Goal: Task Accomplishment & Management: Manage account settings

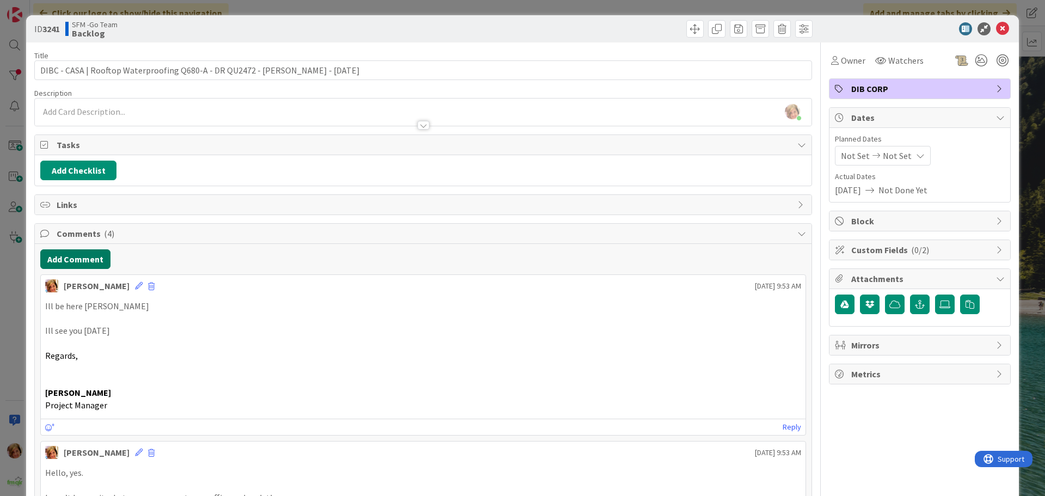
click at [84, 258] on button "Add Comment" at bounding box center [75, 259] width 70 height 20
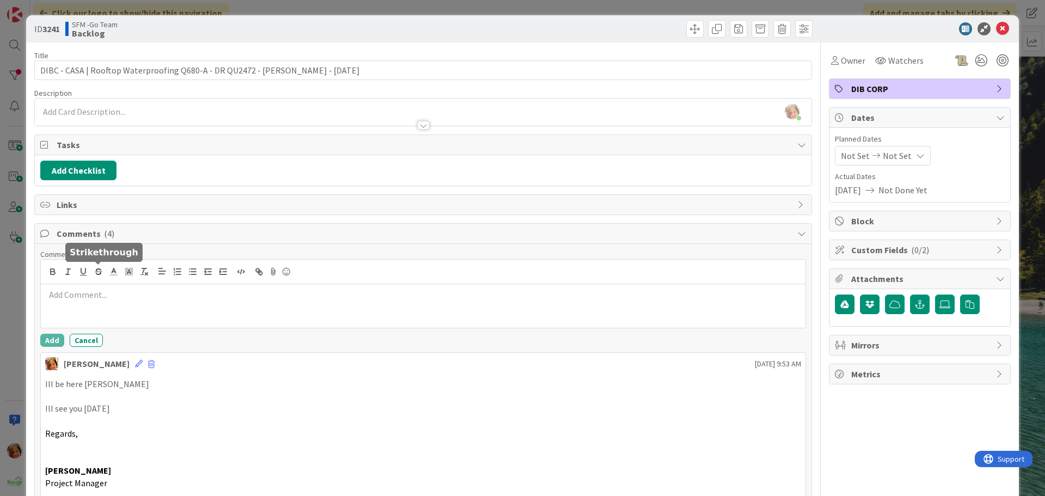
click at [101, 287] on div at bounding box center [423, 306] width 765 height 44
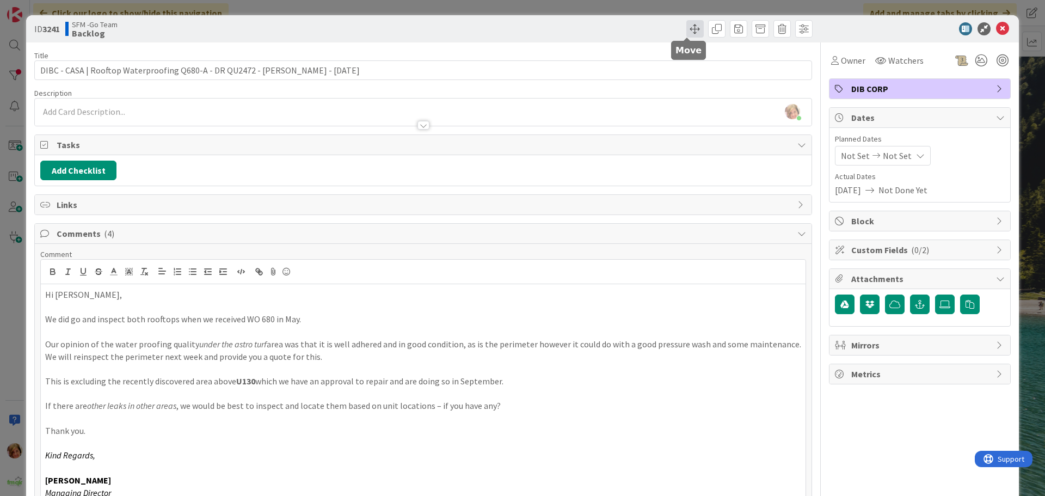
click at [688, 29] on span at bounding box center [694, 28] width 17 height 17
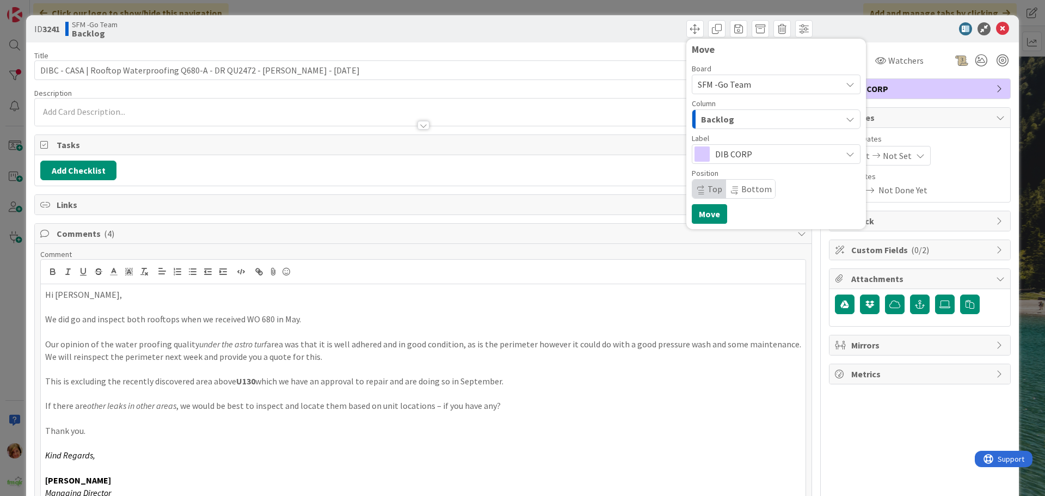
click at [731, 114] on div "Backlog" at bounding box center [769, 118] width 143 height 17
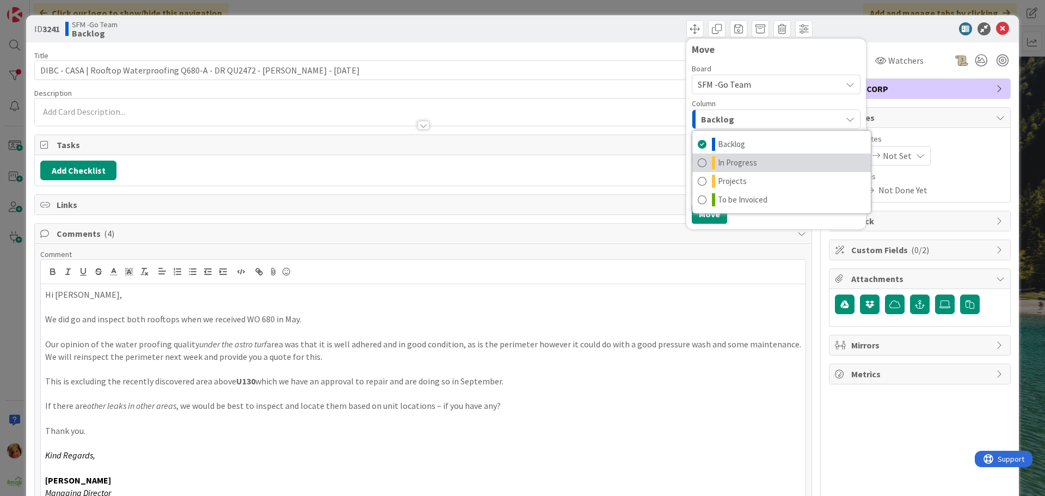
click at [729, 162] on span "In Progress" at bounding box center [737, 162] width 39 height 13
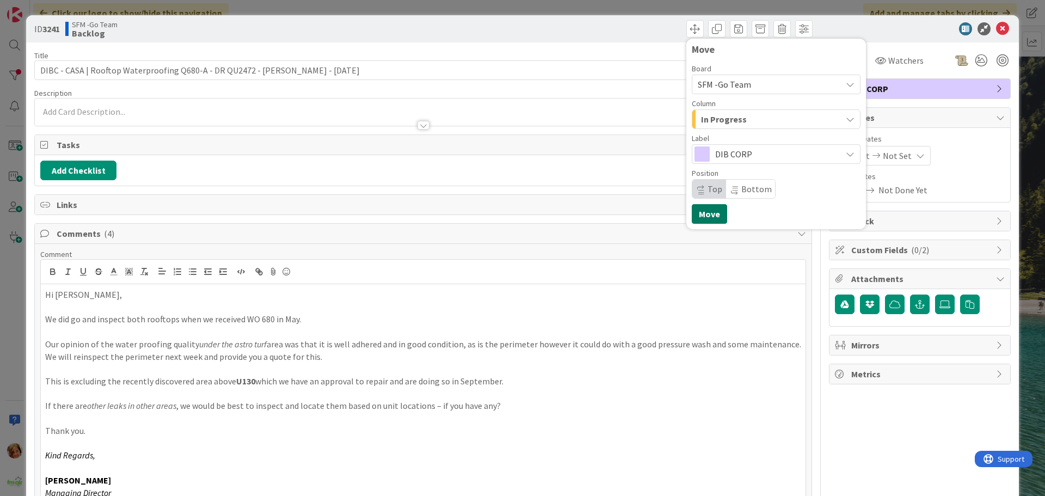
click at [702, 210] on button "Move" at bounding box center [709, 214] width 35 height 20
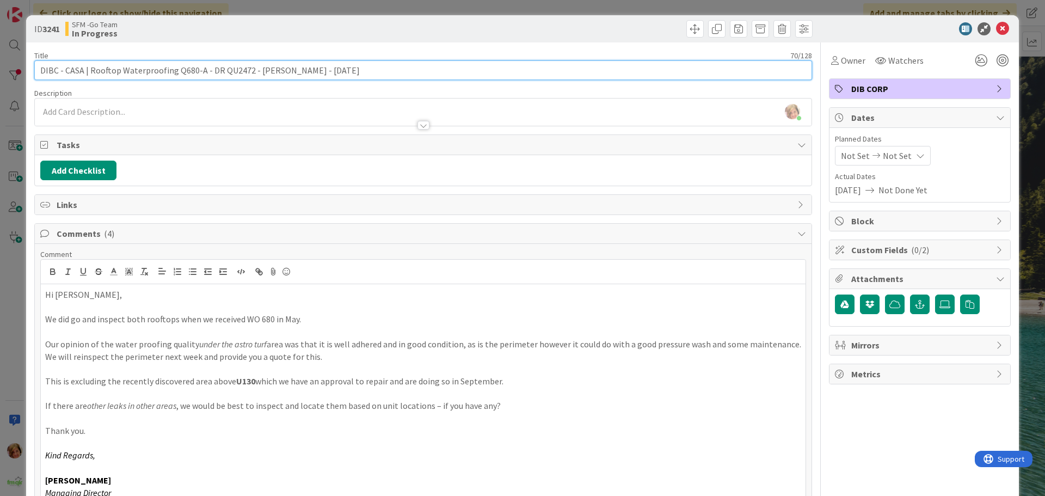
drag, startPoint x: 198, startPoint y: 71, endPoint x: 205, endPoint y: 72, distance: 6.6
click at [198, 71] on input "DIBC - CASA | Rooftop Waterproofing Q680-A - DR QU2472 - [PERSON_NAME] - [DATE]" at bounding box center [423, 70] width 778 height 20
type input "DIBC - CASA | Rooftop Waterproofing Q655 - DR QU2472 - [PERSON_NAME] - [DATE]"
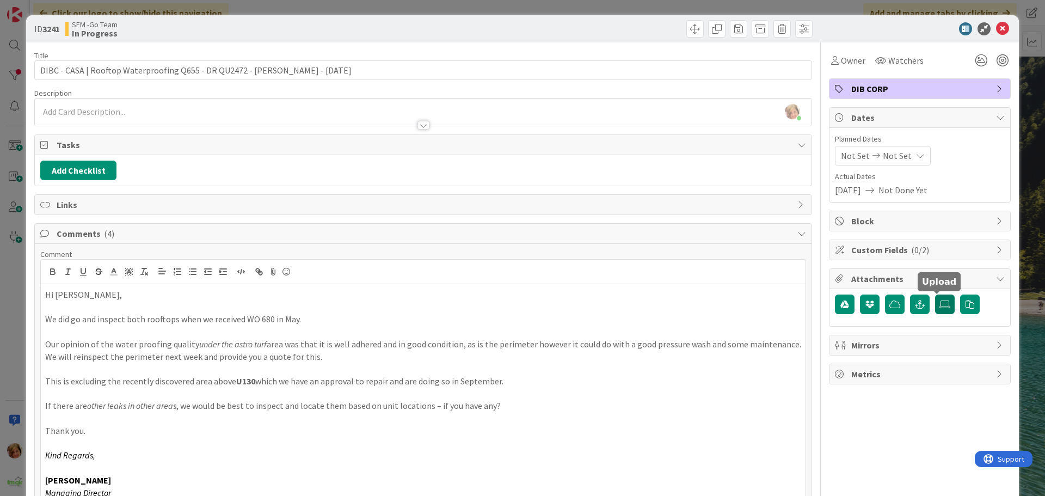
click at [936, 309] on label at bounding box center [945, 304] width 20 height 20
click at [935, 294] on input "file" at bounding box center [935, 294] width 0 height 0
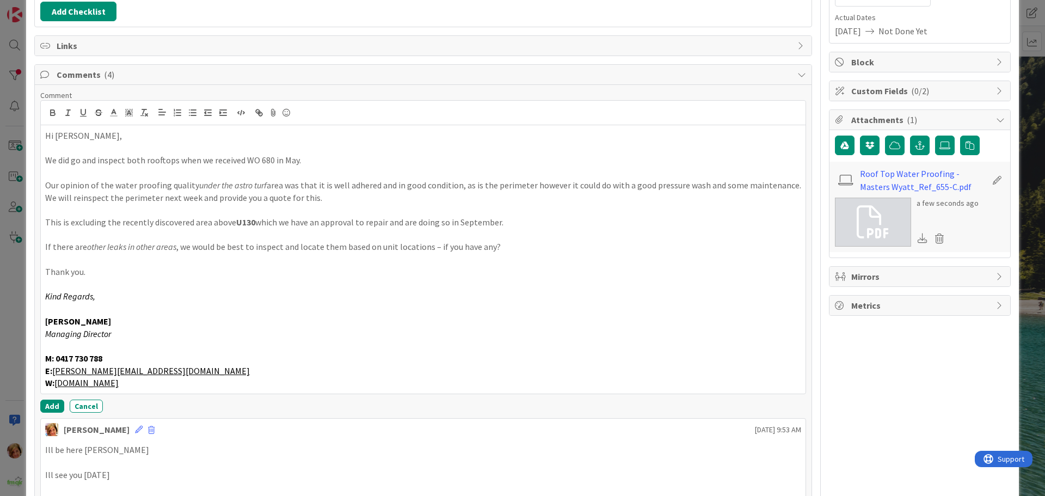
scroll to position [163, 0]
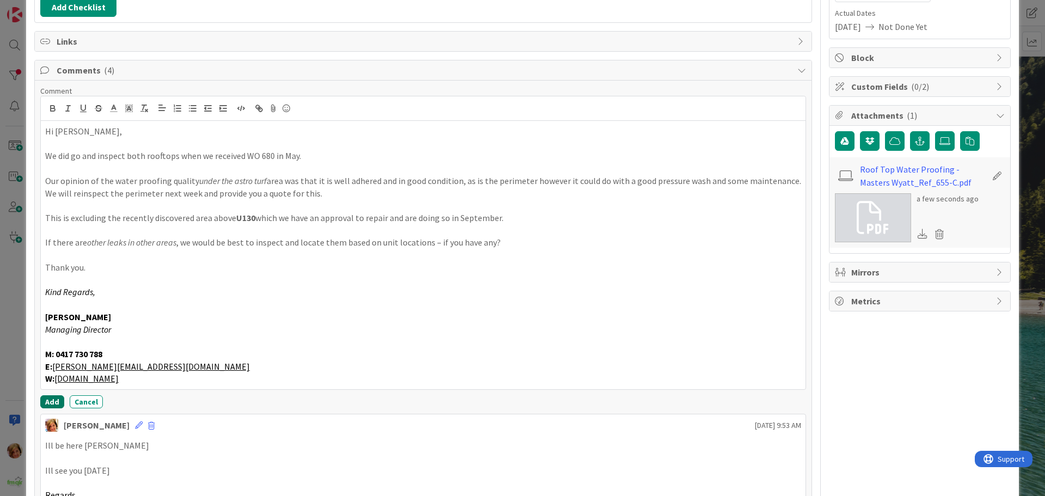
click at [48, 399] on button "Add" at bounding box center [52, 401] width 24 height 13
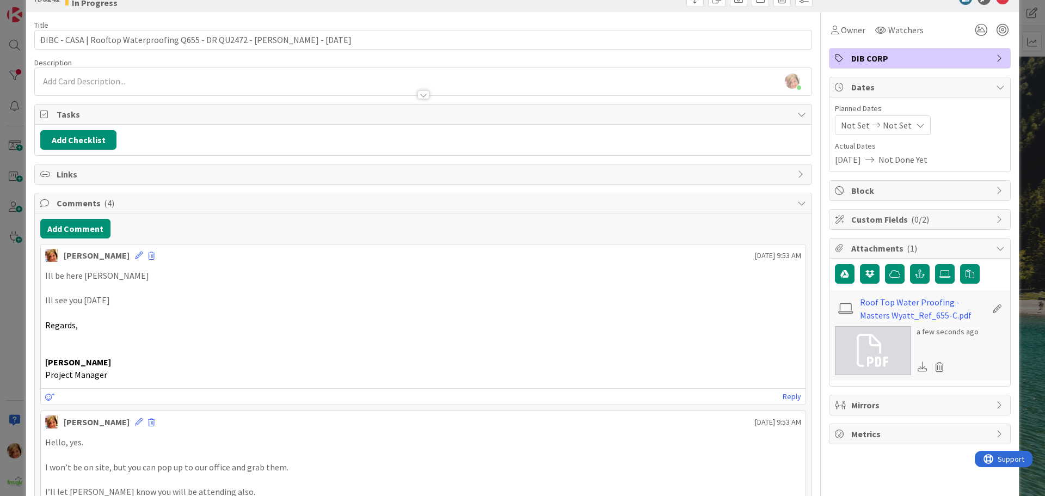
scroll to position [0, 0]
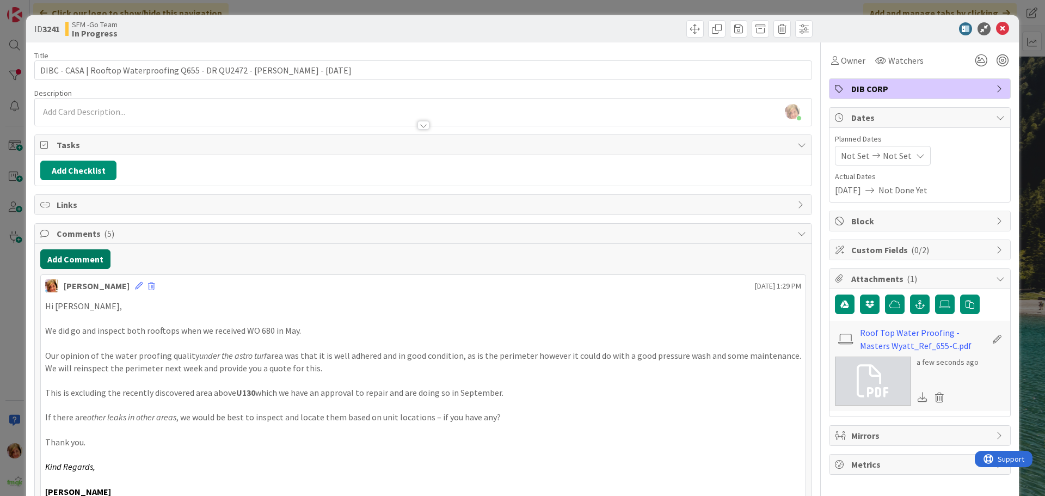
click at [67, 256] on button "Add Comment" at bounding box center [75, 259] width 70 height 20
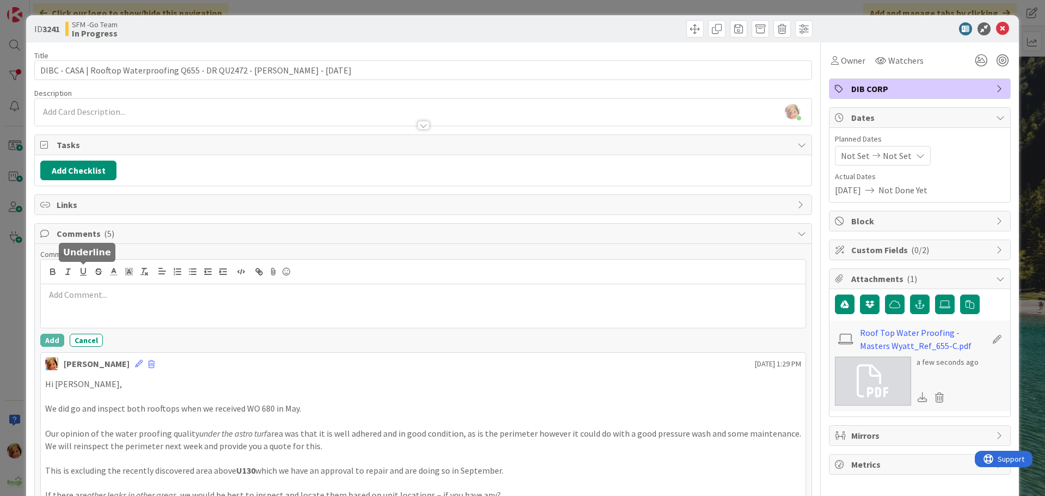
click at [85, 295] on p at bounding box center [423, 294] width 756 height 13
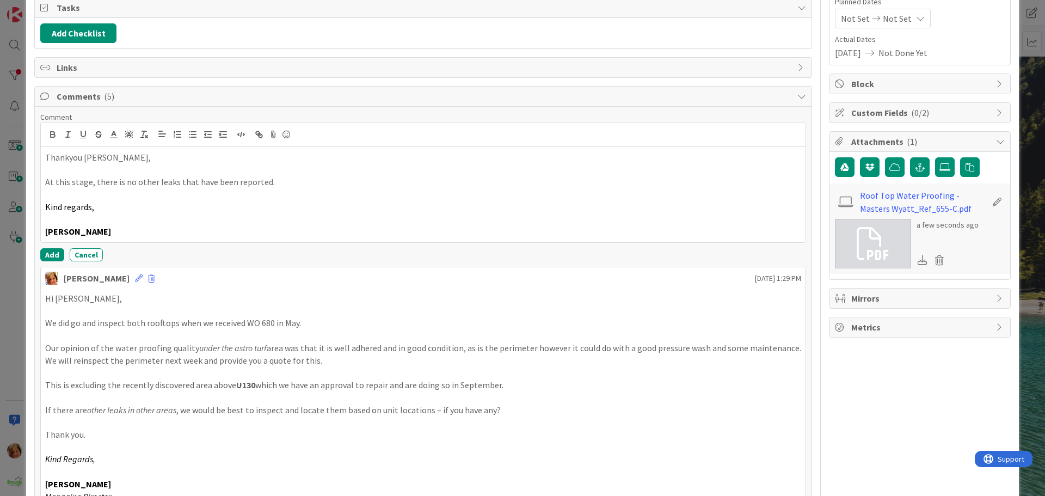
scroll to position [163, 0]
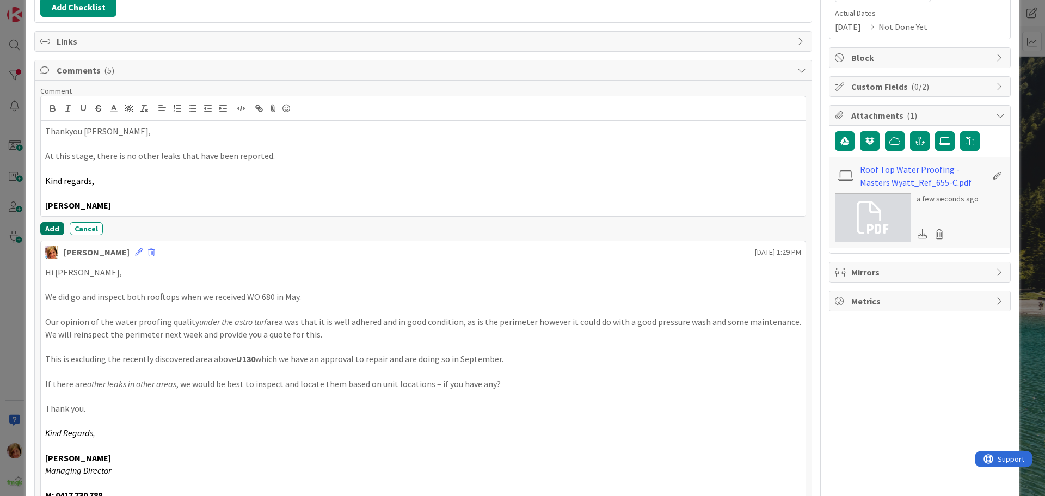
click at [51, 225] on button "Add" at bounding box center [52, 228] width 24 height 13
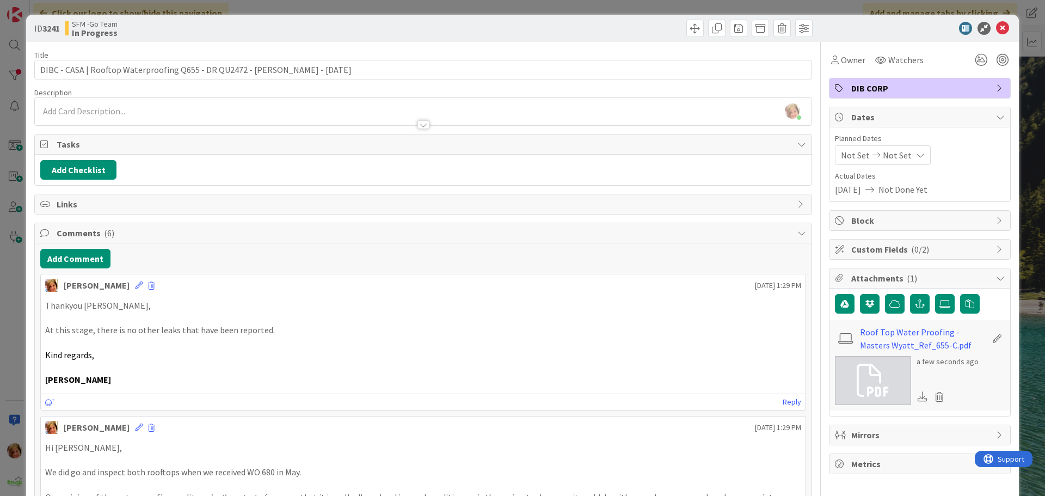
scroll to position [0, 0]
click at [996, 30] on icon at bounding box center [1002, 28] width 13 height 13
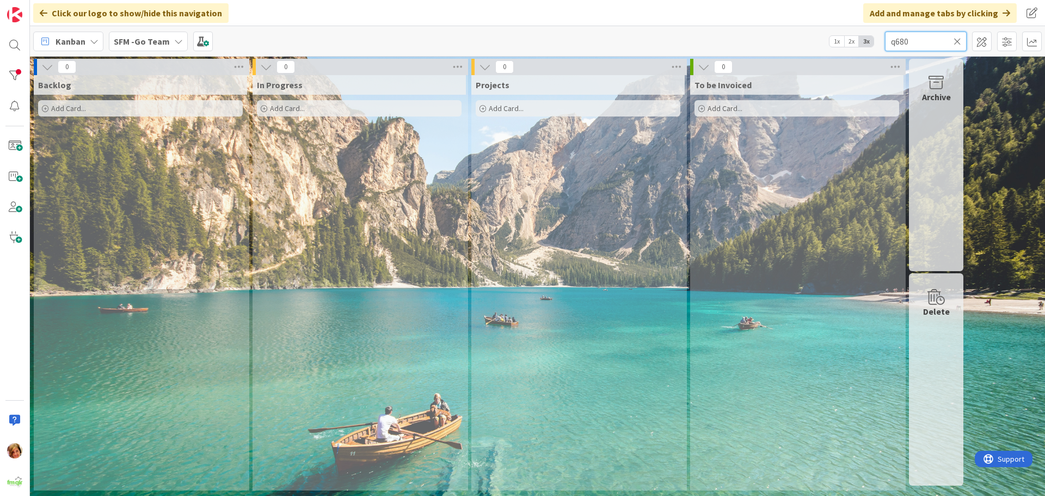
click at [929, 42] on input "q680" at bounding box center [926, 42] width 82 height 20
click at [895, 44] on input "qarundel" at bounding box center [926, 42] width 82 height 20
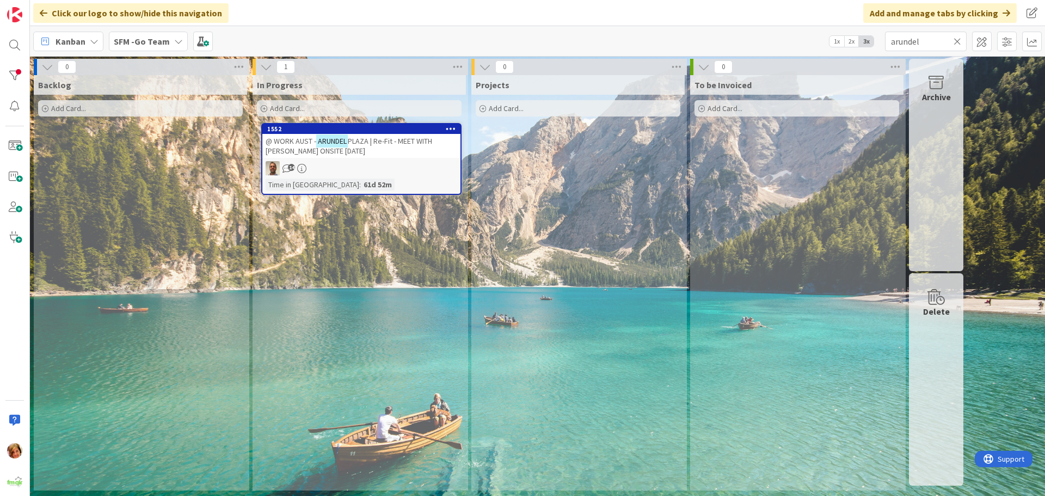
click at [385, 144] on span "PLAZA | Re-Fit - MEET WITH [PERSON_NAME] ONSITE [DATE]" at bounding box center [349, 146] width 167 height 20
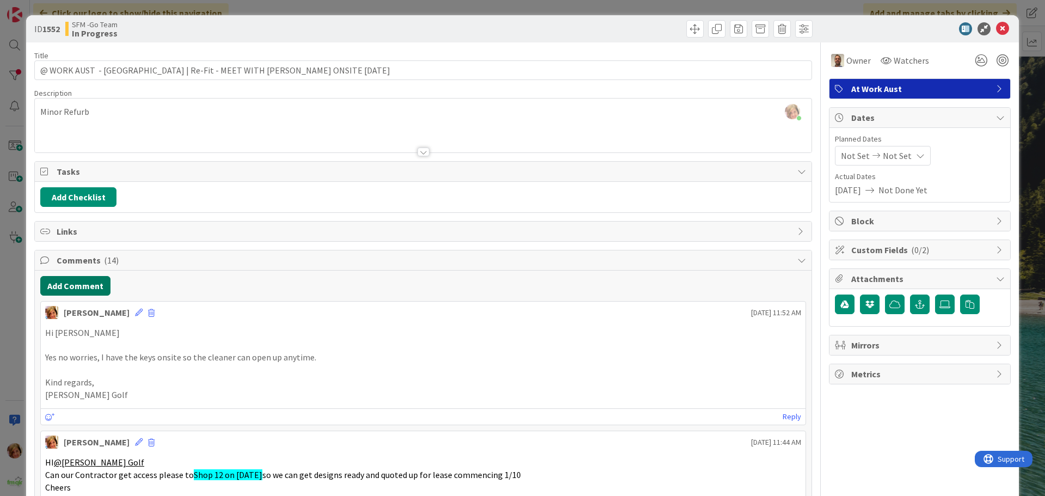
click at [78, 287] on button "Add Comment" at bounding box center [75, 286] width 70 height 20
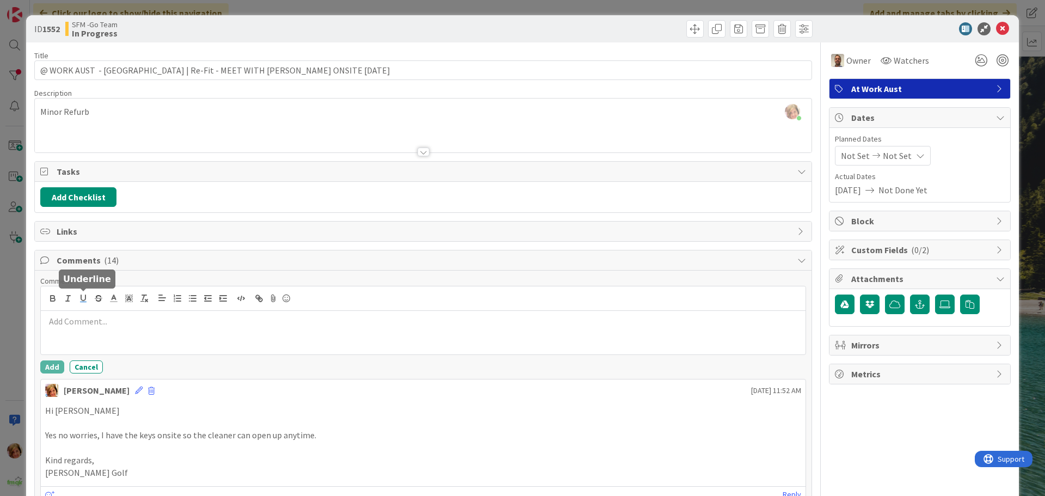
click at [83, 303] on icon "button" at bounding box center [83, 298] width 10 height 10
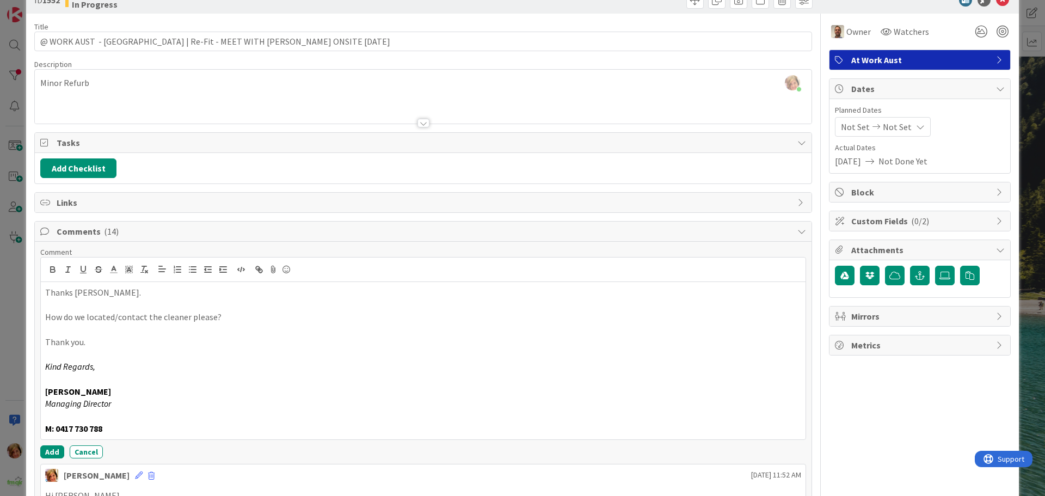
scroll to position [109, 0]
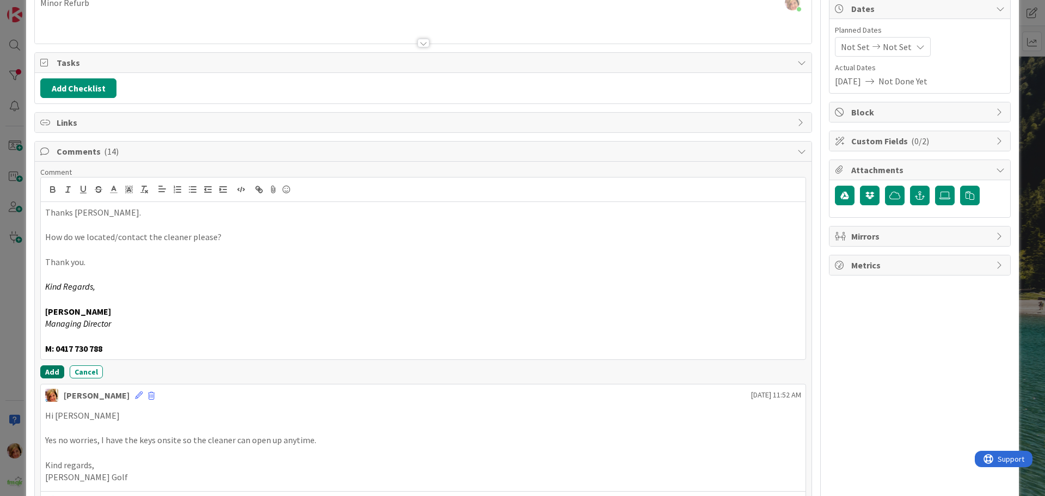
click at [49, 373] on button "Add" at bounding box center [52, 371] width 24 height 13
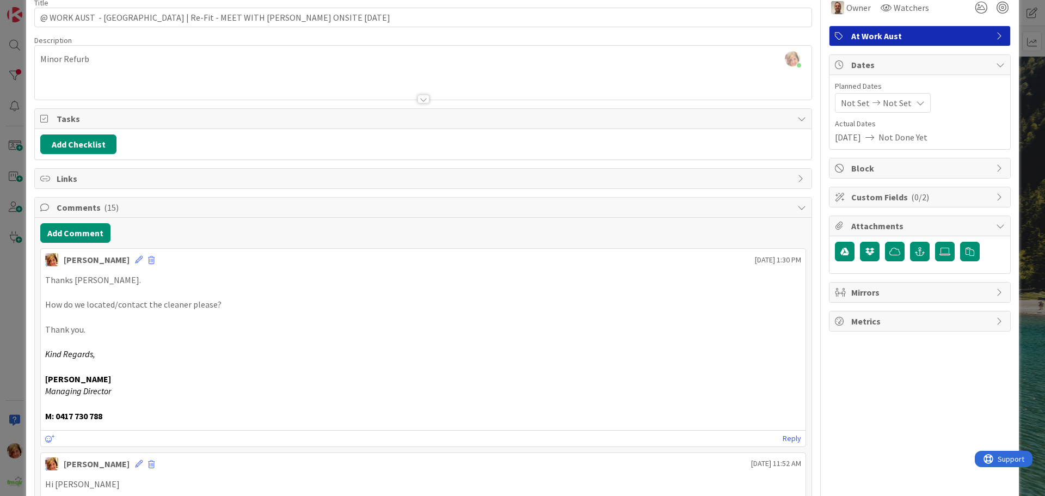
scroll to position [0, 0]
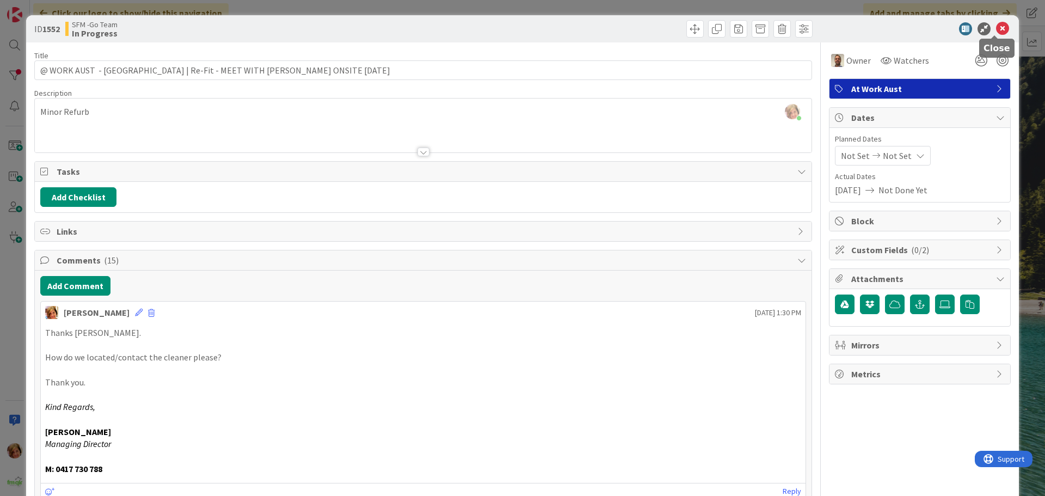
click at [996, 27] on icon at bounding box center [1002, 28] width 13 height 13
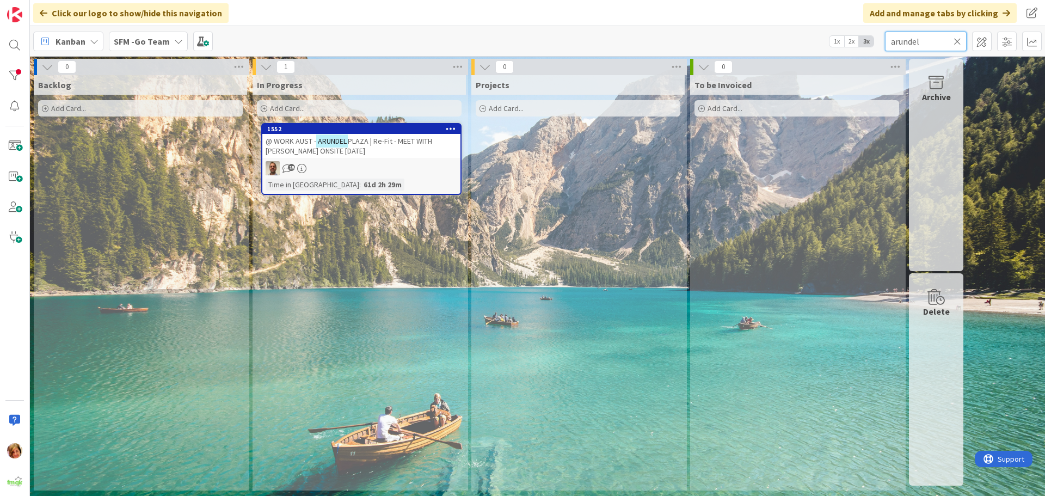
click at [937, 39] on input "arundel" at bounding box center [926, 42] width 82 height 20
type input "a"
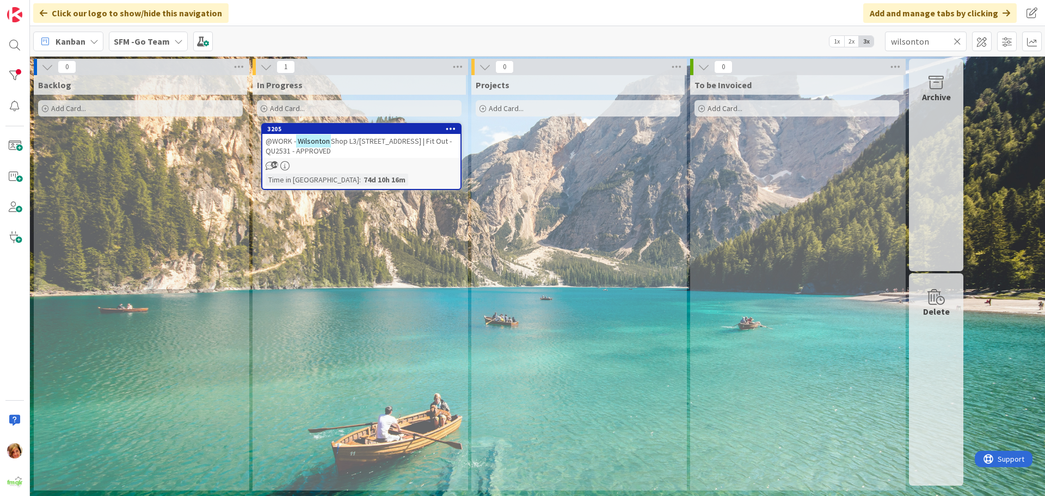
click at [351, 139] on span "Shop L3/[STREET_ADDRESS] | Fit Out - QU2531 - APPROVED" at bounding box center [359, 146] width 186 height 20
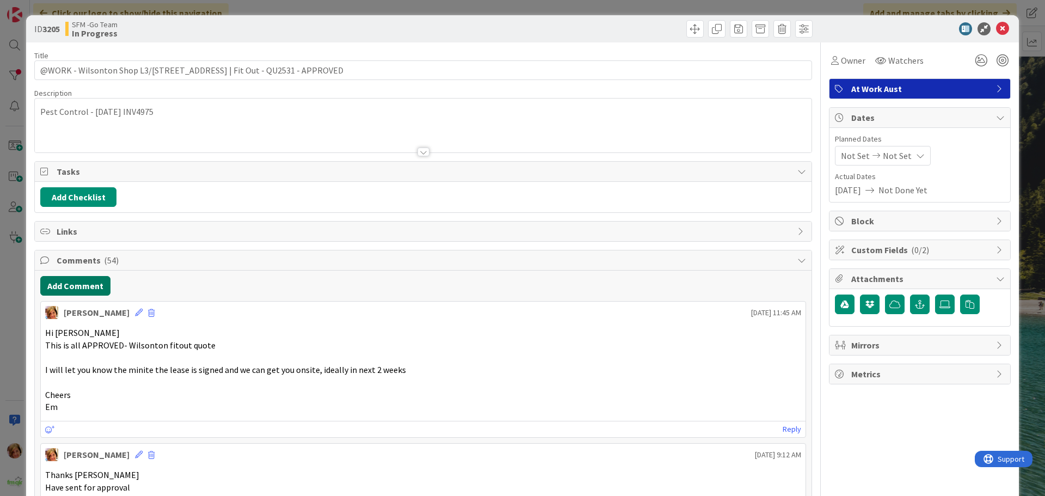
click at [88, 280] on button "Add Comment" at bounding box center [75, 286] width 70 height 20
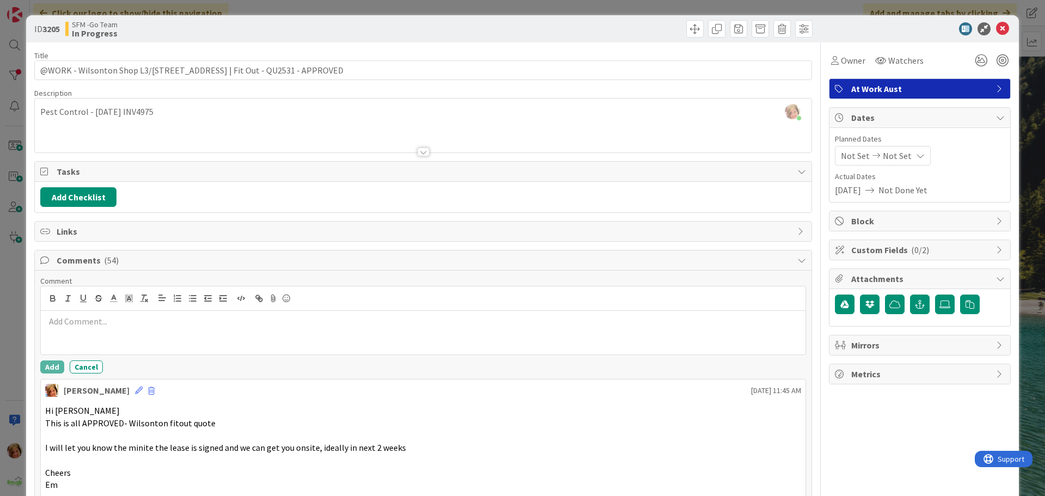
click at [126, 334] on div at bounding box center [423, 333] width 765 height 44
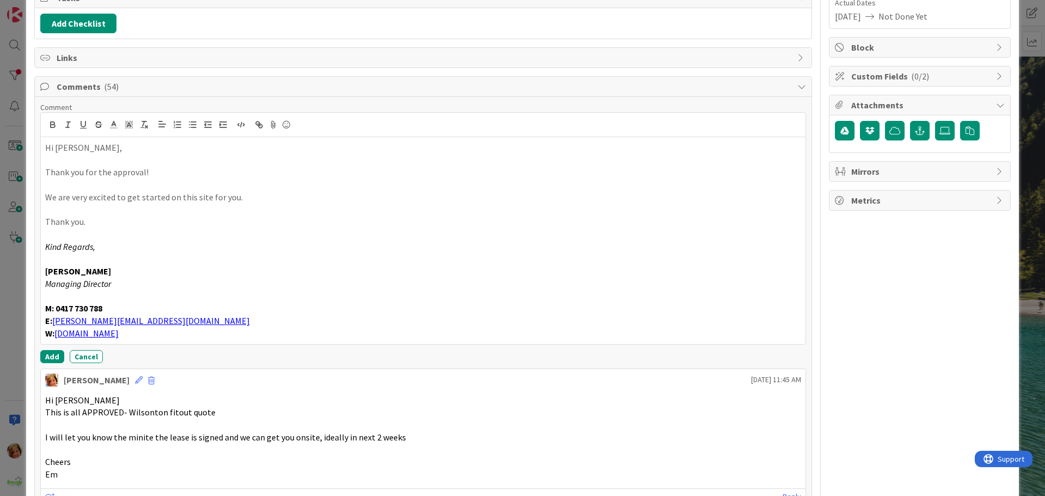
scroll to position [180, 0]
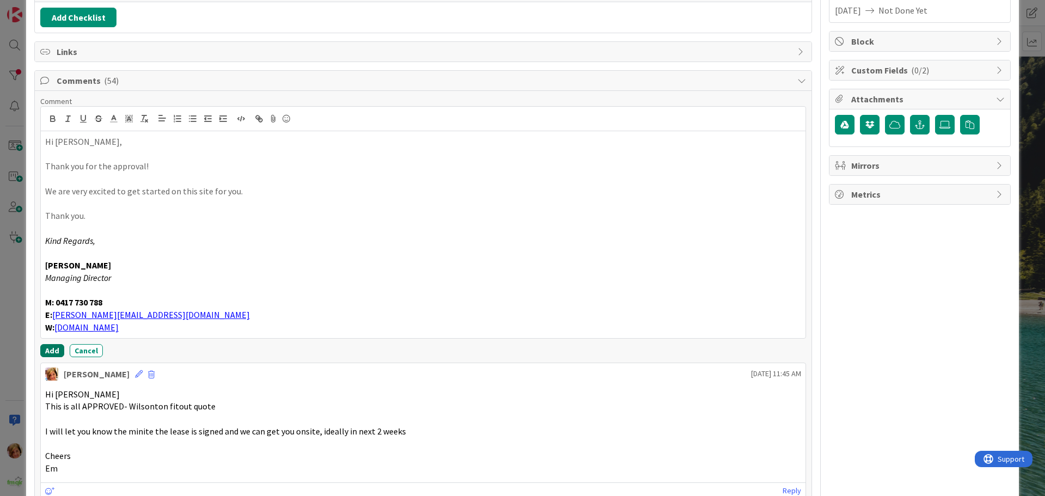
click at [53, 353] on button "Add" at bounding box center [52, 350] width 24 height 13
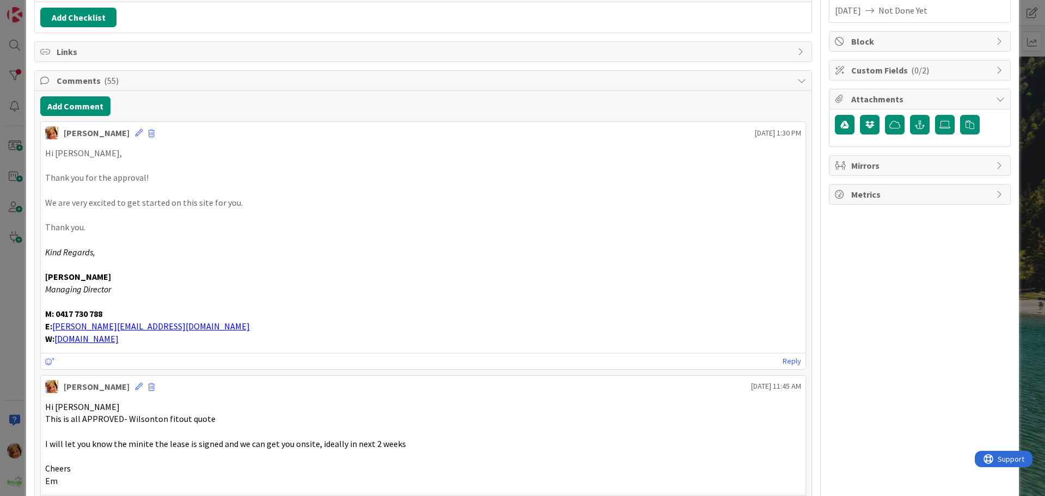
scroll to position [0, 0]
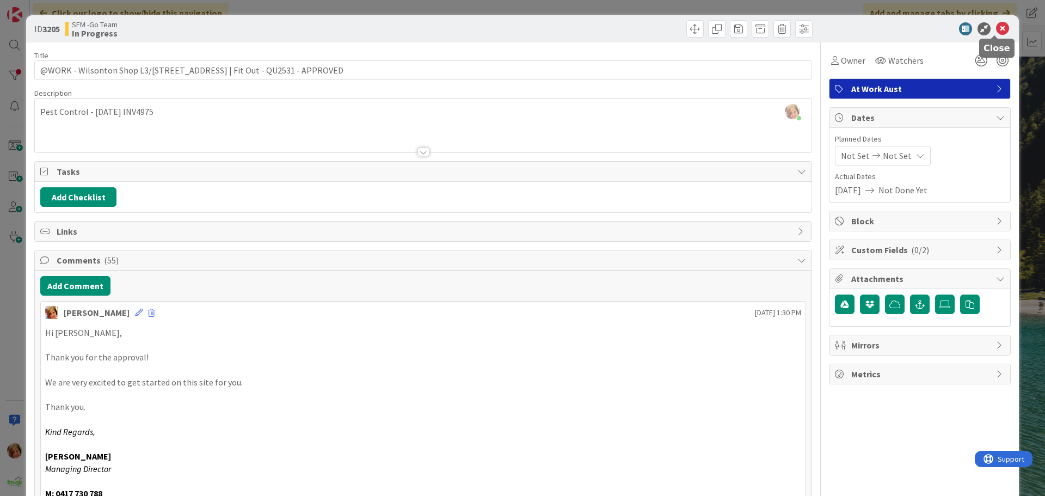
click at [998, 25] on icon at bounding box center [1002, 28] width 13 height 13
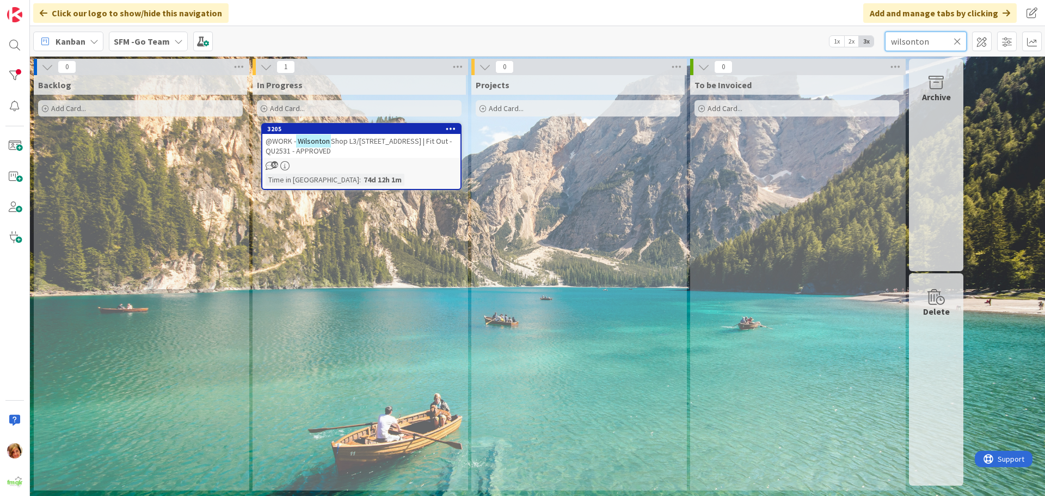
click at [923, 37] on input "wilsonton" at bounding box center [926, 42] width 82 height 20
click at [929, 39] on input "wilsonton" at bounding box center [926, 42] width 82 height 20
type input "w"
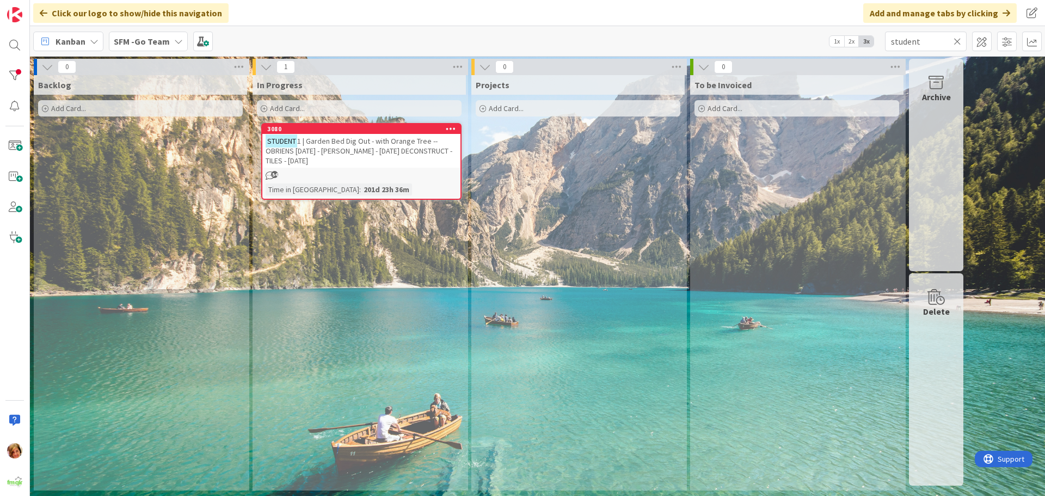
click at [398, 149] on span "1 | Garden Bed Dig Out - with Orange Tree -- OBRIENS [DATE] - [PERSON_NAME] - […" at bounding box center [359, 150] width 187 height 29
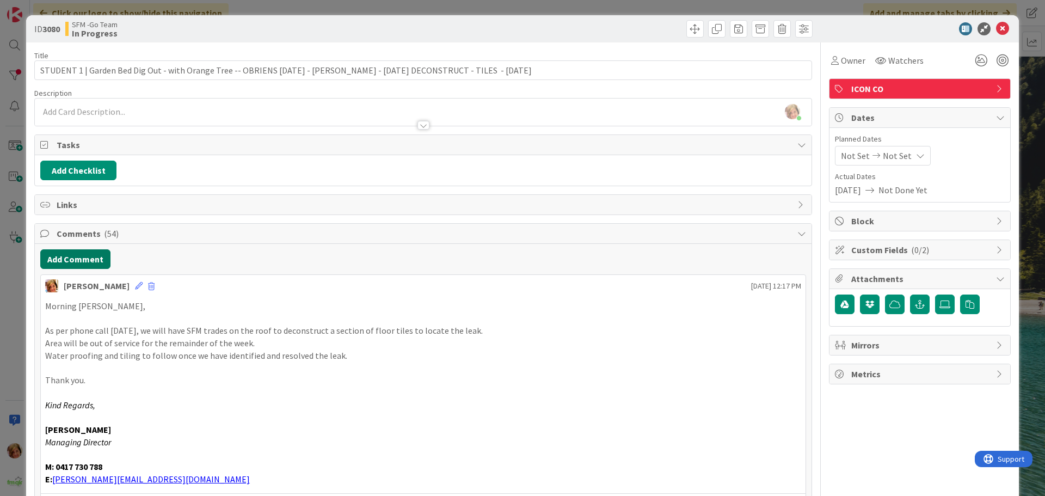
click at [87, 265] on button "Add Comment" at bounding box center [75, 259] width 70 height 20
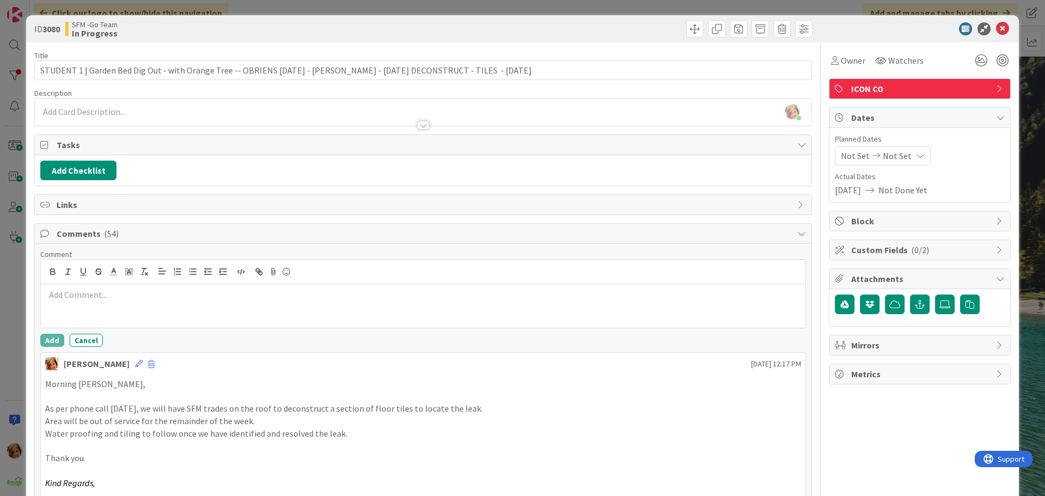
click at [101, 298] on p at bounding box center [423, 294] width 756 height 13
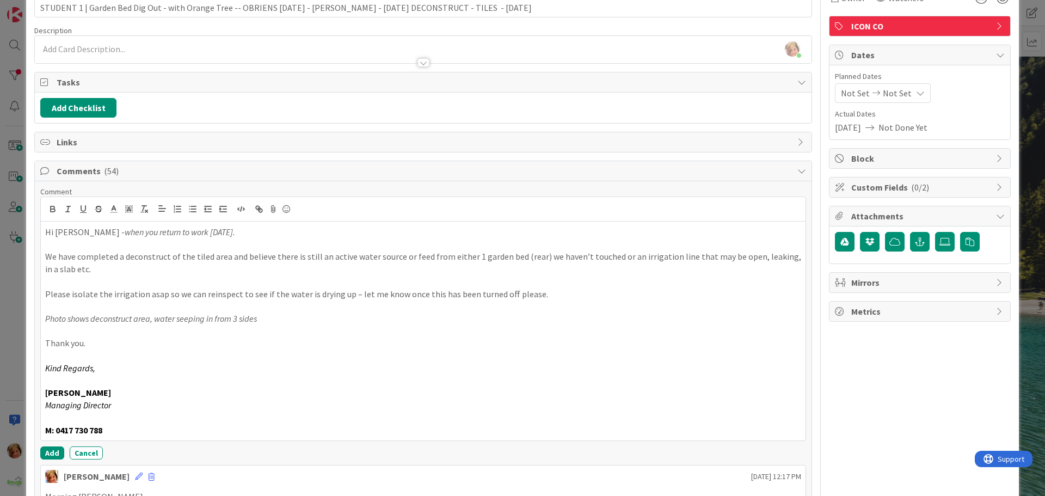
scroll to position [165, 0]
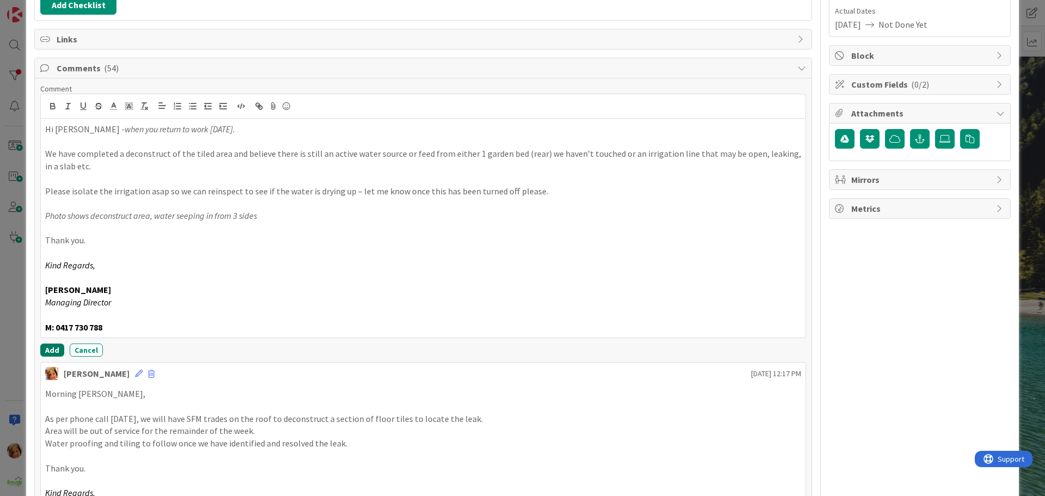
click at [48, 351] on button "Add" at bounding box center [52, 349] width 24 height 13
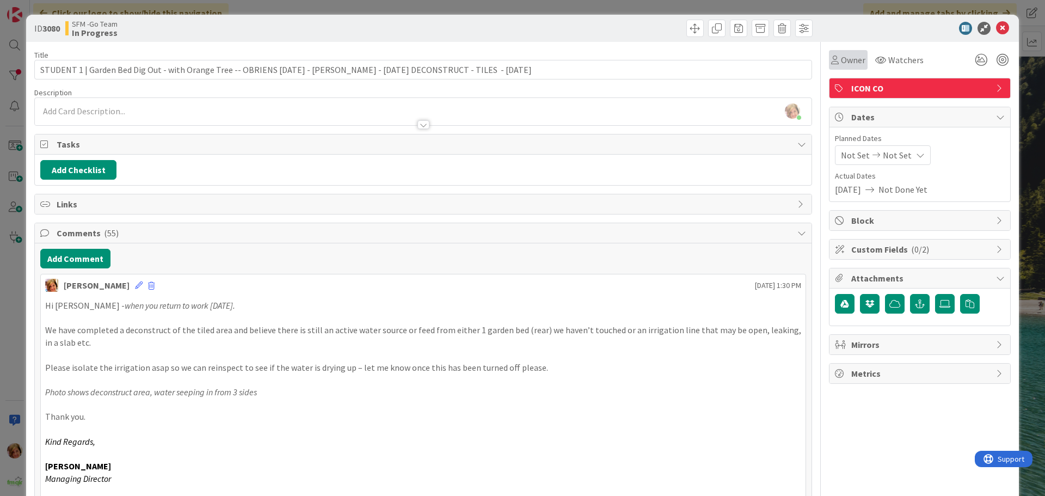
scroll to position [0, 0]
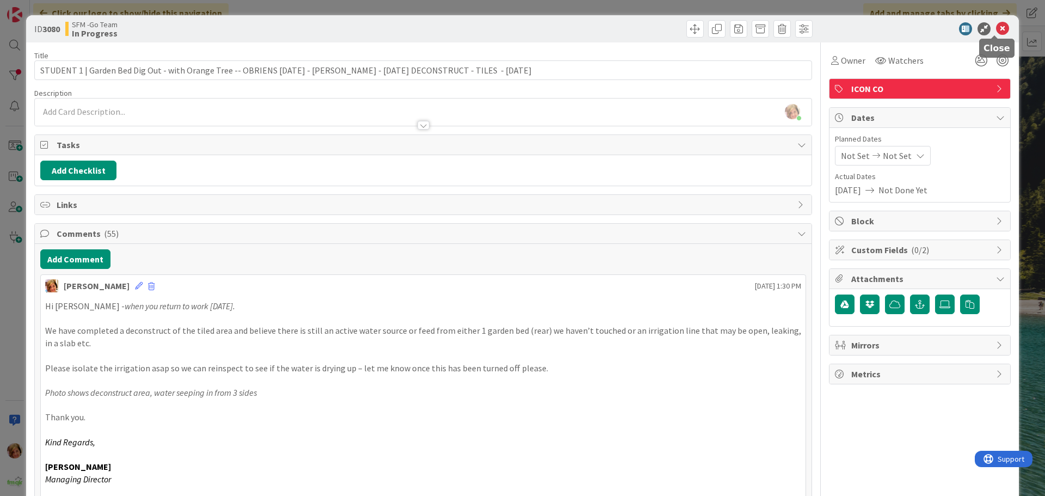
click at [997, 28] on icon at bounding box center [1002, 28] width 13 height 13
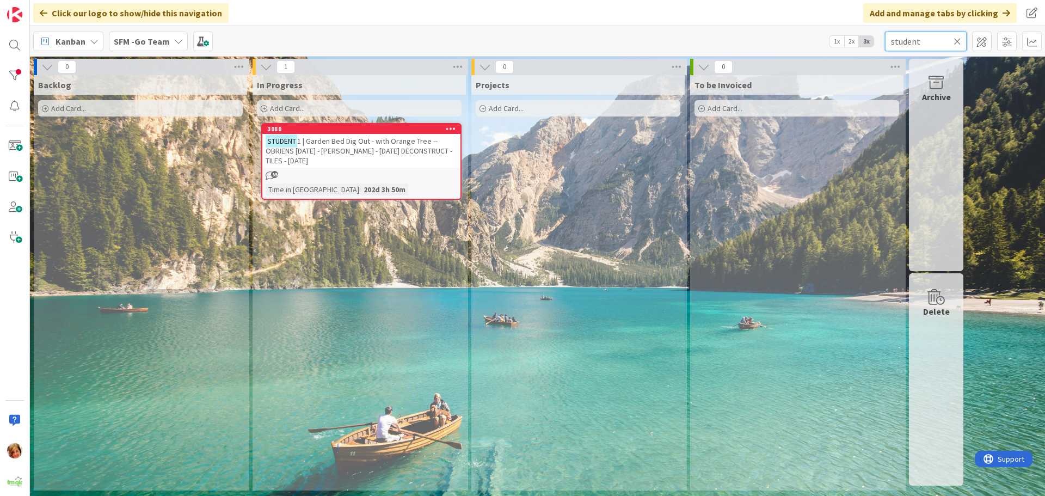
click at [926, 40] on input "student" at bounding box center [926, 42] width 82 height 20
type input "s"
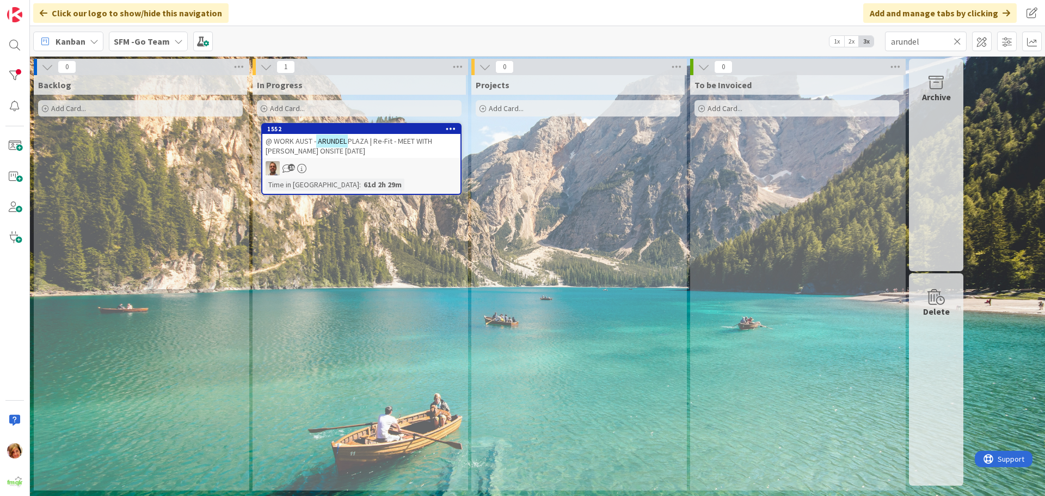
click at [359, 149] on div "@ WORK AUST - [GEOGRAPHIC_DATA] | Re-Fit - MEET WITH [PERSON_NAME] ONSITE [DATE]" at bounding box center [361, 146] width 198 height 24
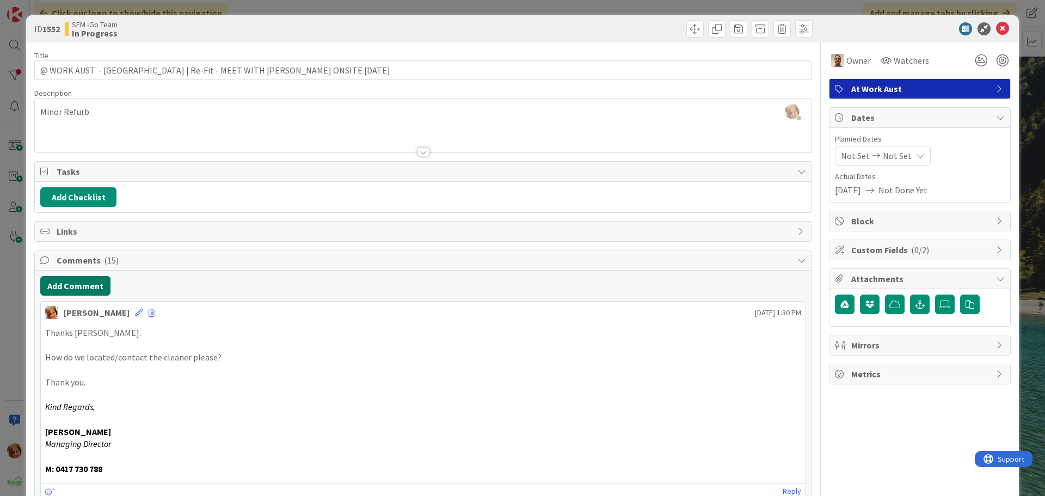
click at [72, 284] on button "Add Comment" at bounding box center [75, 286] width 70 height 20
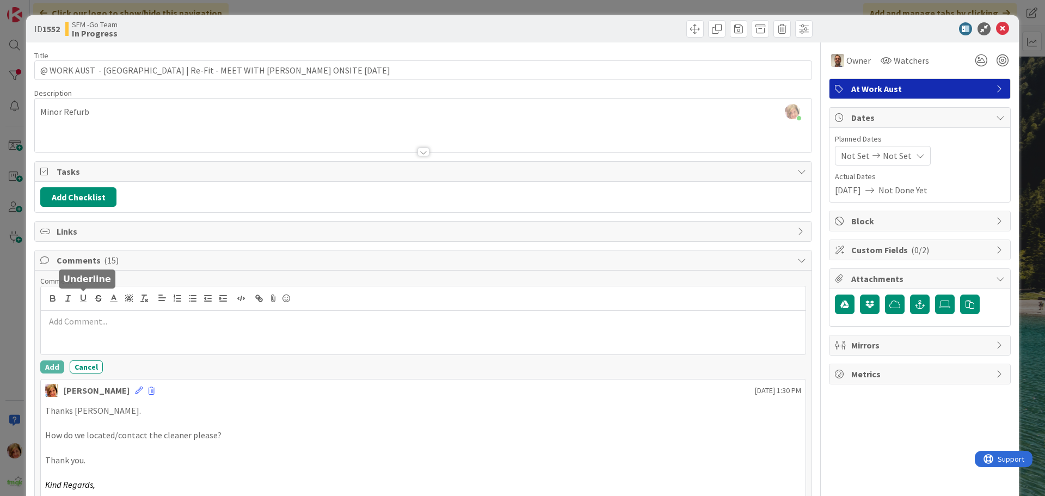
click at [100, 320] on p at bounding box center [423, 321] width 756 height 13
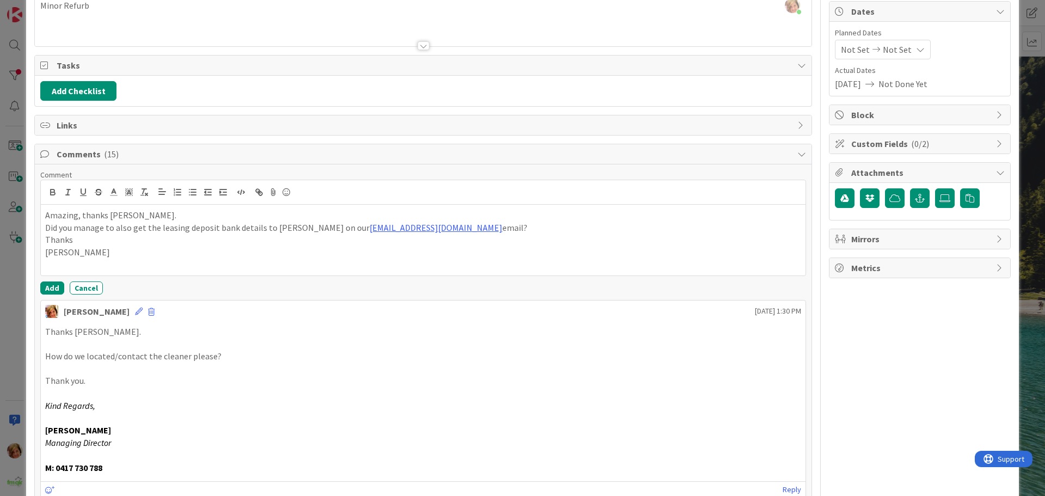
scroll to position [109, 0]
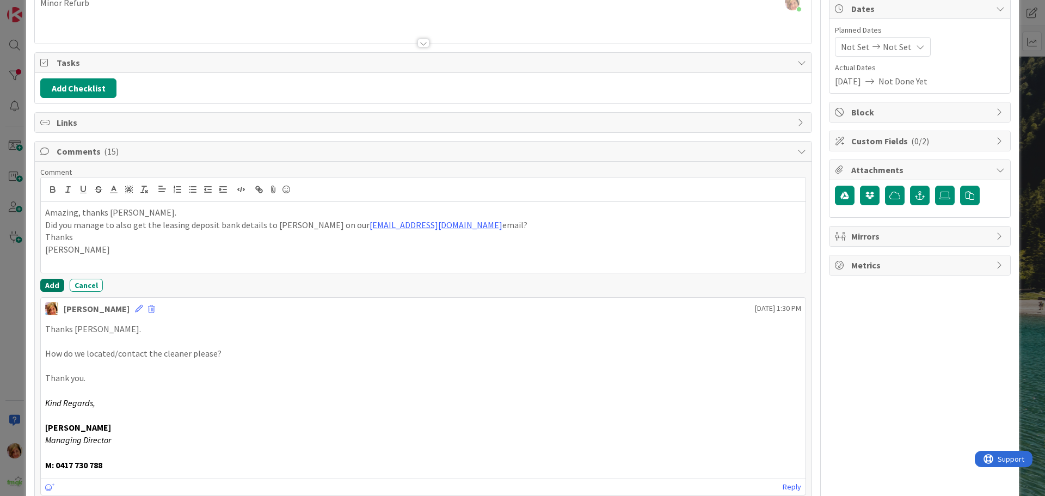
click at [54, 281] on button "Add" at bounding box center [52, 285] width 24 height 13
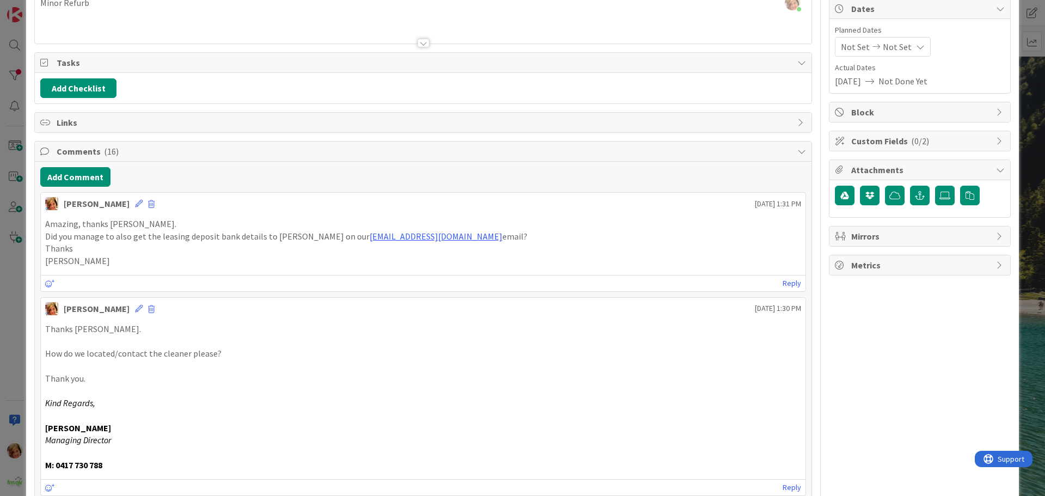
scroll to position [0, 0]
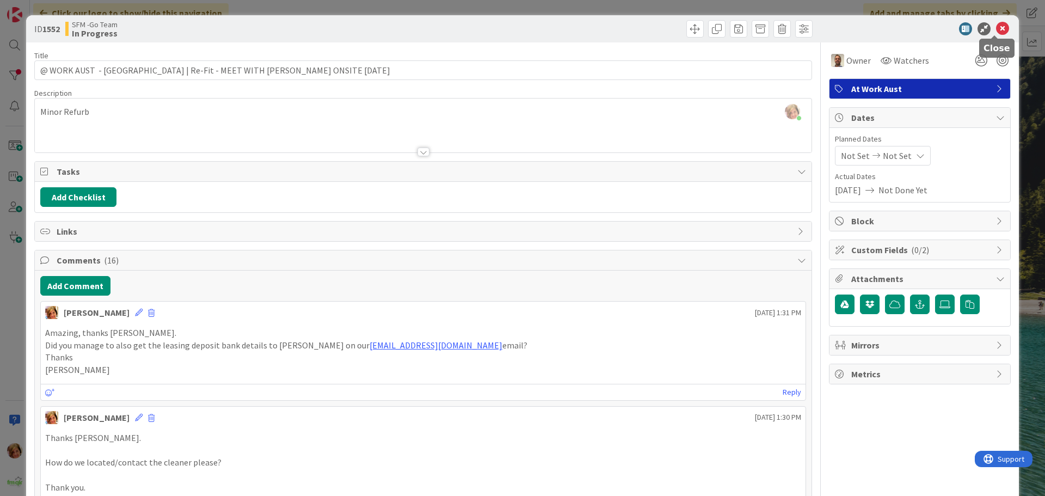
drag, startPoint x: 997, startPoint y: 27, endPoint x: 982, endPoint y: 27, distance: 14.7
click at [997, 27] on icon at bounding box center [1002, 28] width 13 height 13
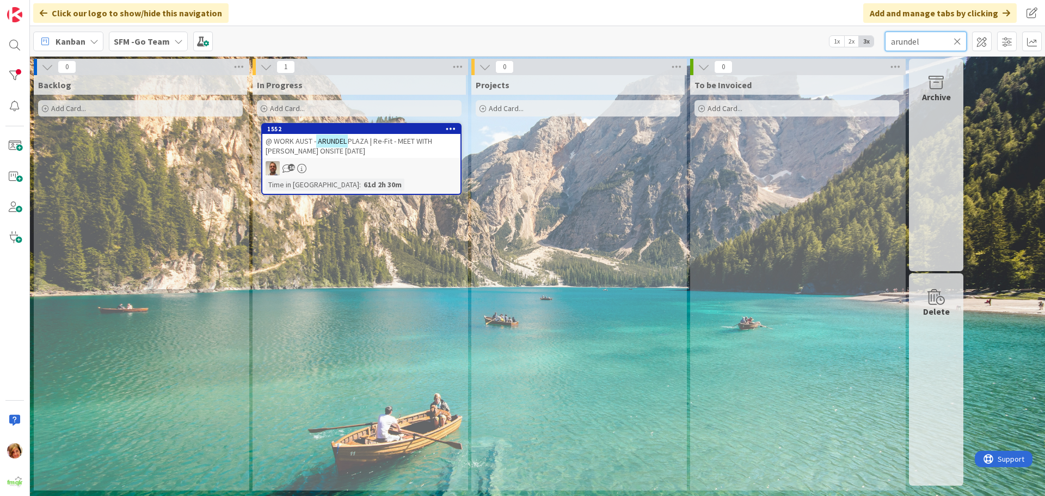
click at [945, 41] on input "arundel" at bounding box center [926, 42] width 82 height 20
type input "a"
type input "raceview"
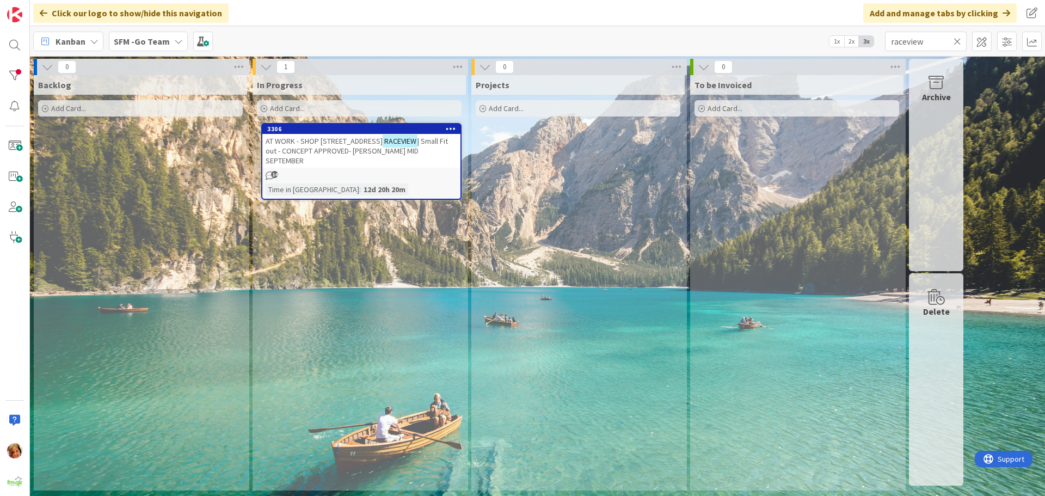
click at [324, 147] on span "| Small Fit out - CONCEPT APPROVED- [PERSON_NAME] MID SEPTEMBER" at bounding box center [357, 150] width 182 height 29
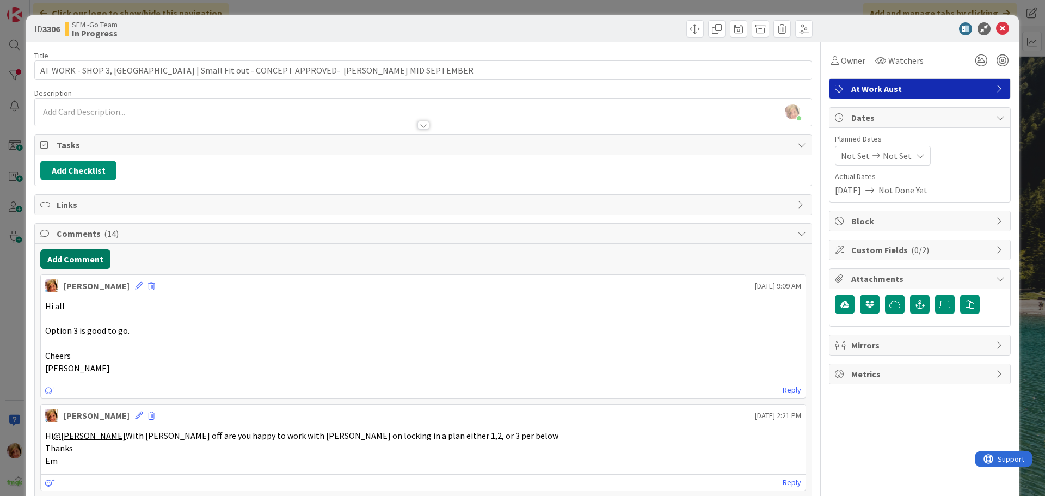
click at [71, 256] on button "Add Comment" at bounding box center [75, 259] width 70 height 20
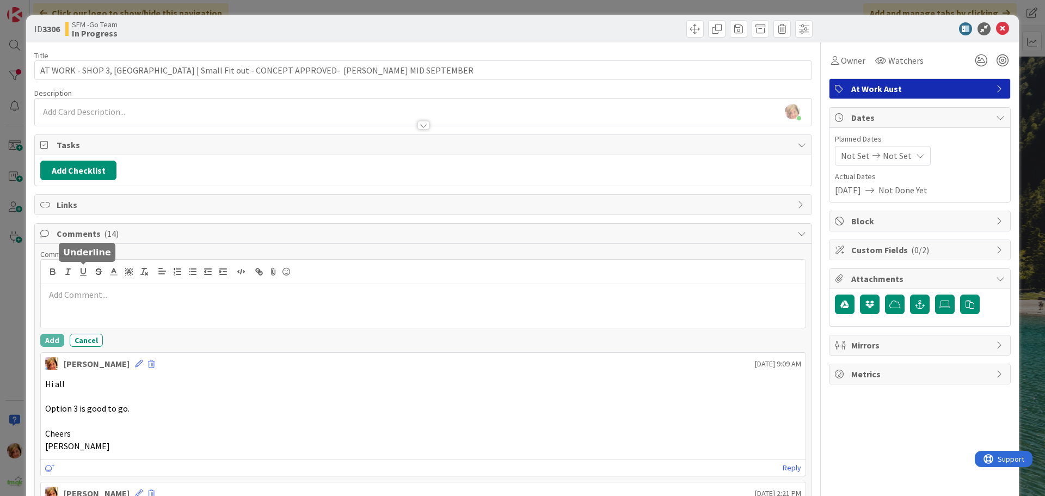
click at [102, 279] on div at bounding box center [423, 272] width 765 height 24
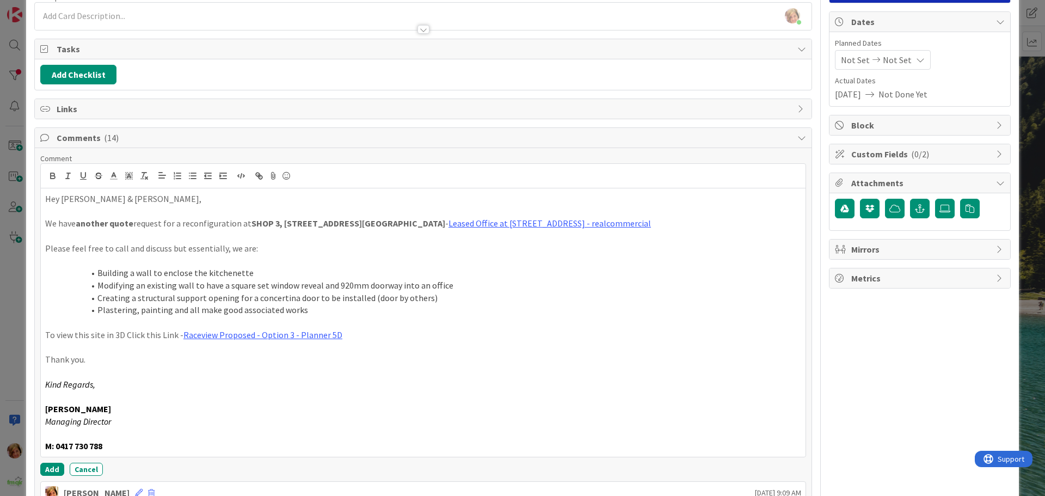
scroll to position [269, 0]
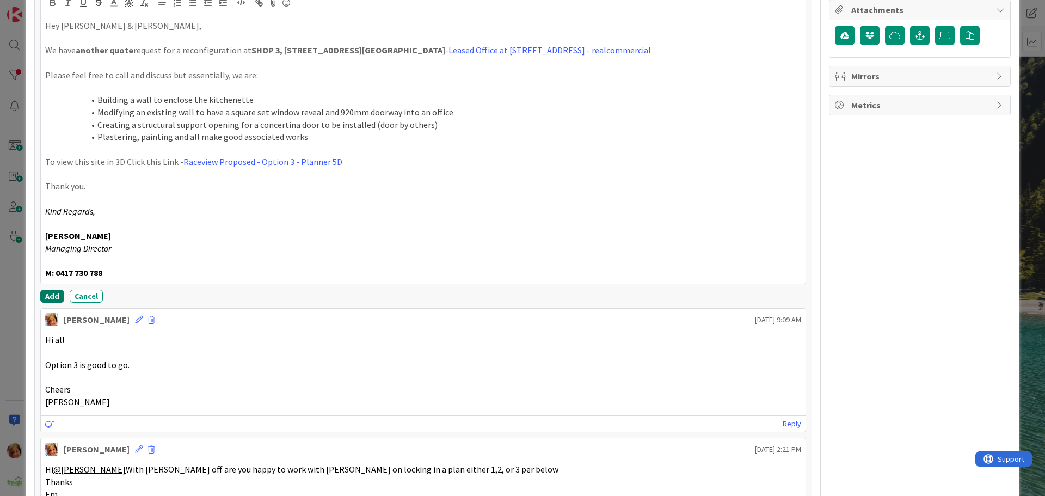
click at [47, 296] on button "Add" at bounding box center [52, 296] width 24 height 13
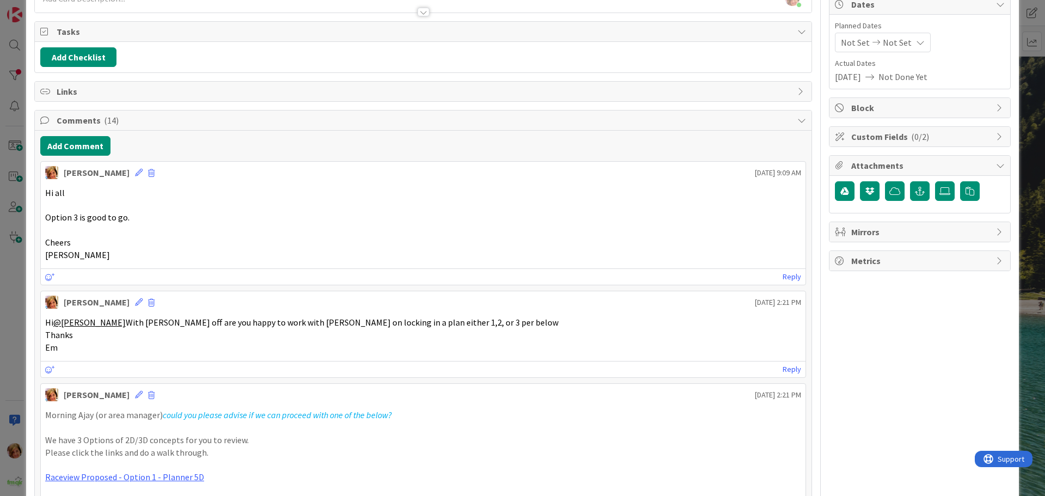
scroll to position [0, 0]
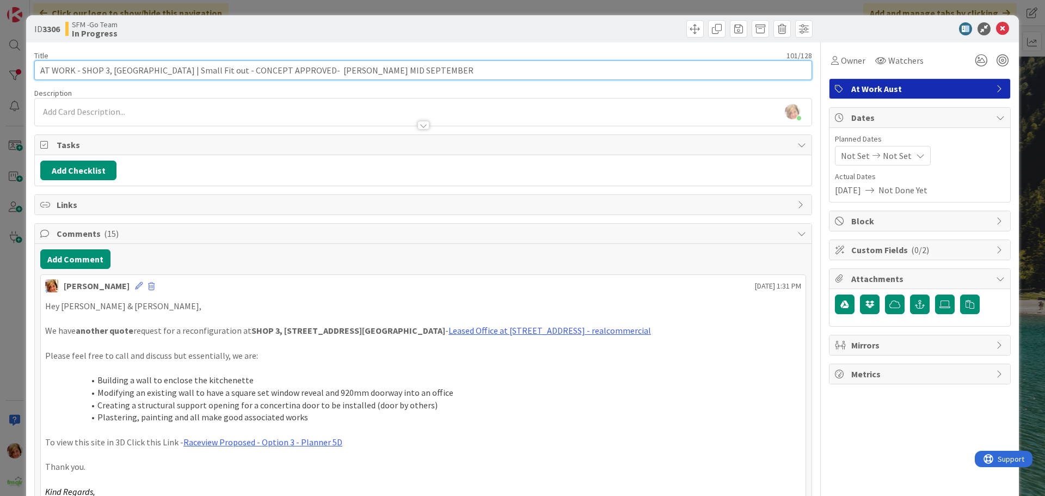
click at [346, 69] on input "AT WORK - SHOP 3, [GEOGRAPHIC_DATA] | Small Fit out - CONCEPT APPROVED- [PERSON…" at bounding box center [423, 70] width 778 height 20
type input "AT WORK - SHOP 3, [GEOGRAPHIC_DATA] | Small Fit out - CONCEPT APPROVED- SENT TO…"
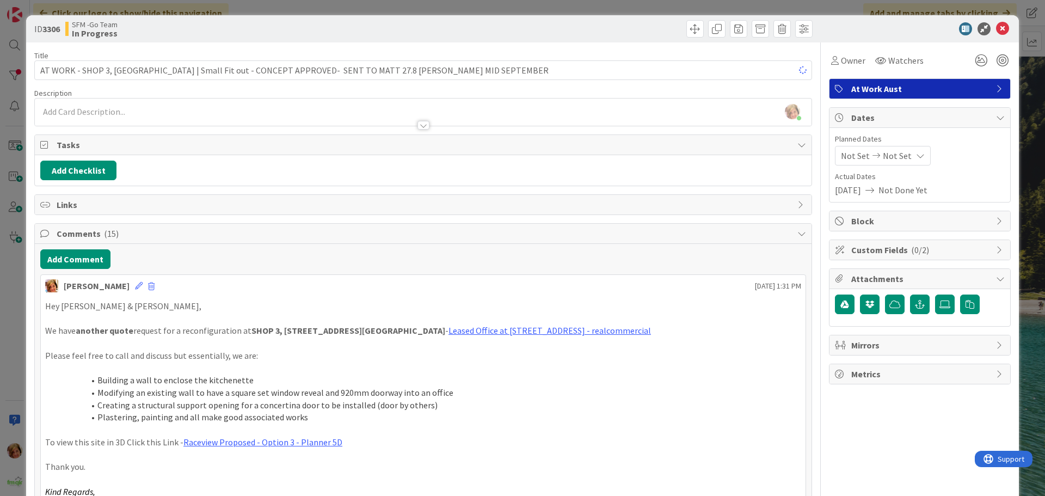
click at [463, 40] on div "ID 3306 SFM -Go Team In Progress" at bounding box center [522, 28] width 993 height 27
click at [996, 29] on icon at bounding box center [1002, 28] width 13 height 13
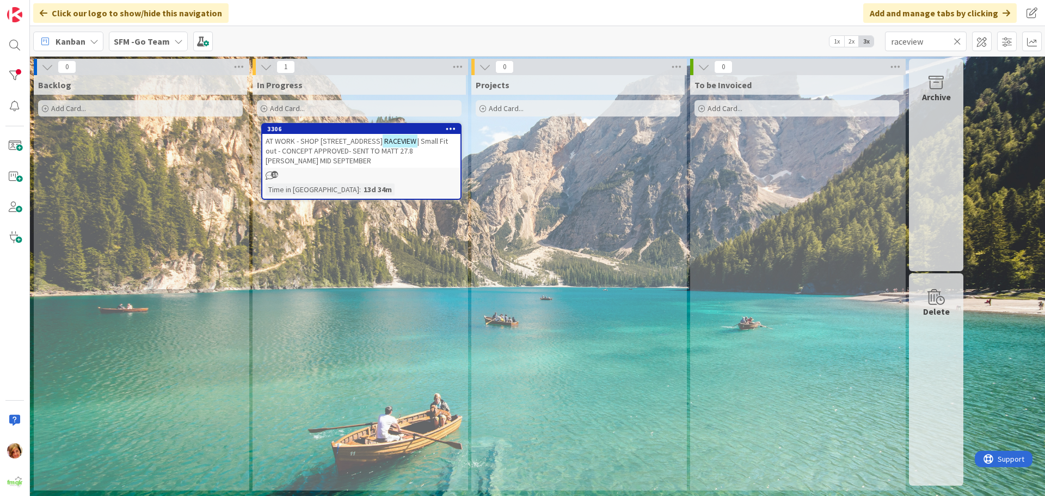
click at [957, 41] on icon at bounding box center [958, 41] width 8 height 10
click at [957, 41] on input "text" at bounding box center [926, 42] width 82 height 20
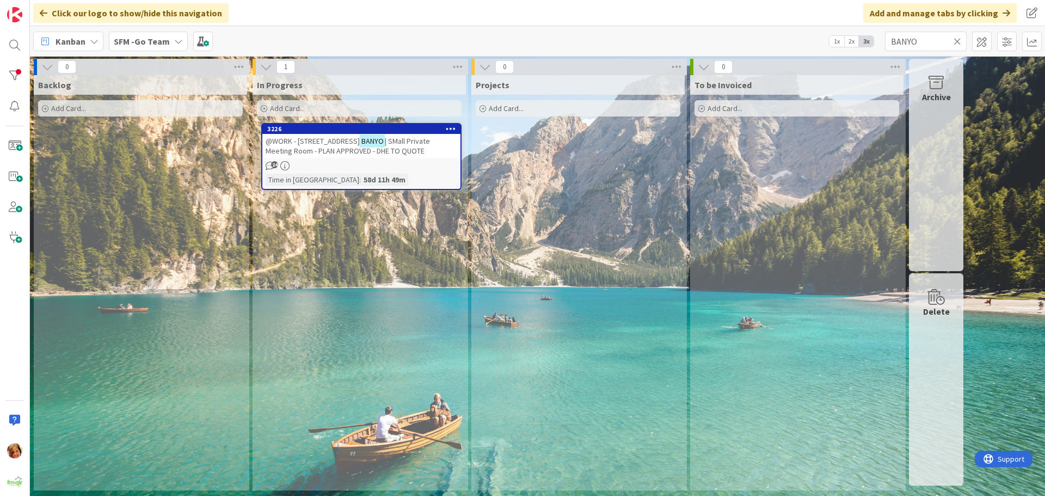
click at [338, 137] on span "@WORK - [STREET_ADDRESS]" at bounding box center [313, 141] width 94 height 10
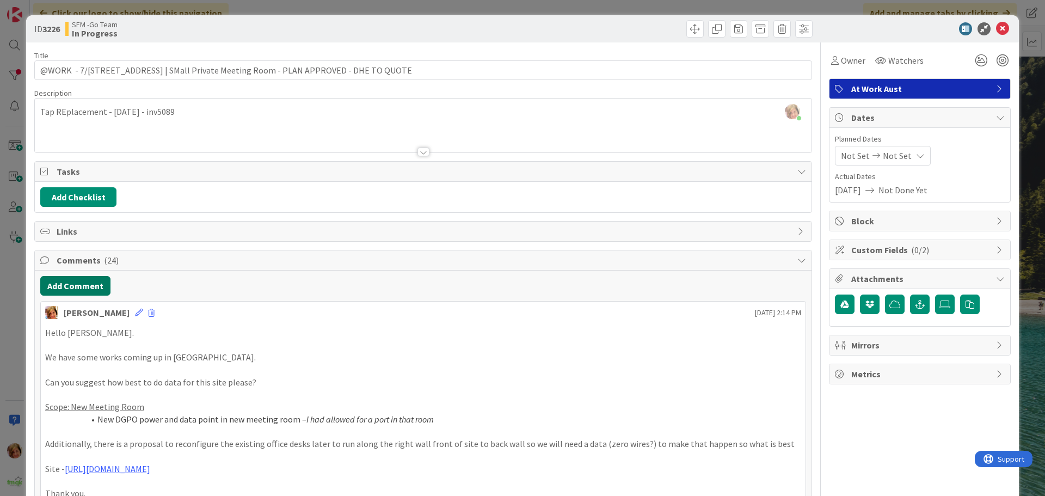
click at [81, 288] on button "Add Comment" at bounding box center [75, 286] width 70 height 20
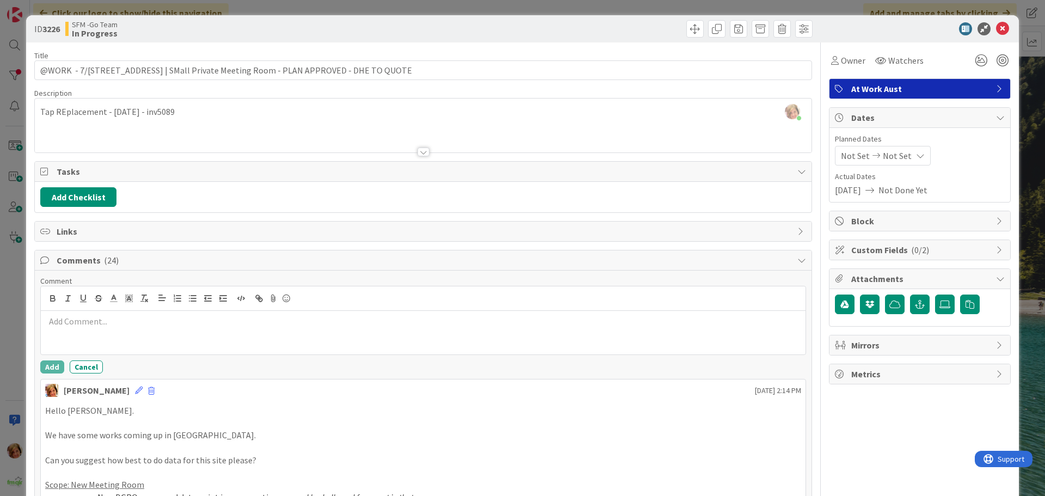
click at [105, 345] on div at bounding box center [423, 333] width 765 height 44
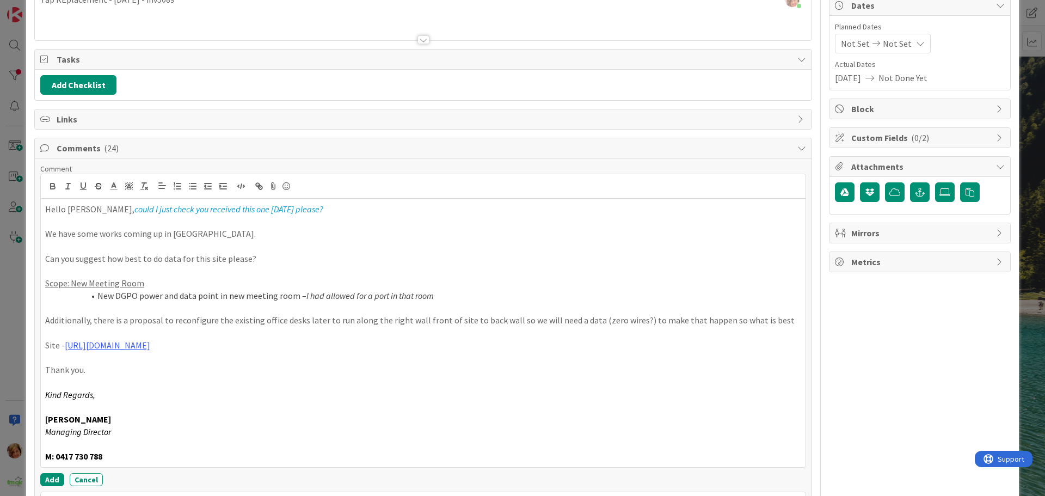
scroll to position [241, 0]
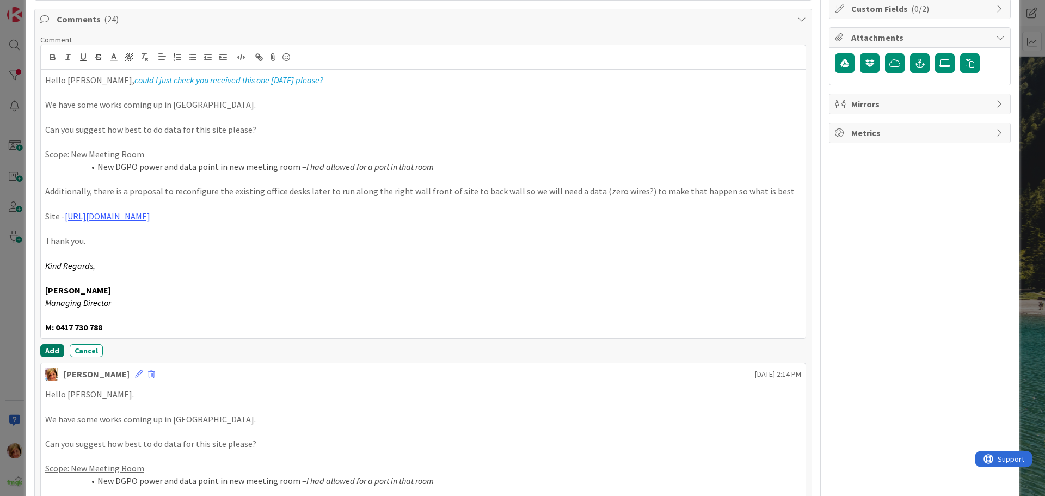
click at [60, 355] on button "Add" at bounding box center [52, 350] width 24 height 13
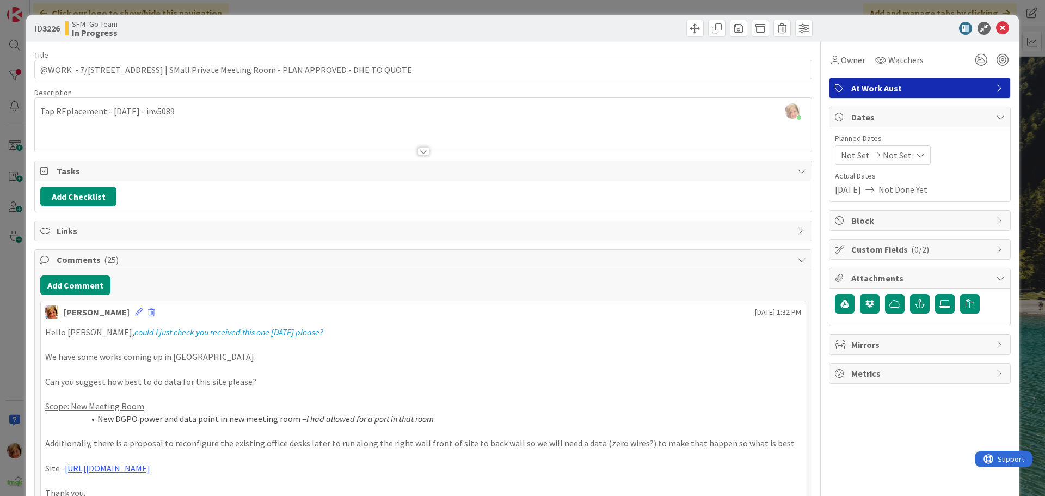
scroll to position [0, 0]
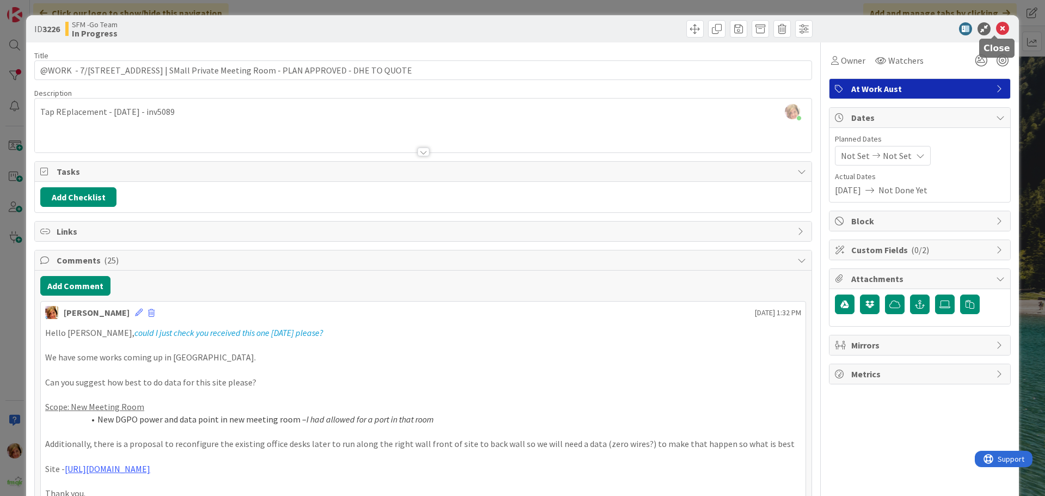
click at [996, 29] on icon at bounding box center [1002, 28] width 13 height 13
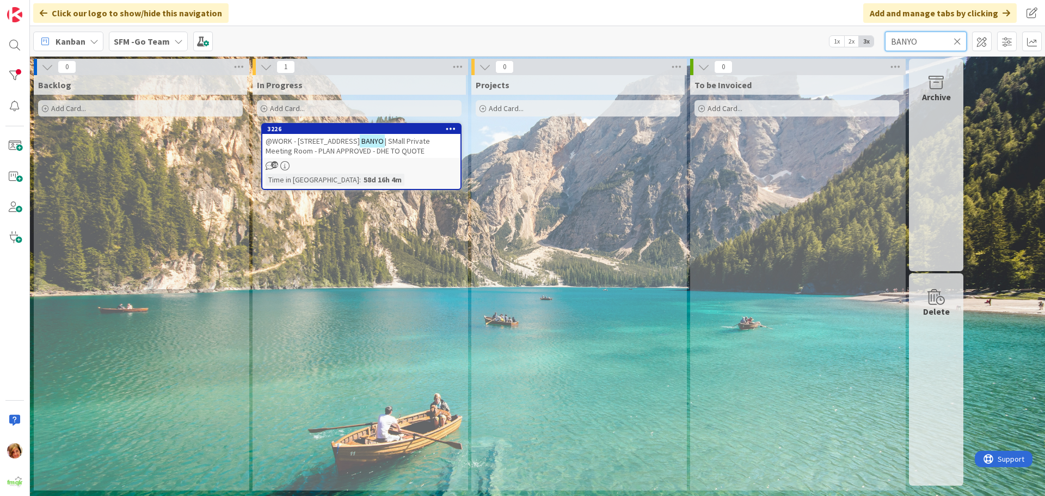
click at [943, 37] on input "BANYO" at bounding box center [926, 42] width 82 height 20
type input "B"
type input "RACEVIEW"
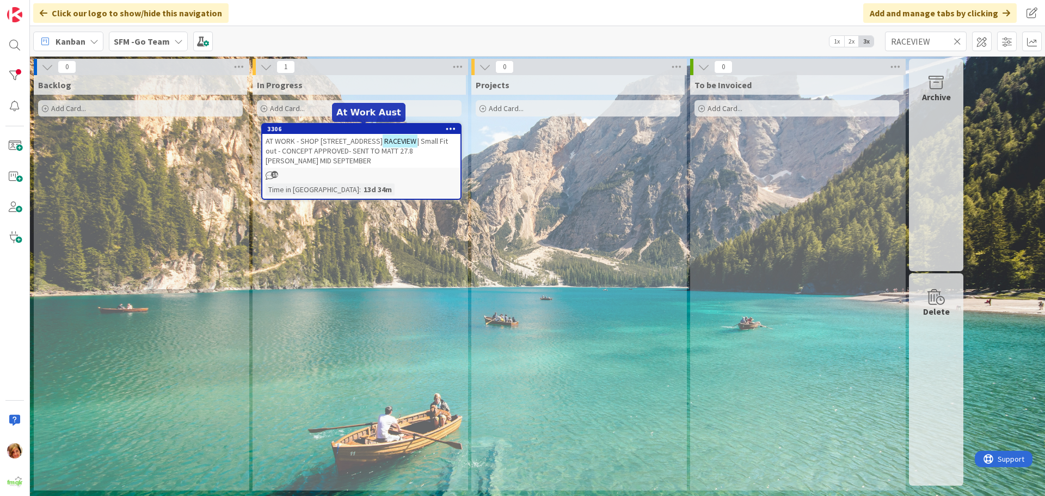
click at [343, 154] on span "| Small Fit out - CONCEPT APPROVED- SENT TO MATT 27.8 [PERSON_NAME] MID SEPTEMB…" at bounding box center [357, 150] width 182 height 29
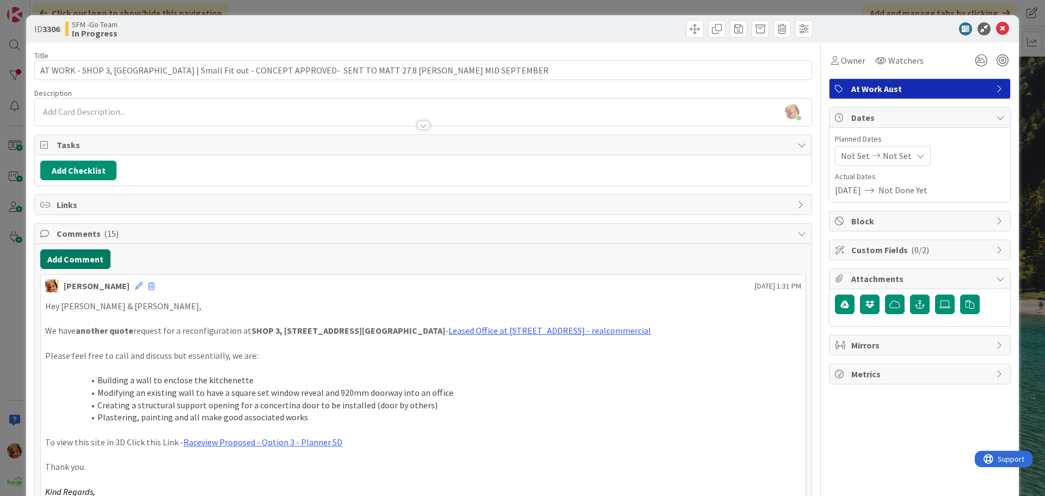
click at [92, 261] on button "Add Comment" at bounding box center [75, 259] width 70 height 20
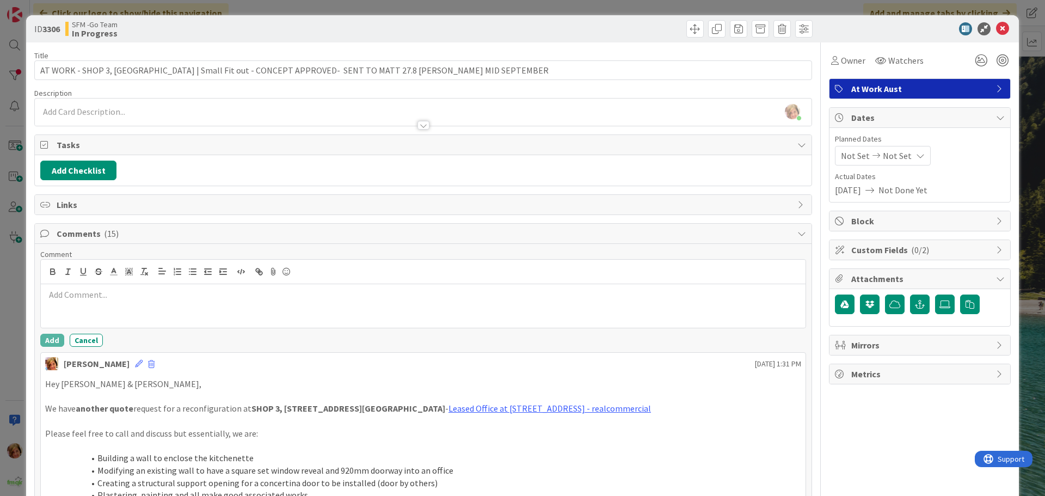
click at [120, 309] on div at bounding box center [423, 306] width 765 height 44
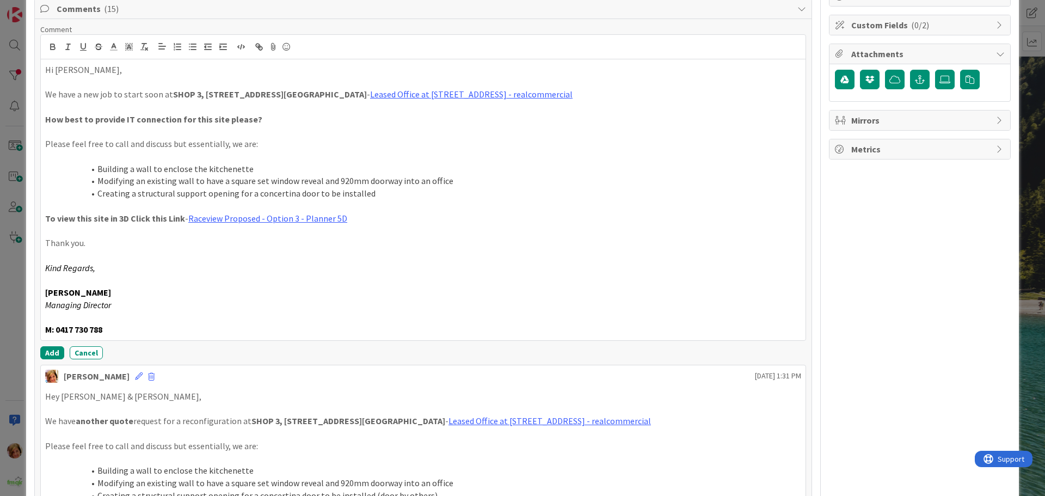
scroll to position [227, 0]
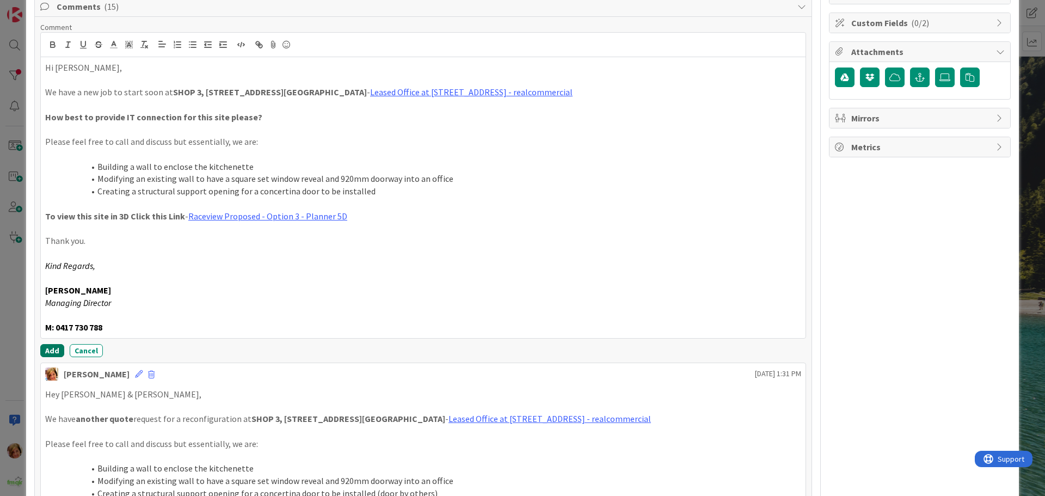
click at [51, 346] on button "Add" at bounding box center [52, 350] width 24 height 13
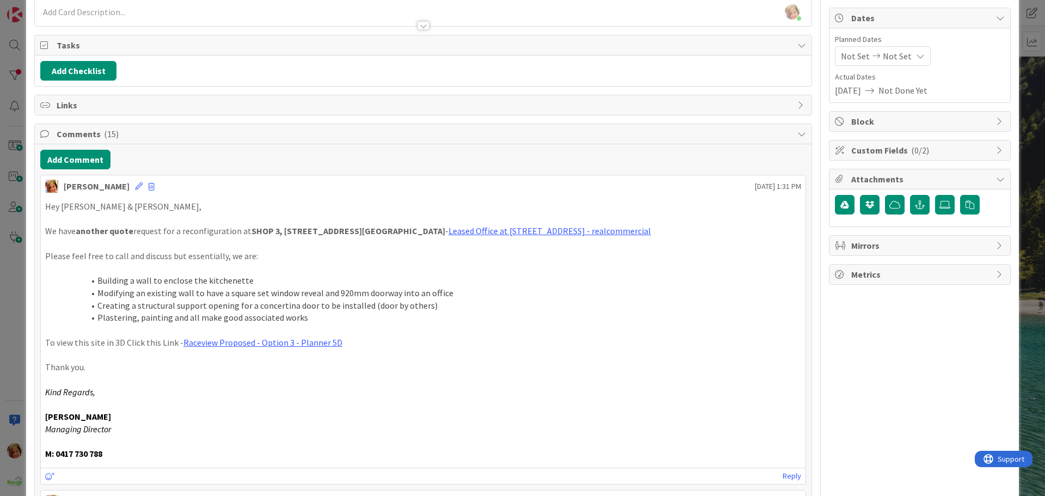
scroll to position [9, 0]
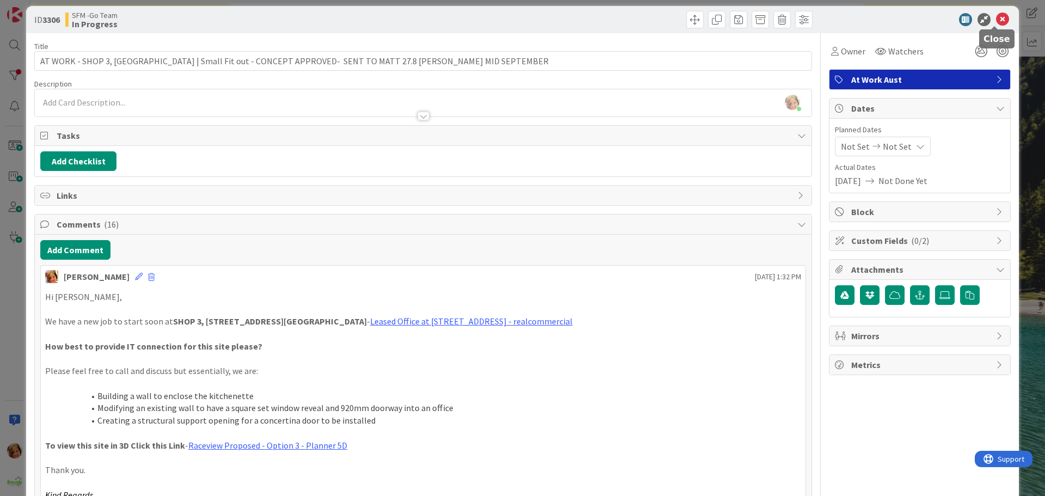
click at [996, 17] on icon at bounding box center [1002, 19] width 13 height 13
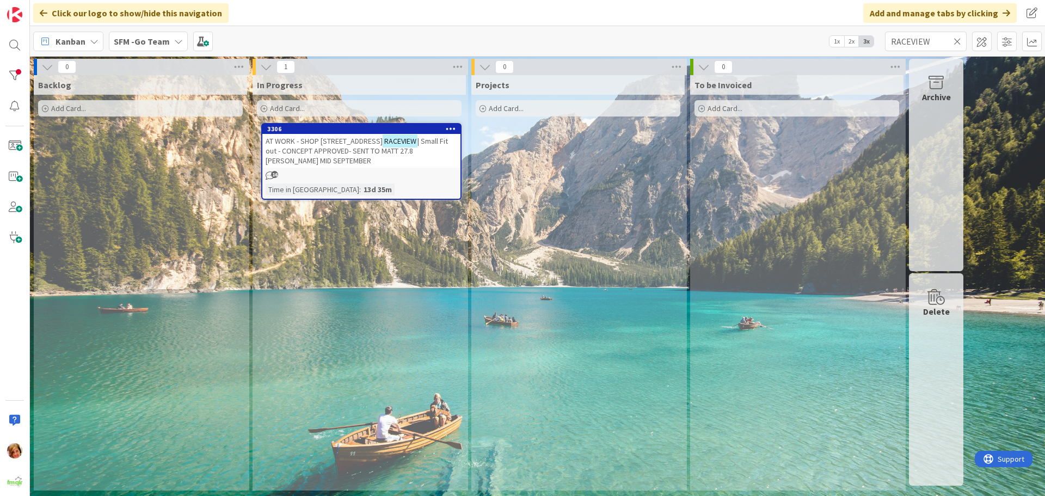
click at [956, 40] on icon at bounding box center [958, 41] width 8 height 10
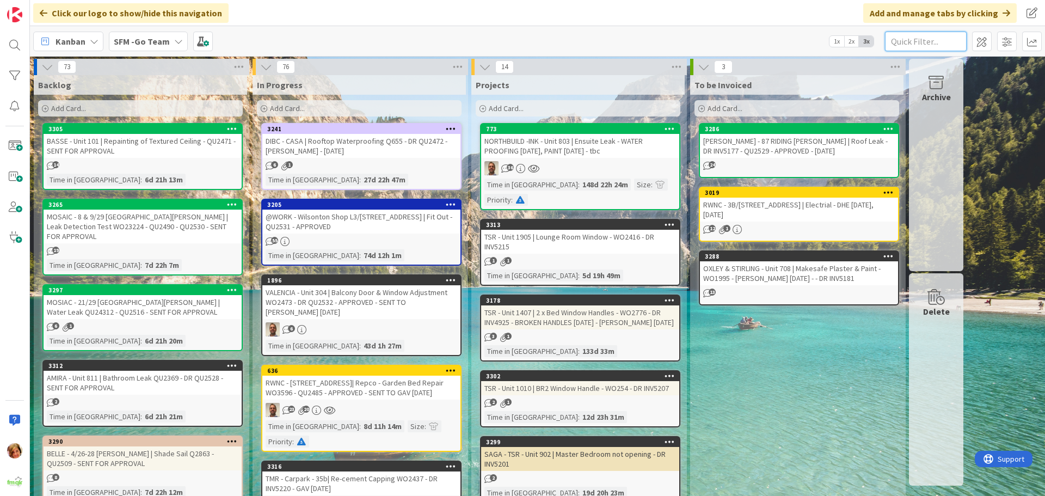
click at [915, 45] on input "text" at bounding box center [926, 42] width 82 height 20
type input "307"
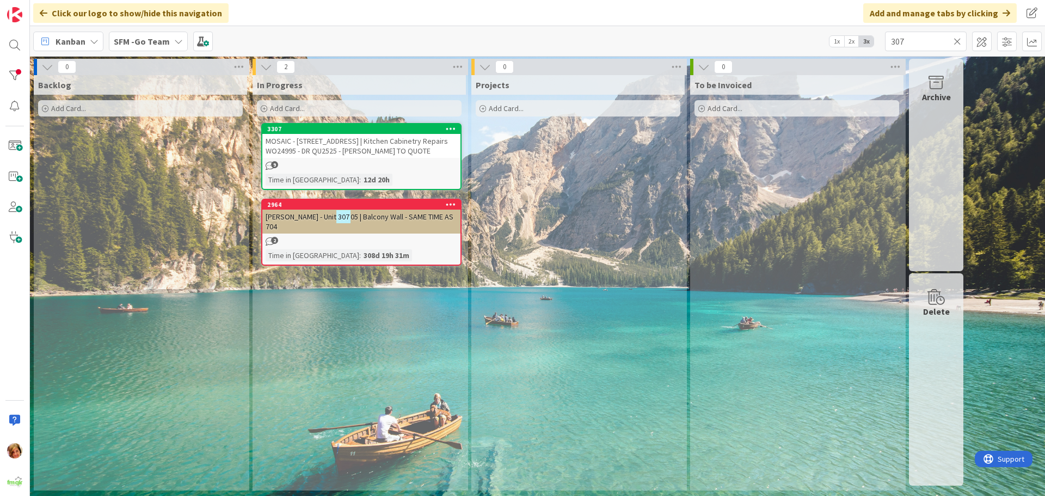
drag, startPoint x: 957, startPoint y: 41, endPoint x: 728, endPoint y: 23, distance: 229.8
click at [957, 41] on icon at bounding box center [958, 41] width 8 height 10
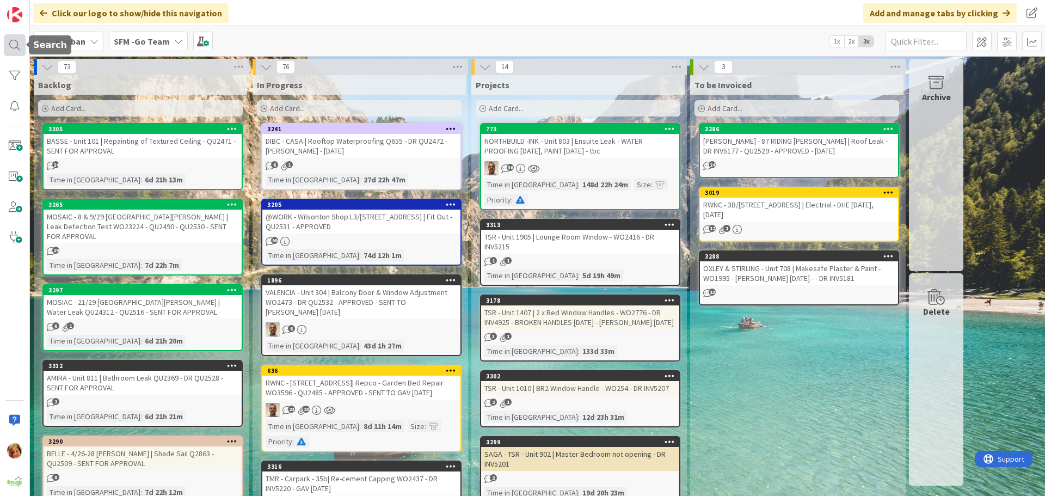
click at [16, 45] on div at bounding box center [15, 45] width 22 height 22
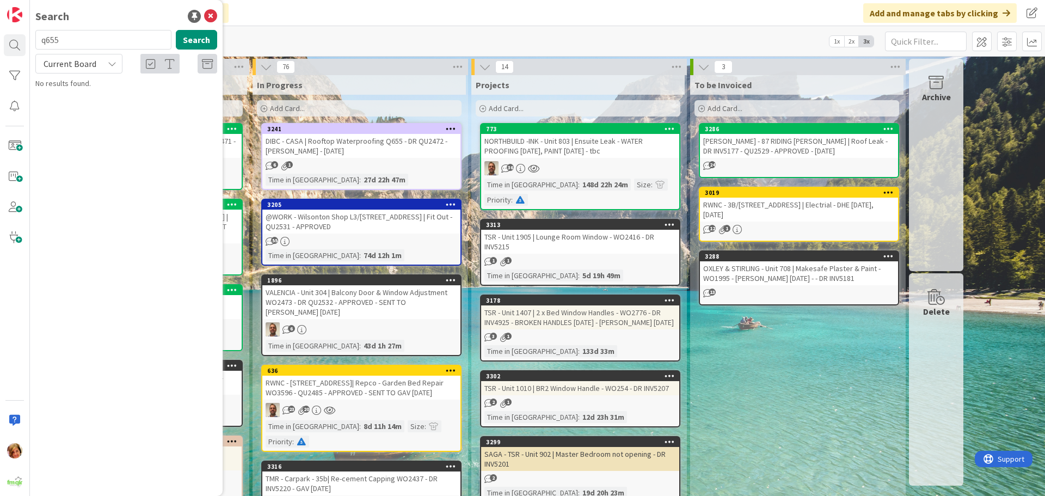
click at [79, 38] on input "q655" at bounding box center [103, 40] width 136 height 20
type input "q"
type input "307"
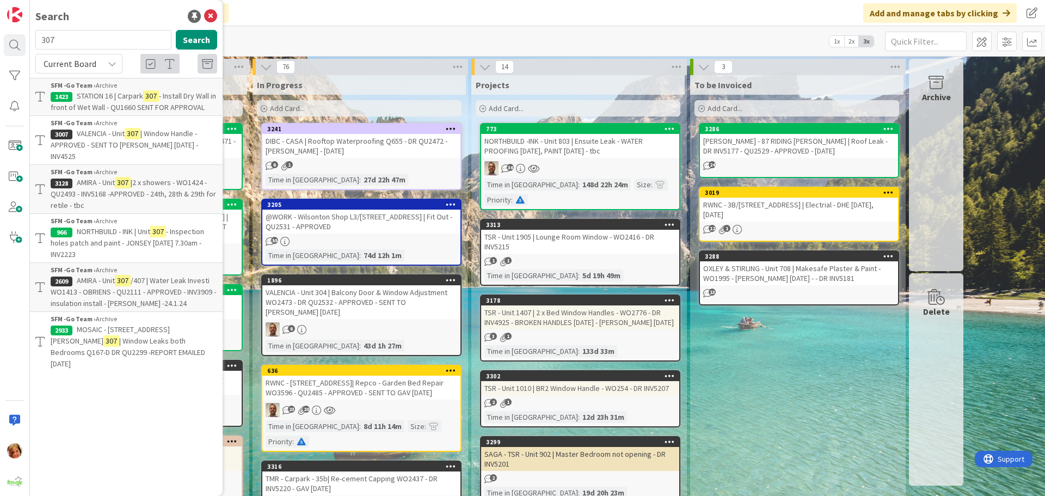
click at [790, 208] on div "RWNC - 3B/[STREET_ADDRESS] | Electrial - DHE [DATE], [DATE]" at bounding box center [799, 210] width 198 height 24
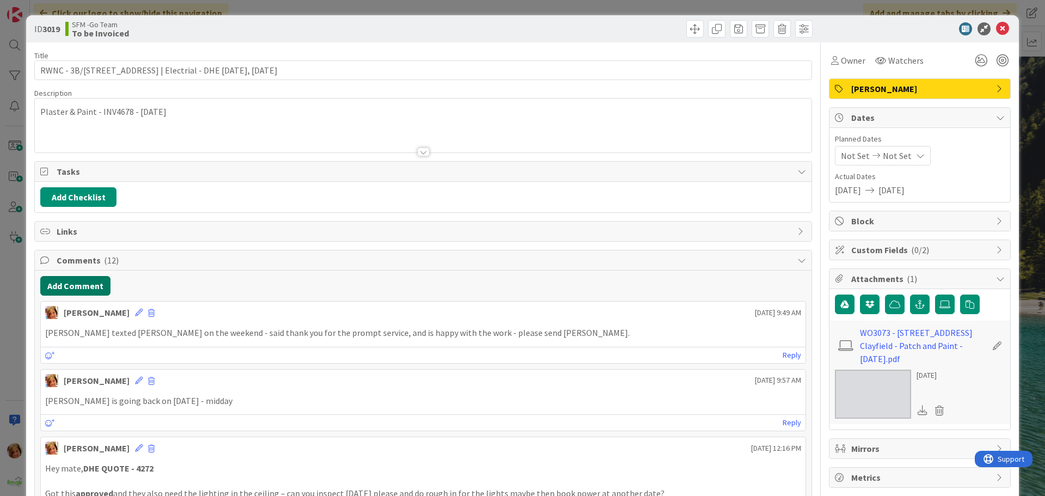
click at [67, 285] on button "Add Comment" at bounding box center [75, 286] width 70 height 20
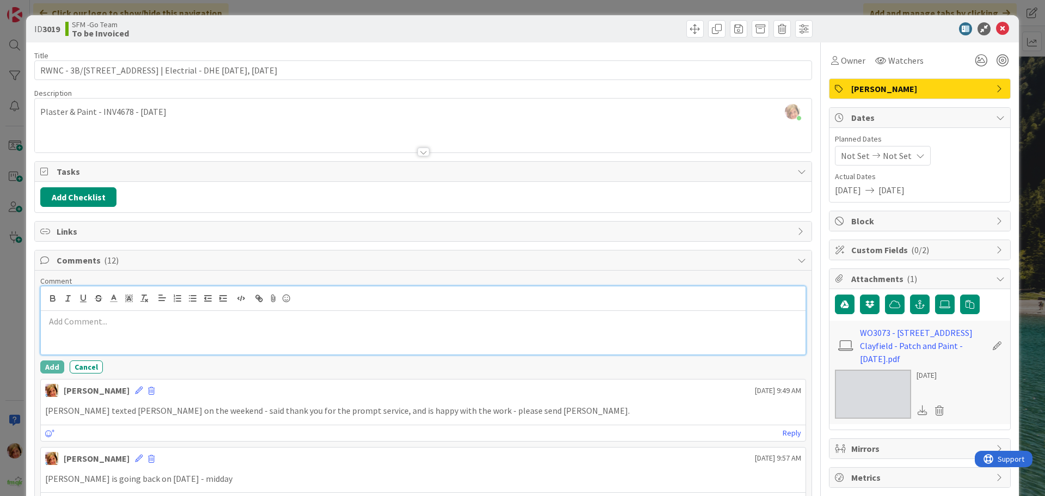
click at [82, 311] on div at bounding box center [423, 333] width 765 height 44
click at [100, 335] on p at bounding box center [423, 334] width 756 height 13
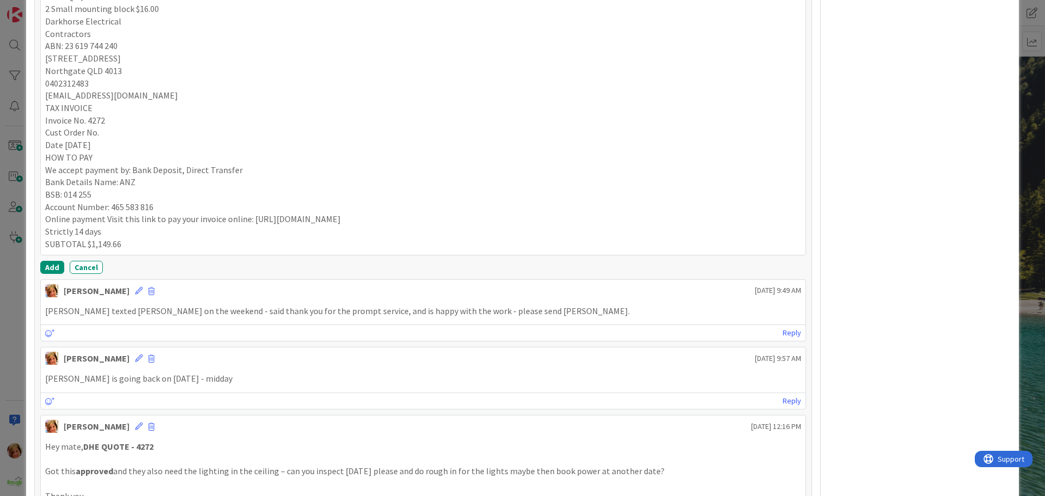
scroll to position [603, 0]
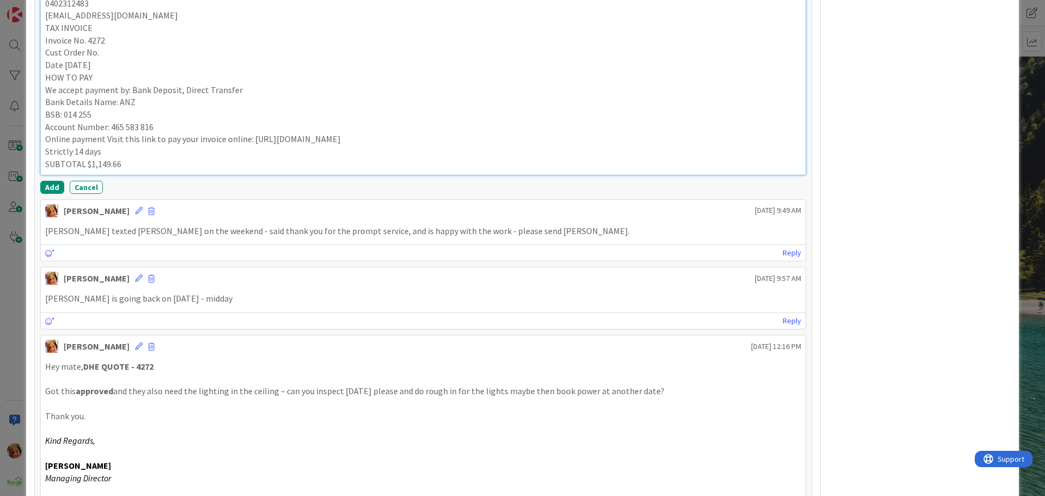
click at [128, 163] on p "SUBTOTAL $1,149.66" at bounding box center [423, 164] width 756 height 13
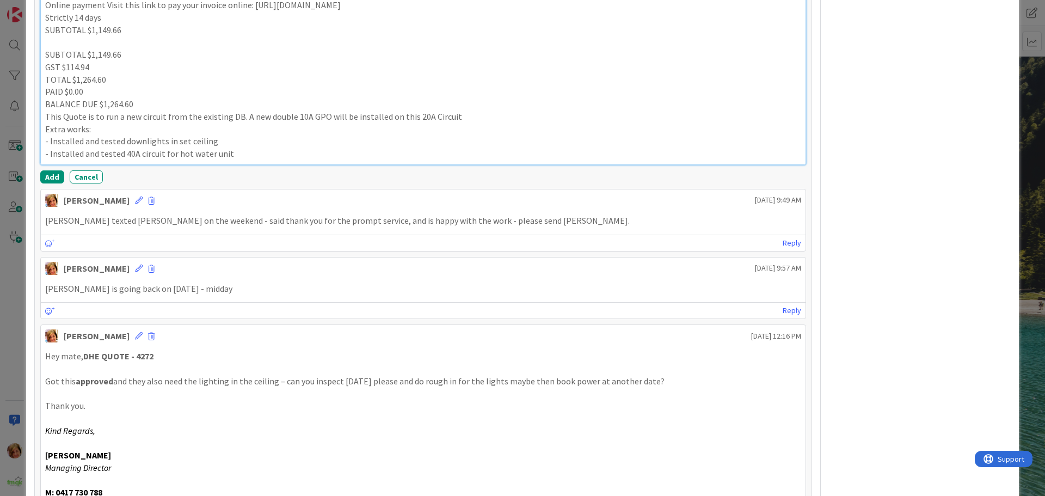
scroll to position [766, 0]
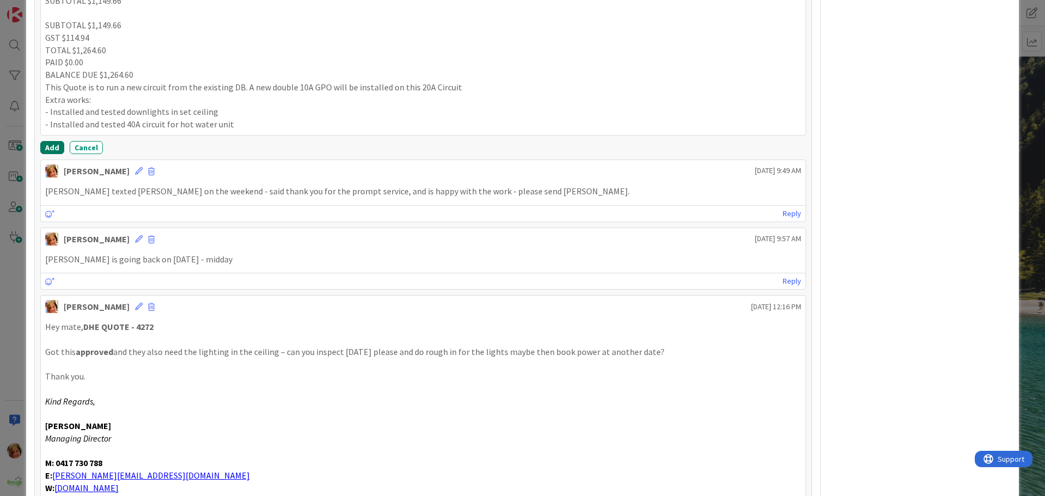
click at [50, 146] on button "Add" at bounding box center [52, 147] width 24 height 13
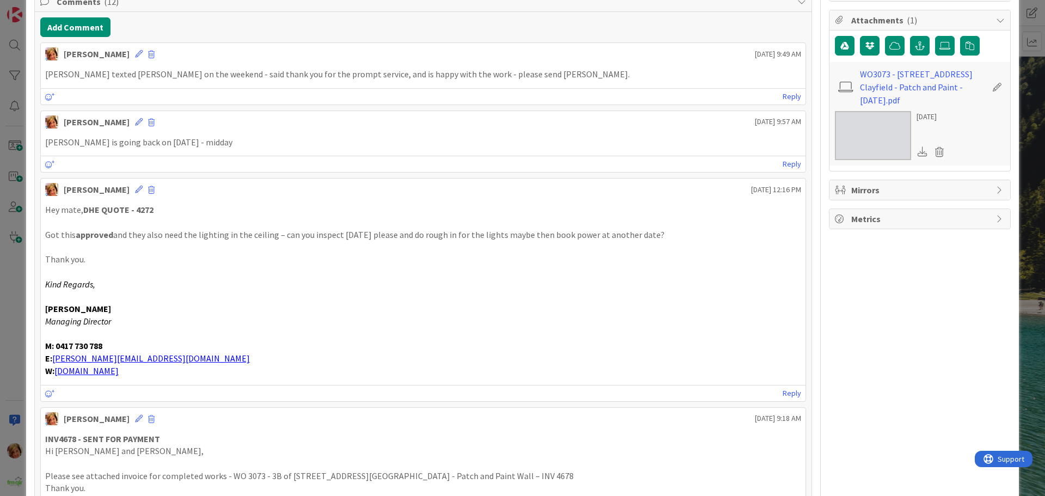
scroll to position [0, 0]
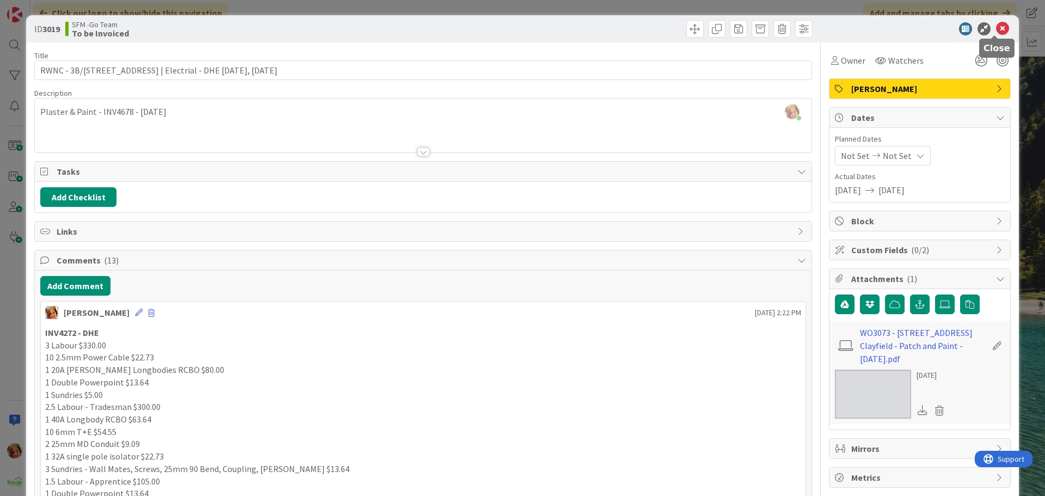
click at [996, 29] on icon at bounding box center [1002, 28] width 13 height 13
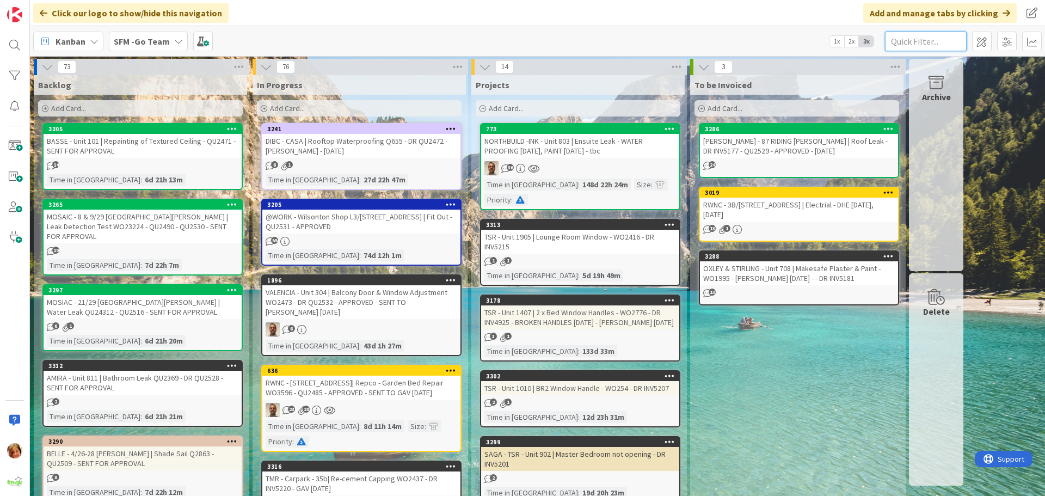
click at [924, 44] on input "text" at bounding box center [926, 42] width 82 height 20
type input "[PERSON_NAME]"
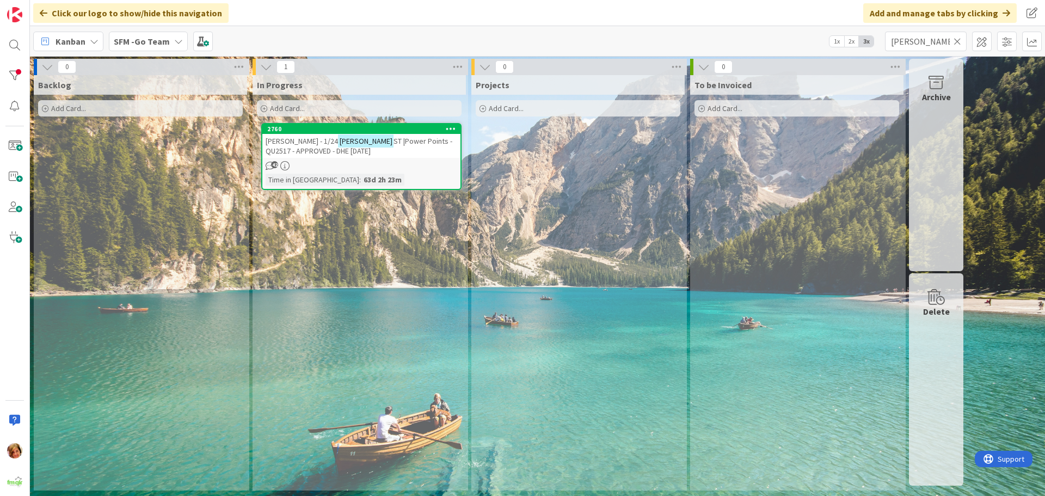
click at [374, 145] on span "ST |Power Points - QU2517 - APPROVED - DHE [DATE]" at bounding box center [359, 146] width 187 height 20
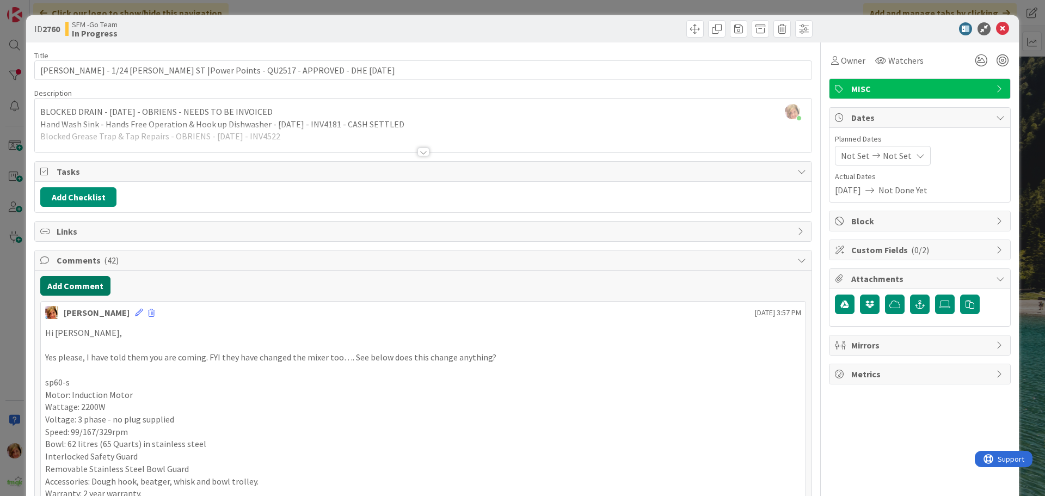
click at [68, 280] on button "Add Comment" at bounding box center [75, 286] width 70 height 20
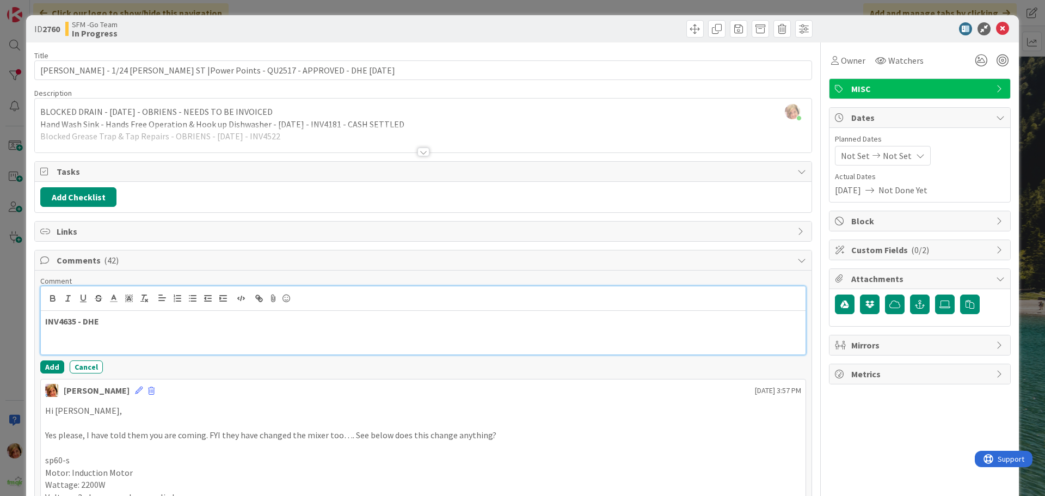
click at [127, 323] on p "INV4635 - DHE" at bounding box center [423, 321] width 756 height 13
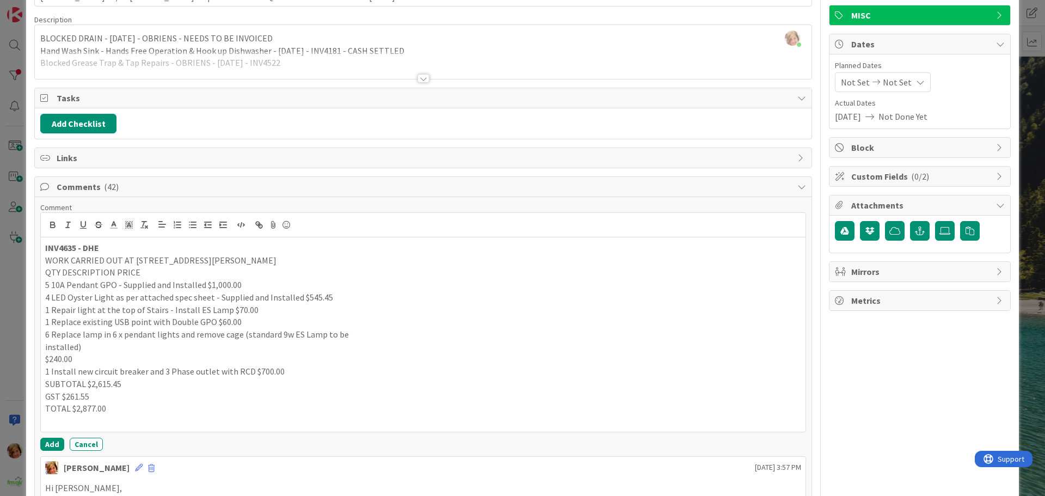
scroll to position [276, 0]
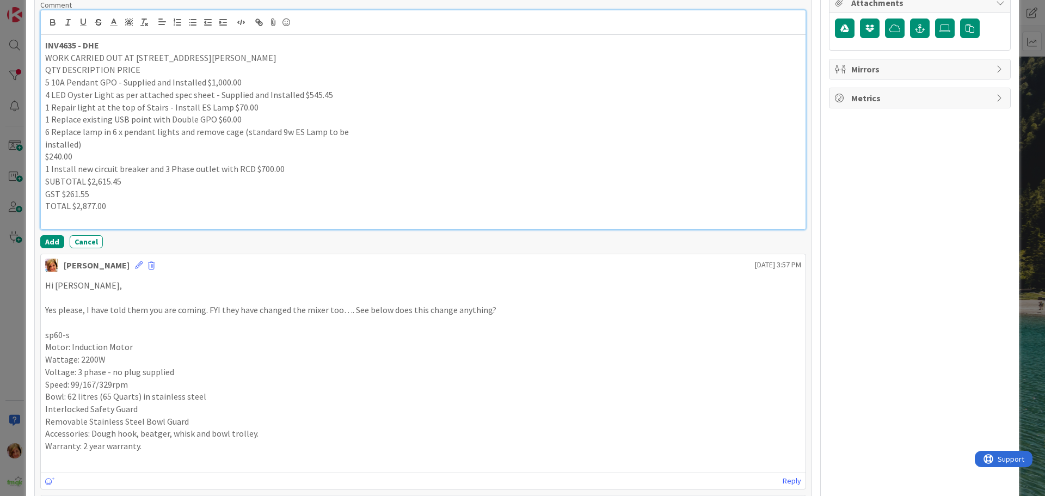
click at [109, 200] on p "TOTAL $2,877.00" at bounding box center [423, 206] width 756 height 13
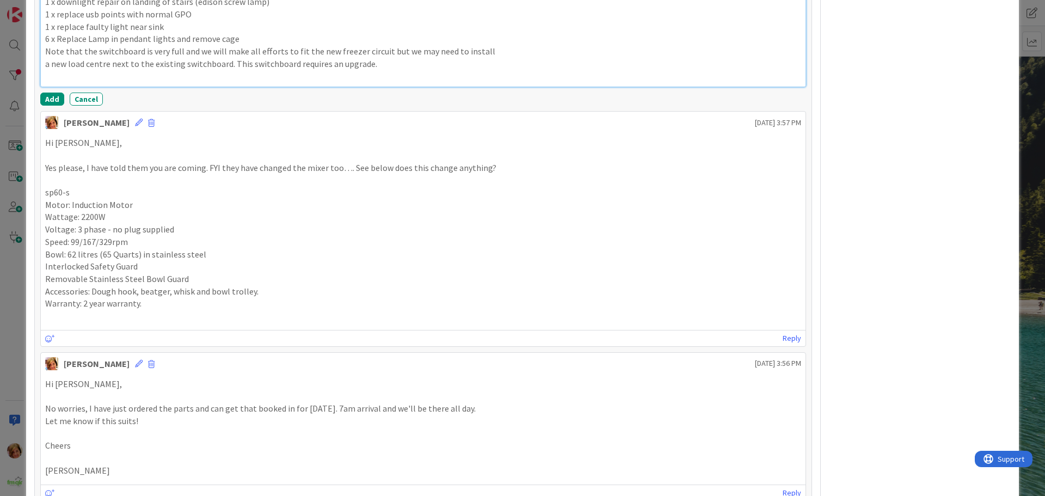
scroll to position [494, 0]
click at [47, 97] on button "Add" at bounding box center [52, 97] width 24 height 13
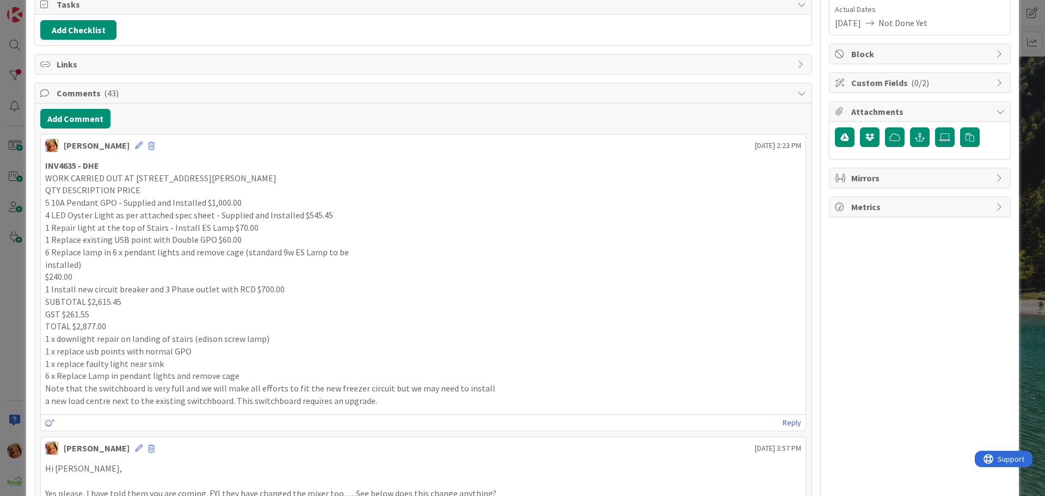
scroll to position [0, 0]
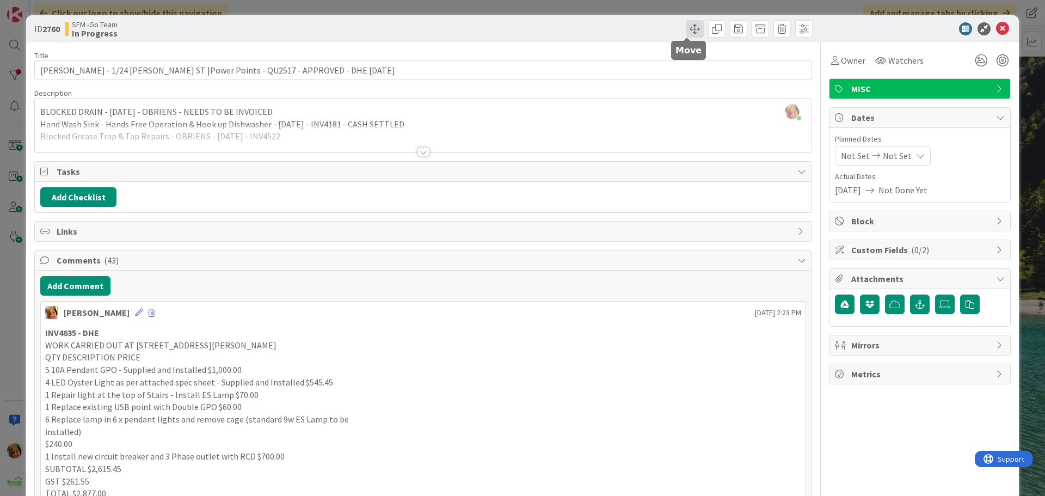
click at [687, 30] on span at bounding box center [694, 28] width 17 height 17
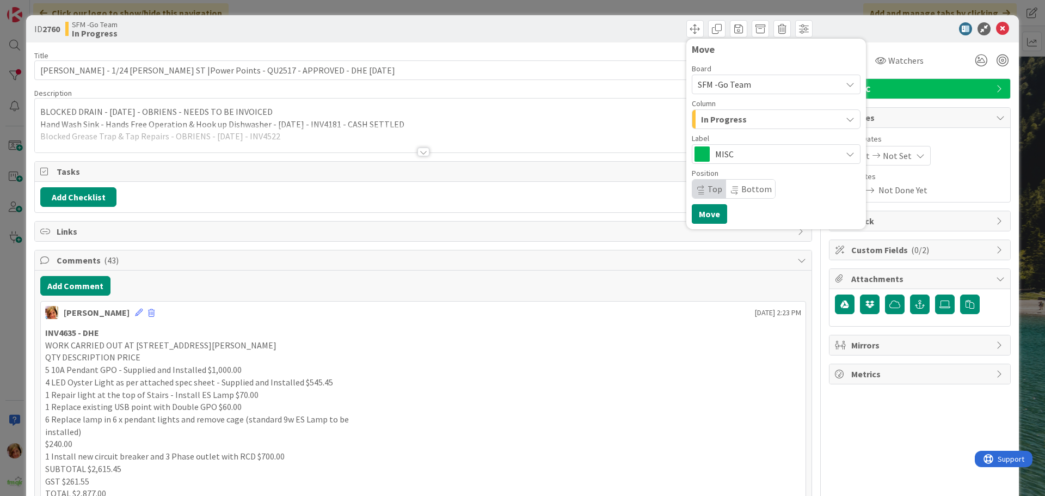
click at [758, 121] on div "In Progress" at bounding box center [769, 118] width 143 height 17
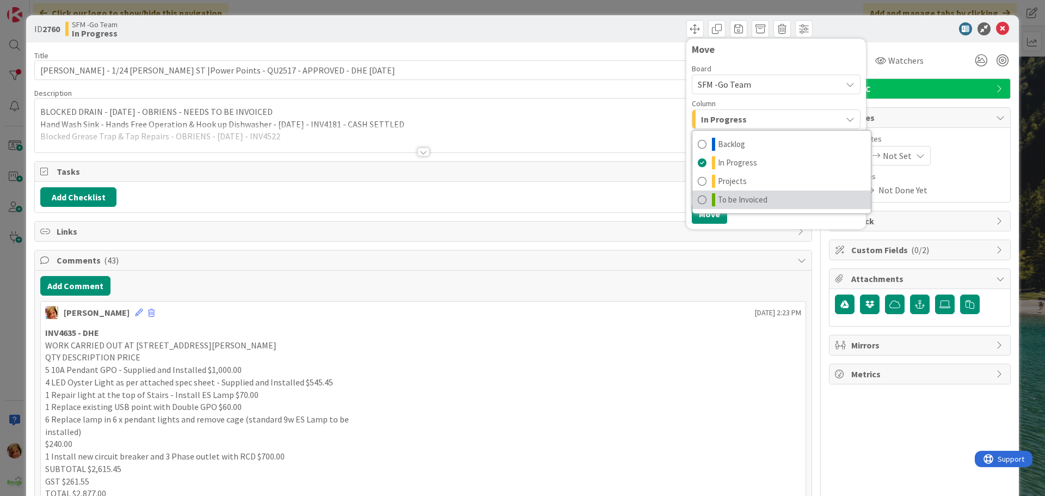
drag, startPoint x: 754, startPoint y: 199, endPoint x: 744, endPoint y: 200, distance: 9.9
click at [754, 199] on span "To be Invoiced" at bounding box center [743, 199] width 50 height 13
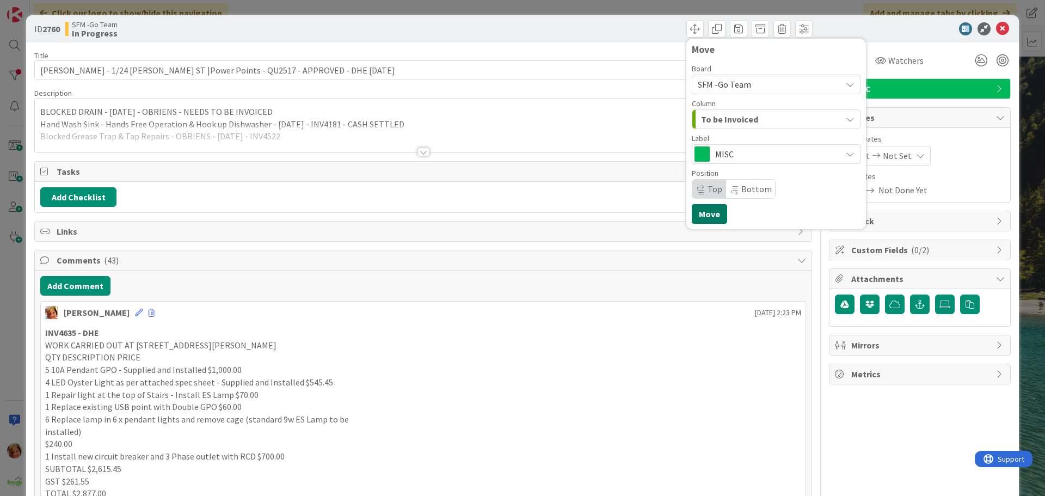
click at [703, 212] on button "Move" at bounding box center [709, 214] width 35 height 20
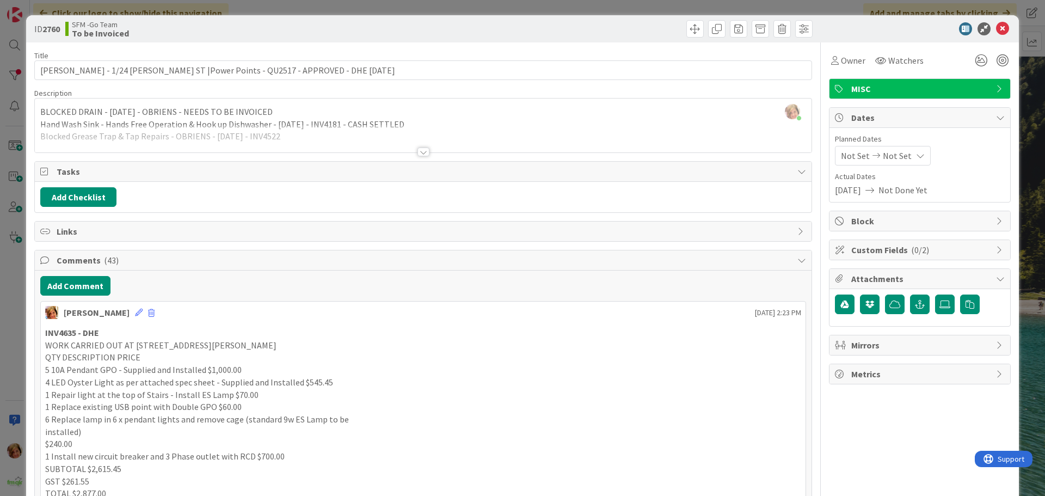
click at [641, 27] on div "Move Move" at bounding box center [619, 28] width 386 height 17
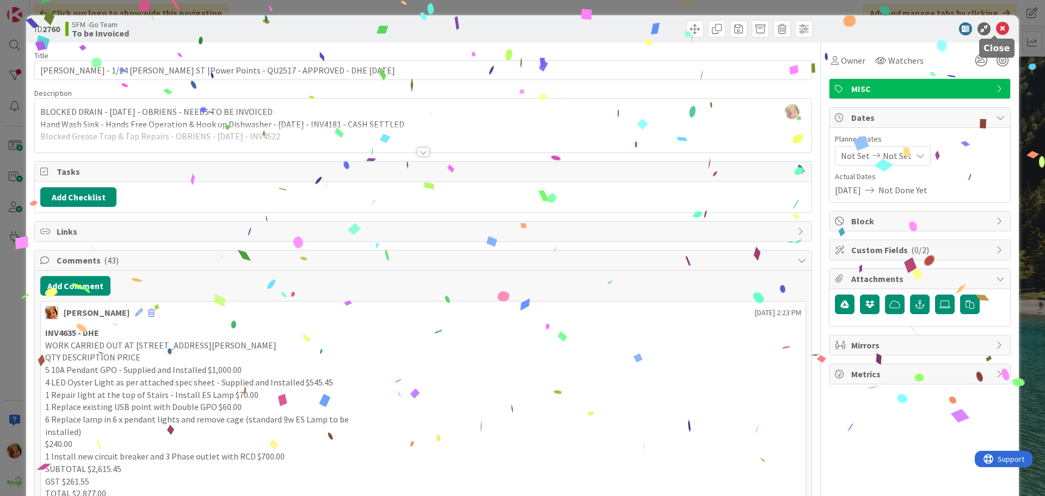
click at [996, 30] on icon at bounding box center [1002, 28] width 13 height 13
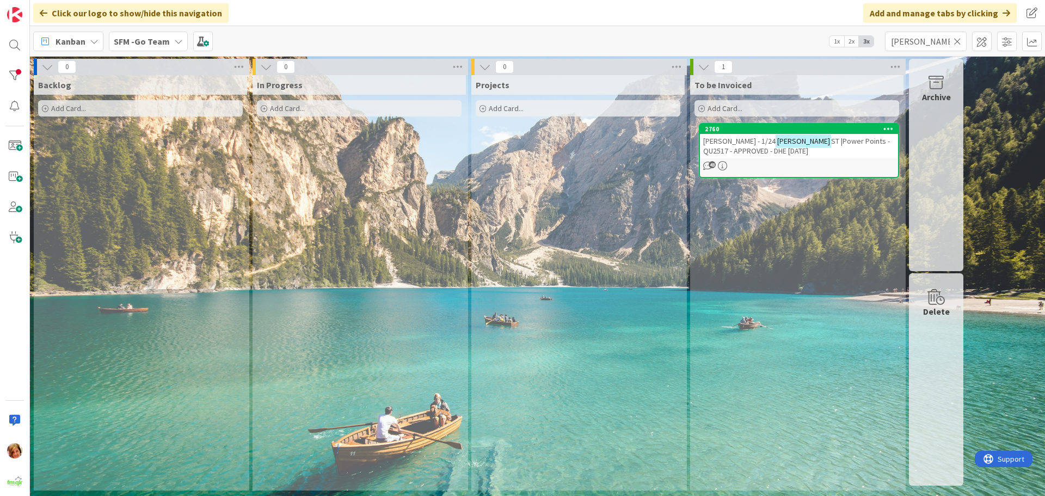
click at [957, 40] on icon at bounding box center [958, 41] width 8 height 10
click at [932, 39] on input "text" at bounding box center [926, 42] width 82 height 20
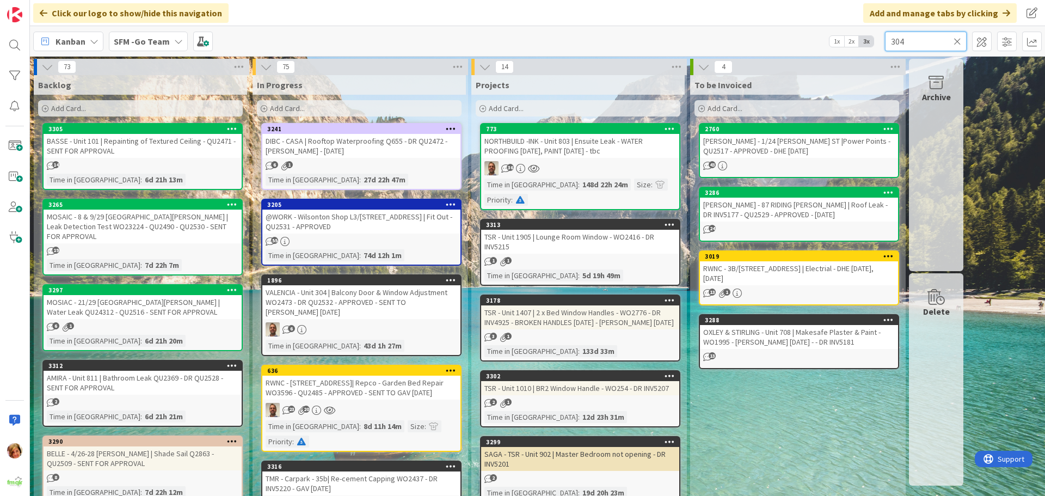
type input "304"
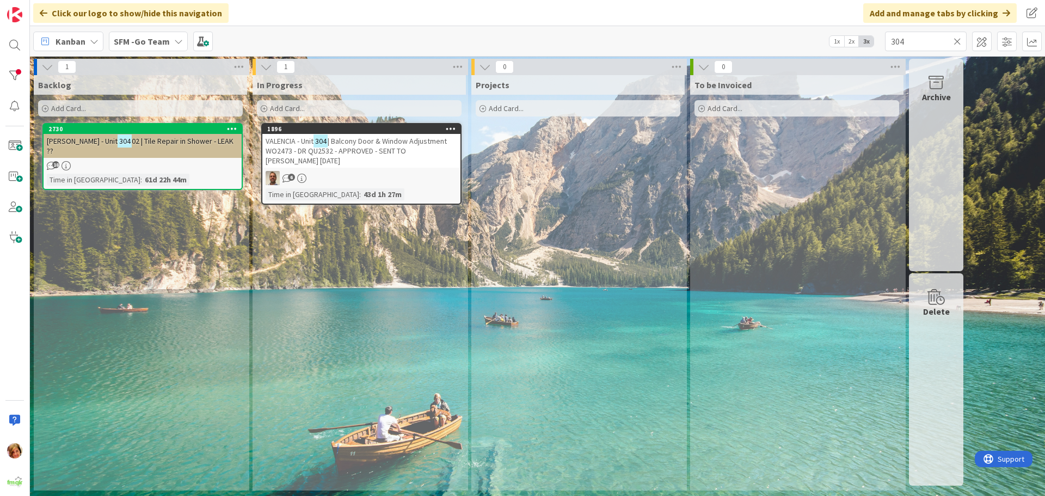
click at [363, 146] on span "| Balcony Door & Window Adjustment WO2473 - DR QU2532 - APPROVED - SENT TO [PER…" at bounding box center [356, 150] width 181 height 29
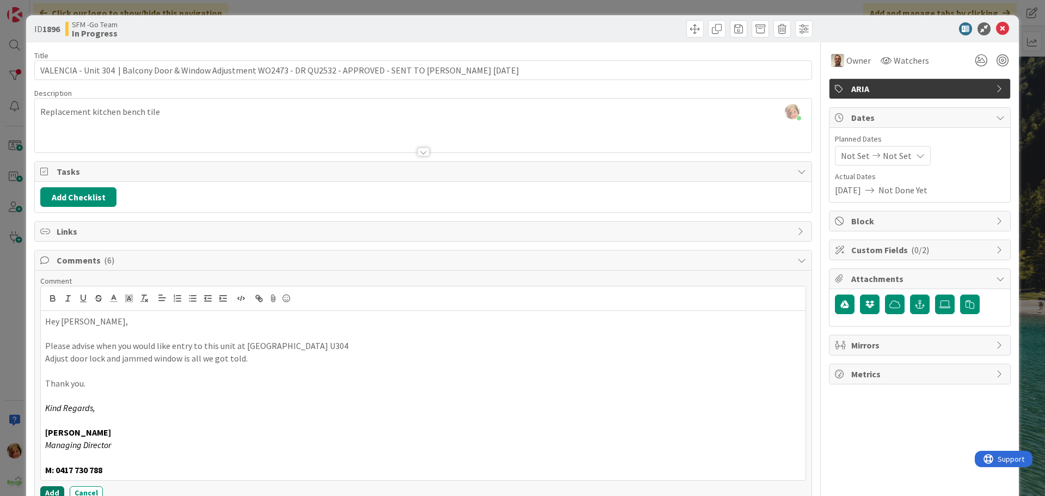
click at [51, 491] on button "Add" at bounding box center [52, 492] width 24 height 13
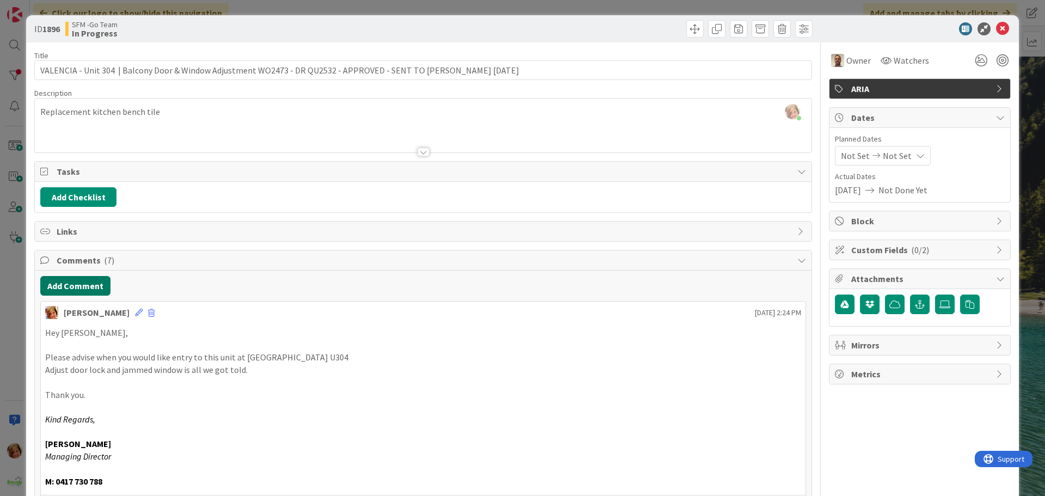
click at [70, 280] on button "Add Comment" at bounding box center [75, 286] width 70 height 20
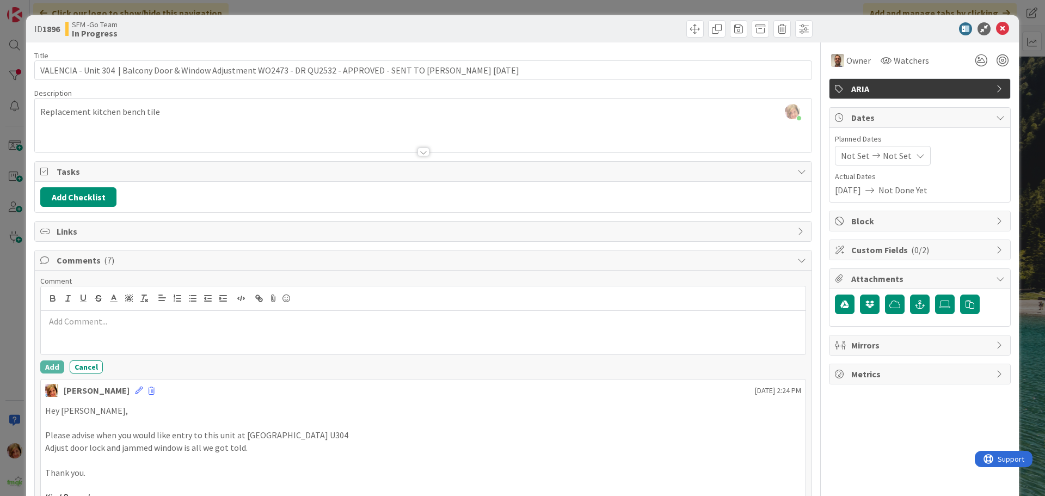
click at [85, 309] on div at bounding box center [423, 298] width 765 height 24
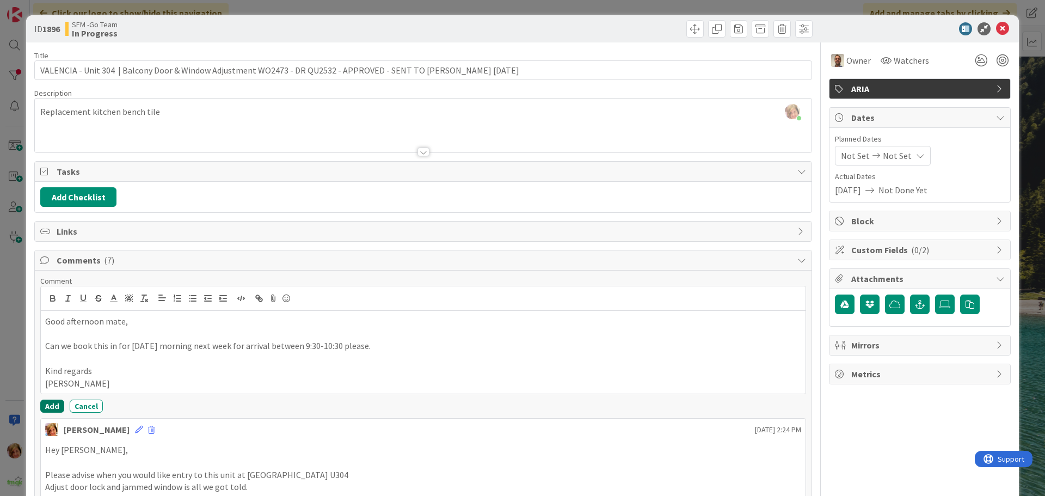
click at [46, 403] on button "Add" at bounding box center [52, 405] width 24 height 13
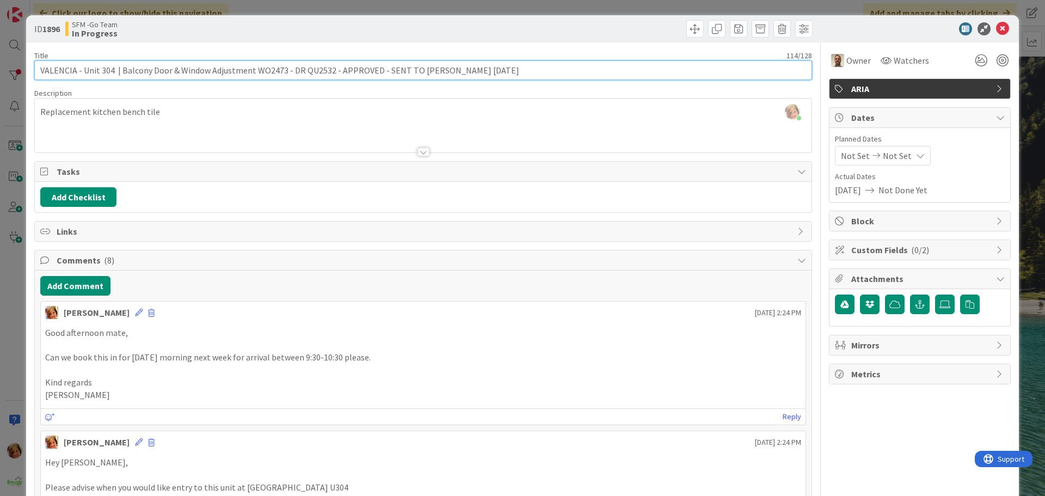
drag, startPoint x: 509, startPoint y: 75, endPoint x: 380, endPoint y: 63, distance: 129.0
click at [380, 63] on input "VALENCIA - Unit 304 | Balcony Door & Window Adjustment WO2473 - DR QU2532 - APP…" at bounding box center [423, 70] width 778 height 20
type input "VALENCIA - Unit 304 | Balcony Door & Window Adjustment WO2473 - DR QU2532 - APP…"
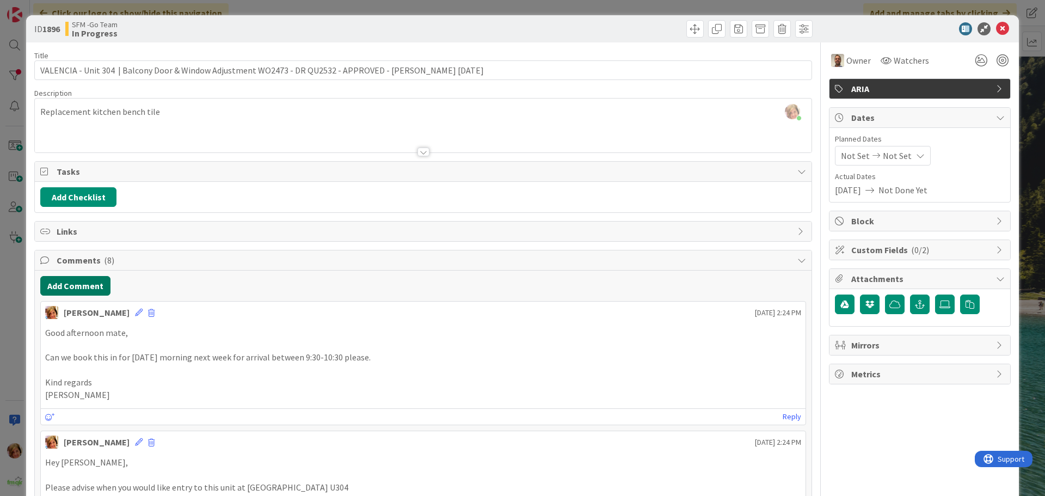
drag, startPoint x: 69, startPoint y: 287, endPoint x: 32, endPoint y: 299, distance: 39.6
click at [69, 287] on button "Add Comment" at bounding box center [75, 286] width 70 height 20
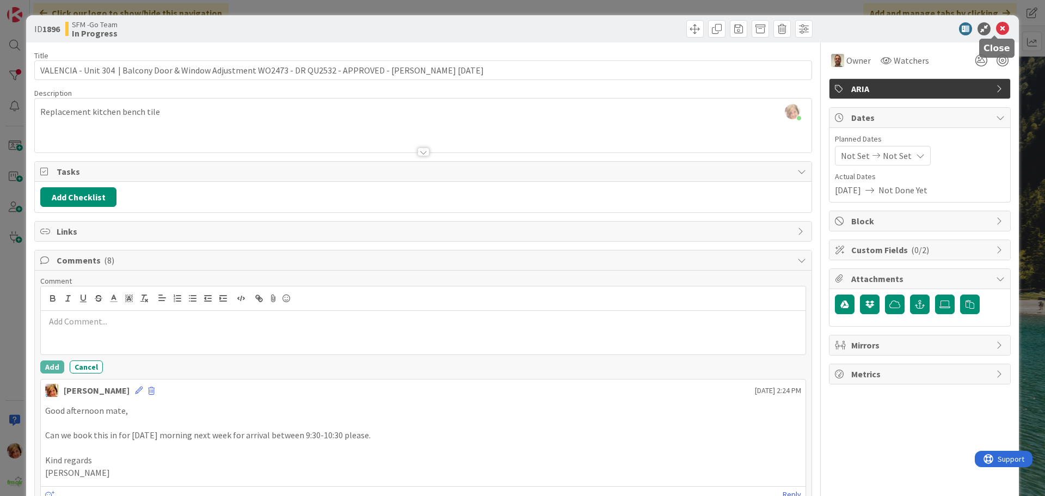
click at [996, 28] on icon at bounding box center [1002, 28] width 13 height 13
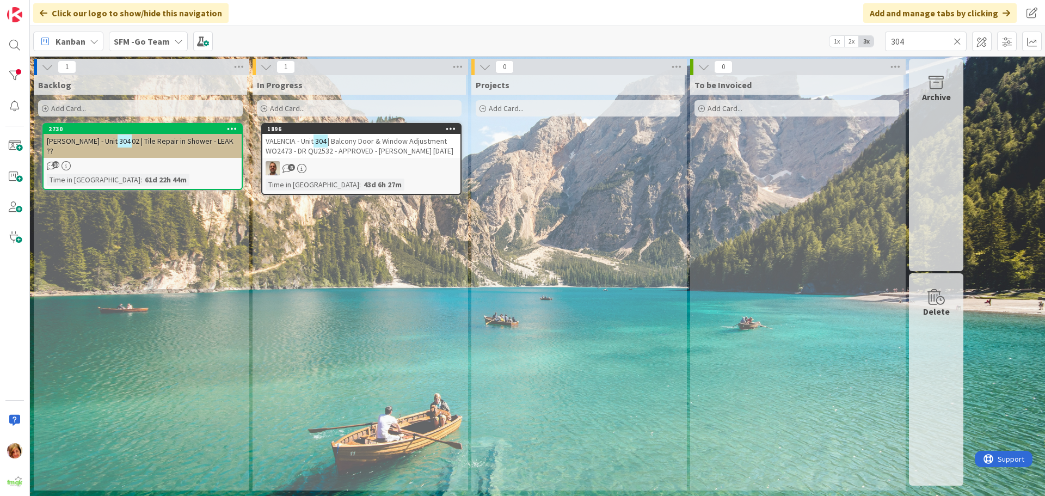
click at [956, 40] on icon at bounding box center [958, 41] width 8 height 10
click at [956, 40] on input "text" at bounding box center [926, 42] width 82 height 20
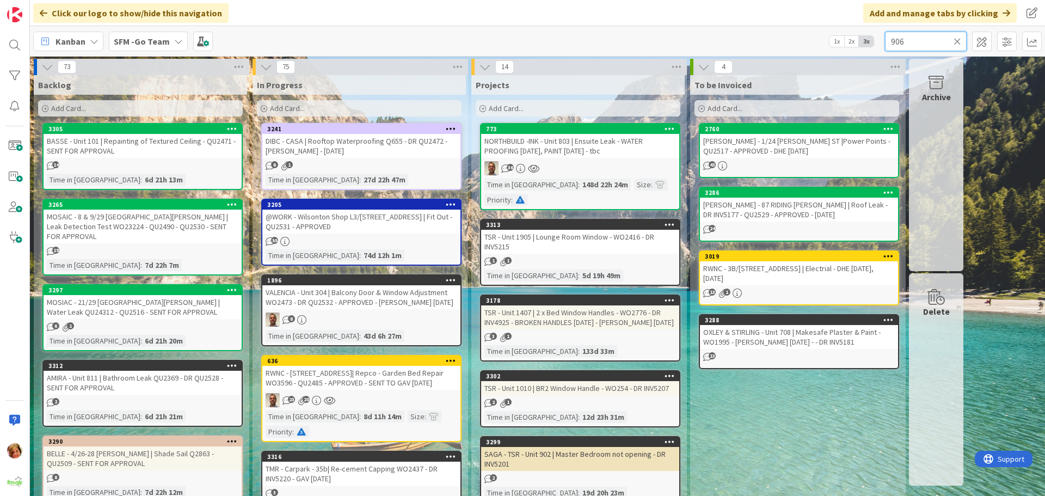
type input "906"
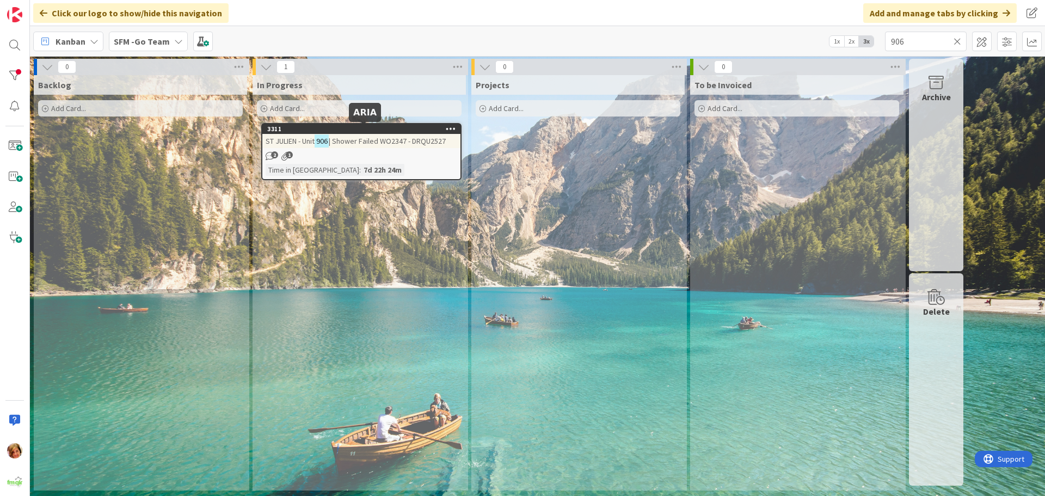
click at [364, 145] on span "| Shower Failed WO2347 - DRQU2527" at bounding box center [387, 141] width 117 height 10
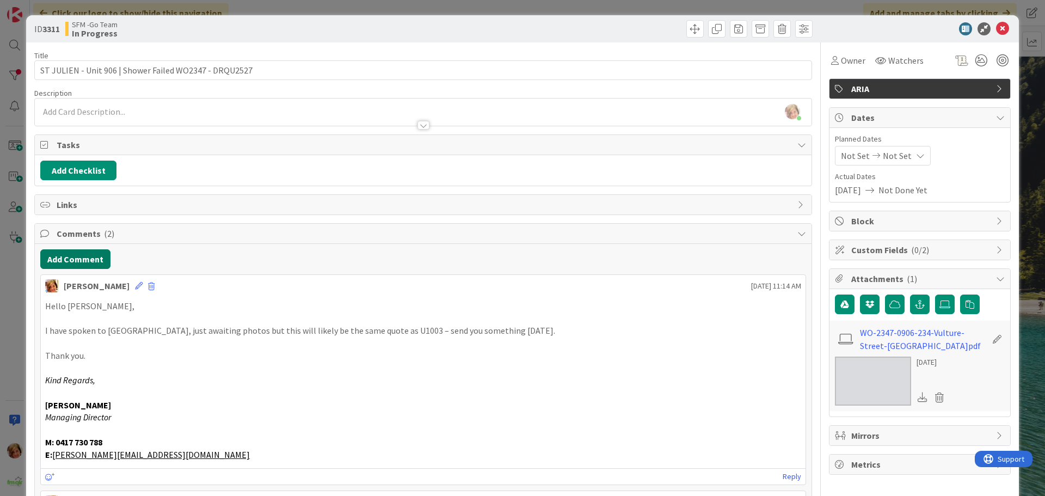
click at [72, 262] on button "Add Comment" at bounding box center [75, 259] width 70 height 20
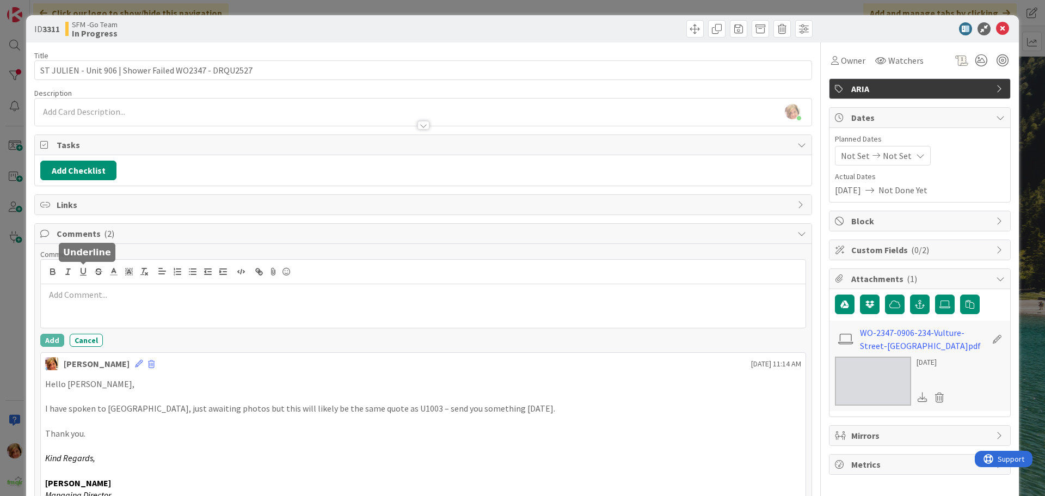
click at [114, 298] on p at bounding box center [423, 294] width 756 height 13
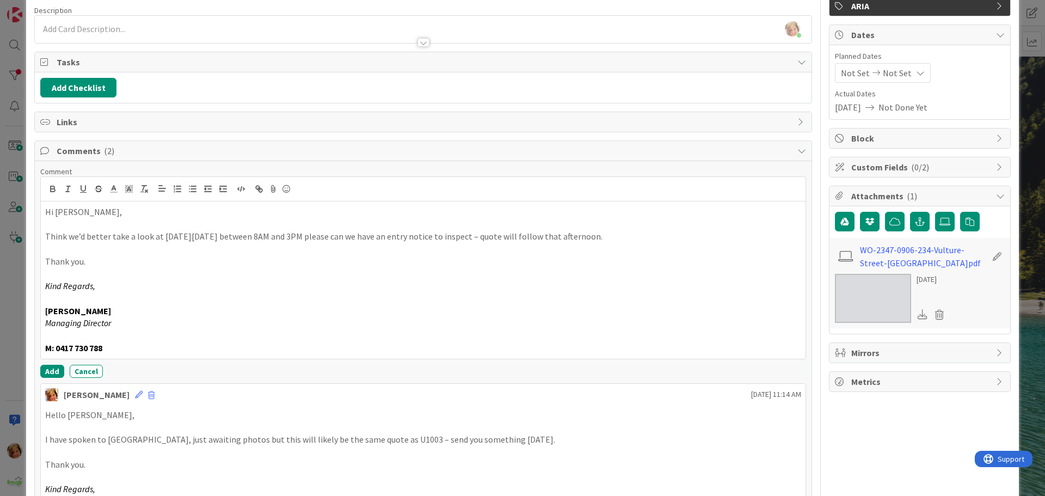
scroll to position [218, 0]
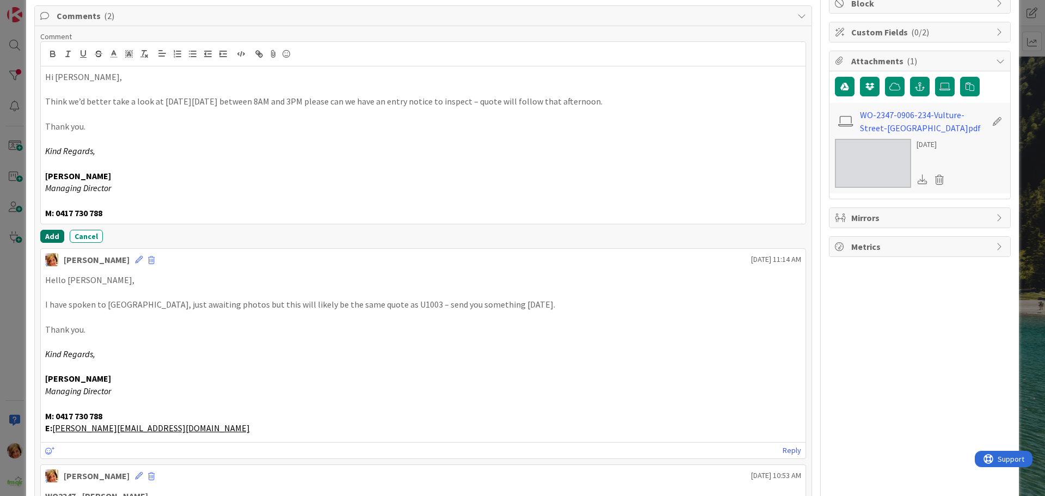
click at [49, 235] on button "Add" at bounding box center [52, 236] width 24 height 13
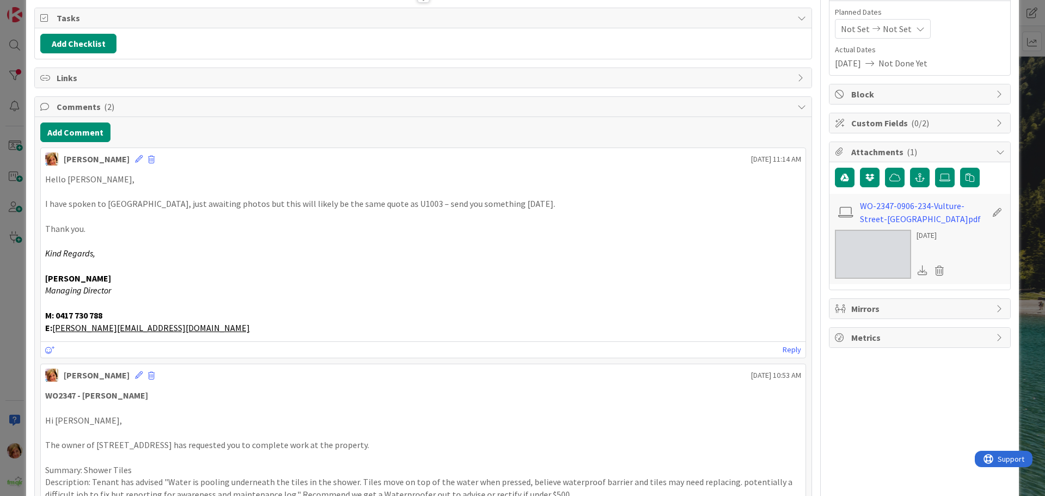
scroll to position [0, 0]
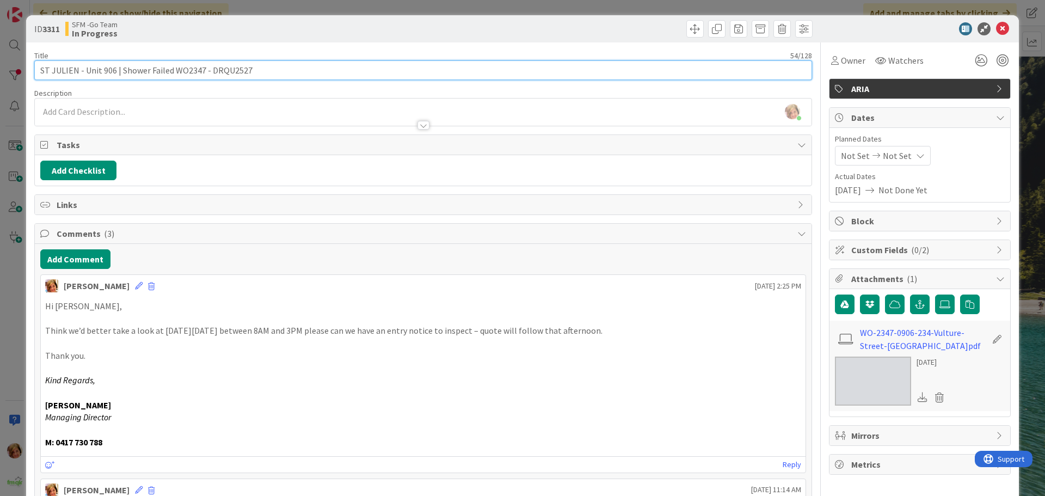
click at [271, 68] on input "ST JULIEN - Unit 906 | Shower Failed WO2347 - DRQU2527" at bounding box center [423, 70] width 778 height 20
type input "ST JULIEN - Unit 906 | Shower Failed WO2347 - DRQU2527 - [PERSON_NAME] TO INSPE…"
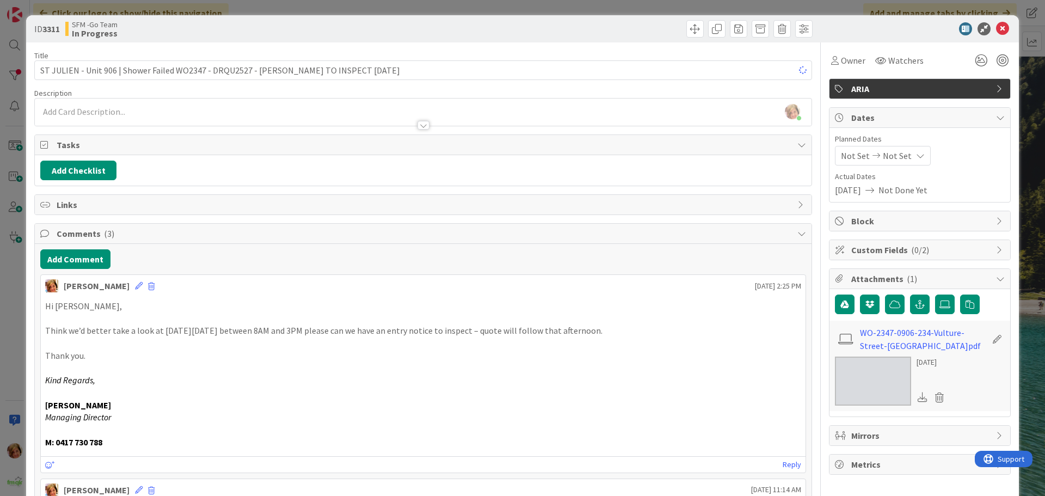
click at [532, 24] on div at bounding box center [619, 28] width 386 height 17
click at [998, 29] on icon at bounding box center [1002, 28] width 13 height 13
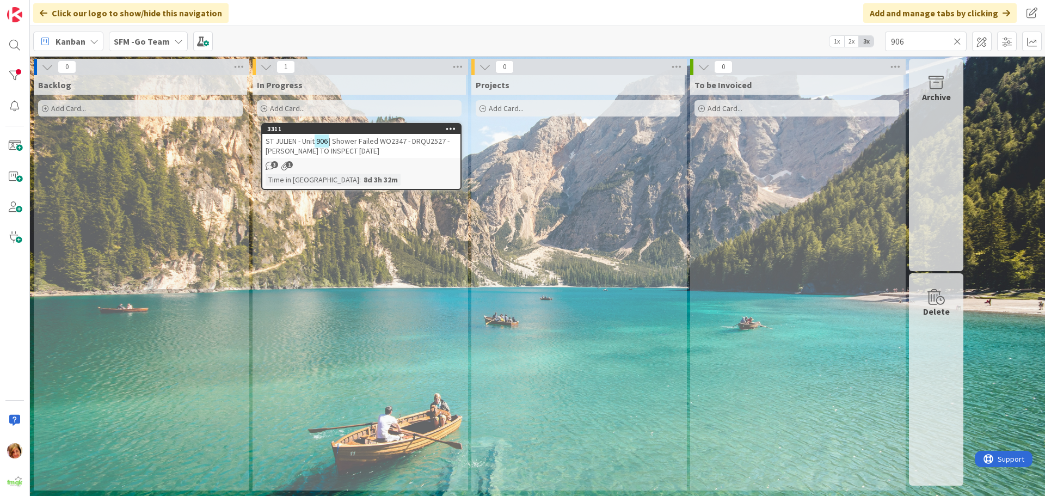
click at [957, 39] on icon at bounding box center [958, 41] width 8 height 10
click at [957, 39] on input "text" at bounding box center [926, 42] width 82 height 20
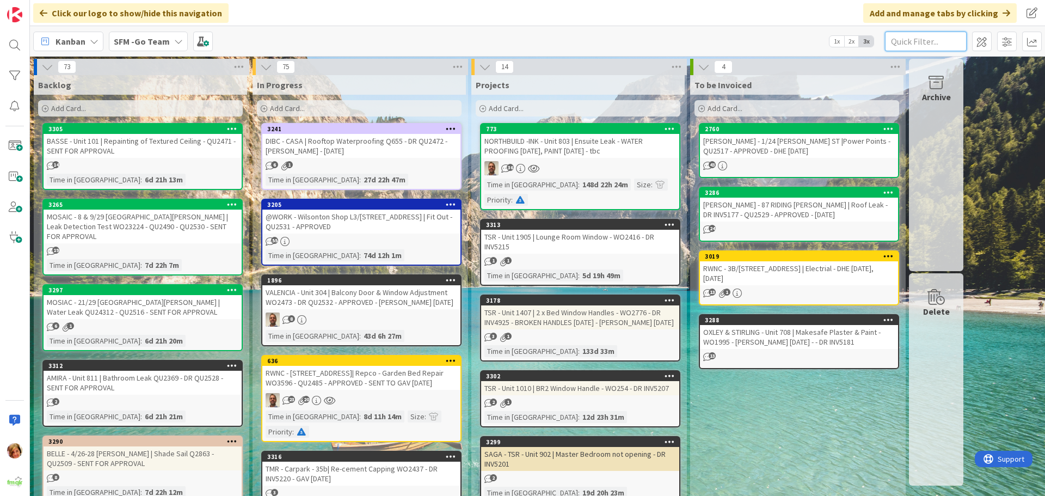
click at [908, 36] on input "text" at bounding box center [926, 42] width 82 height 20
type input "906"
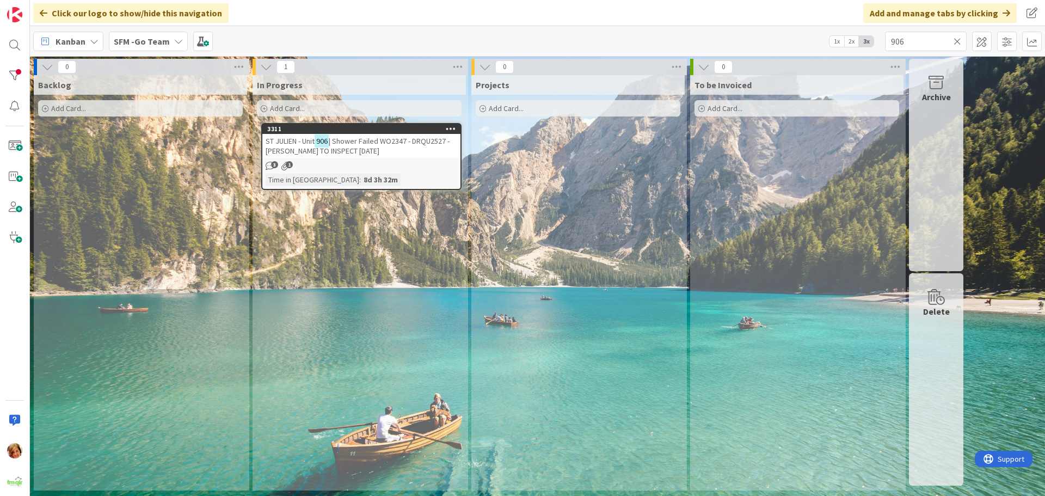
click at [379, 137] on span "| Shower Failed WO2347 - DRQU2527 - [PERSON_NAME] TO INSPECT [DATE]" at bounding box center [358, 146] width 184 height 20
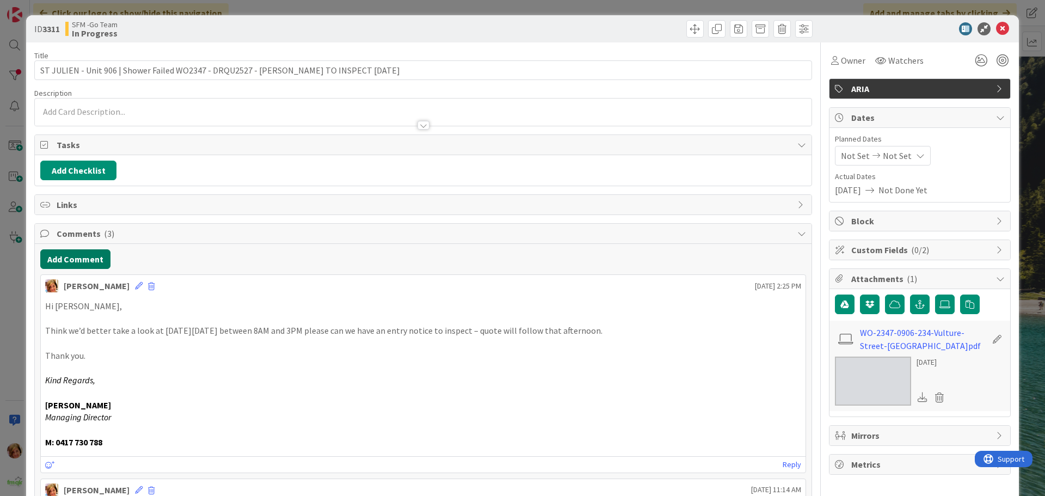
click at [76, 265] on button "Add Comment" at bounding box center [75, 259] width 70 height 20
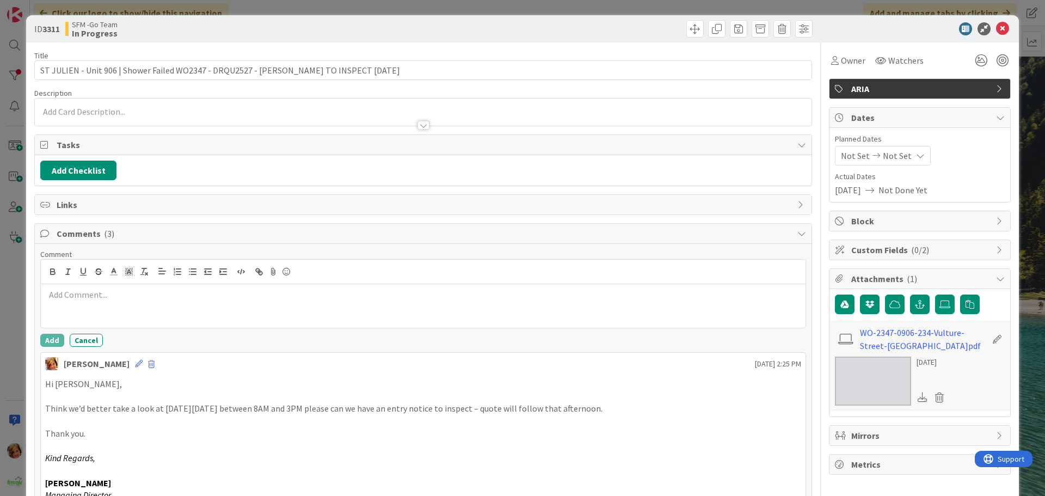
click at [96, 288] on div at bounding box center [423, 306] width 765 height 44
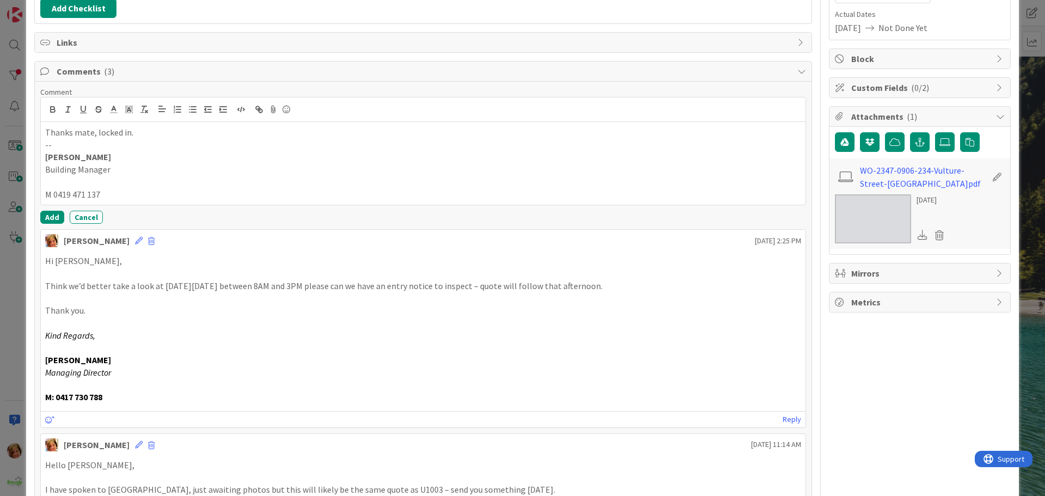
scroll to position [163, 0]
click at [50, 216] on button "Add" at bounding box center [52, 216] width 24 height 13
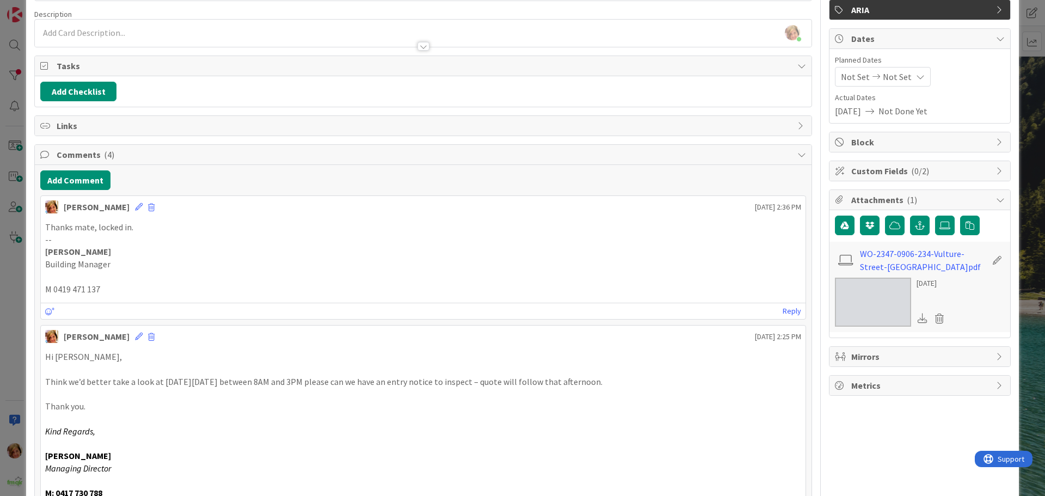
scroll to position [0, 0]
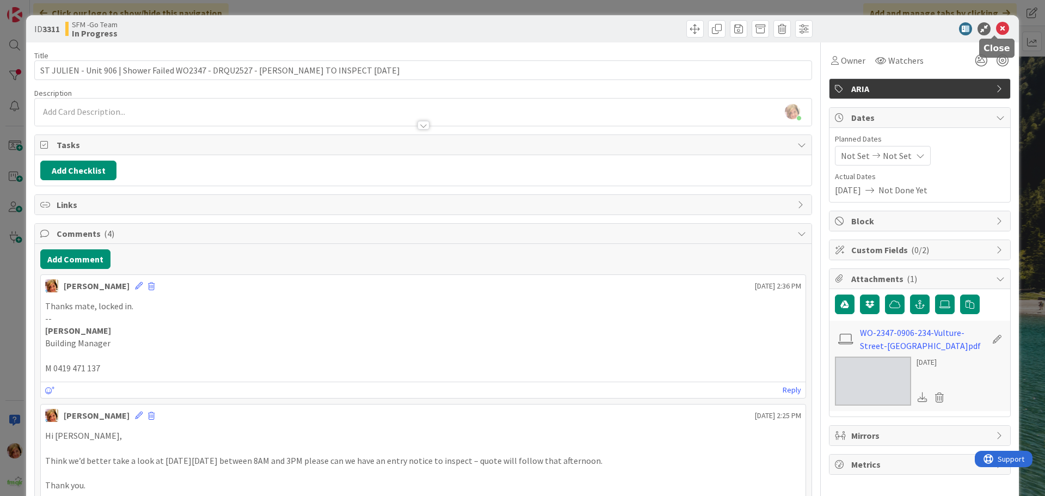
drag, startPoint x: 992, startPoint y: 28, endPoint x: 717, endPoint y: 35, distance: 275.5
click at [996, 28] on icon at bounding box center [1002, 28] width 13 height 13
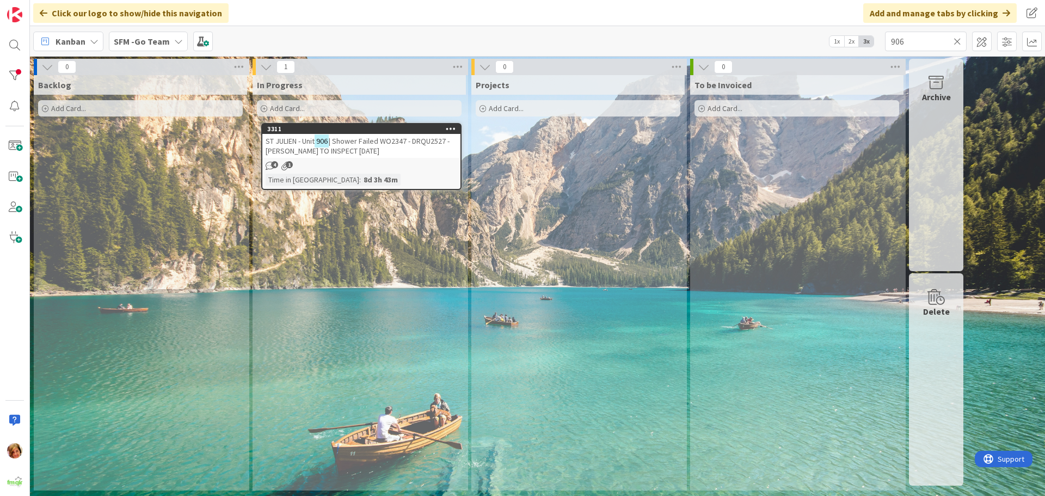
click at [958, 41] on icon at bounding box center [958, 41] width 8 height 10
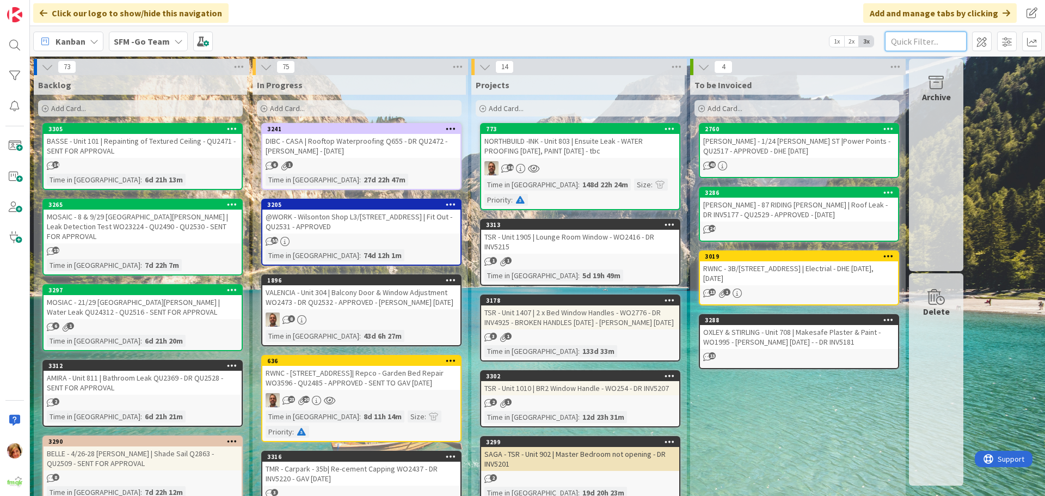
click at [920, 41] on input "text" at bounding box center [926, 42] width 82 height 20
type input "HEIX"
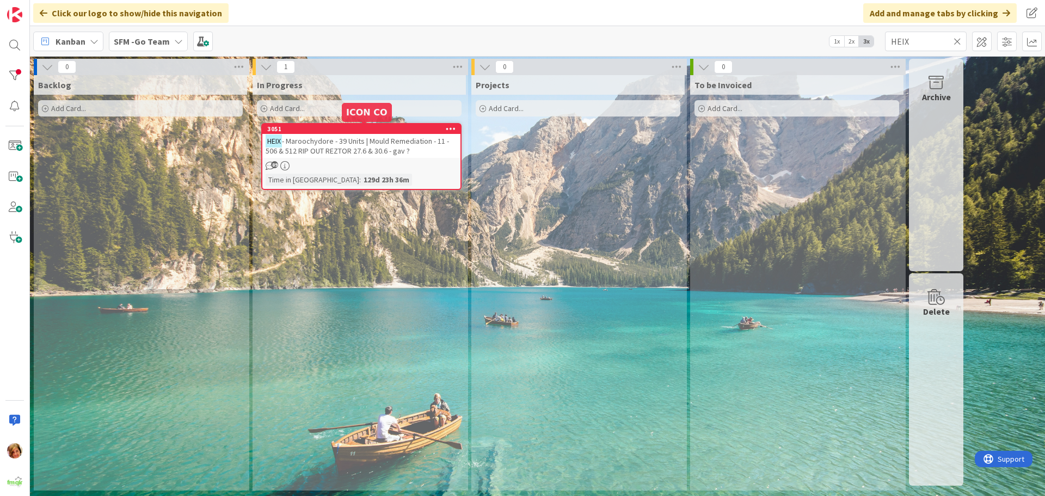
click at [402, 131] on div "3051" at bounding box center [363, 129] width 193 height 8
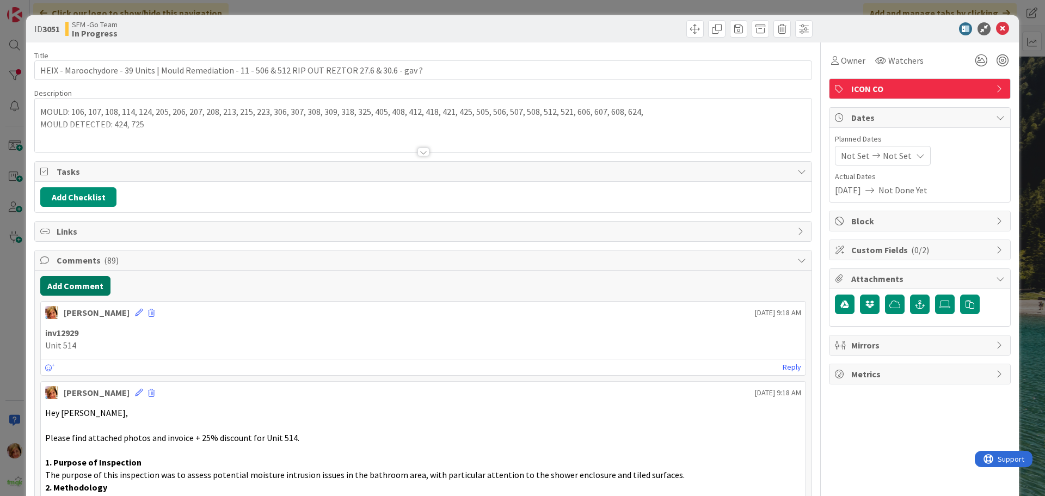
click at [70, 287] on button "Add Comment" at bounding box center [75, 286] width 70 height 20
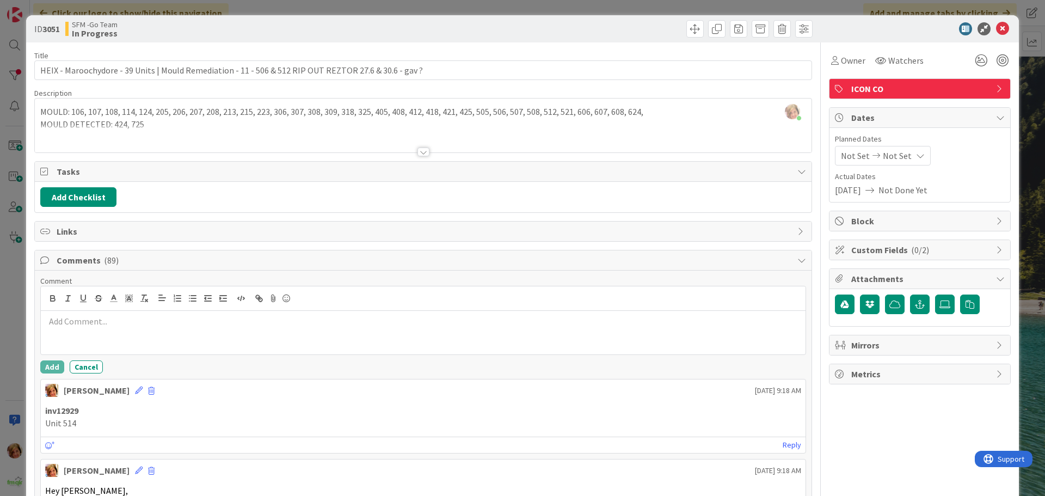
click at [100, 324] on p at bounding box center [423, 321] width 756 height 13
click at [87, 329] on div at bounding box center [423, 333] width 765 height 44
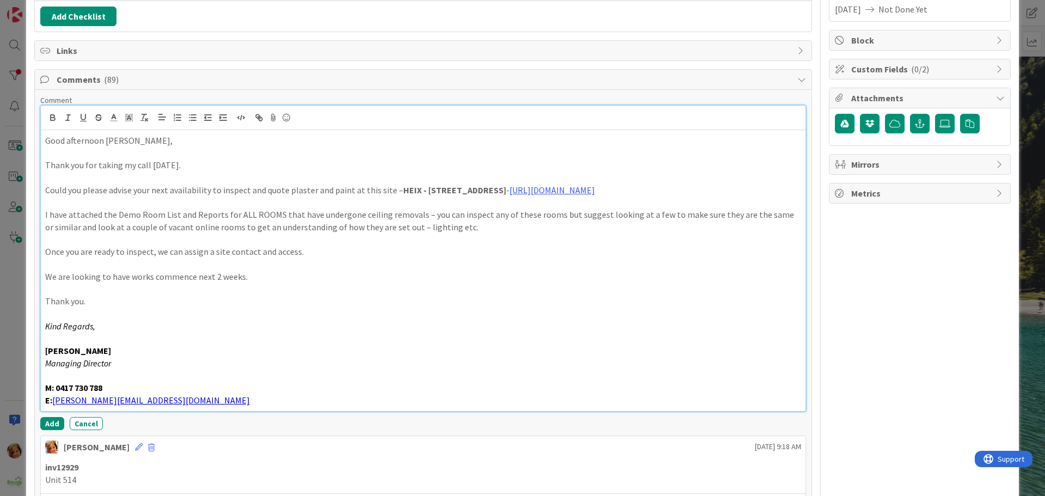
scroll to position [199, 0]
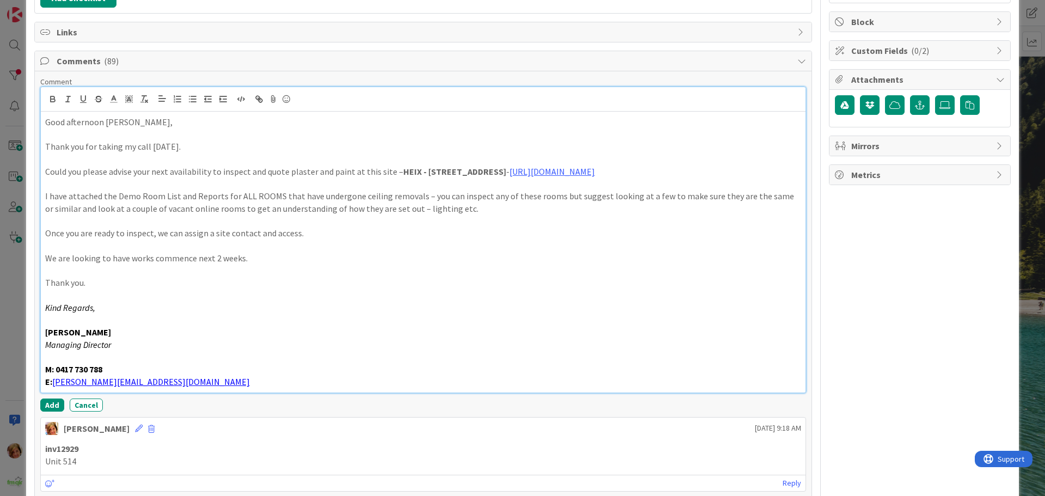
click at [163, 111] on div at bounding box center [423, 99] width 765 height 24
click at [162, 121] on p "Good afternoon [PERSON_NAME]," at bounding box center [423, 122] width 756 height 13
click at [54, 402] on button "Add" at bounding box center [52, 404] width 24 height 13
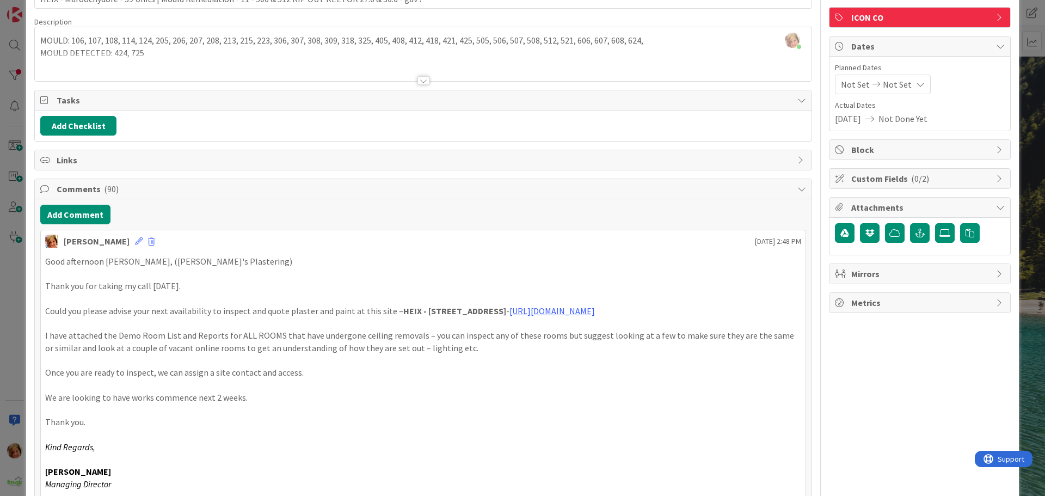
scroll to position [0, 0]
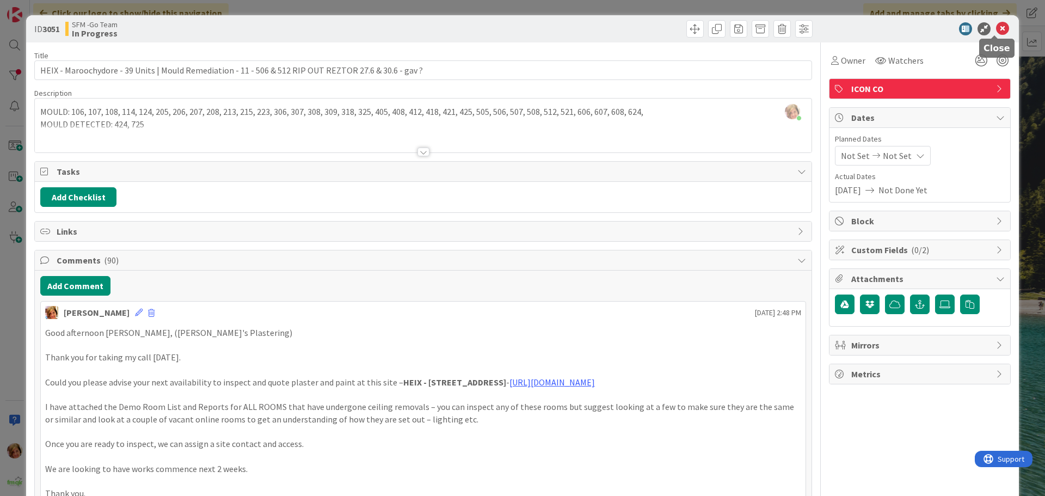
click at [996, 29] on icon at bounding box center [1002, 28] width 13 height 13
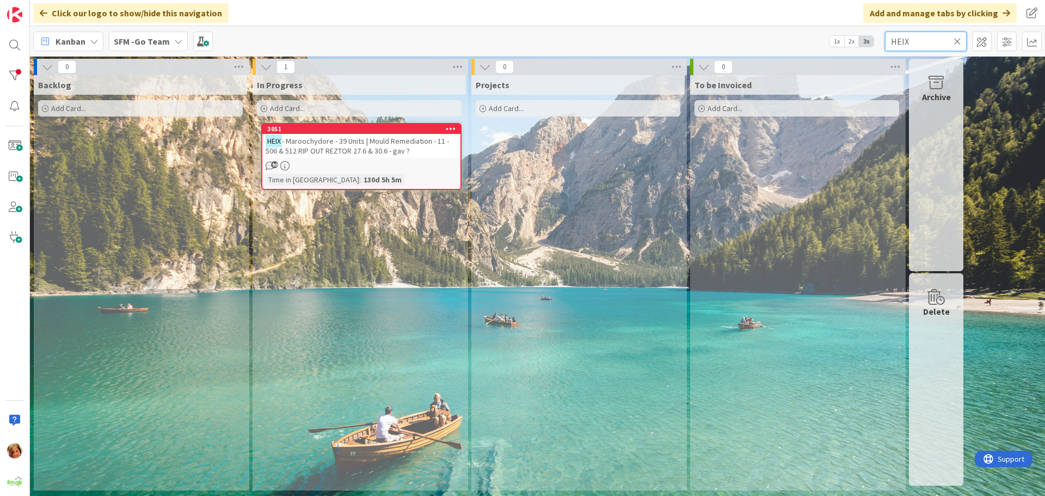
click at [937, 43] on input "HEIX" at bounding box center [926, 42] width 82 height 20
type input "H"
type input "fortitude"
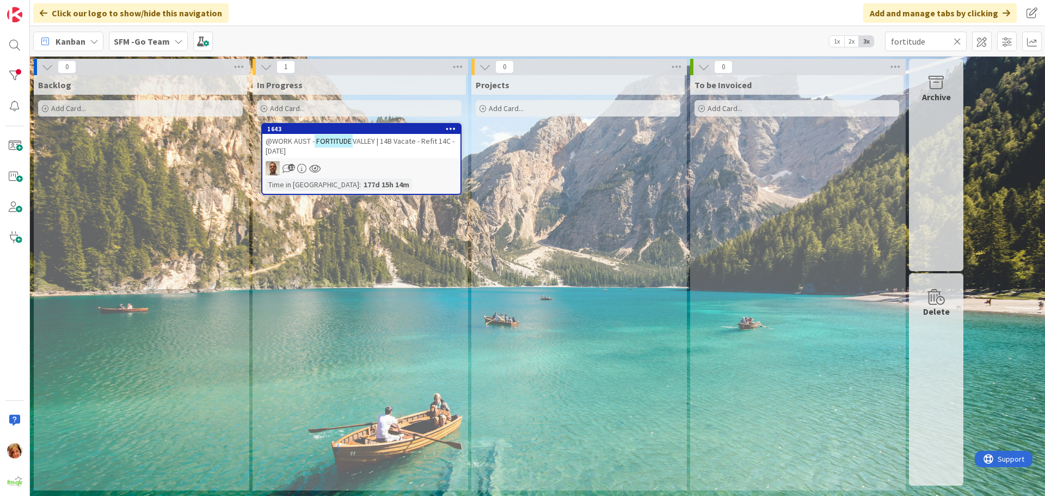
click at [398, 146] on div "@WORK AUST - [GEOGRAPHIC_DATA] | 14B Vacate - Refit 14C - [DATE]" at bounding box center [361, 146] width 198 height 24
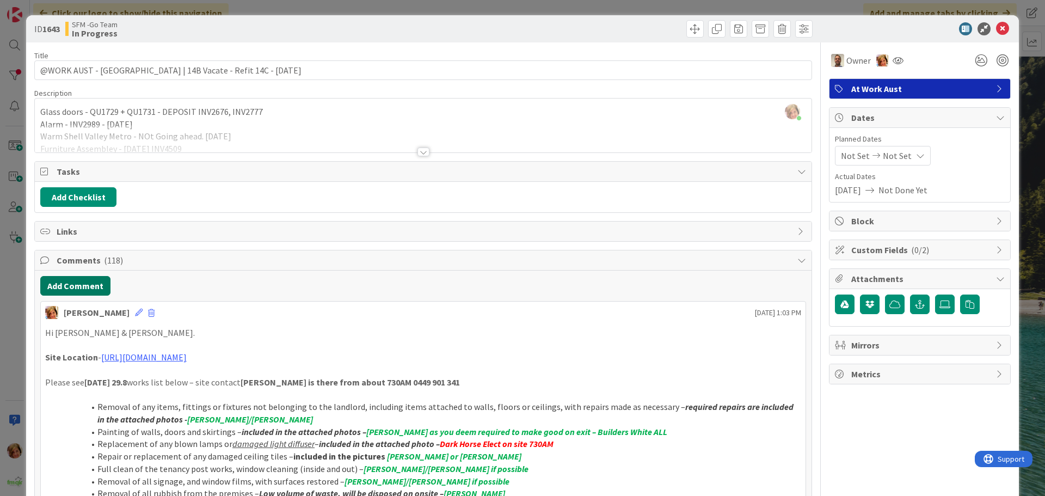
click at [72, 287] on button "Add Comment" at bounding box center [75, 286] width 70 height 20
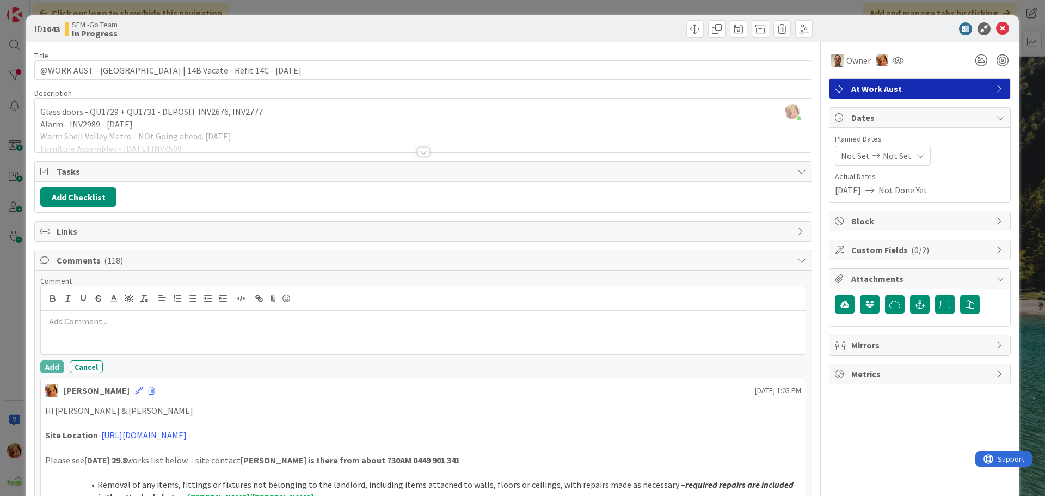
click at [154, 358] on div "Comment Add Cancel" at bounding box center [423, 324] width 766 height 97
click at [126, 335] on div at bounding box center [423, 333] width 765 height 44
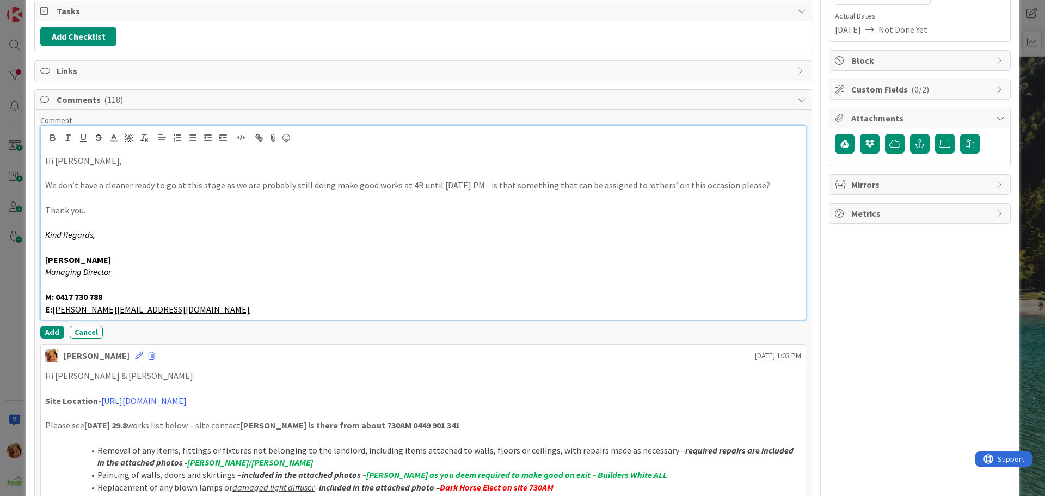
scroll to position [163, 0]
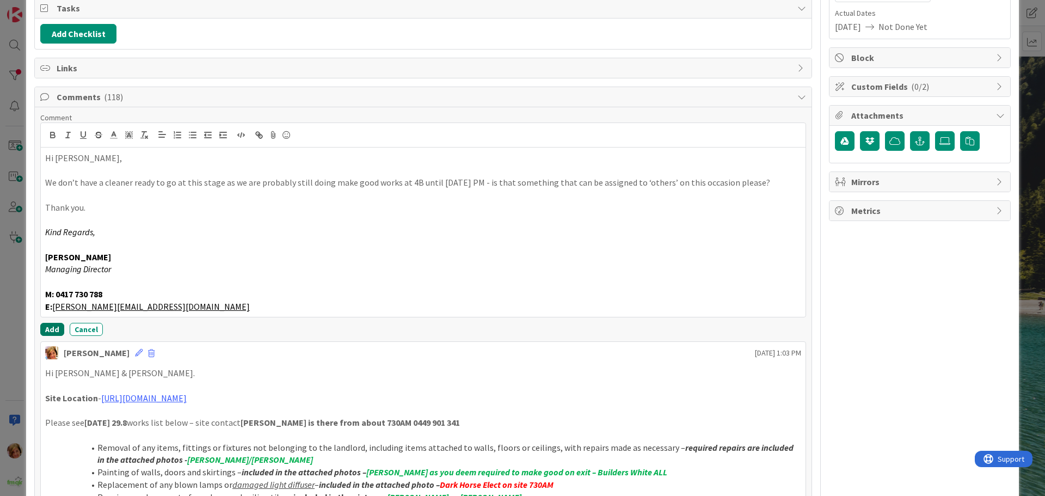
click at [51, 329] on button "Add" at bounding box center [52, 329] width 24 height 13
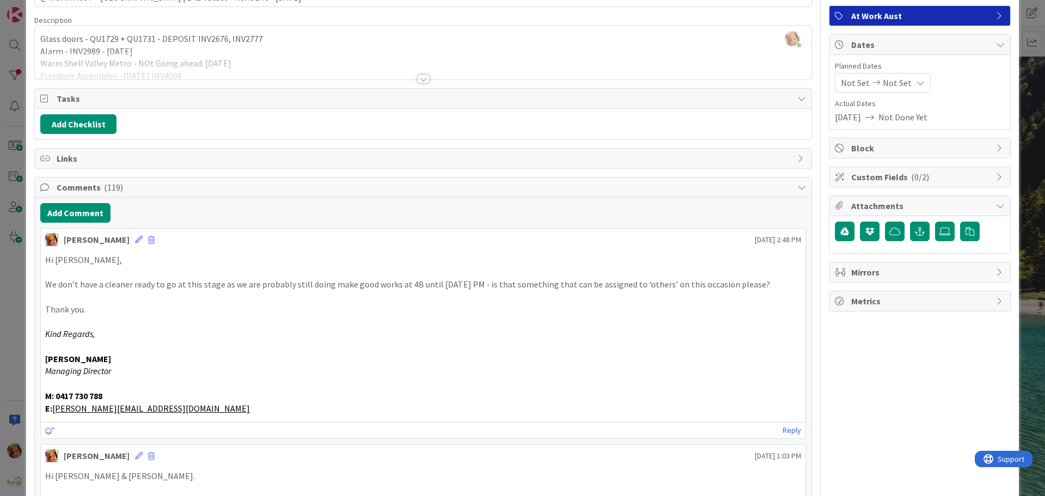
scroll to position [0, 0]
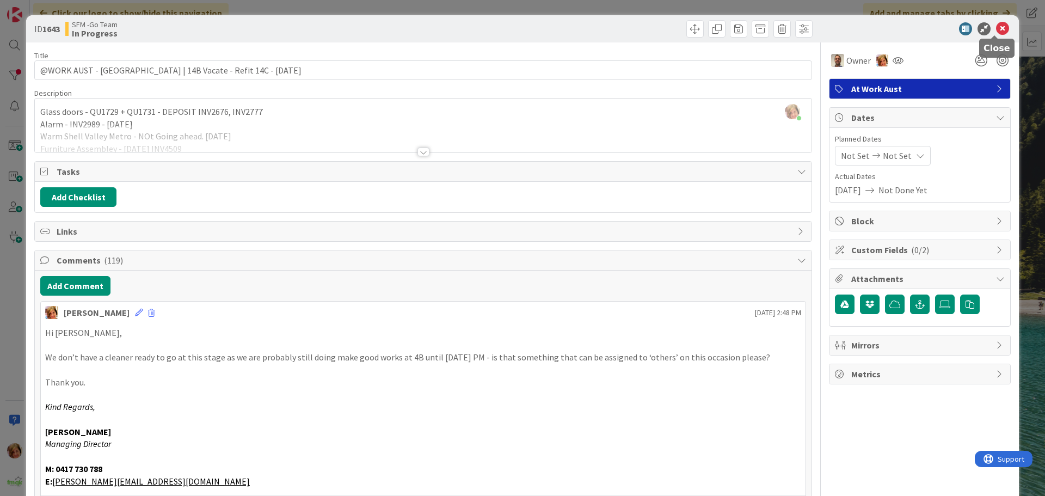
drag, startPoint x: 995, startPoint y: 29, endPoint x: 937, endPoint y: 35, distance: 58.5
click at [996, 29] on icon at bounding box center [1002, 28] width 13 height 13
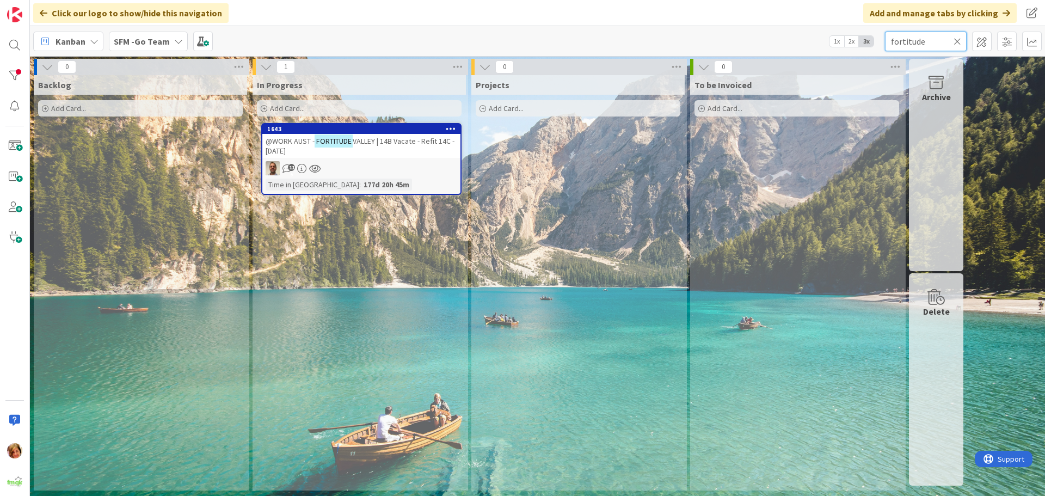
click at [930, 42] on input "fortitude" at bounding box center [926, 42] width 82 height 20
click at [956, 41] on icon at bounding box center [958, 41] width 8 height 10
click at [956, 41] on input "text" at bounding box center [926, 42] width 82 height 20
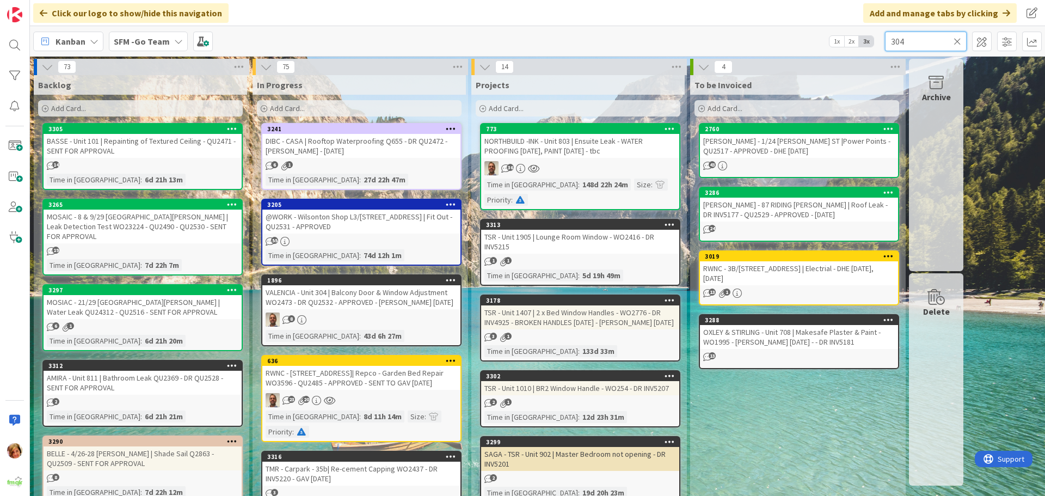
type input "304"
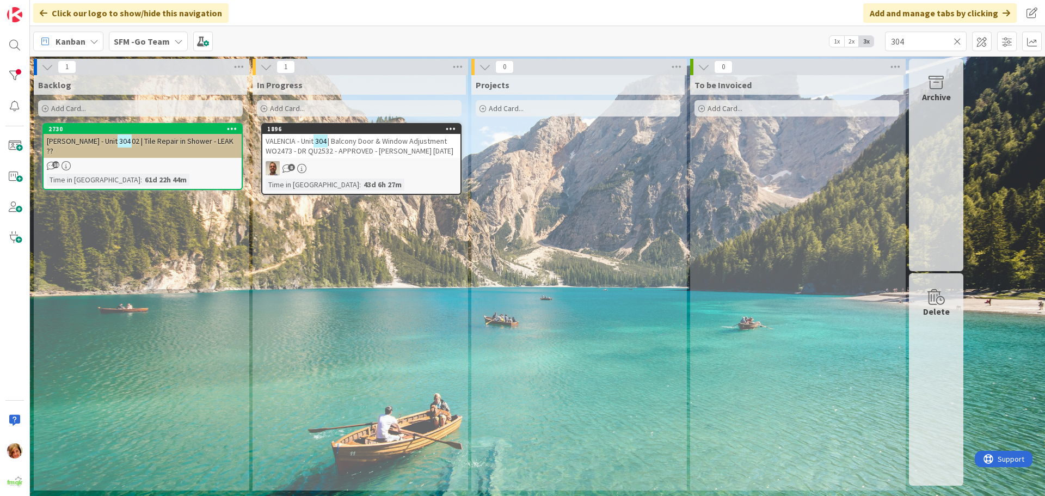
click at [395, 144] on span "| Balcony Door & Window Adjustment WO2473 - DR QU2532 - APPROVED - [PERSON_NAME…" at bounding box center [360, 146] width 188 height 20
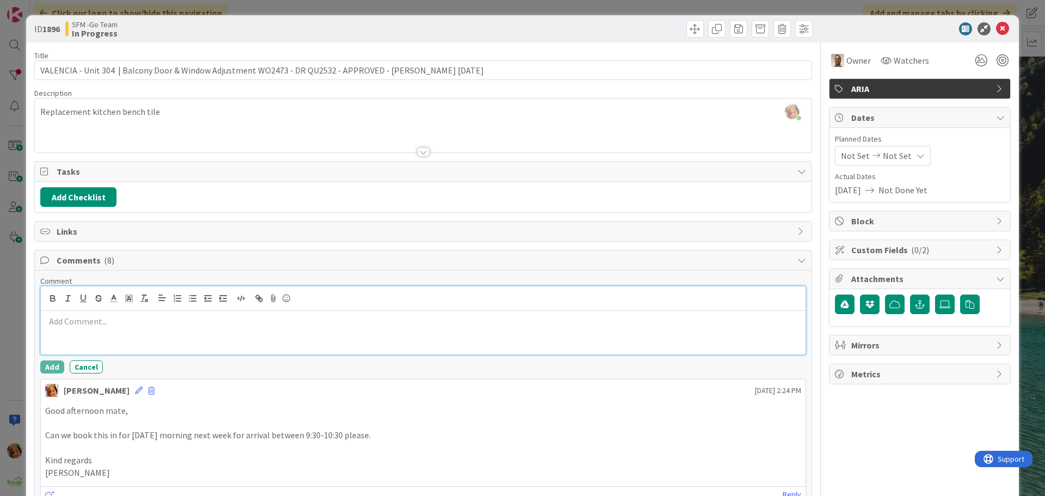
click at [68, 307] on div at bounding box center [423, 298] width 765 height 24
click at [57, 339] on div at bounding box center [423, 333] width 765 height 44
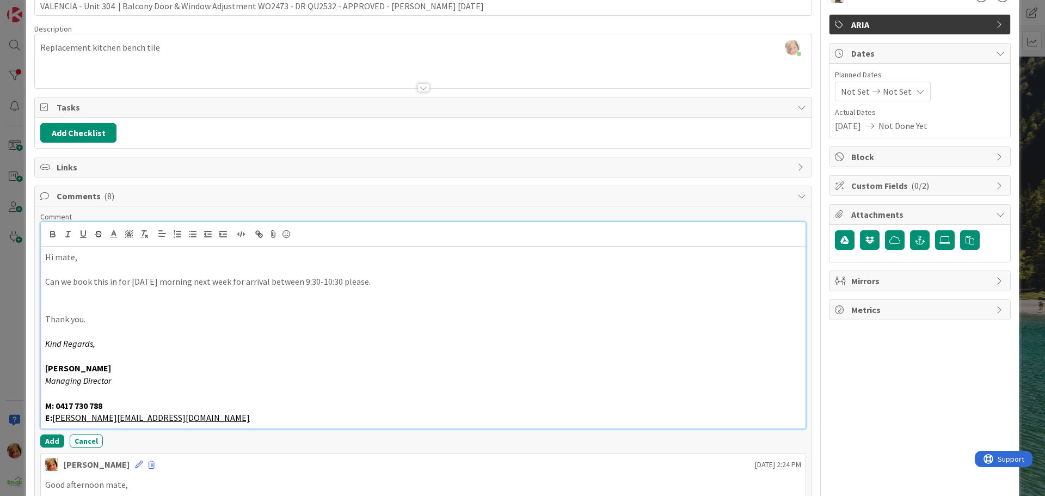
scroll to position [163, 0]
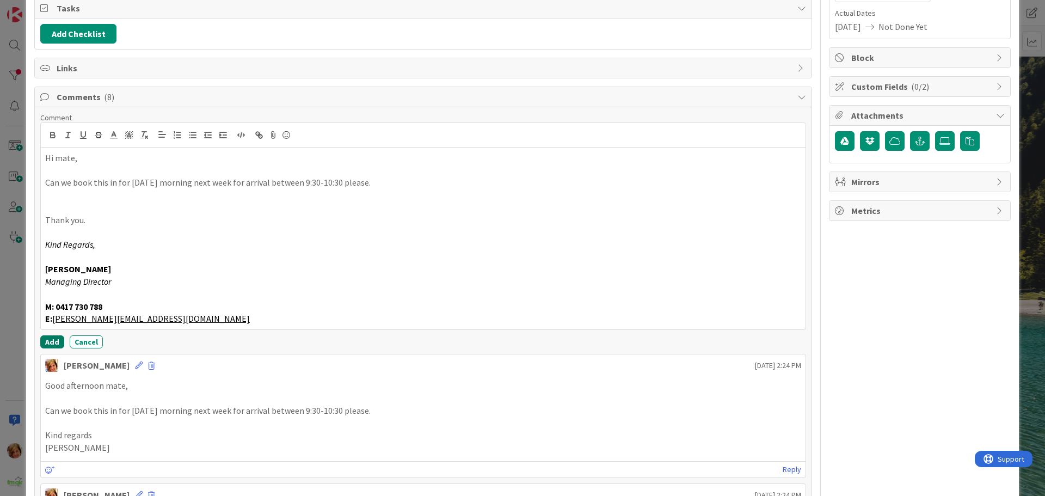
click at [52, 341] on button "Add" at bounding box center [52, 341] width 24 height 13
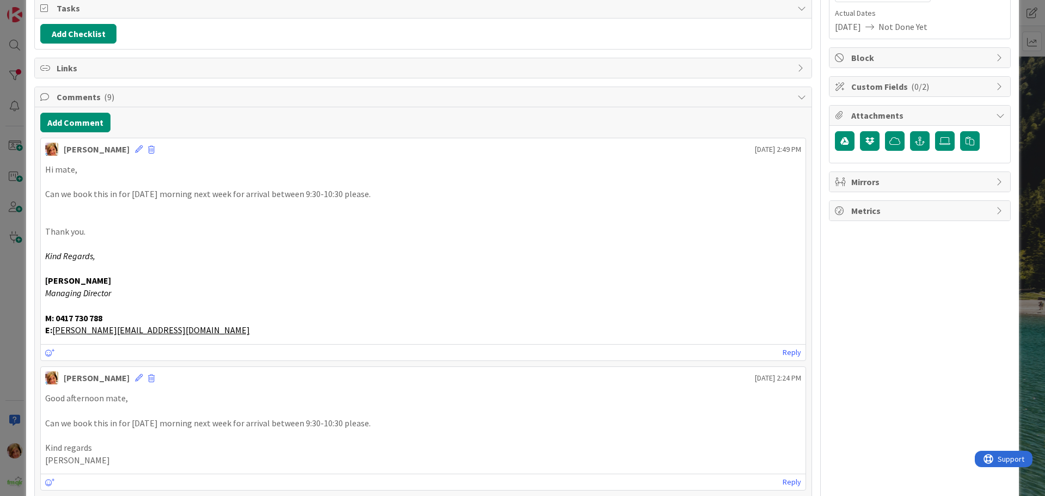
scroll to position [0, 0]
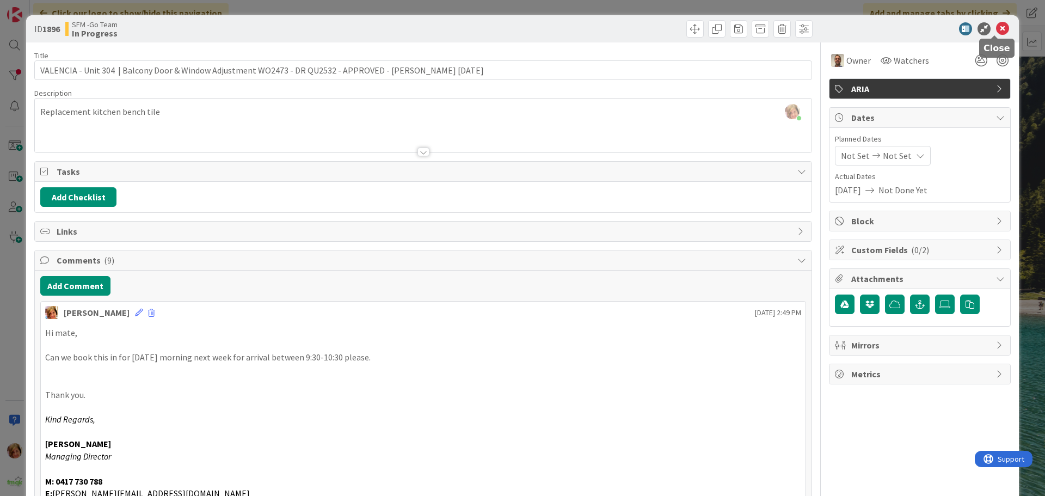
drag, startPoint x: 993, startPoint y: 29, endPoint x: 829, endPoint y: 29, distance: 163.8
click at [996, 29] on icon at bounding box center [1002, 28] width 13 height 13
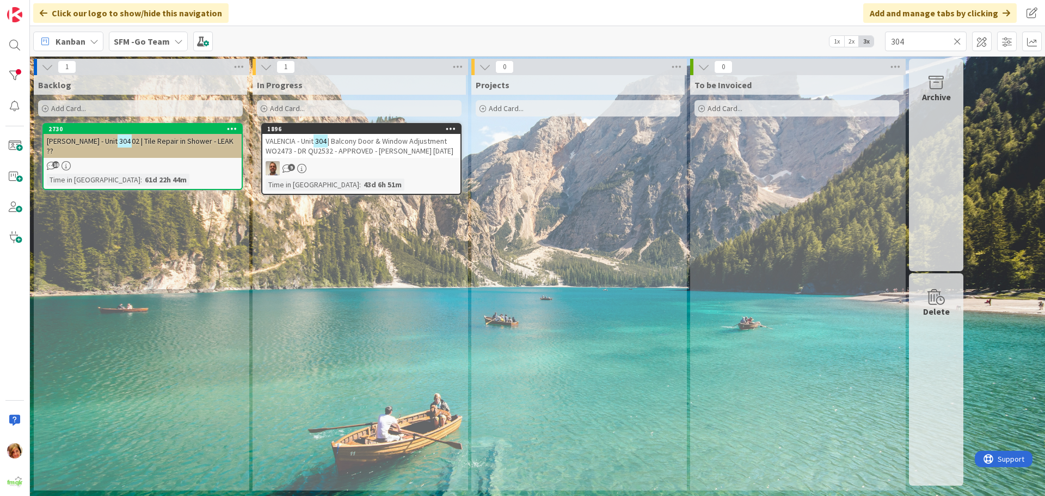
click at [958, 40] on icon at bounding box center [958, 41] width 8 height 10
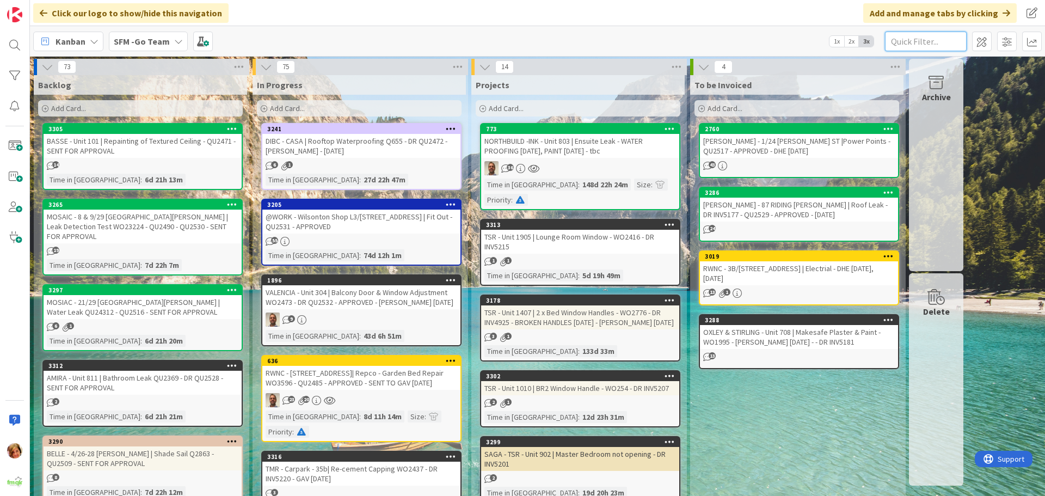
click at [901, 41] on input "text" at bounding box center [926, 42] width 82 height 20
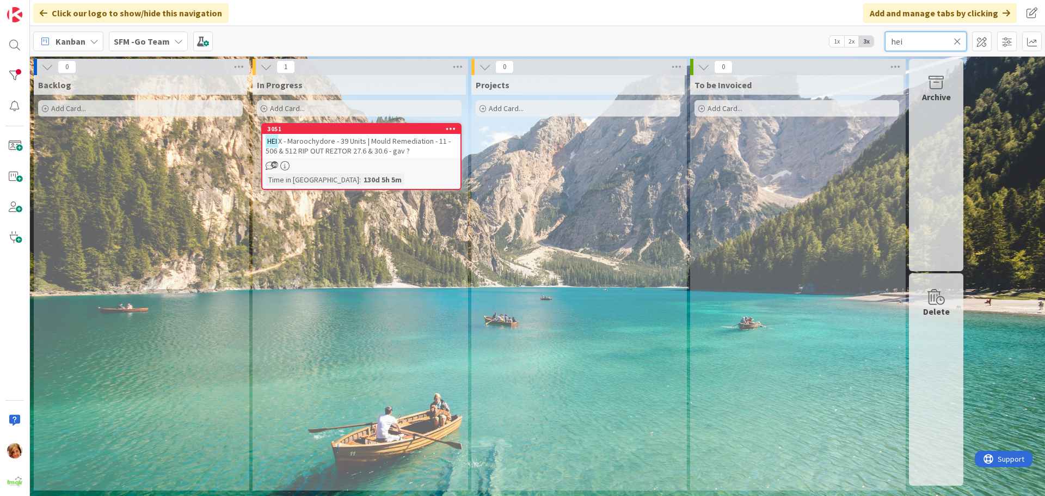
type input "hei"
click at [392, 140] on span "X - Maroochydore - 39 Units | Mould Remediation - 11 - 506 & 512 RIP OUT REZTOR…" at bounding box center [358, 146] width 185 height 20
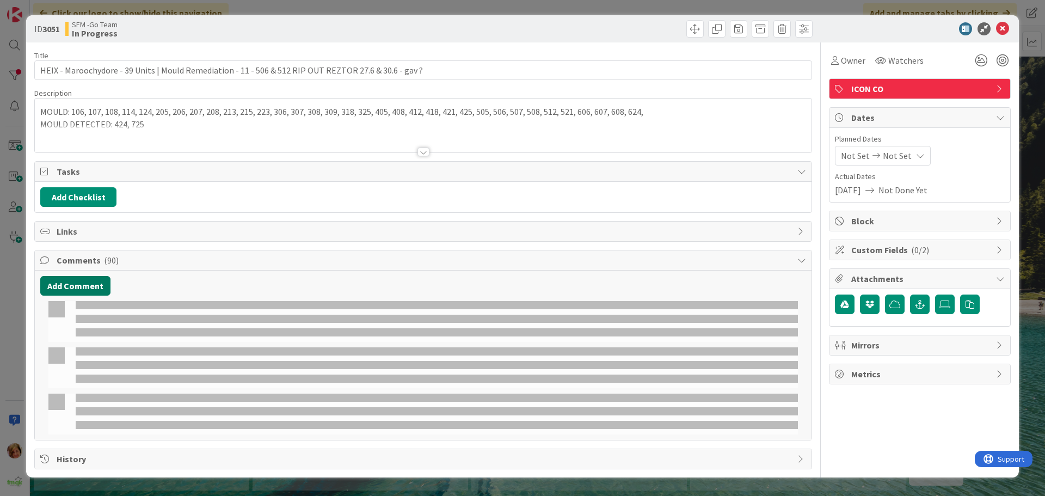
click at [62, 287] on button "Add Comment" at bounding box center [75, 286] width 70 height 20
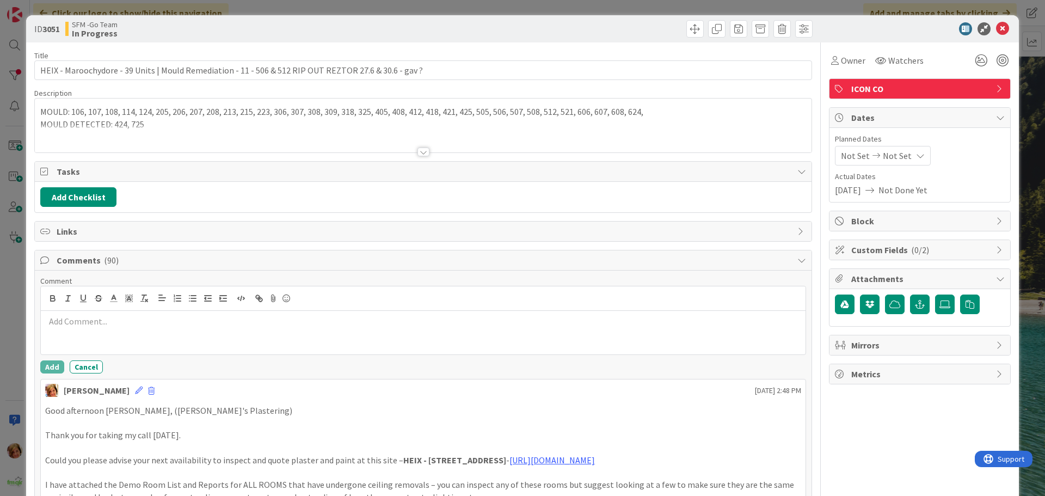
click at [81, 321] on p at bounding box center [423, 321] width 756 height 13
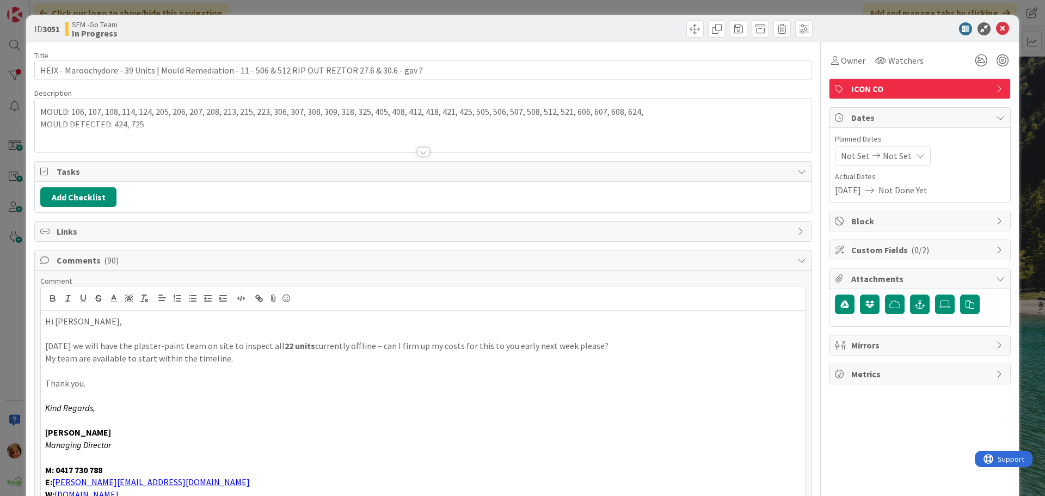
scroll to position [4, 0]
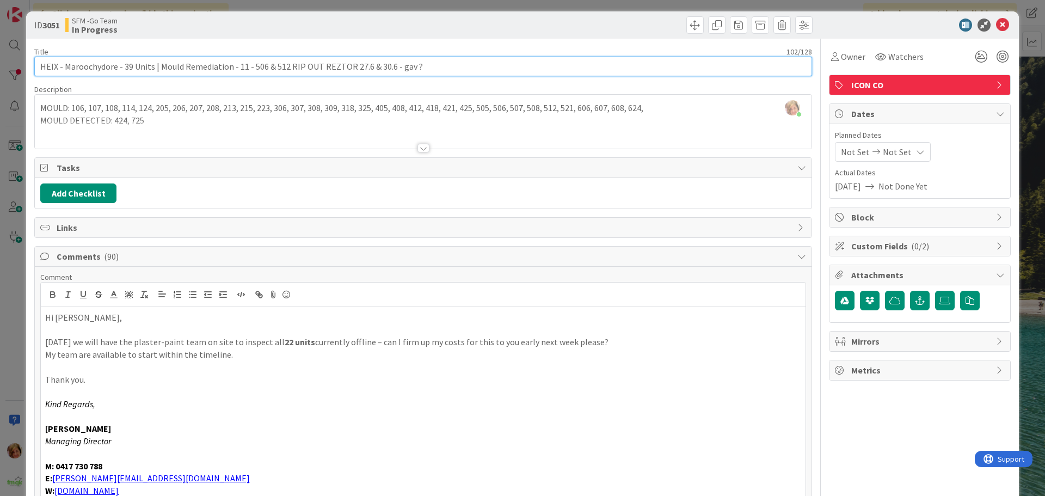
click at [425, 69] on input "HEIX - Maroochydore - 39 Units | Mould Remediation - 11 - 506 & 512 RIP OUT REZ…" at bounding box center [423, 67] width 778 height 20
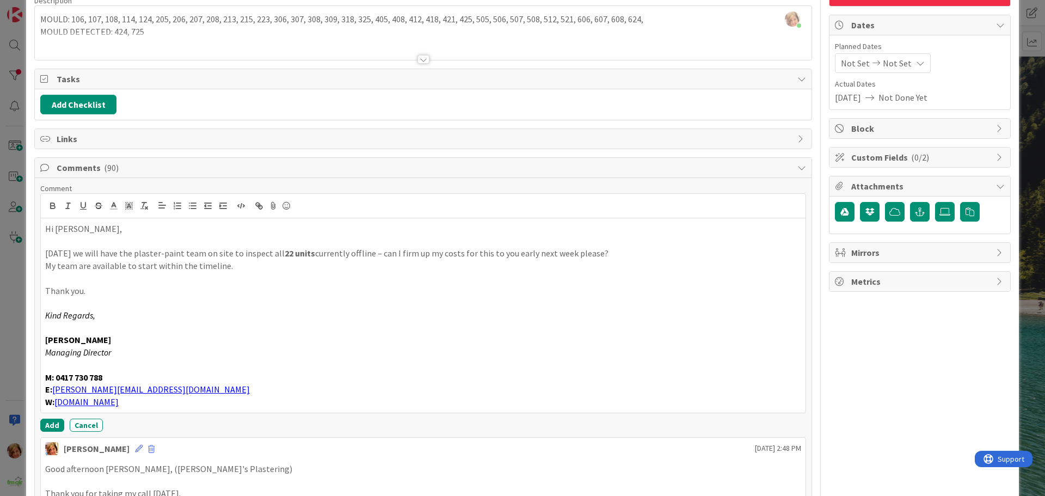
scroll to position [113, 0]
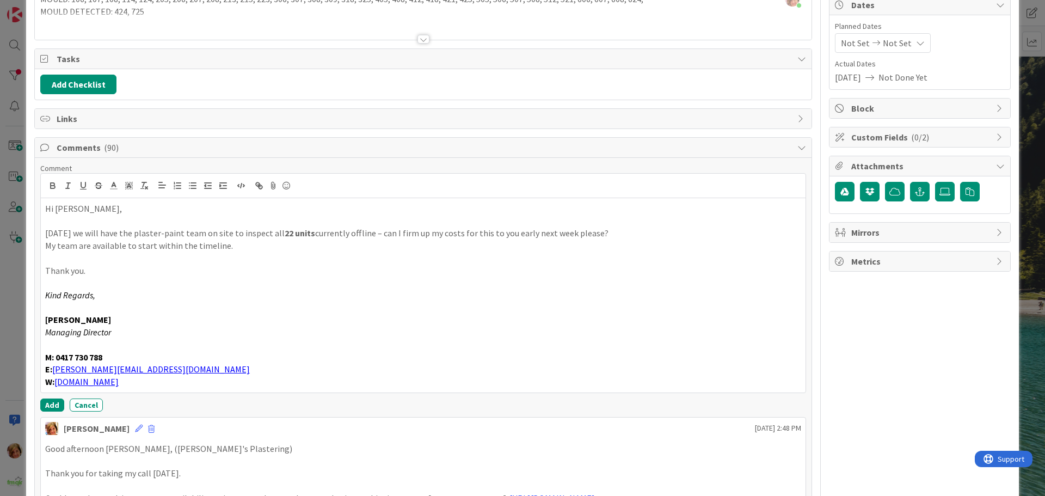
type input "HEIX - Maroochydore - 39 Units | Mould Remediation - 11 - 506 & 512 RIP OUT REZ…"
click at [50, 402] on button "Add" at bounding box center [52, 404] width 24 height 13
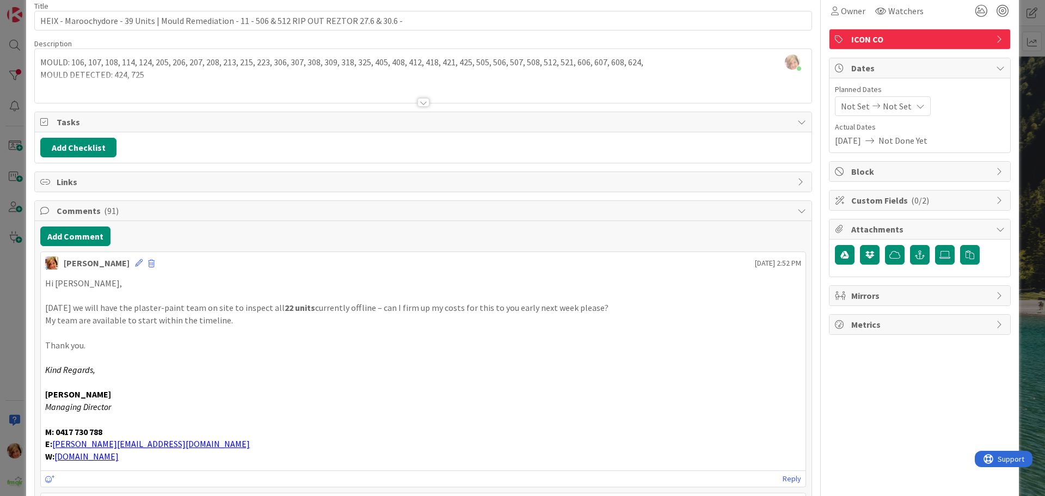
scroll to position [0, 0]
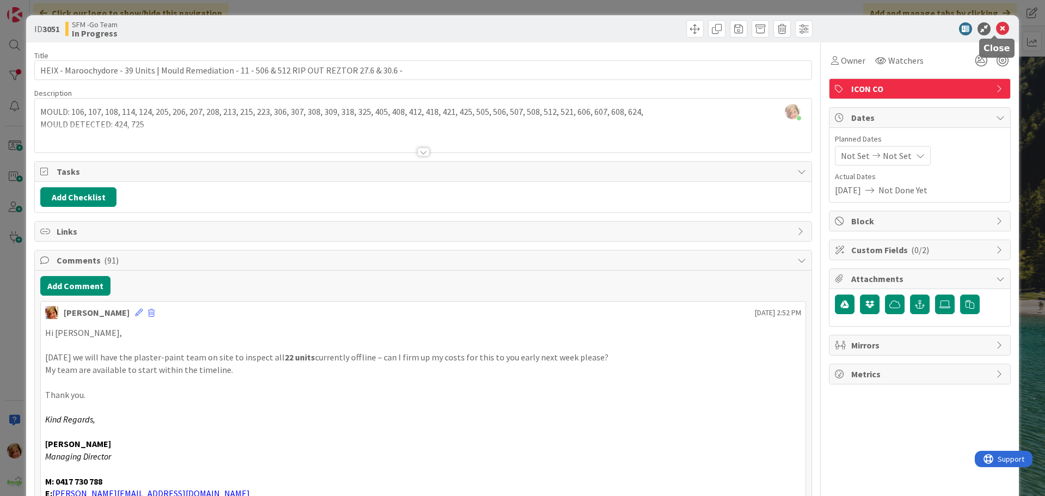
drag, startPoint x: 992, startPoint y: 26, endPoint x: 950, endPoint y: 25, distance: 41.9
click at [996, 26] on icon at bounding box center [1002, 28] width 13 height 13
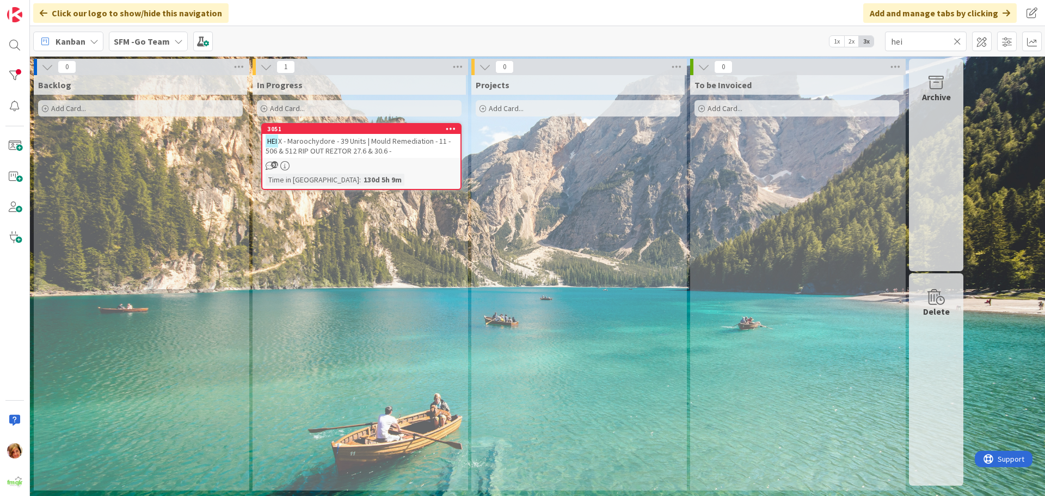
click at [370, 144] on span "X - Maroochydore - 39 Units | Mould Remediation - 11 - 506 & 512 RIP OUT REZTOR…" at bounding box center [358, 146] width 185 height 20
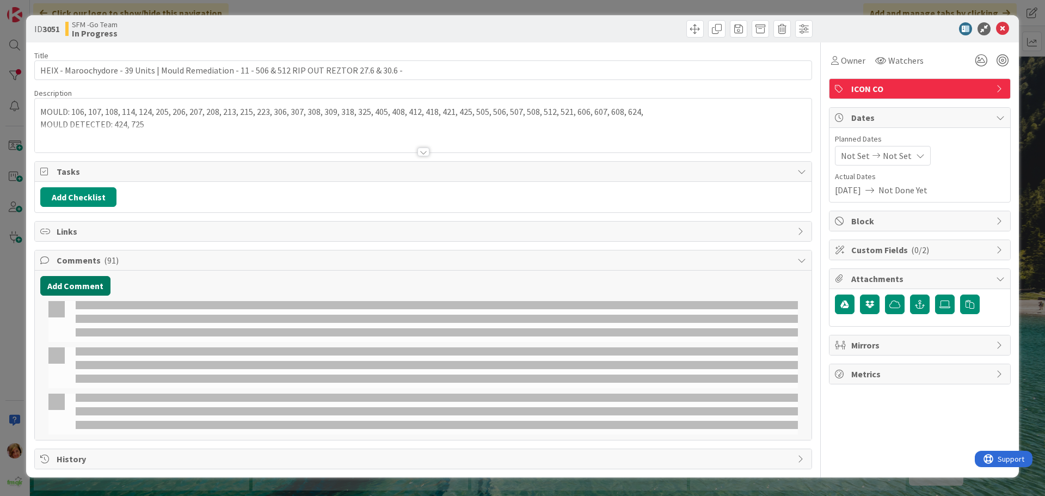
click at [69, 287] on button "Add Comment" at bounding box center [75, 286] width 70 height 20
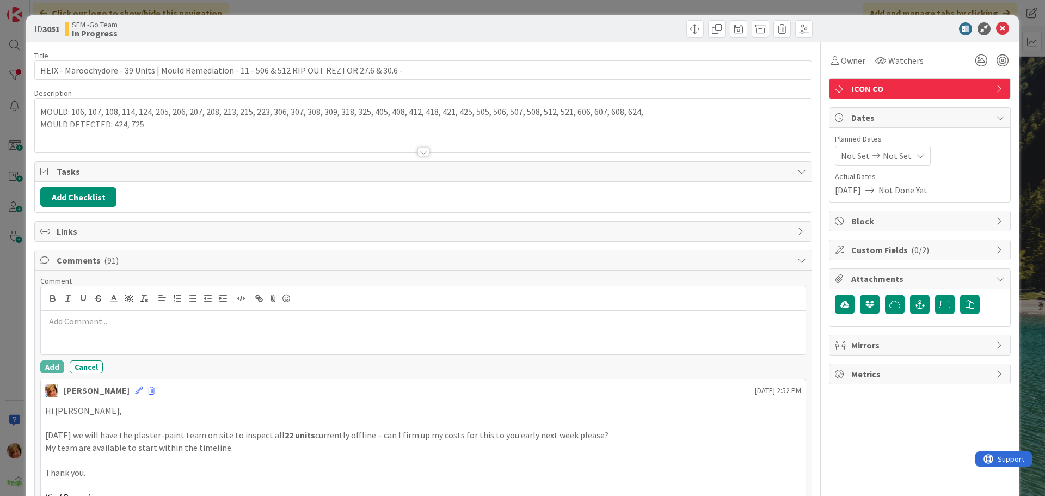
click at [119, 339] on div at bounding box center [423, 333] width 765 height 44
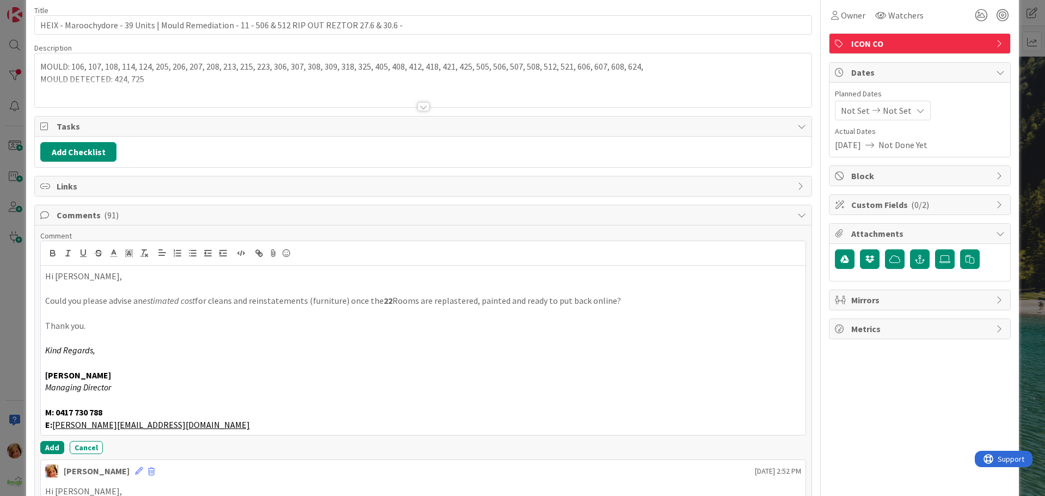
scroll to position [218, 0]
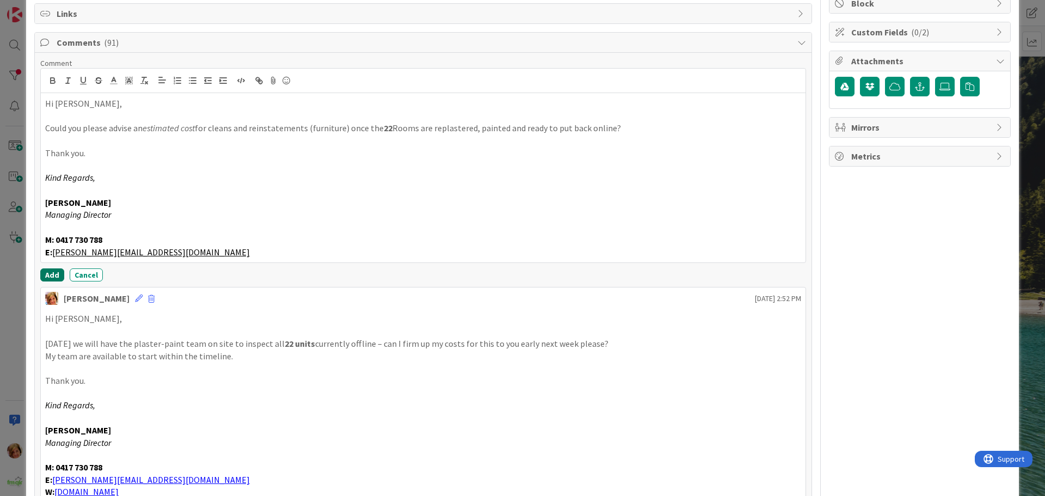
click at [58, 275] on button "Add" at bounding box center [52, 274] width 24 height 13
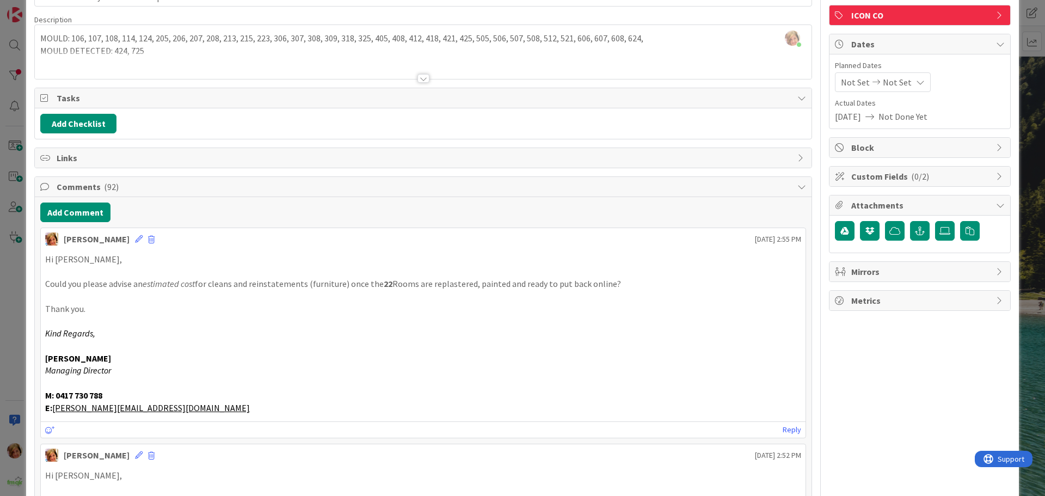
scroll to position [0, 0]
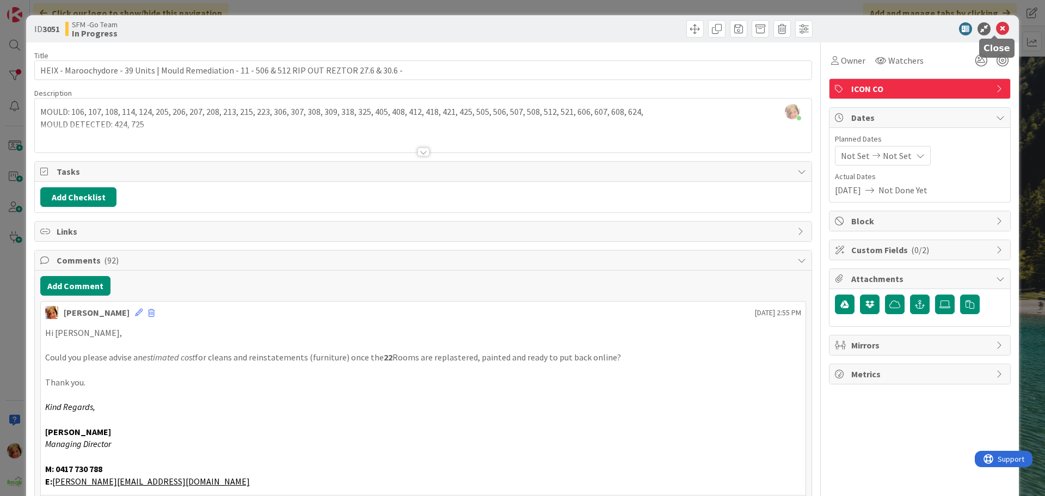
click at [997, 27] on icon at bounding box center [1002, 28] width 13 height 13
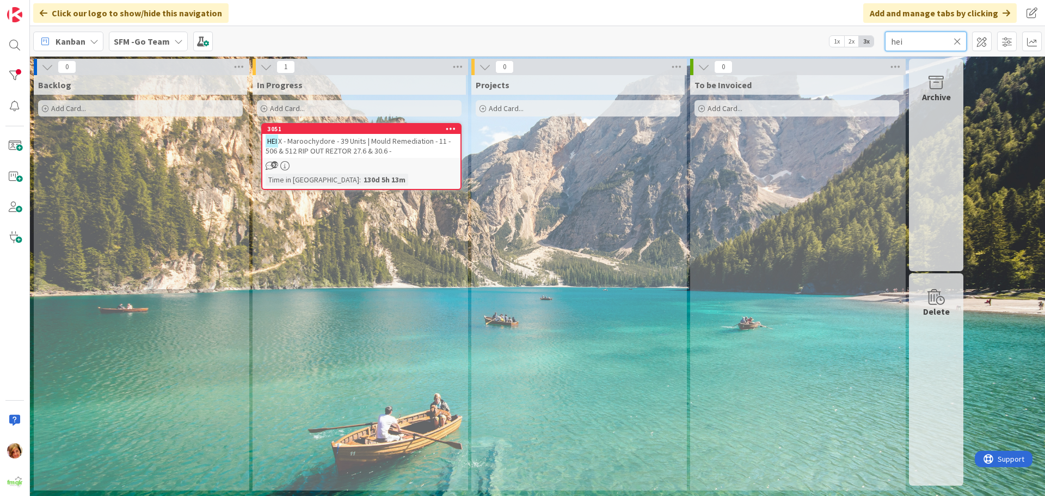
click at [914, 42] on input "hei" at bounding box center [926, 42] width 82 height 20
type input "h"
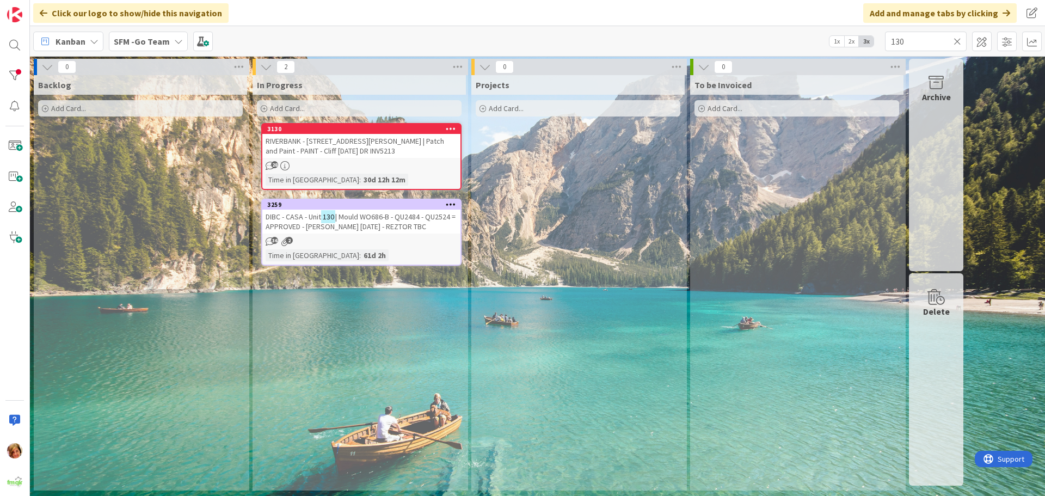
click at [343, 225] on span "| Mould WO686-B - QU2484 - QU2524 = APPROVED - [PERSON_NAME] [DATE] - REZTOR TBC" at bounding box center [361, 222] width 190 height 20
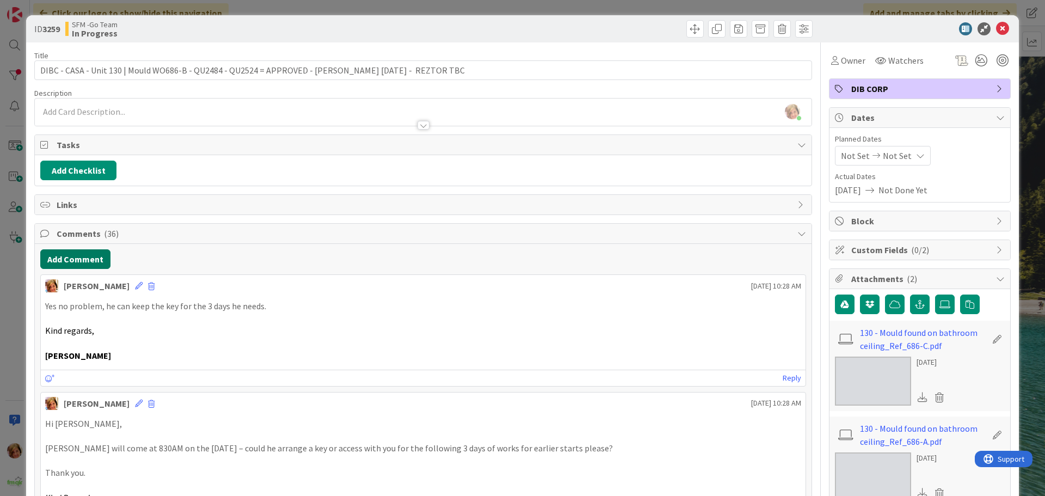
click at [79, 262] on button "Add Comment" at bounding box center [75, 259] width 70 height 20
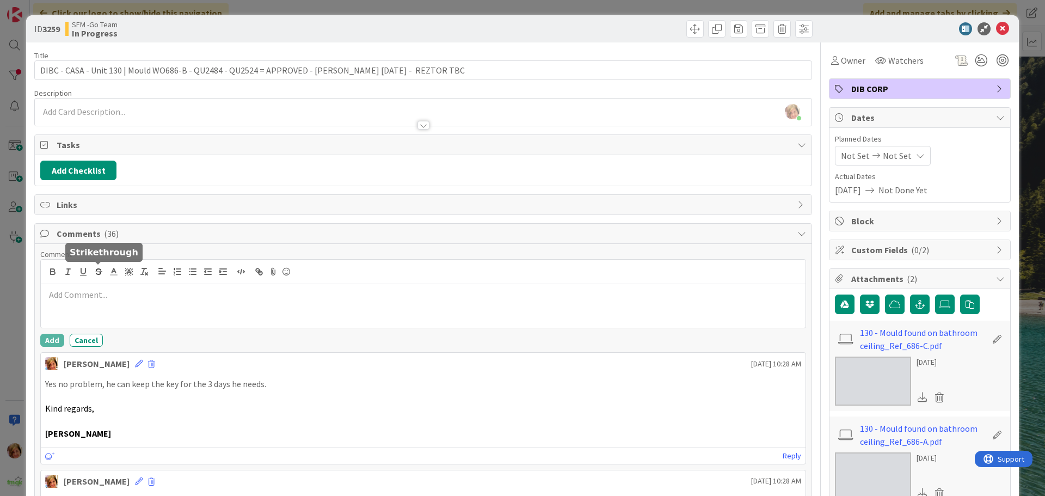
click at [136, 301] on div at bounding box center [423, 306] width 765 height 44
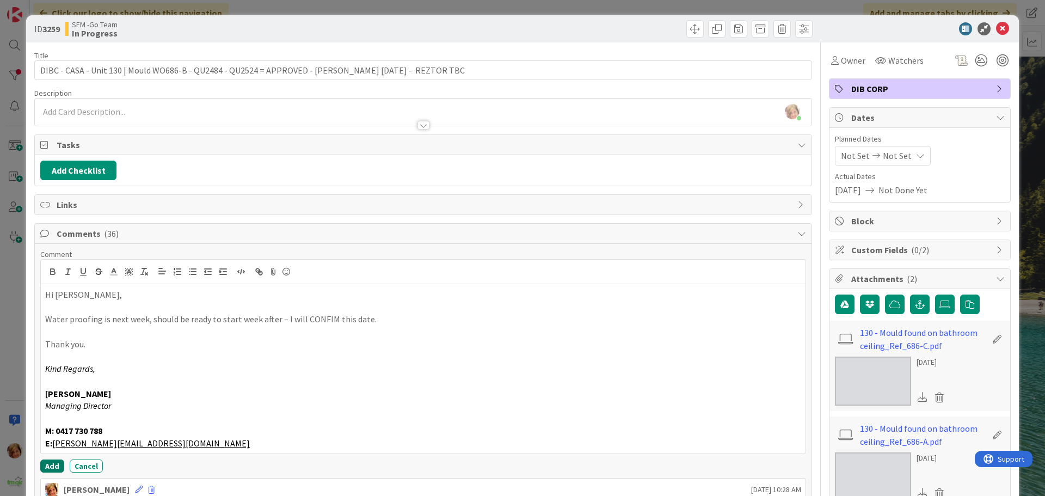
click at [45, 461] on button "Add" at bounding box center [52, 465] width 24 height 13
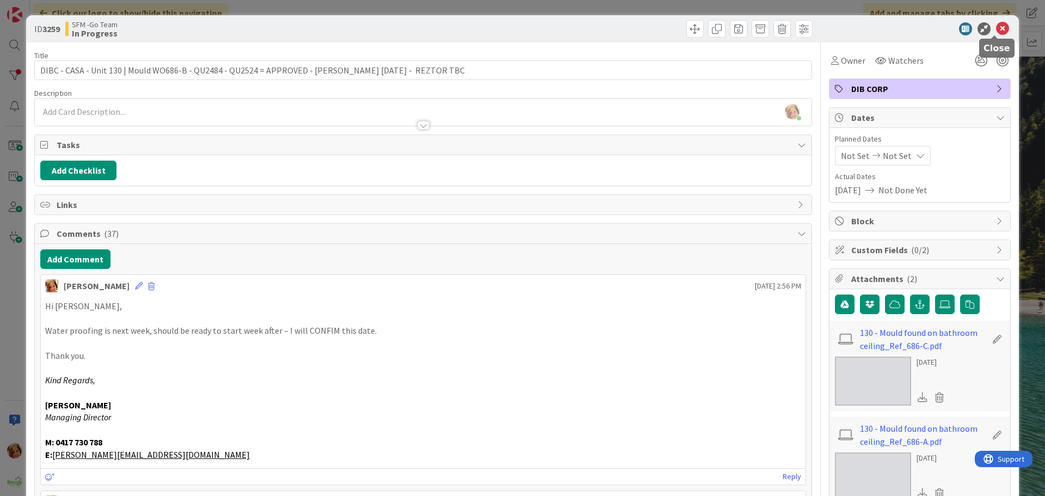
click at [996, 30] on icon at bounding box center [1002, 28] width 13 height 13
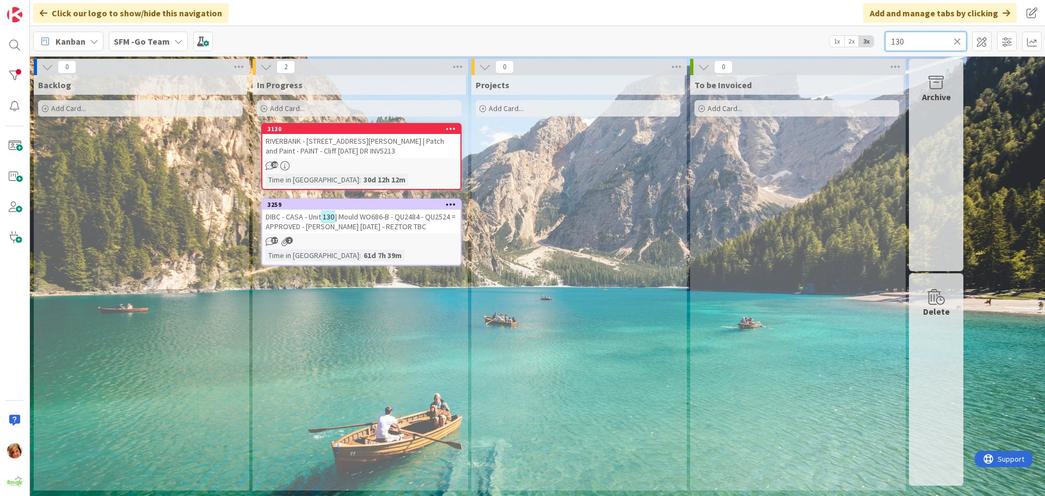
click at [921, 44] on input "130" at bounding box center [926, 42] width 82 height 20
type input "1"
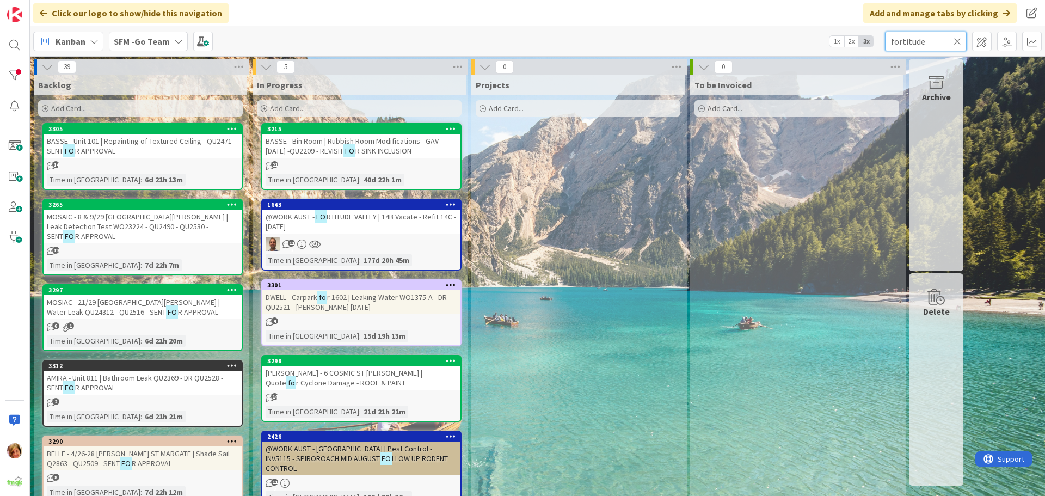
type input "fortitude"
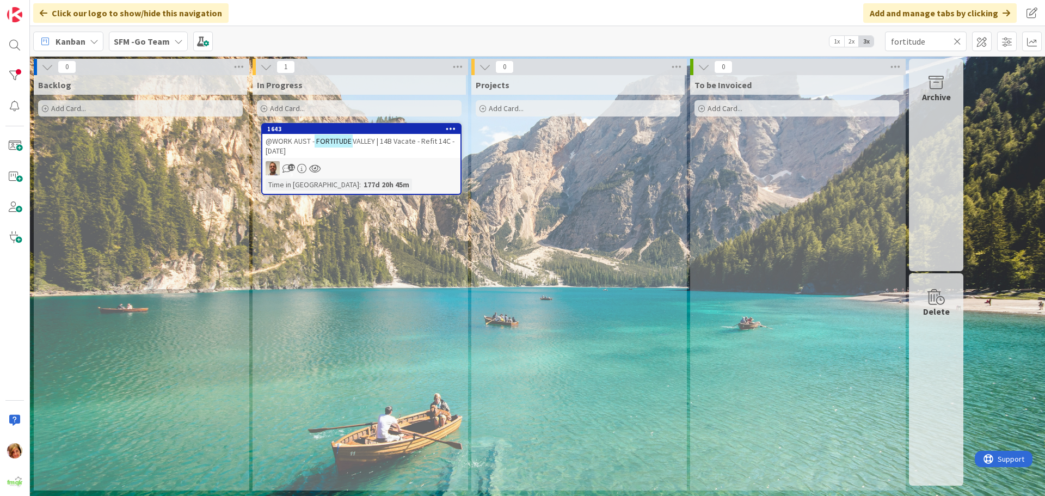
click at [391, 147] on div "@WORK AUST - [GEOGRAPHIC_DATA] | 14B Vacate - Refit 14C - [DATE]" at bounding box center [361, 146] width 198 height 24
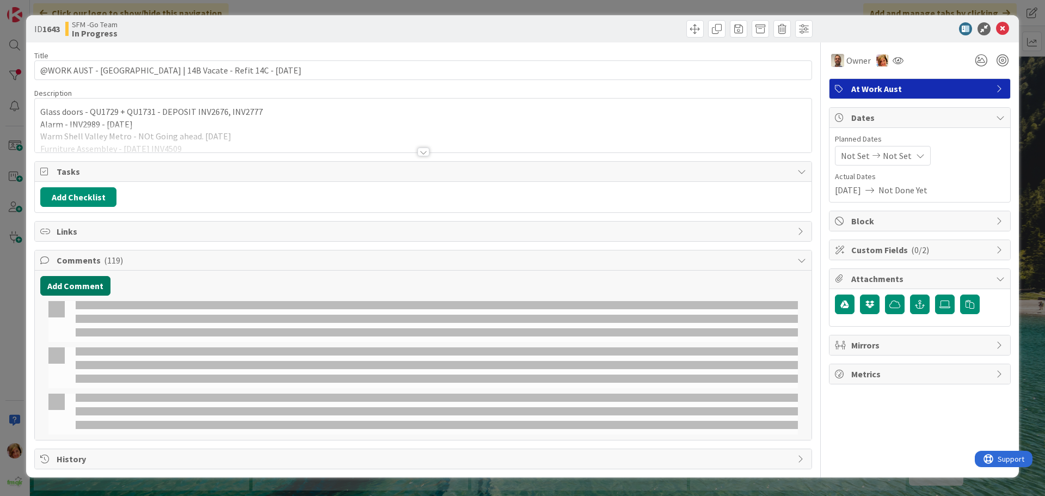
click at [80, 287] on button "Add Comment" at bounding box center [75, 286] width 70 height 20
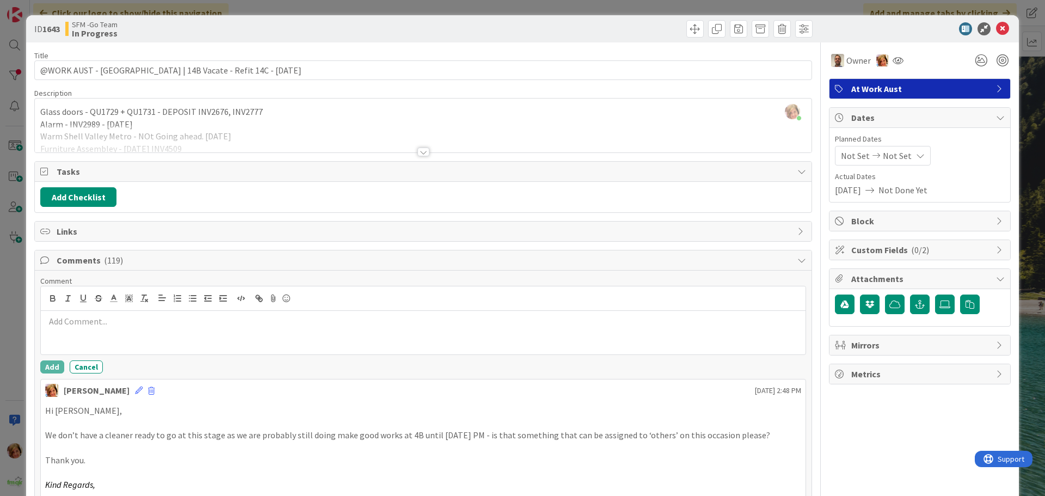
click at [106, 331] on div at bounding box center [423, 333] width 765 height 44
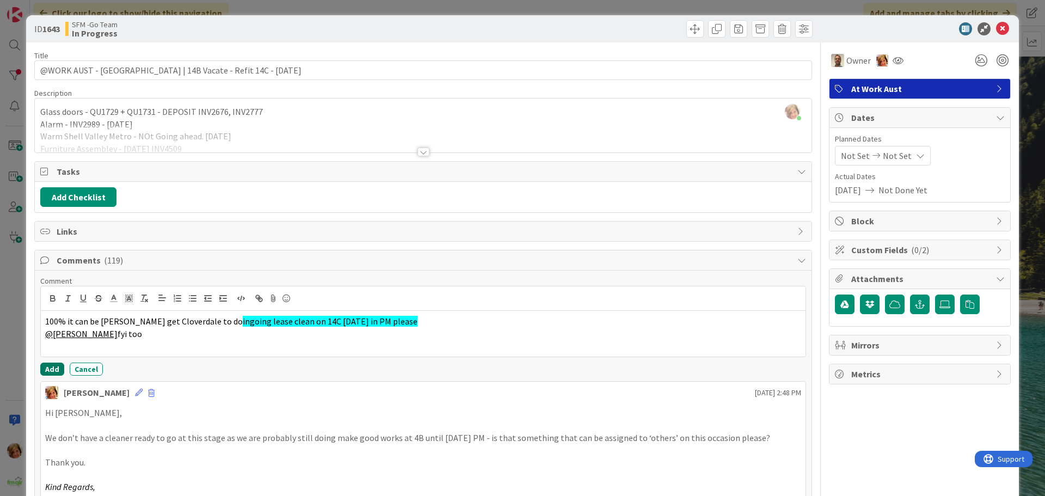
click at [48, 366] on button "Add" at bounding box center [52, 368] width 24 height 13
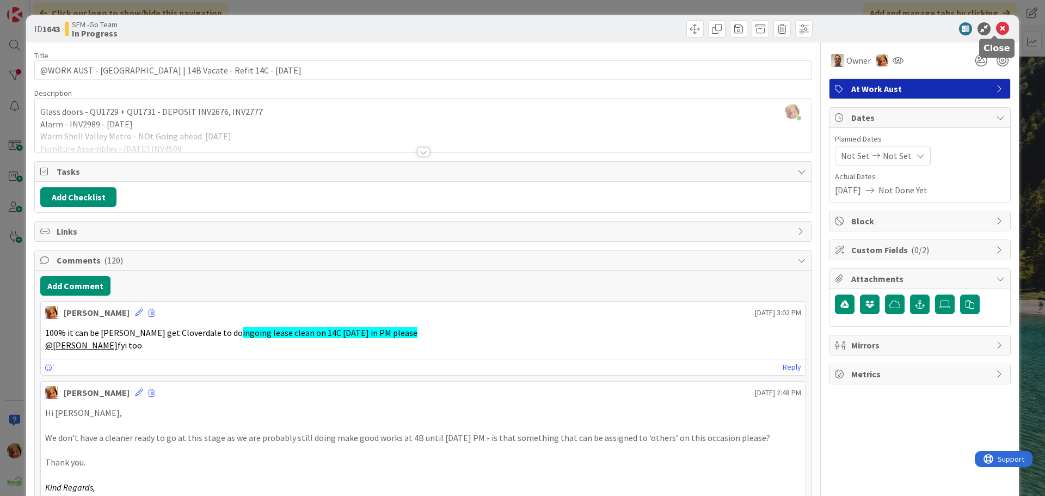
click at [996, 29] on icon at bounding box center [1002, 28] width 13 height 13
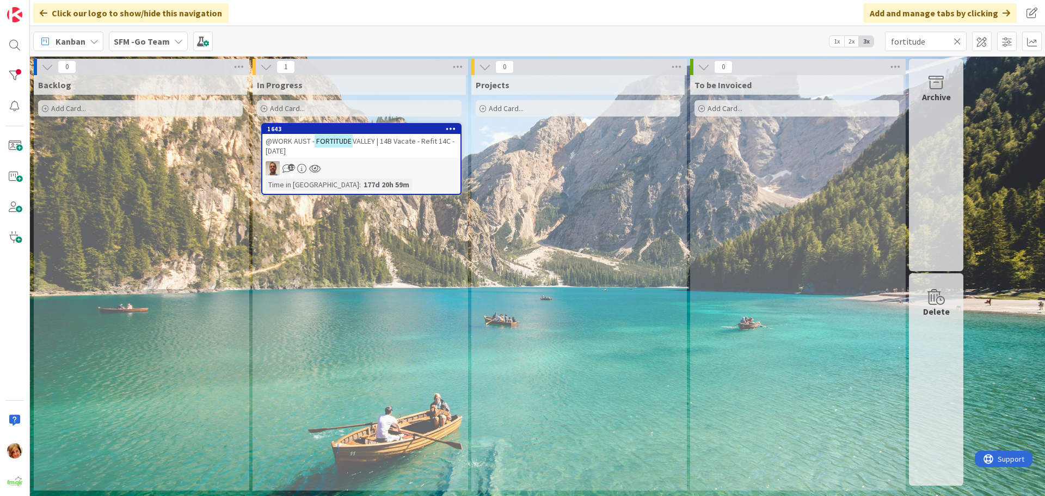
click at [955, 39] on icon at bounding box center [958, 41] width 8 height 10
click at [955, 39] on input "text" at bounding box center [926, 42] width 82 height 20
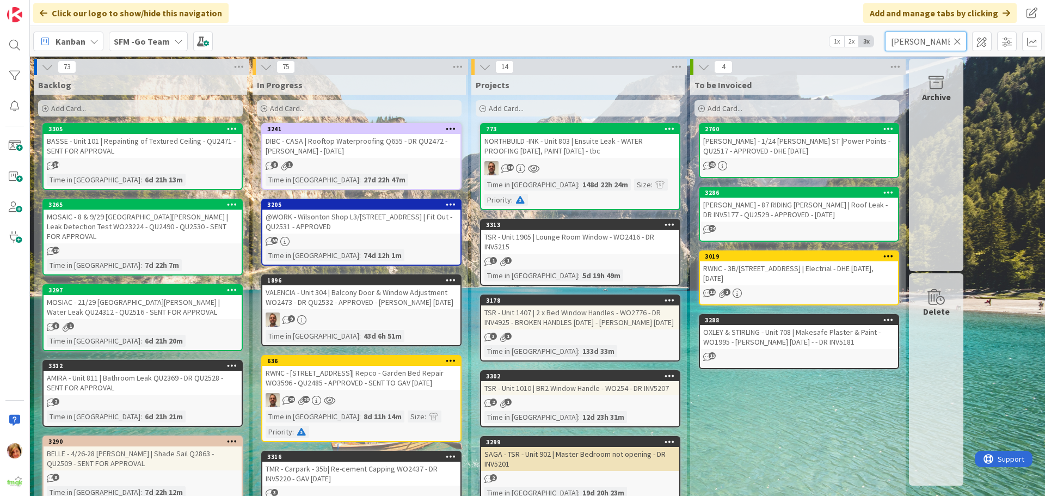
type input "[PERSON_NAME]"
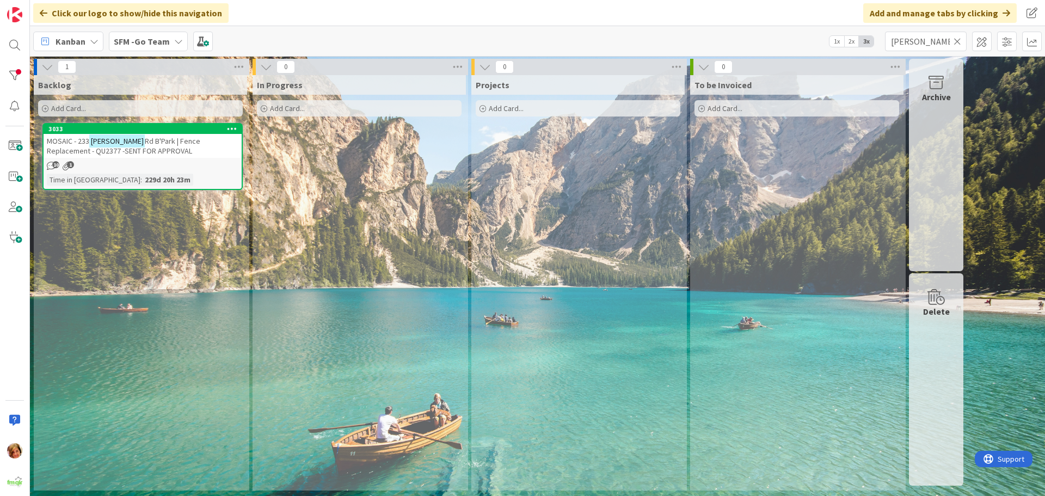
click at [168, 140] on span "Rd B'Park | Fence Replacement - QU2377 -SENT FOR APPROVAL" at bounding box center [123, 146] width 153 height 20
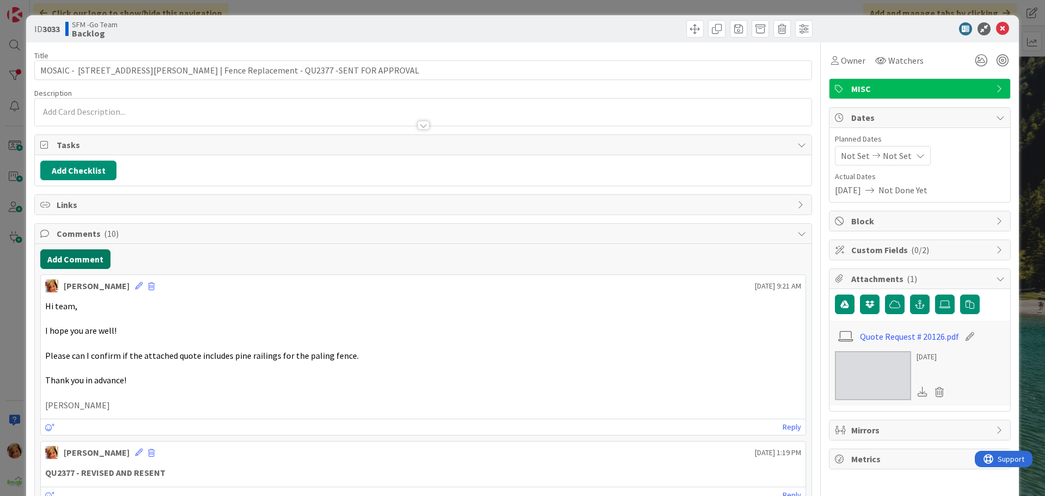
click at [84, 264] on button "Add Comment" at bounding box center [75, 259] width 70 height 20
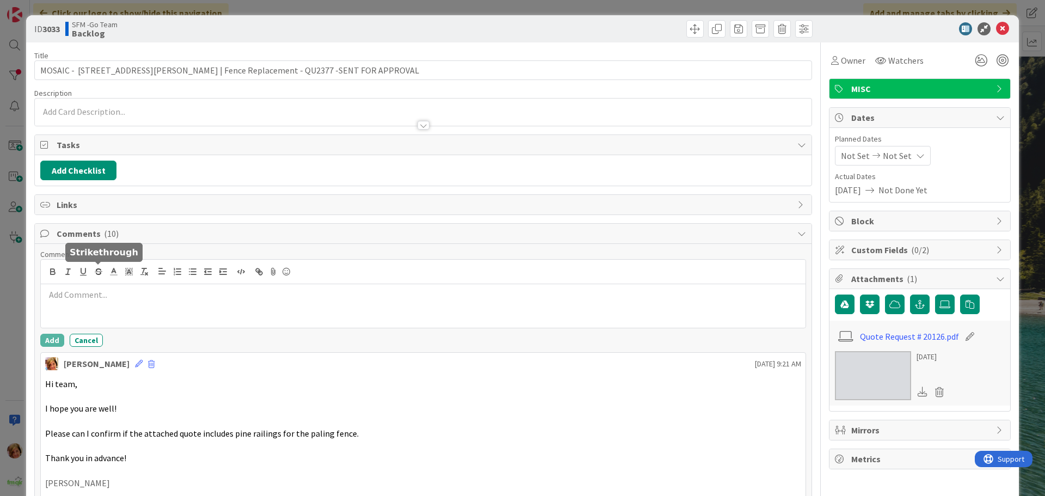
click at [109, 297] on p at bounding box center [423, 294] width 756 height 13
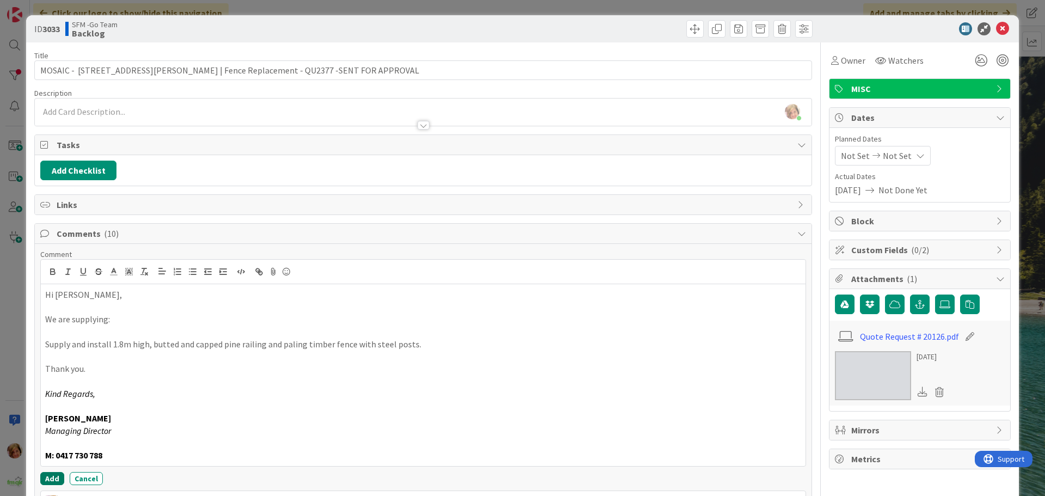
click at [52, 477] on button "Add" at bounding box center [52, 478] width 24 height 13
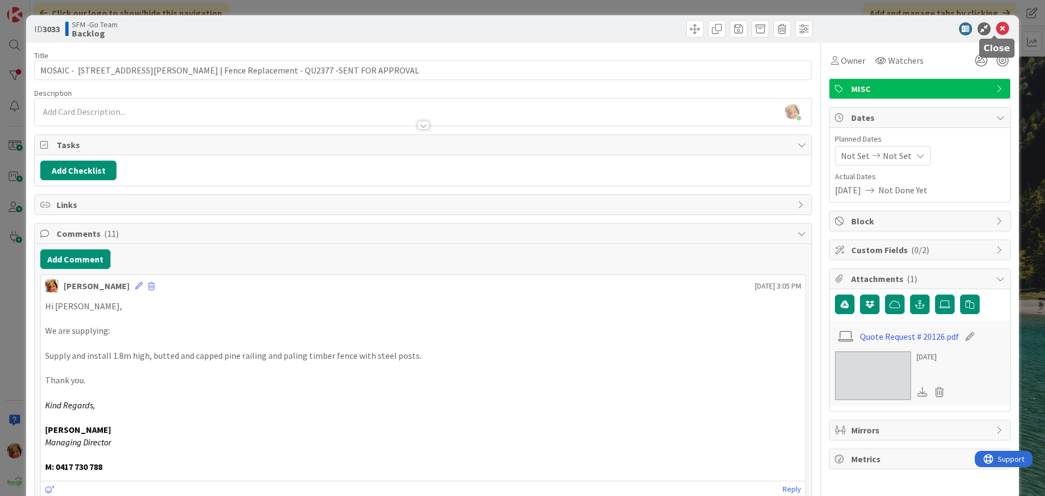
click at [996, 27] on icon at bounding box center [1002, 28] width 13 height 13
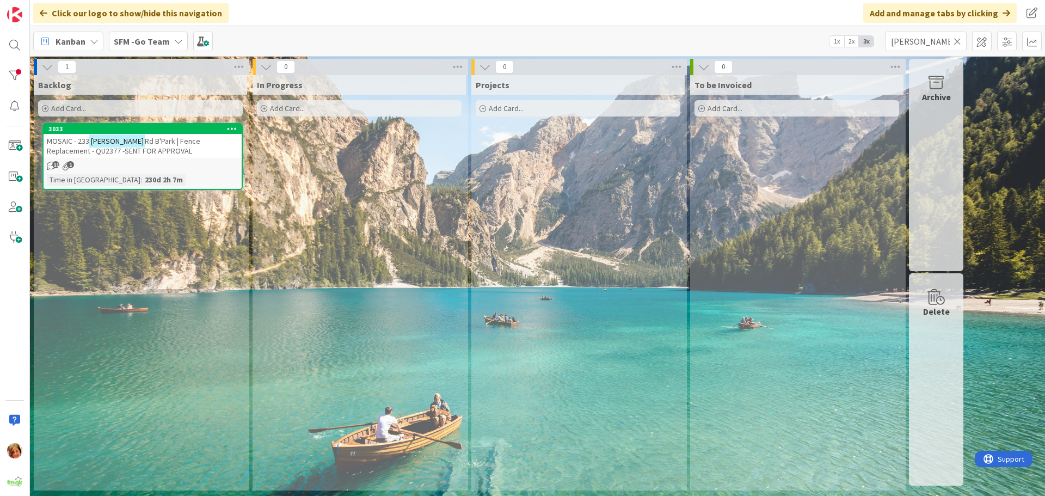
click at [955, 41] on icon at bounding box center [958, 41] width 8 height 10
click at [955, 41] on input "text" at bounding box center [926, 42] width 82 height 20
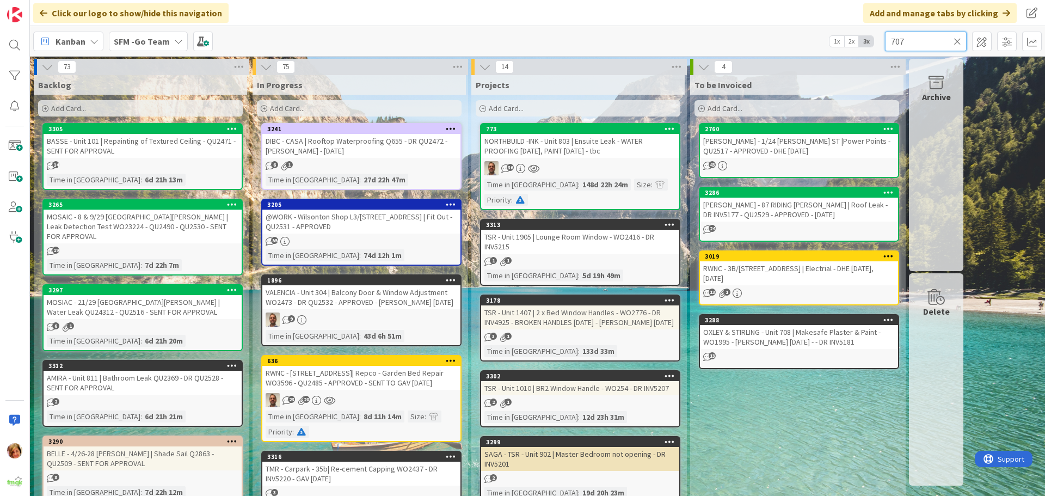
type input "707"
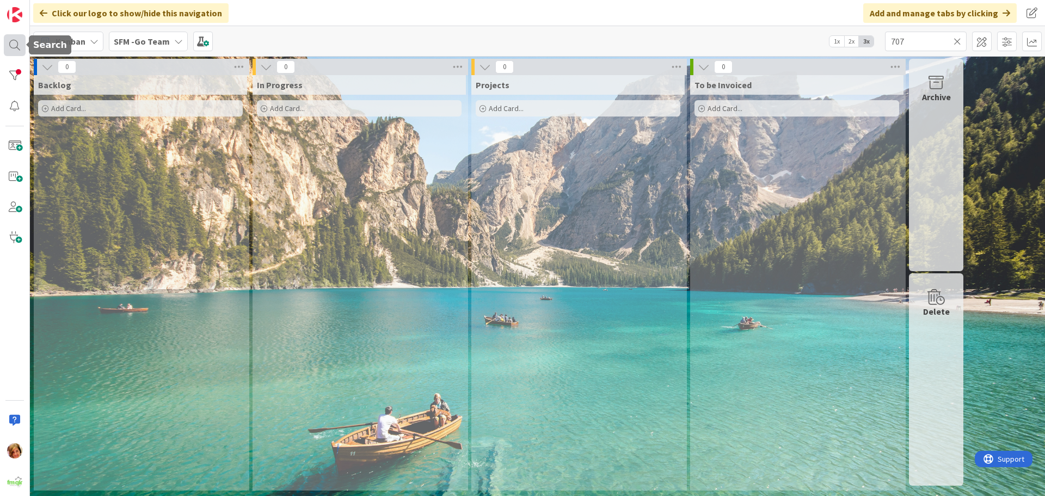
click at [10, 43] on div at bounding box center [15, 45] width 22 height 22
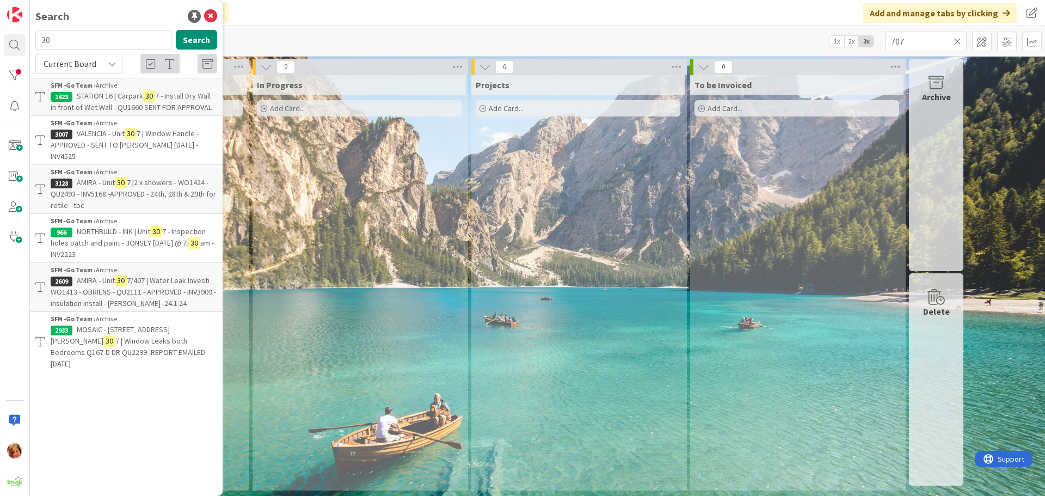
type input "3"
type input "707"
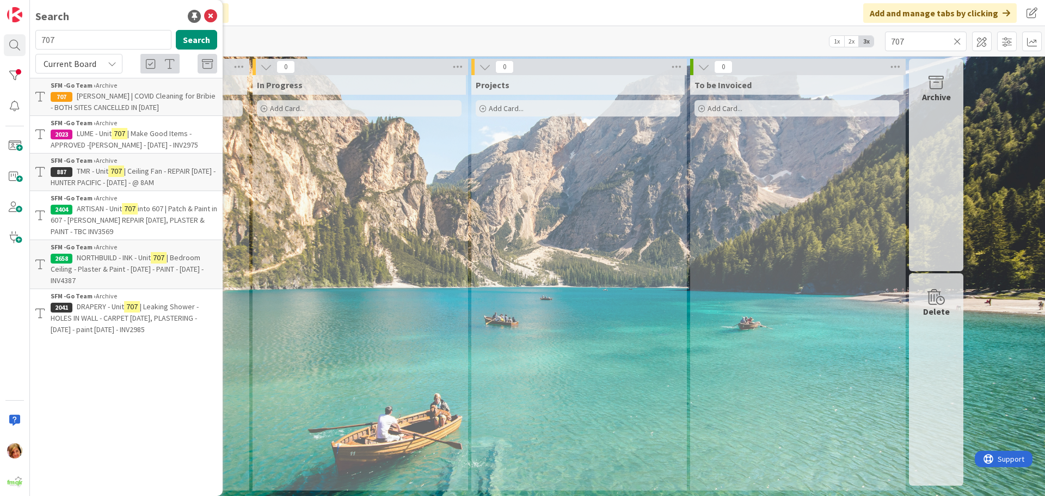
click at [117, 262] on span "NORTHBUILD - INK - Unit" at bounding box center [114, 258] width 74 height 10
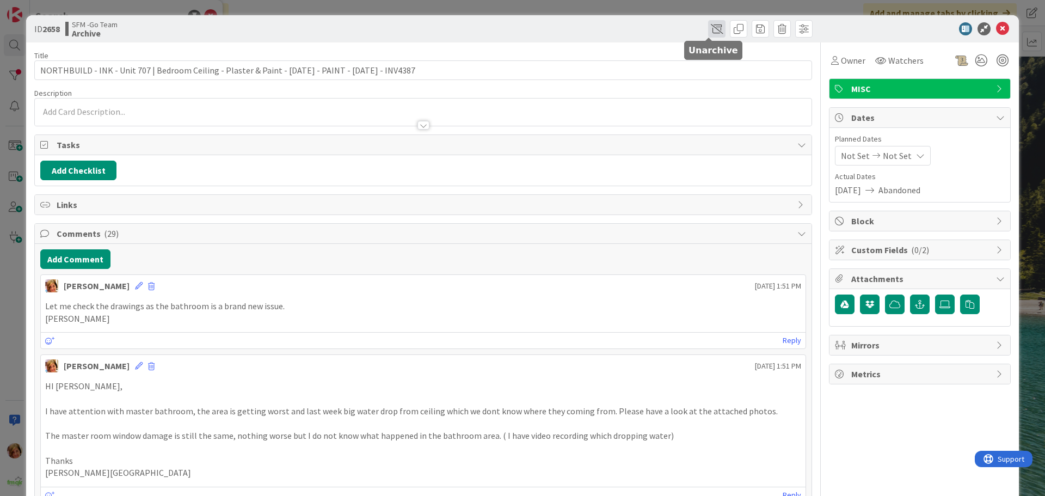
click at [708, 28] on span at bounding box center [716, 28] width 17 height 17
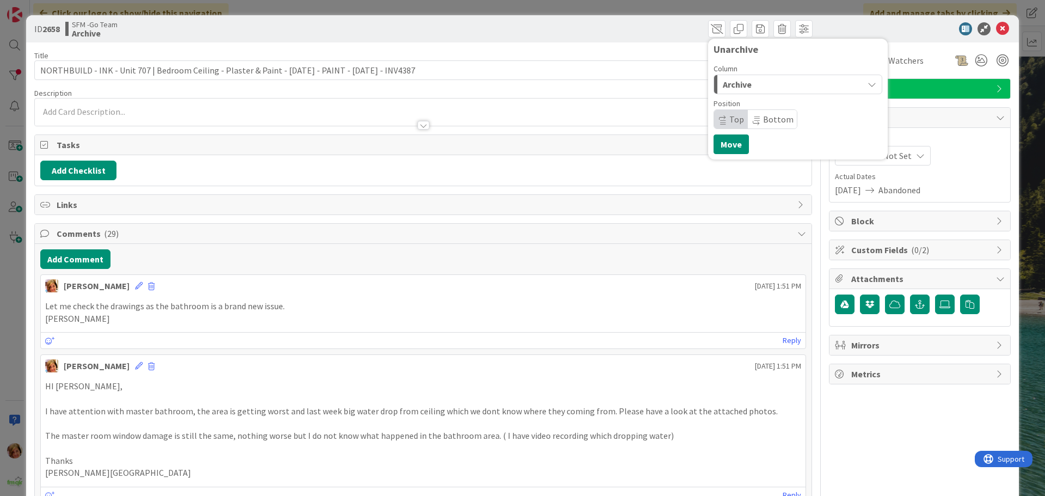
click at [759, 87] on div "Archive" at bounding box center [791, 84] width 143 height 17
click at [751, 128] on span "In Progress" at bounding box center [759, 127] width 39 height 13
click at [724, 146] on button "Move" at bounding box center [731, 144] width 35 height 20
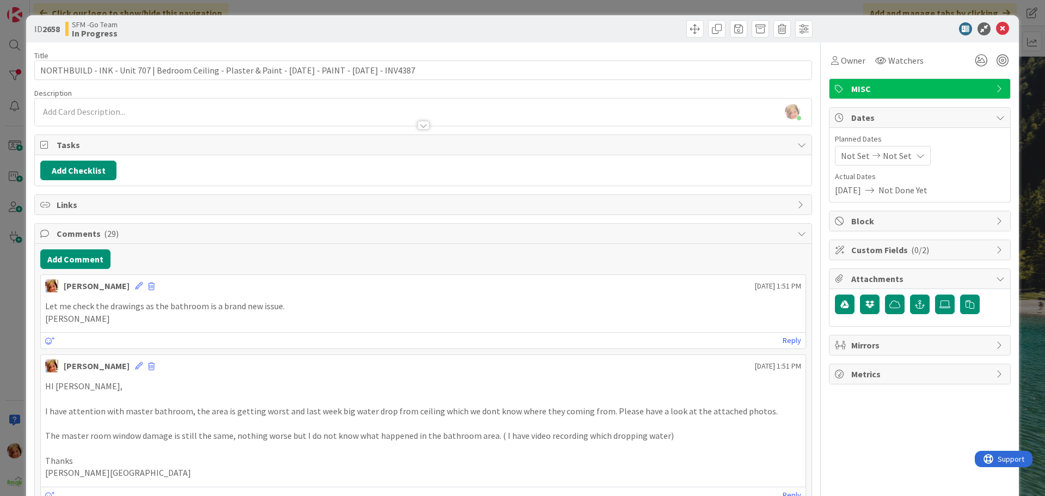
click at [75, 257] on button "Add Comment" at bounding box center [75, 259] width 70 height 20
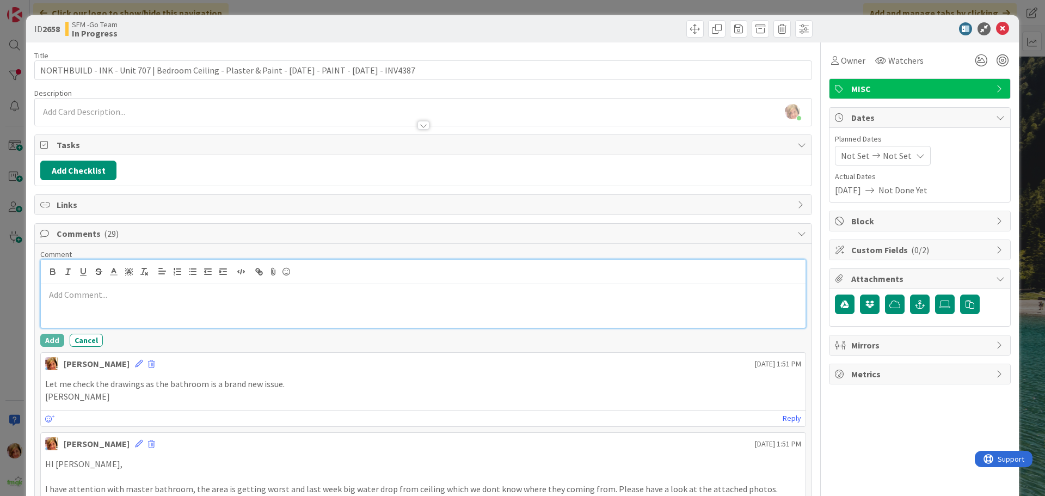
click at [104, 314] on div at bounding box center [423, 306] width 765 height 44
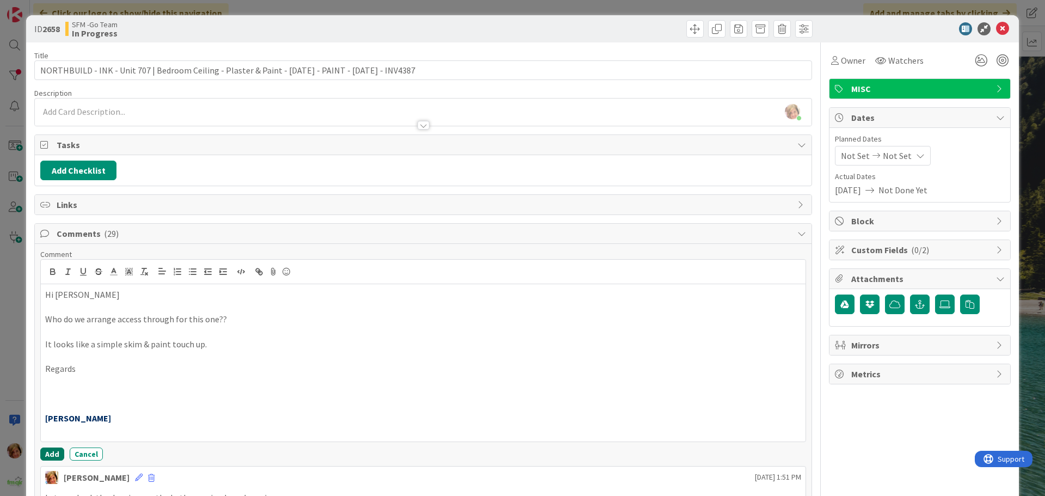
click at [54, 455] on button "Add" at bounding box center [52, 453] width 24 height 13
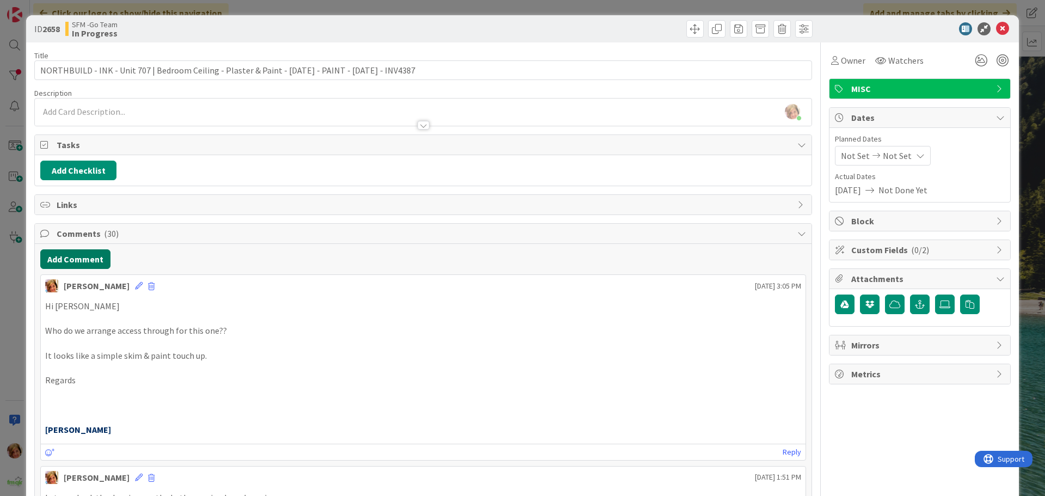
click at [82, 268] on button "Add Comment" at bounding box center [75, 259] width 70 height 20
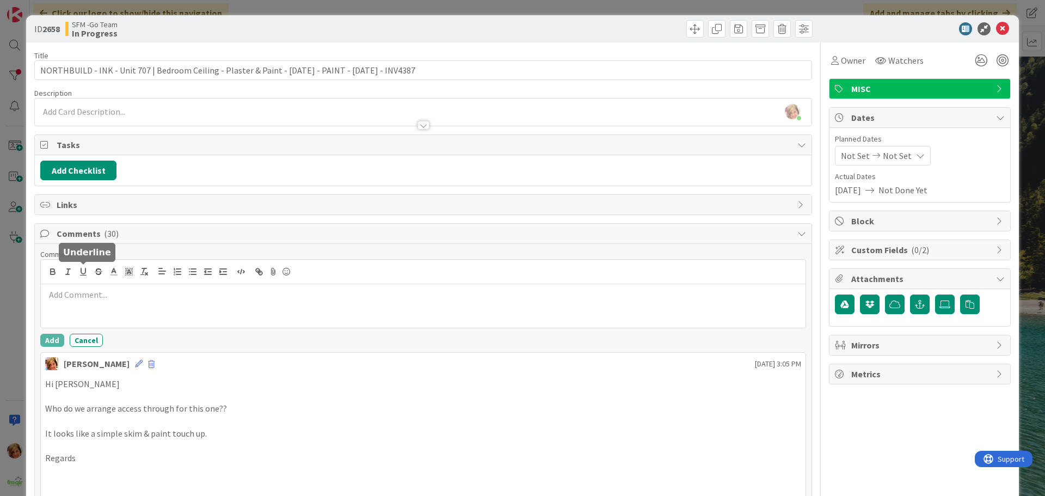
click at [94, 303] on div at bounding box center [423, 306] width 765 height 44
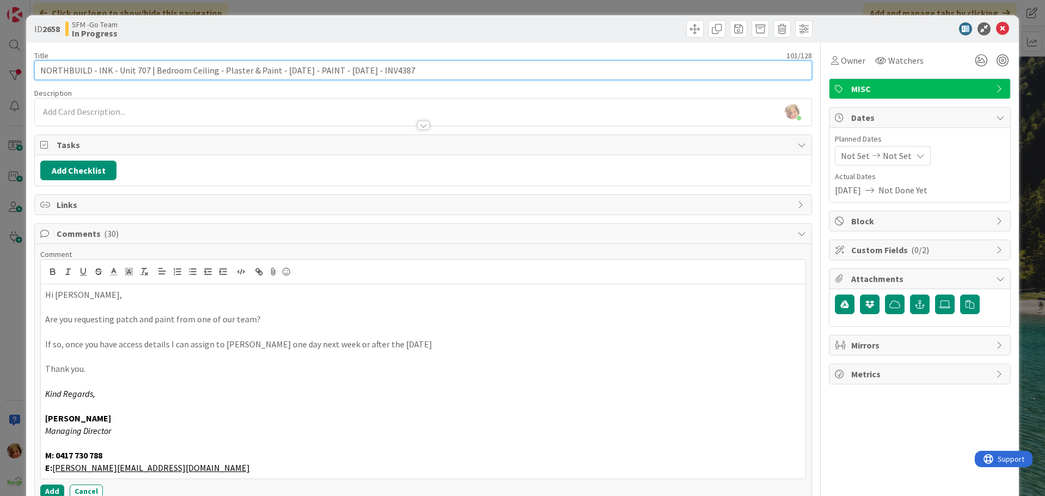
click at [411, 70] on input "NORTHBUILD - INK - Unit 707 | Bedroom Ceiling - Plaster & Paint - [DATE] - PAIN…" at bounding box center [423, 70] width 778 height 20
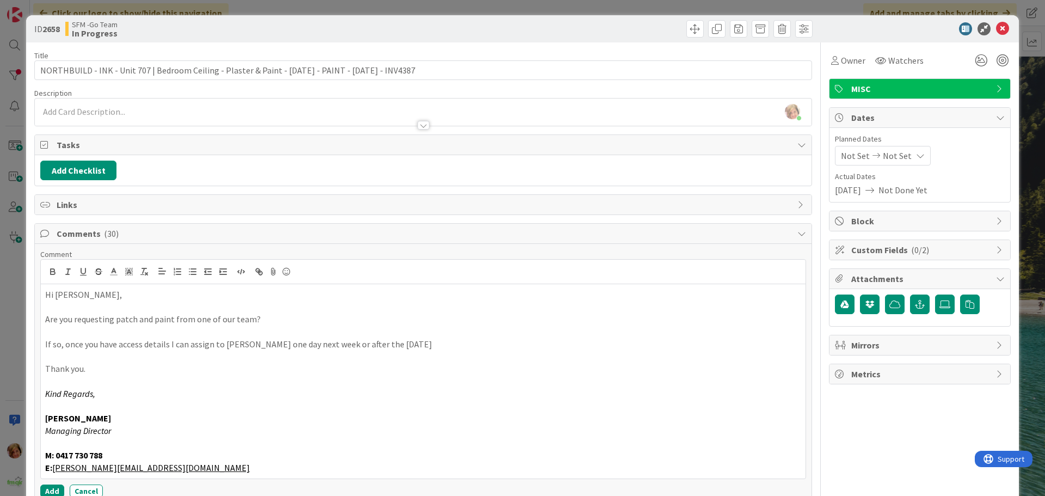
click at [152, 110] on div "[PERSON_NAME] just joined" at bounding box center [423, 112] width 777 height 27
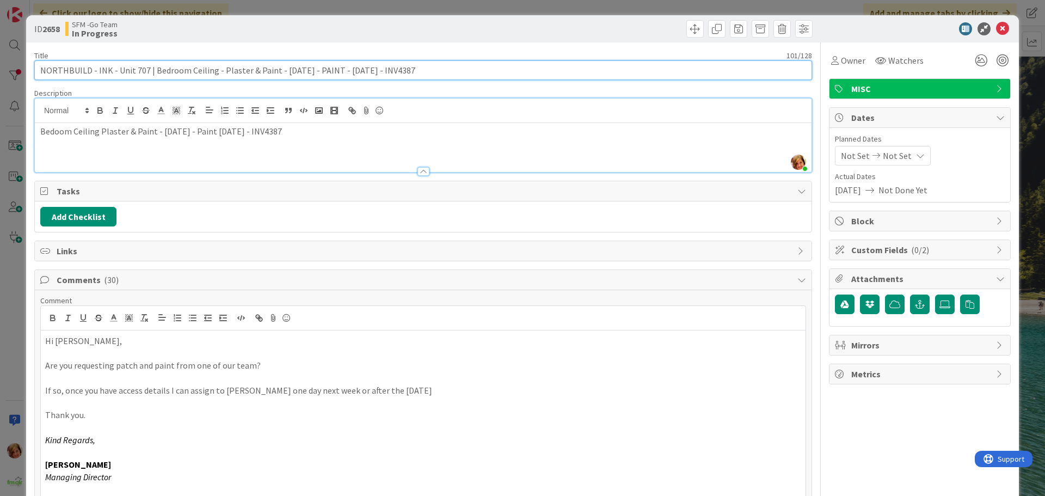
drag, startPoint x: 437, startPoint y: 67, endPoint x: 149, endPoint y: 73, distance: 288.0
click at [149, 73] on input "NORTHBUILD - INK - Unit 707 | Bedroom Ceiling - Plaster & Paint - [DATE] - PAIN…" at bounding box center [423, 70] width 778 height 20
type input "NORTHBUILD - INK - Unit 707 | Ceiling Plaster & Paint - TBC"
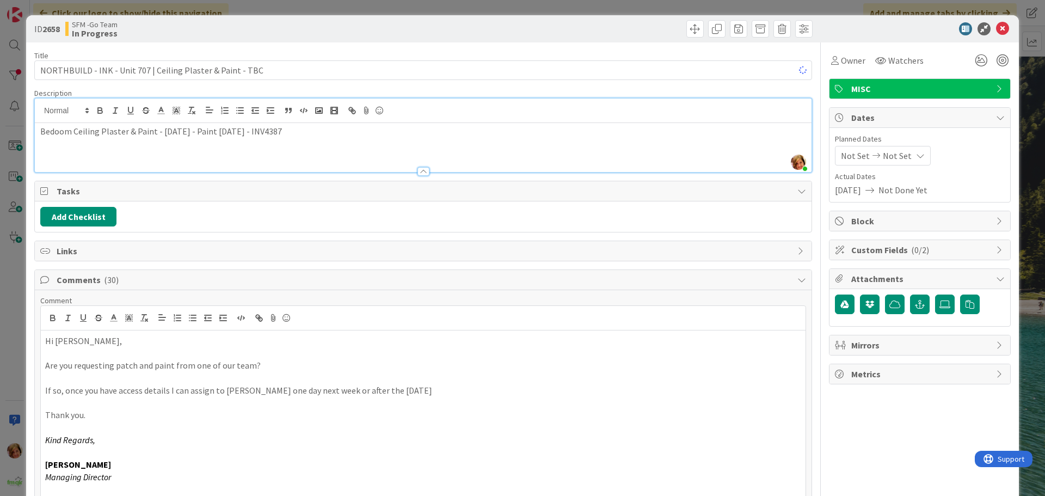
click at [485, 23] on div "Move Move" at bounding box center [619, 28] width 386 height 17
click at [996, 26] on icon at bounding box center [1002, 28] width 13 height 13
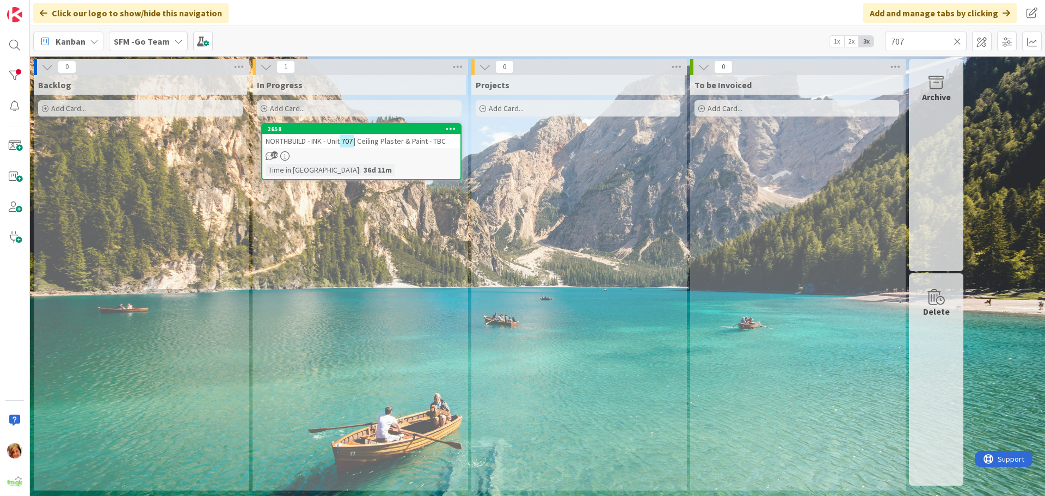
click at [960, 41] on icon at bounding box center [958, 41] width 8 height 10
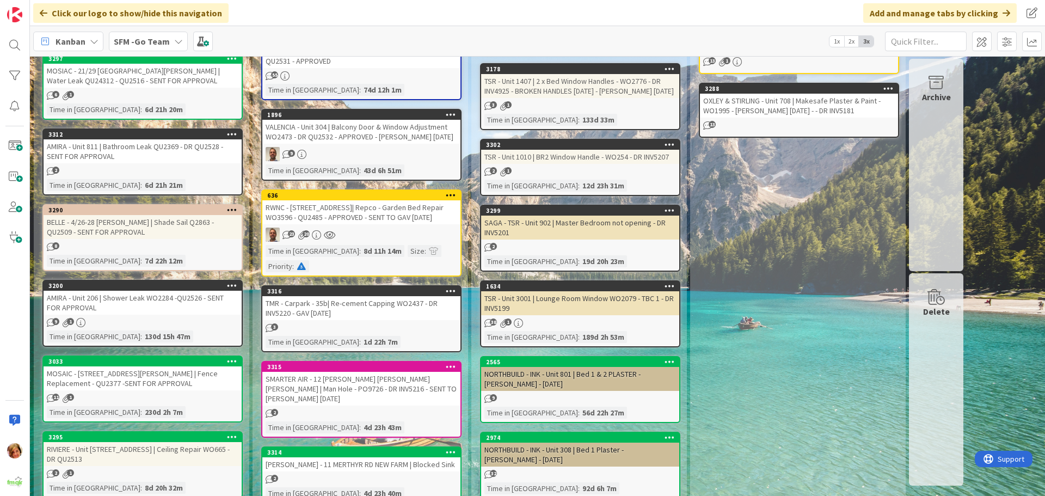
scroll to position [272, 0]
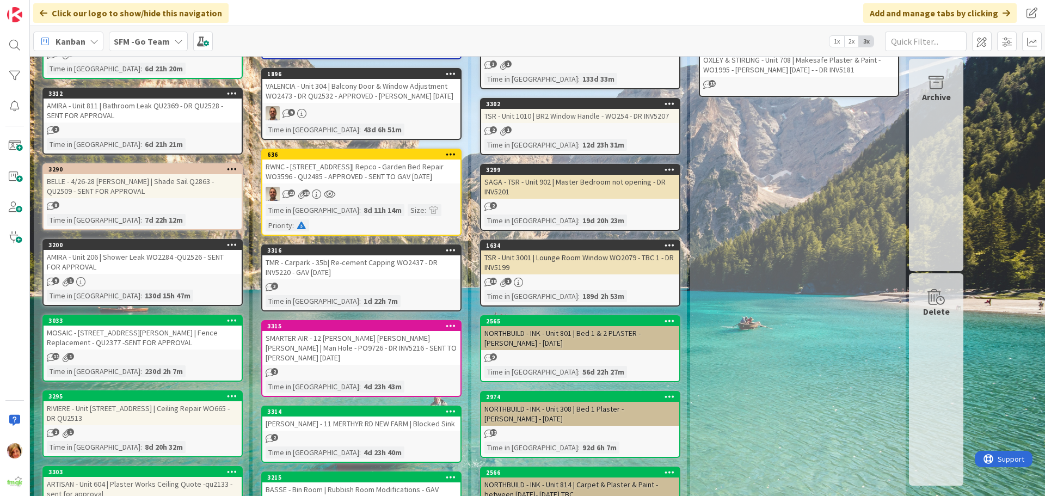
click at [360, 257] on div "TMR - Carpark - 35b| Re-cement Capping WO2437 - DR INV5220 - GAV [DATE]" at bounding box center [361, 267] width 198 height 24
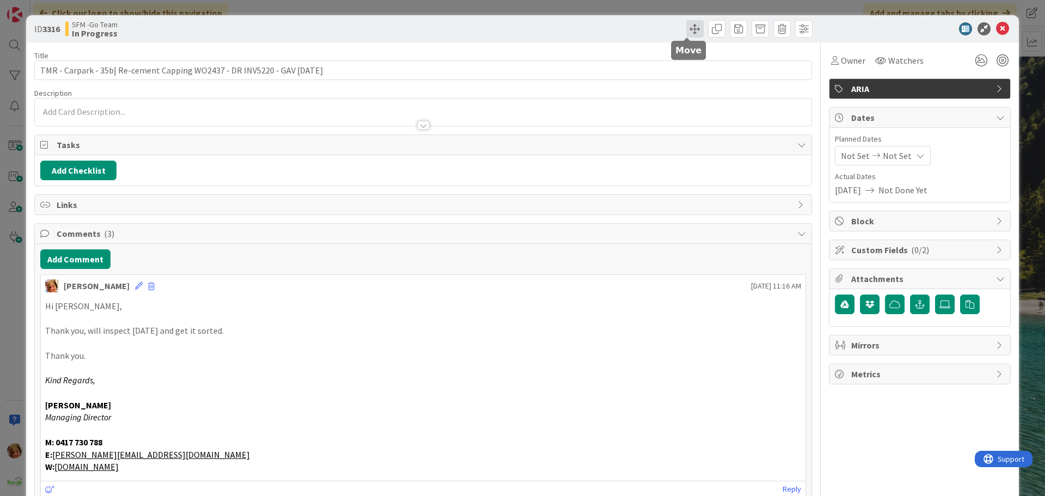
click at [688, 32] on span at bounding box center [694, 28] width 17 height 17
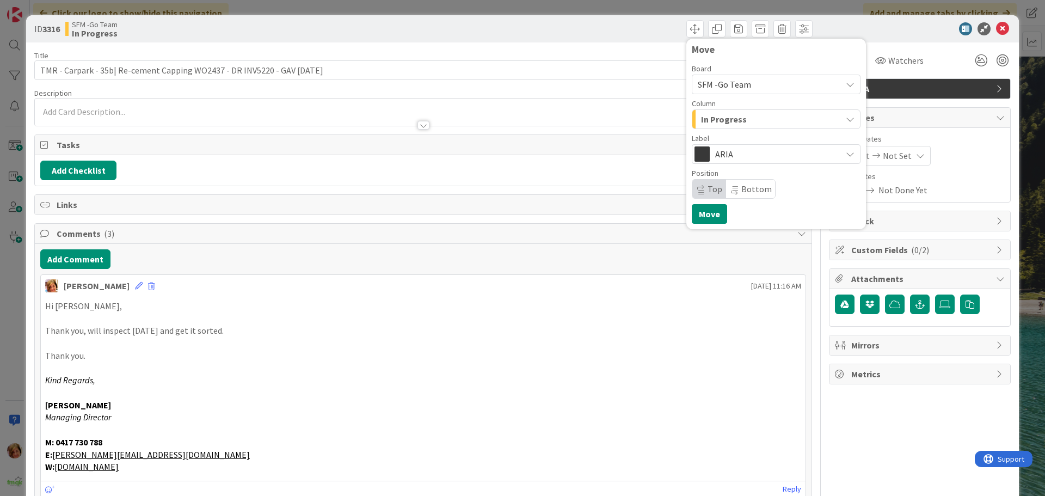
click at [743, 119] on div "In Progress" at bounding box center [769, 118] width 143 height 17
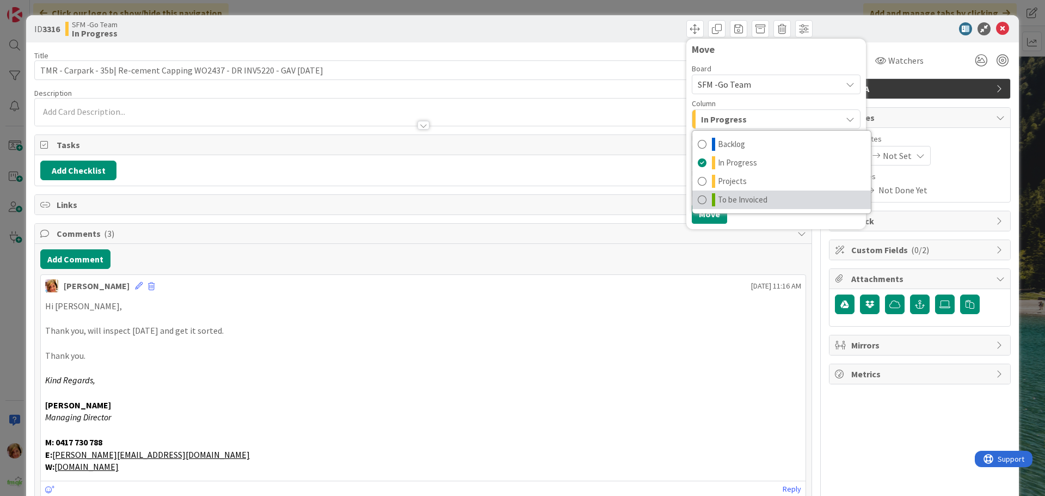
click at [751, 196] on span "To be Invoiced" at bounding box center [743, 199] width 50 height 13
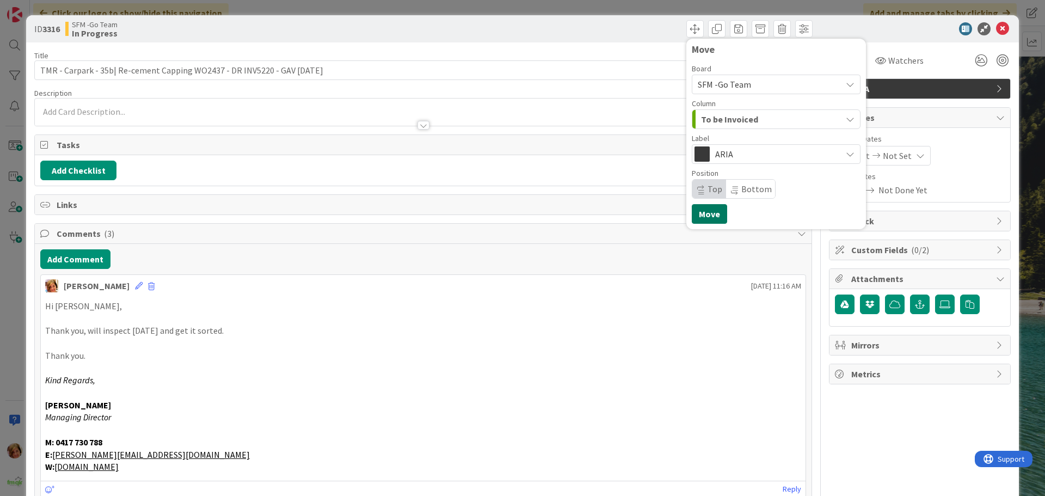
click at [702, 210] on button "Move" at bounding box center [709, 214] width 35 height 20
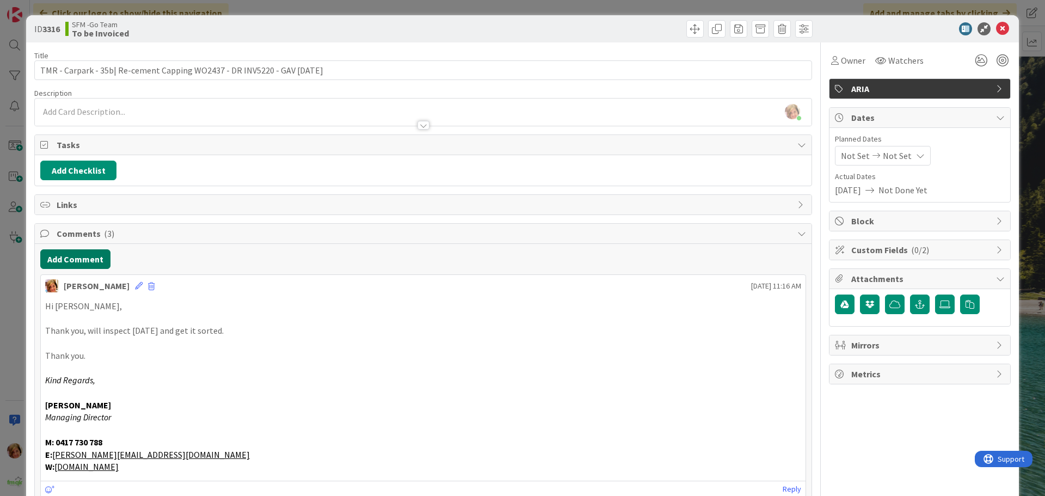
click at [85, 262] on button "Add Comment" at bounding box center [75, 259] width 70 height 20
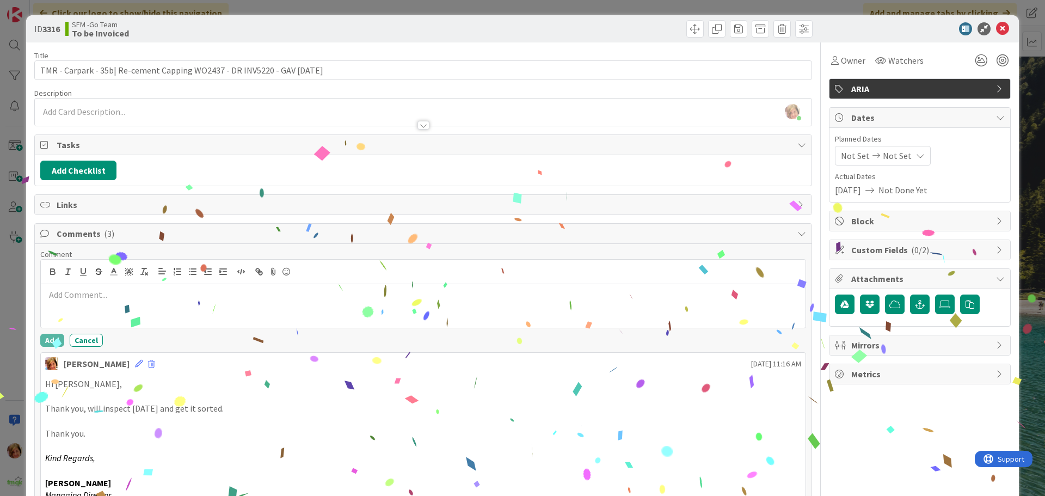
click at [103, 311] on div at bounding box center [423, 306] width 765 height 44
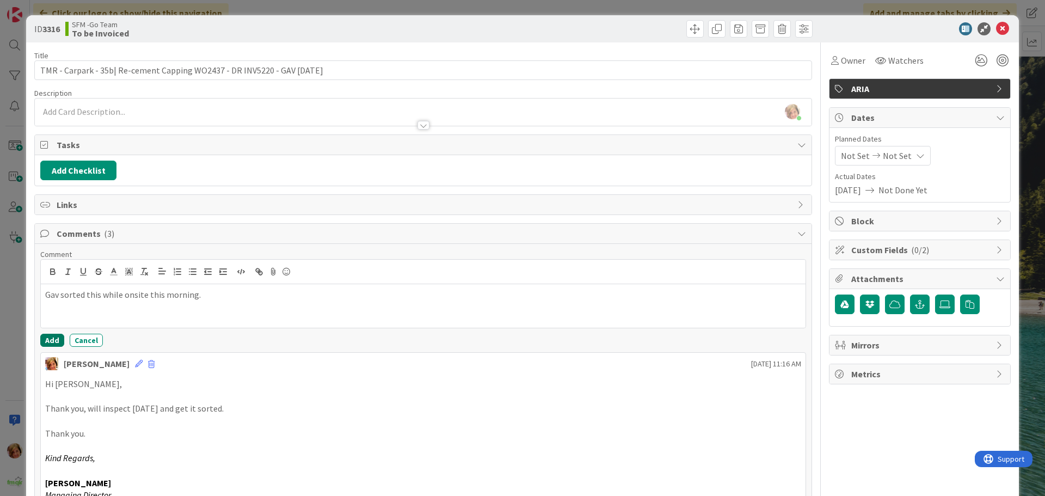
click at [56, 337] on button "Add" at bounding box center [52, 340] width 24 height 13
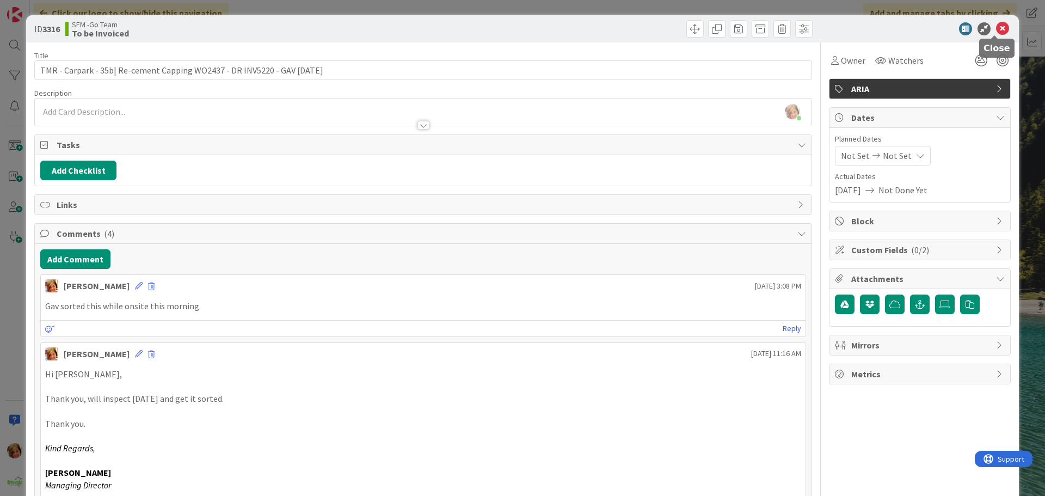
click at [996, 31] on icon at bounding box center [1002, 28] width 13 height 13
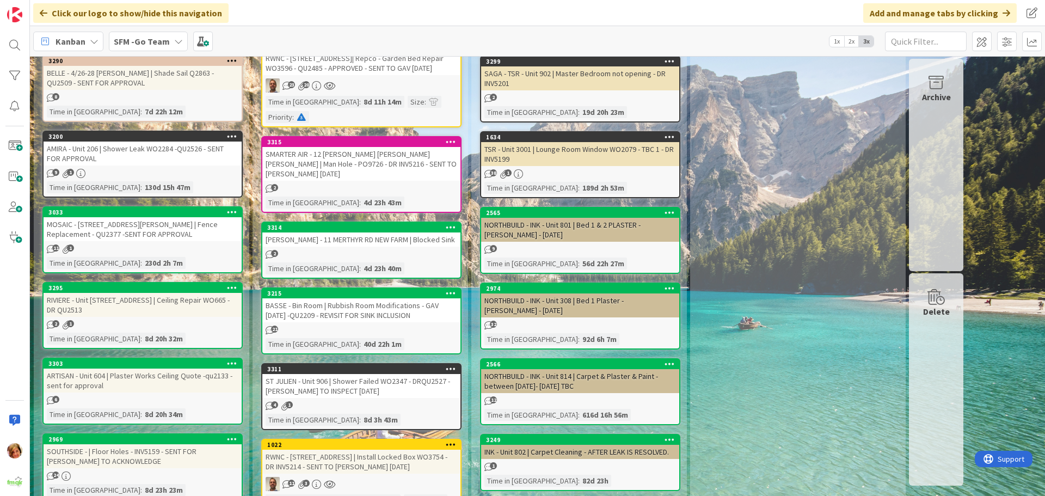
scroll to position [381, 0]
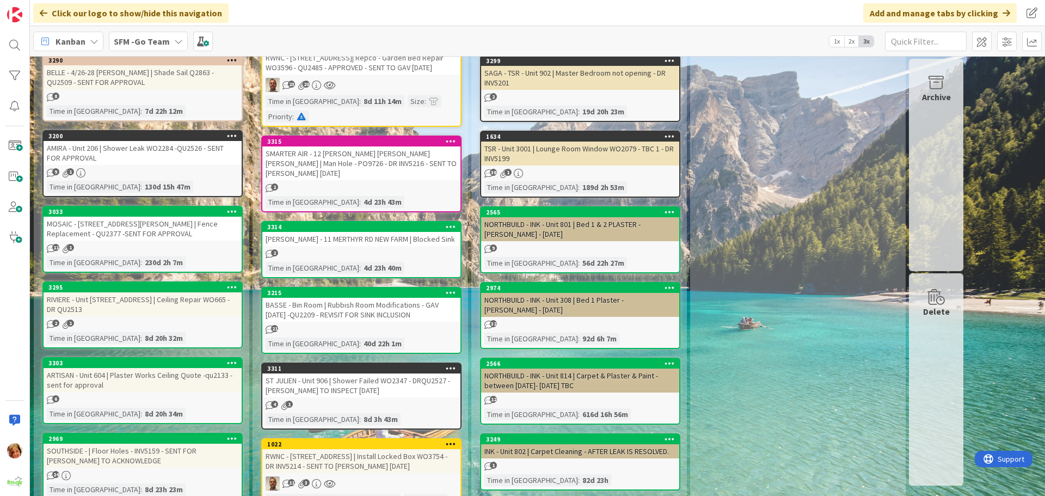
click at [389, 232] on div "[PERSON_NAME] - 11 MERTHYR RD NEW FARM | Blocked Sink" at bounding box center [361, 239] width 198 height 14
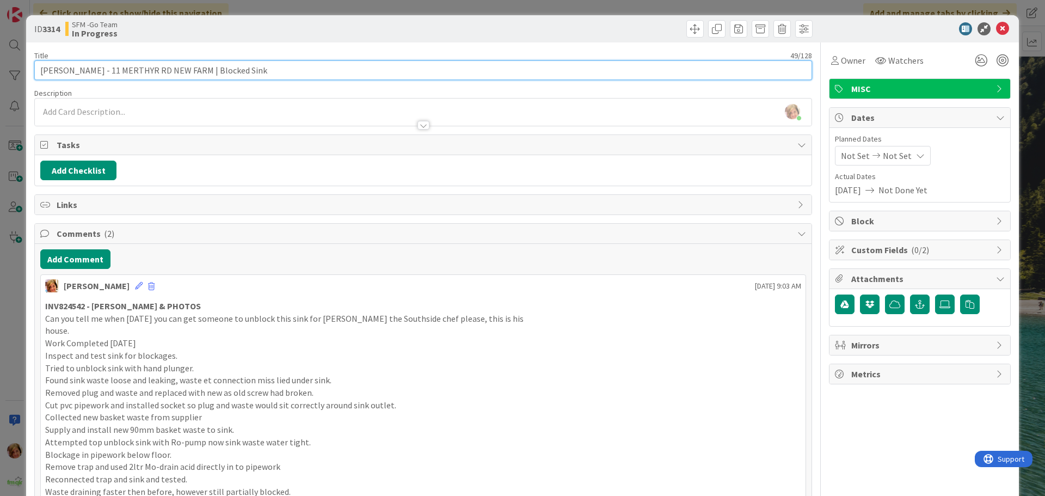
click at [269, 76] on input "[PERSON_NAME] - 11 MERTHYR RD NEW FARM | Blocked Sink" at bounding box center [423, 70] width 778 height 20
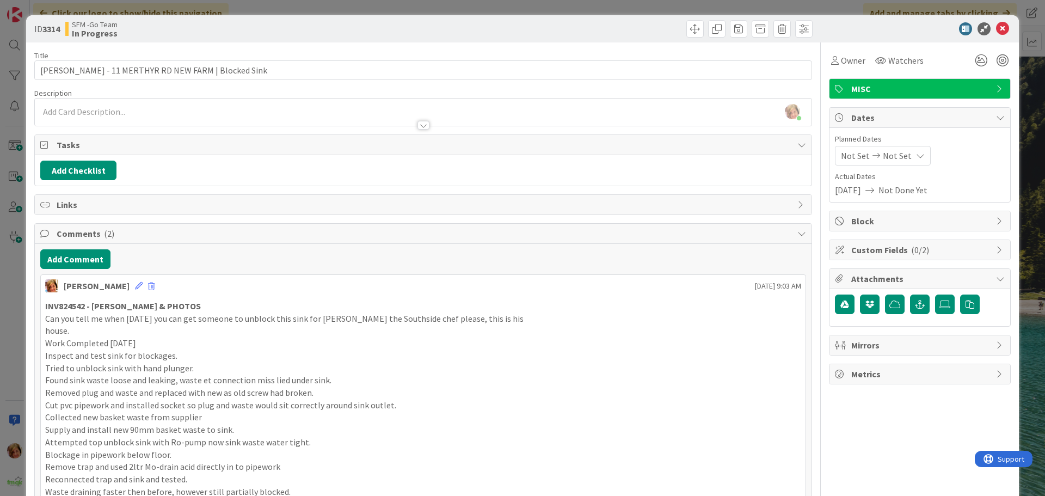
click at [628, 32] on div at bounding box center [619, 28] width 386 height 17
click at [996, 28] on icon at bounding box center [1002, 28] width 13 height 13
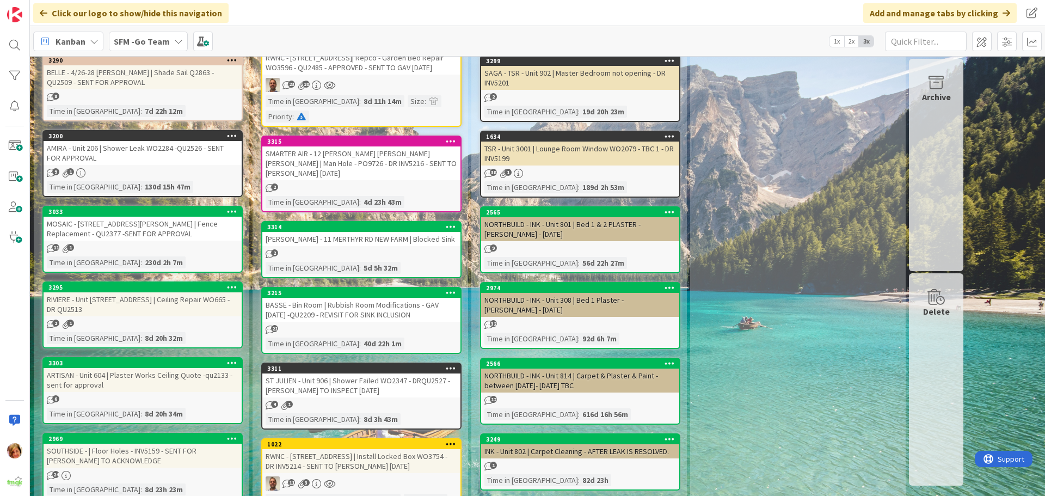
scroll to position [435, 0]
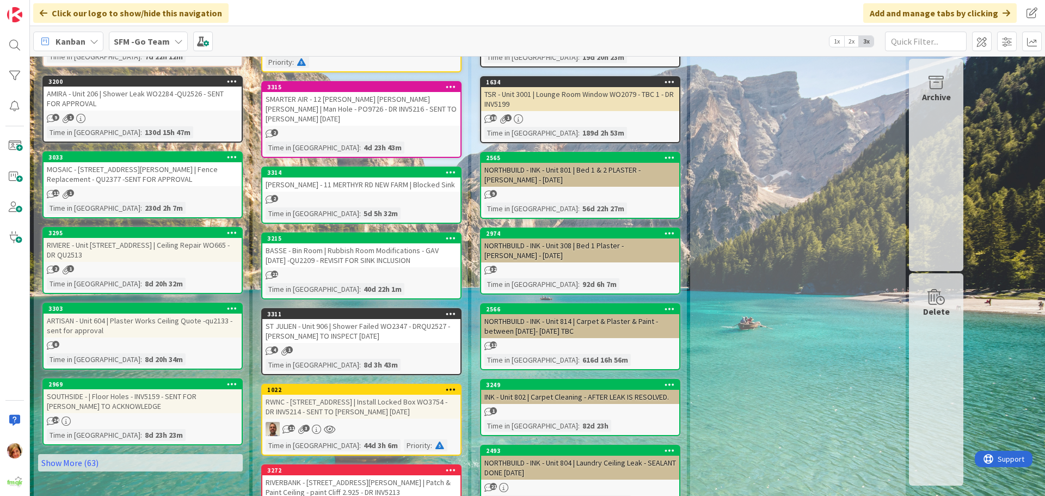
click at [416, 243] on div "BASSE - Bin Room | Rubbish Room Modifications - GAV [DATE] -QU2209 - REVISIT FO…" at bounding box center [361, 255] width 198 height 24
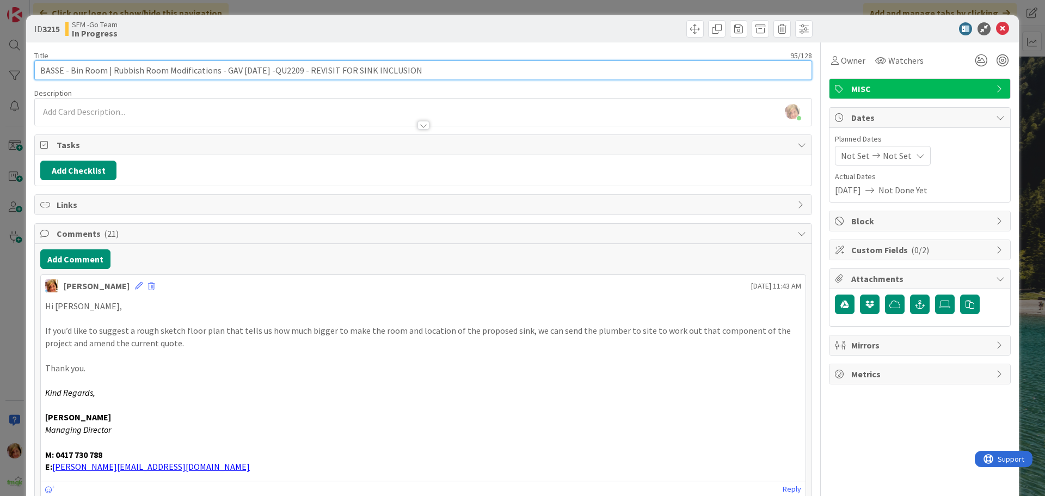
click at [419, 74] on input "BASSE - Bin Room | Rubbish Room Modifications - GAV [DATE] -QU2209 - REVISIT FO…" at bounding box center [423, 70] width 778 height 20
click at [420, 70] on input "BASSE - Bin Room | Rubbish Room Modifications - GAV [DATE] -QU2209 - REVISIT FO…" at bounding box center [423, 70] width 778 height 20
type input "BASSE - Bin Room | Rubbish Room Modifications - GAV [DATE] -QU2209 - REVISIT FO…"
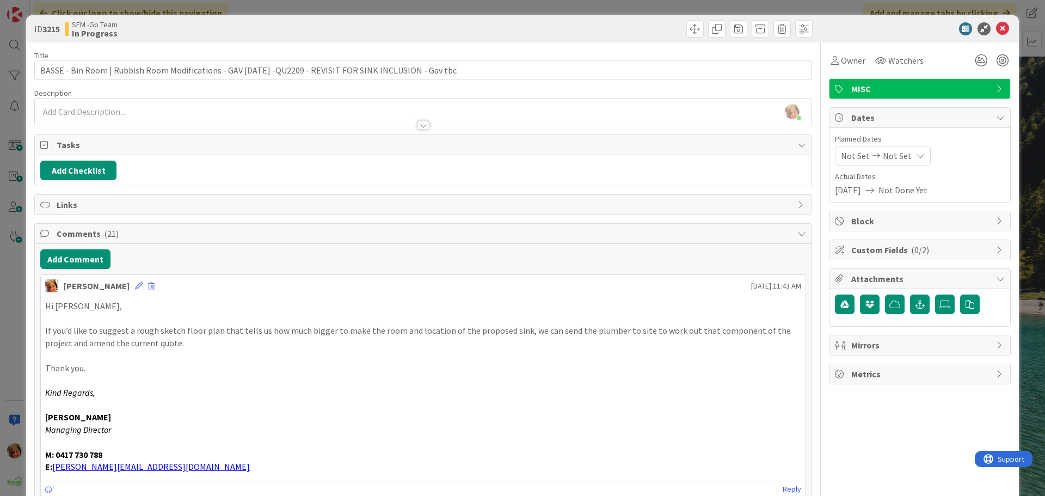
drag, startPoint x: 580, startPoint y: 36, endPoint x: 874, endPoint y: 33, distance: 294.5
click at [580, 35] on div at bounding box center [619, 28] width 386 height 17
click at [996, 26] on icon at bounding box center [1002, 28] width 13 height 13
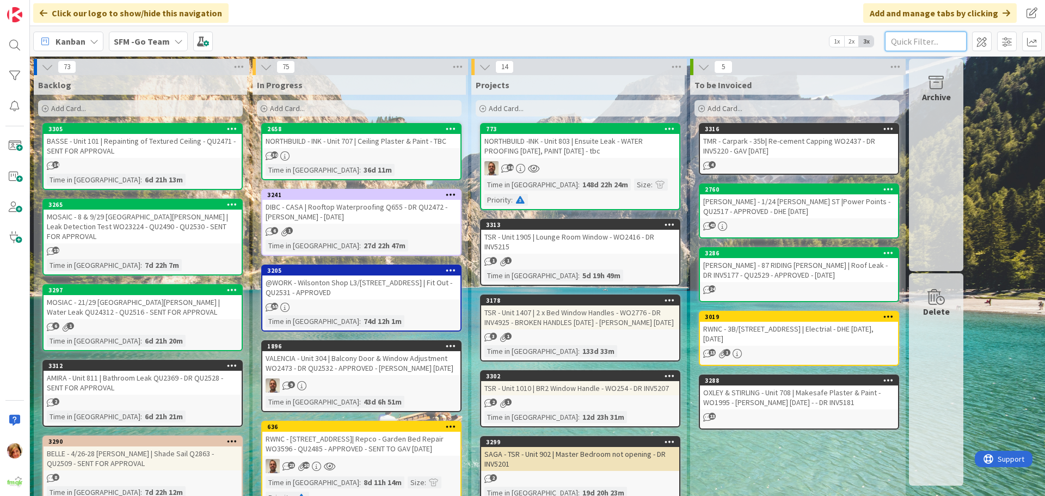
click at [952, 40] on input "text" at bounding box center [926, 42] width 82 height 20
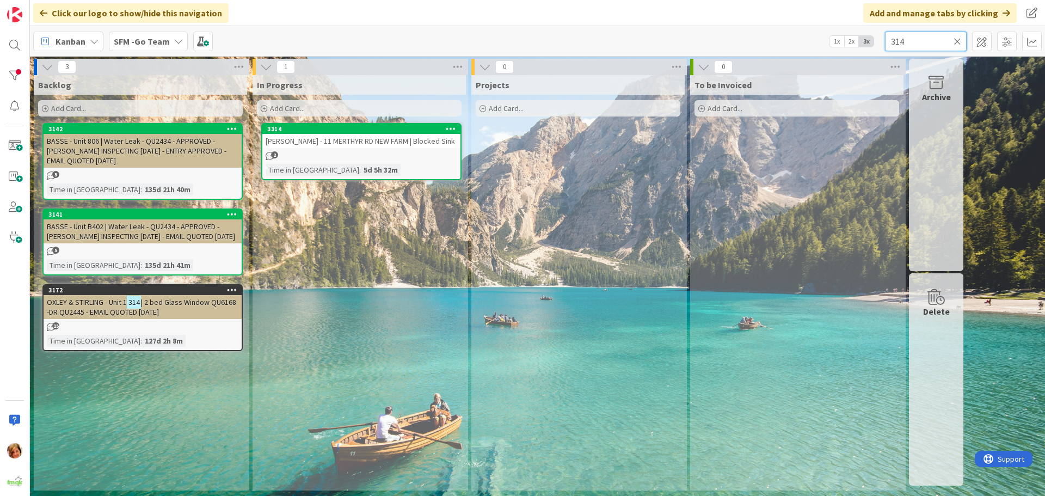
click at [889, 39] on input "314" at bounding box center [926, 42] width 82 height 20
type input "1314"
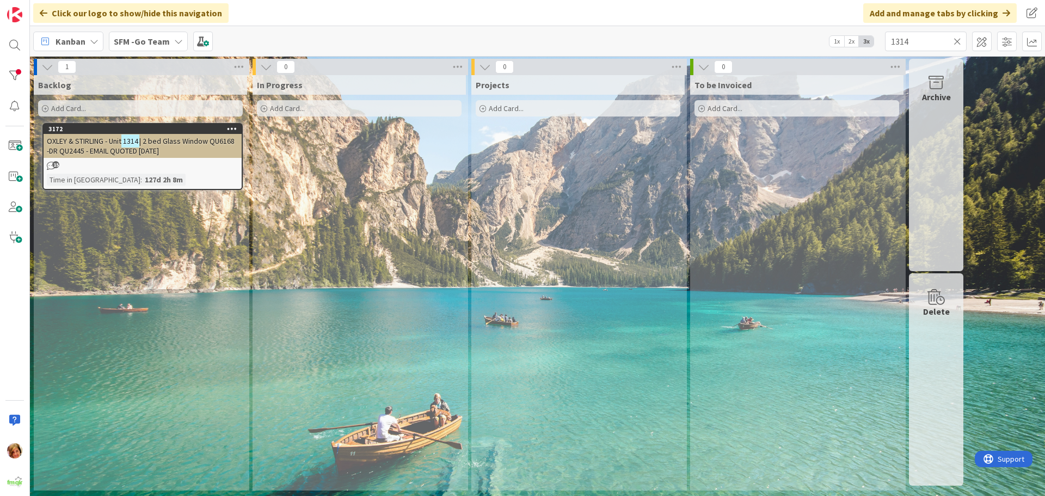
click at [167, 138] on span "| 2 bed Glass Window QU6168 -DR QU2445 - EMAIL QUOTED [DATE]" at bounding box center [141, 146] width 188 height 20
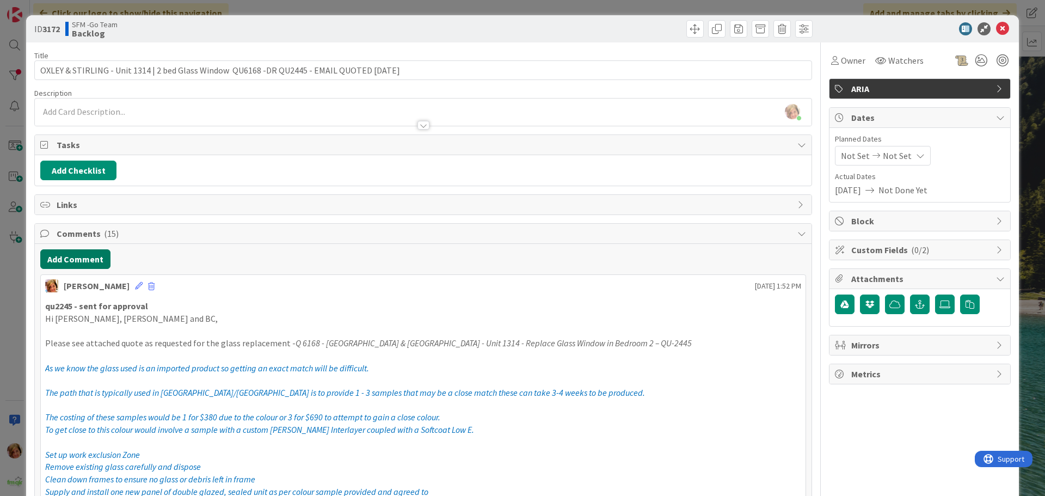
click at [72, 255] on button "Add Comment" at bounding box center [75, 259] width 70 height 20
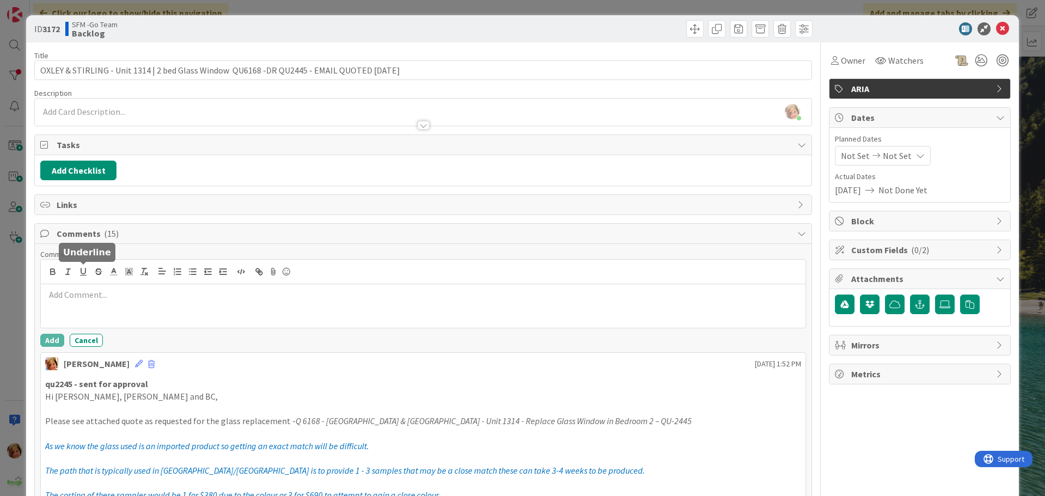
click at [155, 308] on div at bounding box center [423, 306] width 765 height 44
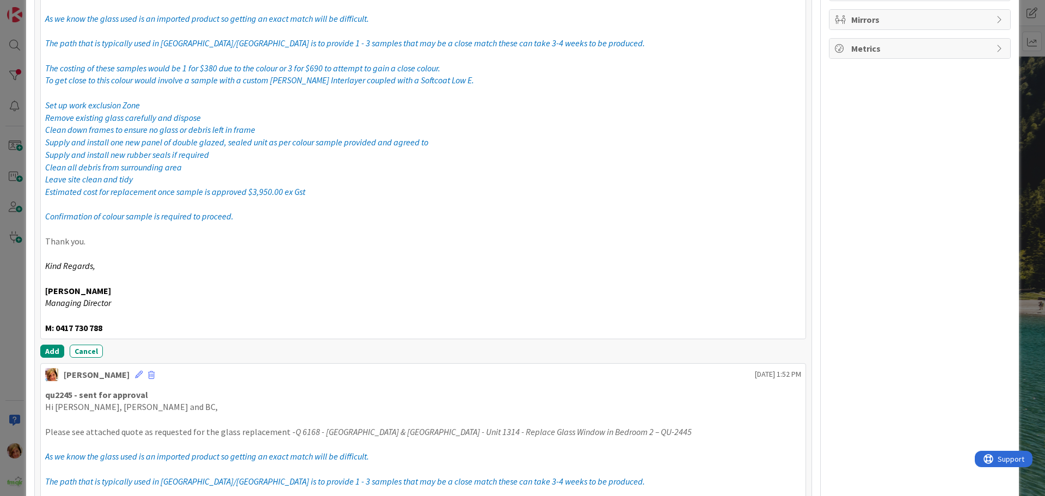
scroll to position [326, 0]
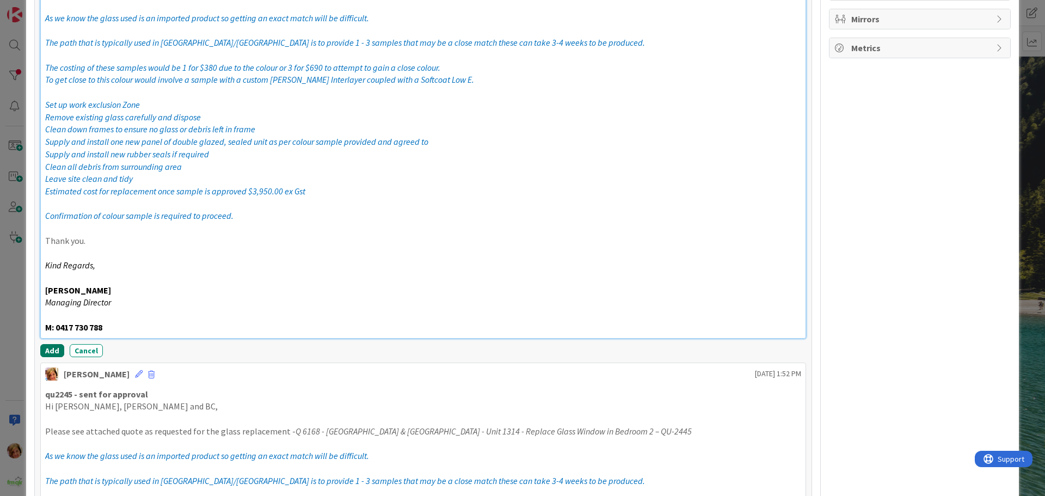
click at [54, 353] on button "Add" at bounding box center [52, 350] width 24 height 13
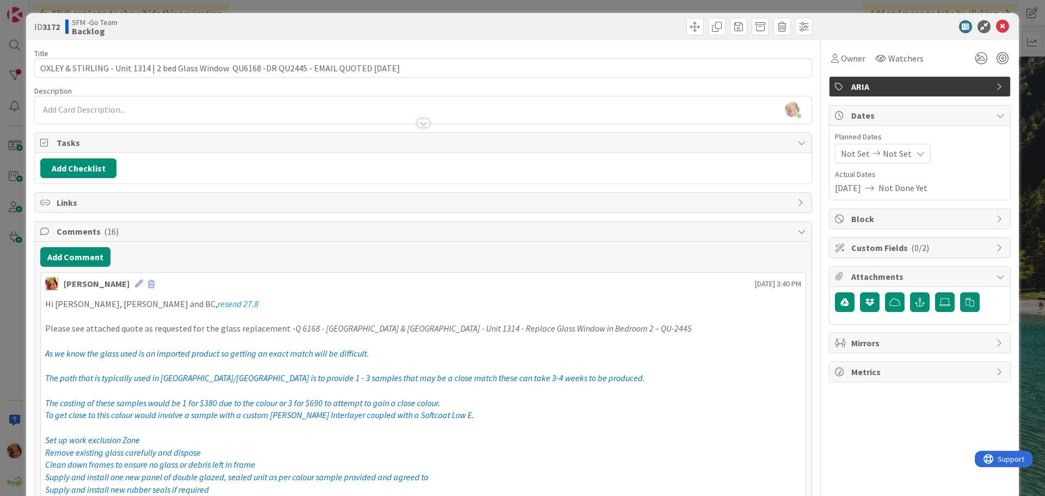
scroll to position [0, 0]
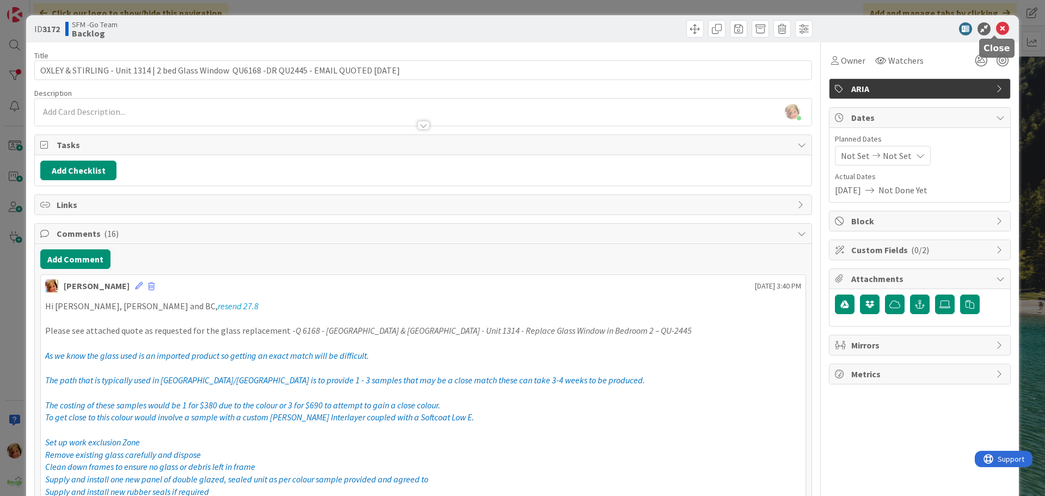
click at [996, 32] on icon at bounding box center [1002, 28] width 13 height 13
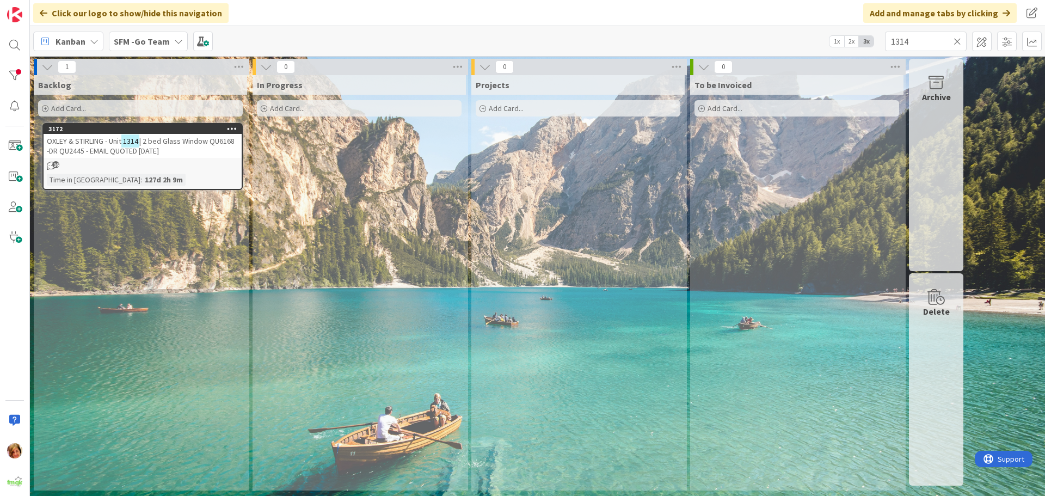
click at [957, 42] on icon at bounding box center [958, 41] width 8 height 10
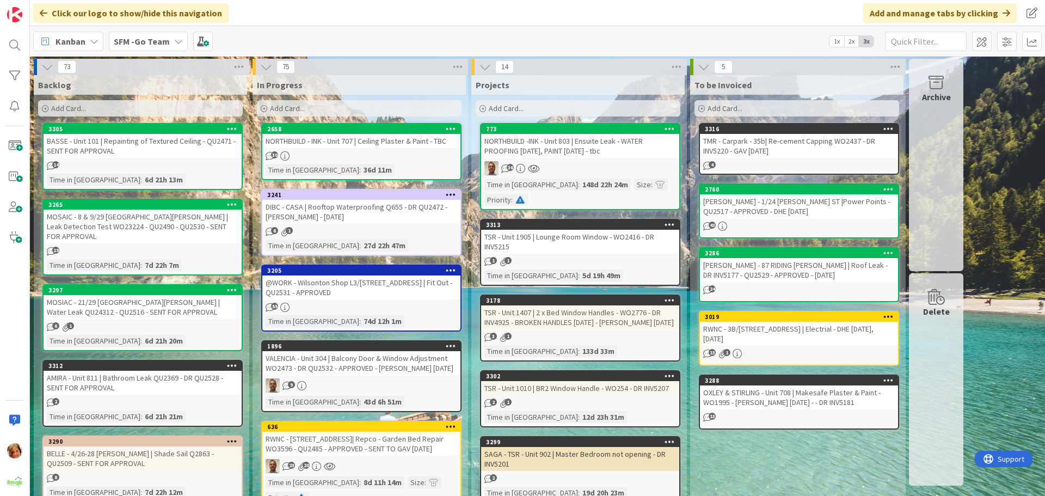
click at [333, 148] on link "2658 NORTHBUILD - INK - Unit 707 | Ceiling Plaster & Paint - TBC 30 Time in Col…" at bounding box center [361, 151] width 200 height 57
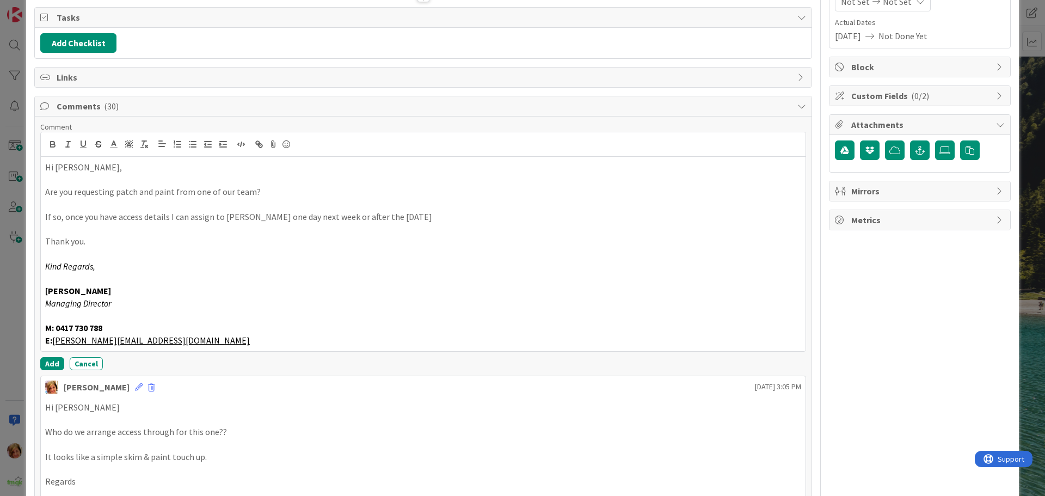
scroll to position [167, 0]
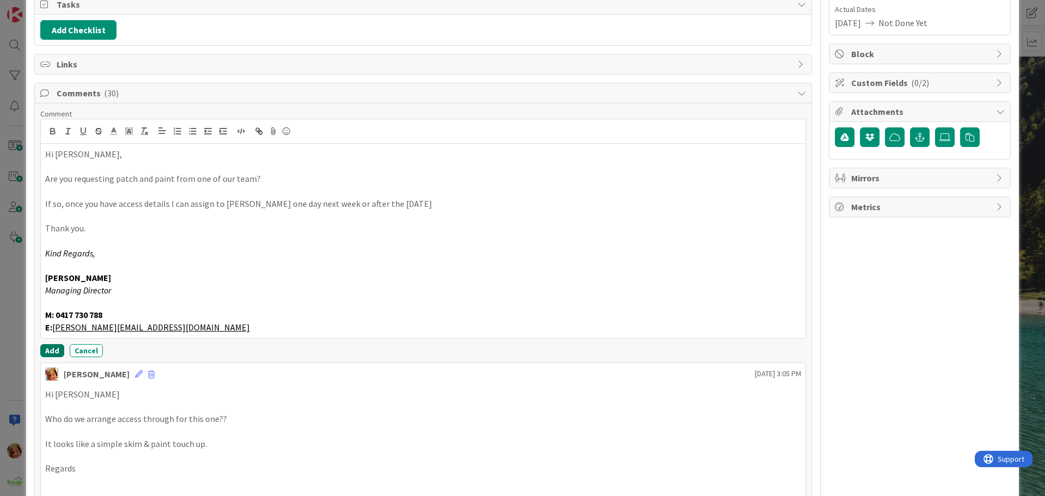
drag, startPoint x: 53, startPoint y: 351, endPoint x: 57, endPoint y: 333, distance: 18.0
click at [53, 351] on button "Add" at bounding box center [52, 350] width 24 height 13
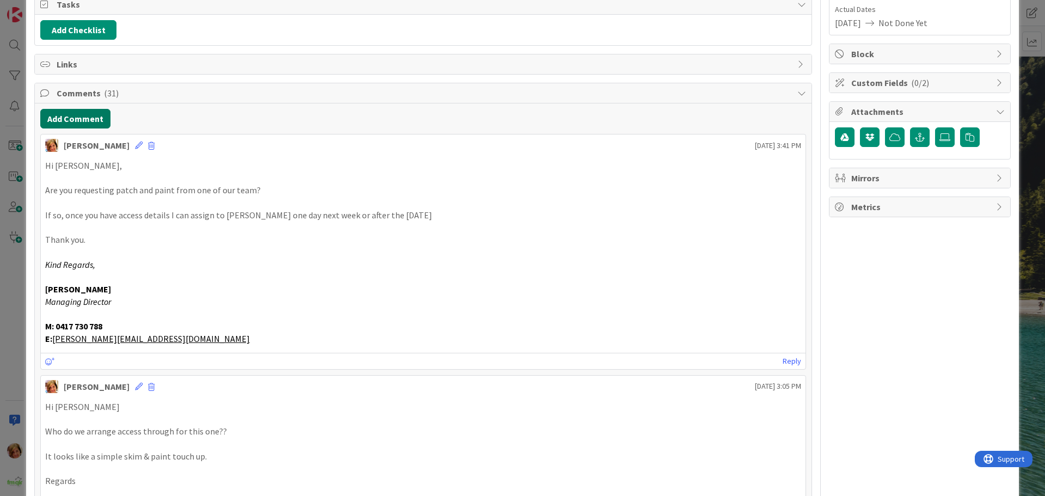
click at [73, 121] on button "Add Comment" at bounding box center [75, 119] width 70 height 20
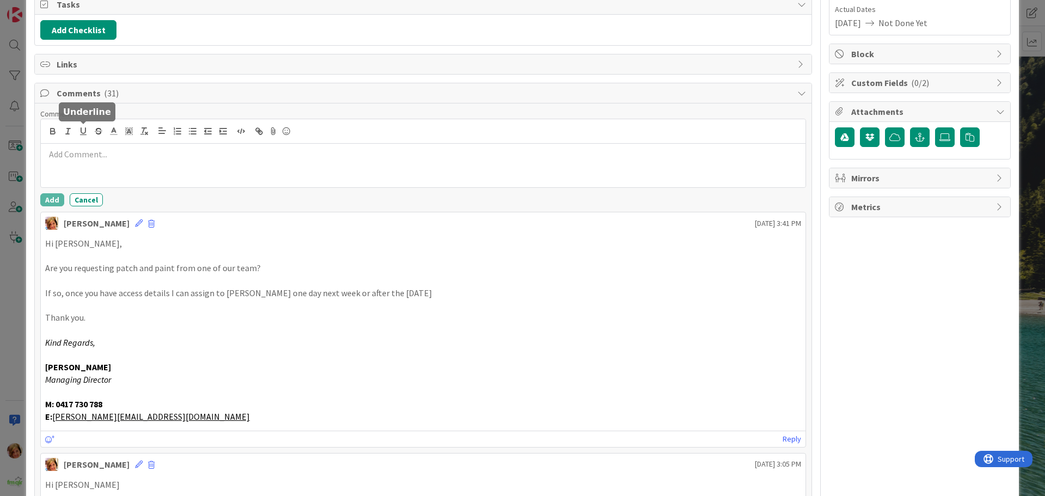
click at [87, 157] on p at bounding box center [423, 154] width 756 height 13
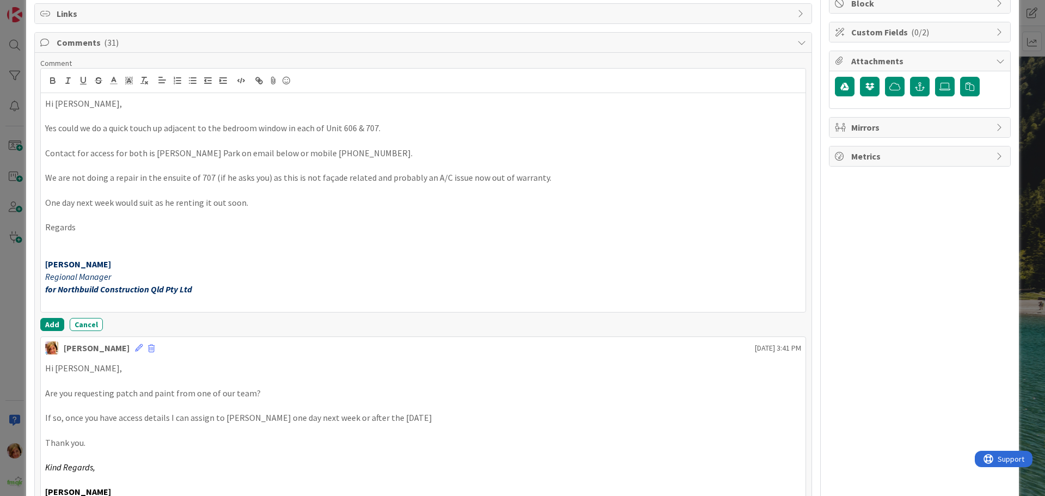
scroll to position [330, 0]
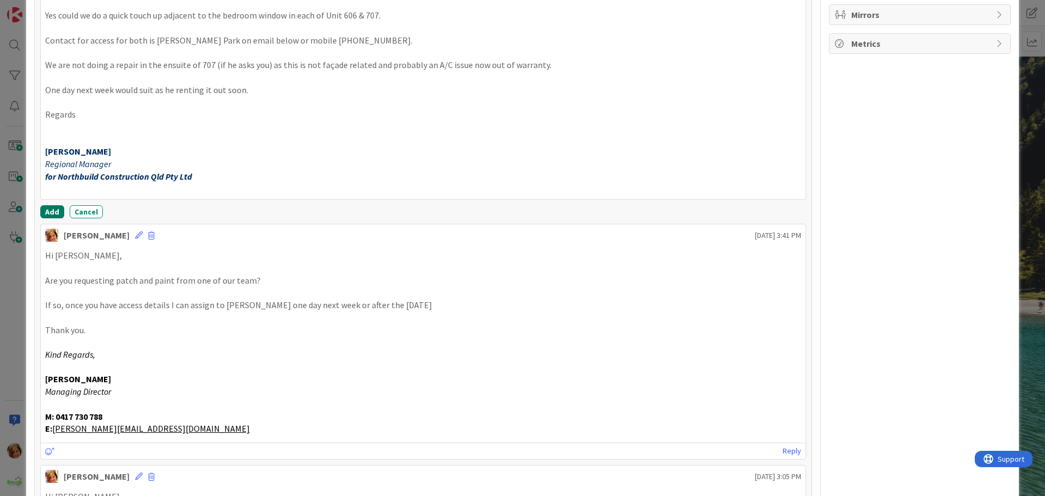
click at [47, 212] on button "Add" at bounding box center [52, 211] width 24 height 13
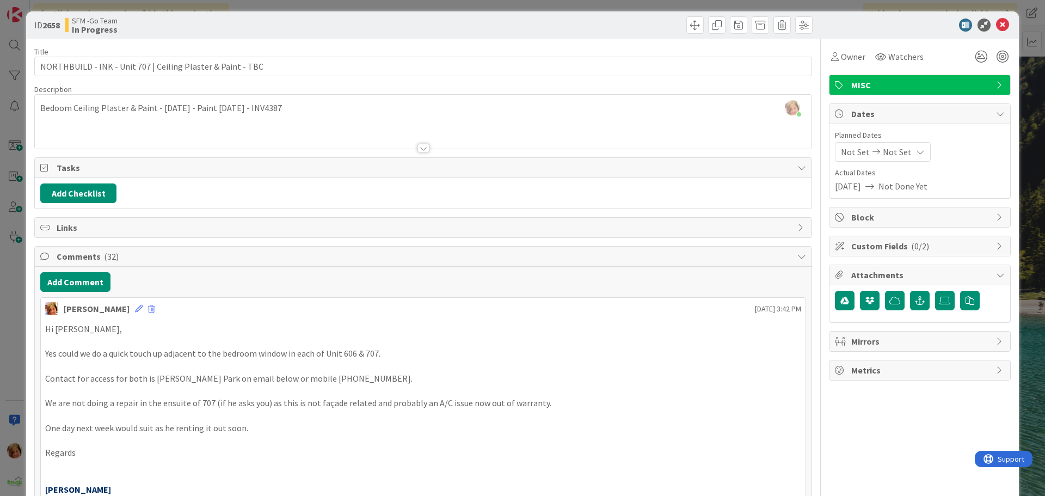
scroll to position [0, 0]
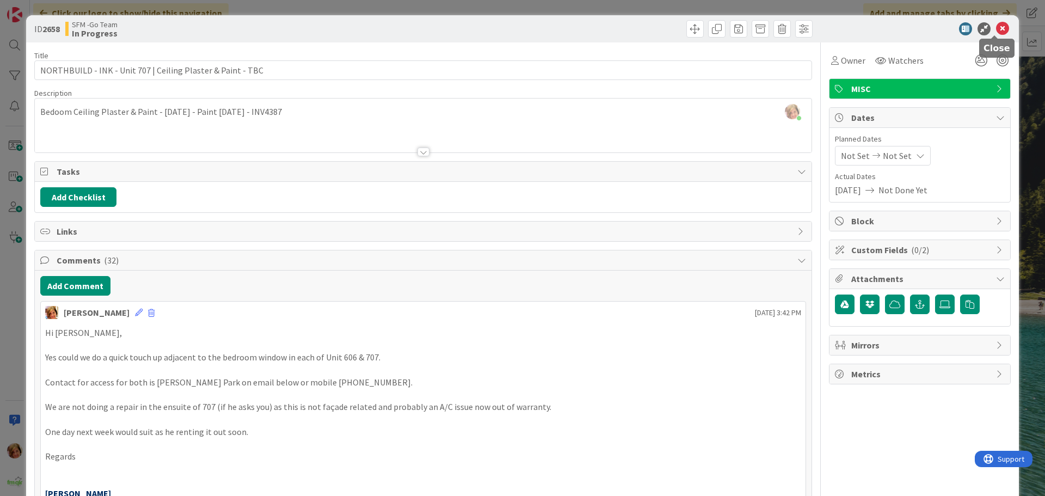
click at [996, 30] on icon at bounding box center [1002, 28] width 13 height 13
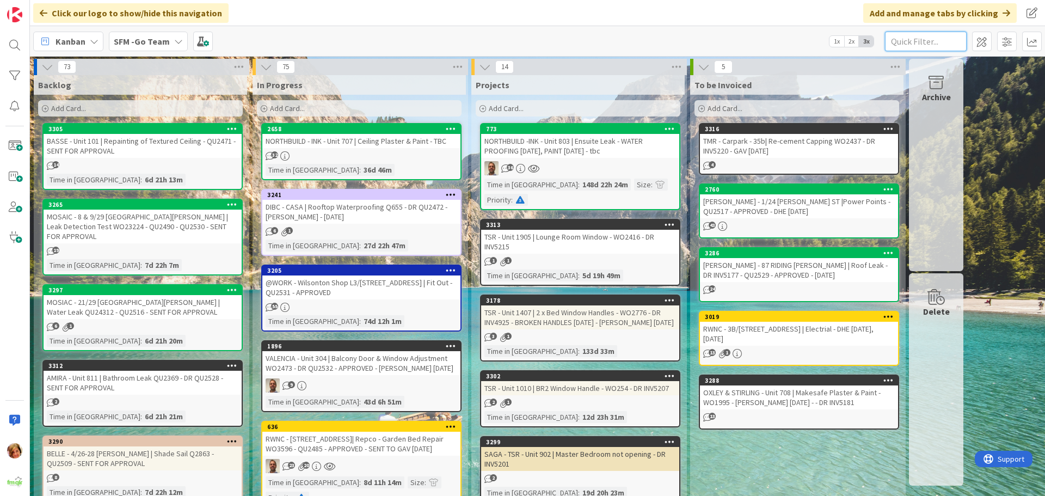
click at [918, 45] on input "text" at bounding box center [926, 42] width 82 height 20
type input "705"
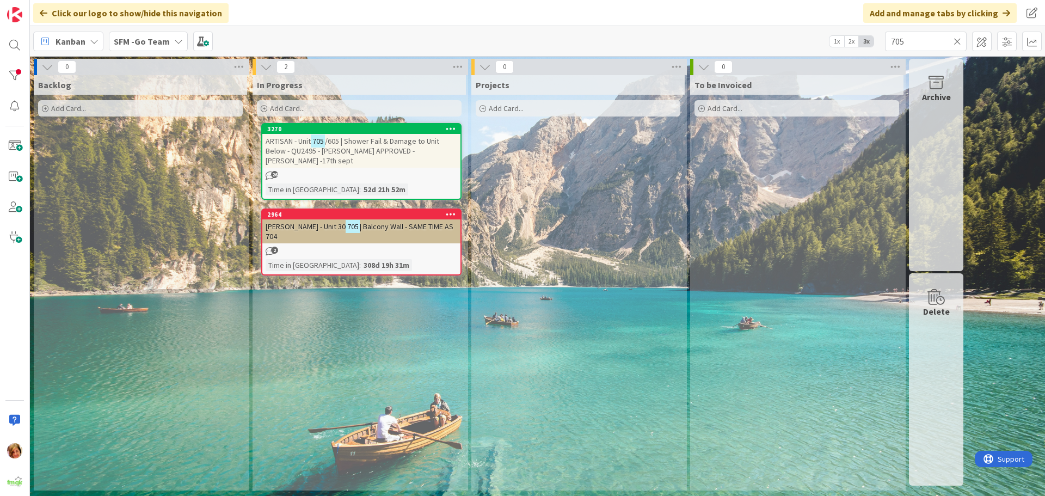
click at [397, 222] on span "| Balcony Wall - SAME TIME AS 704" at bounding box center [360, 232] width 188 height 20
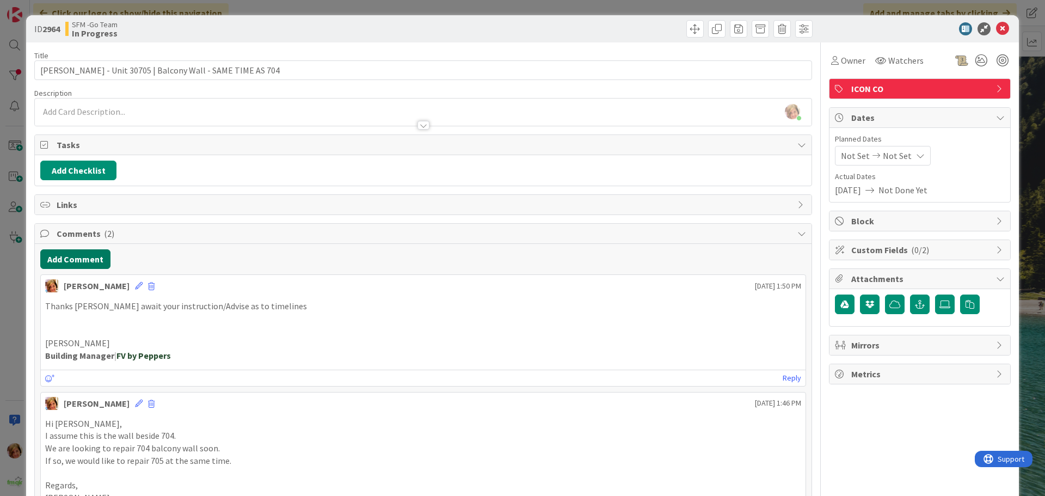
click at [85, 256] on button "Add Comment" at bounding box center [75, 259] width 70 height 20
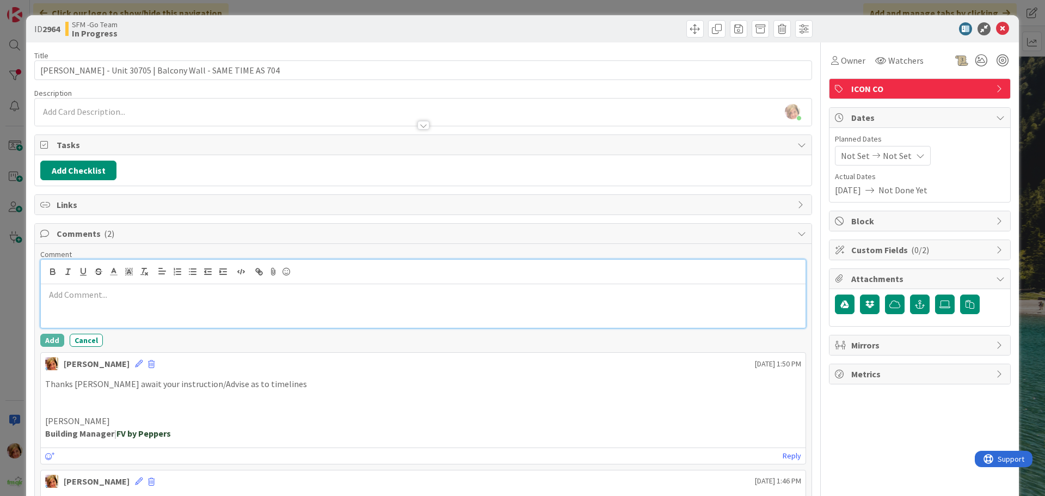
click at [113, 309] on div at bounding box center [423, 306] width 765 height 44
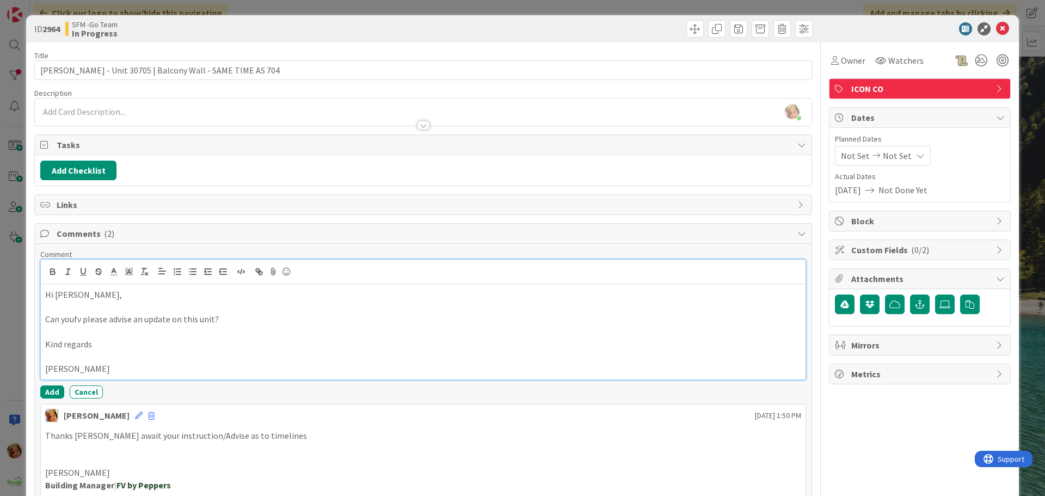
click at [99, 370] on p "[PERSON_NAME]" at bounding box center [423, 368] width 756 height 13
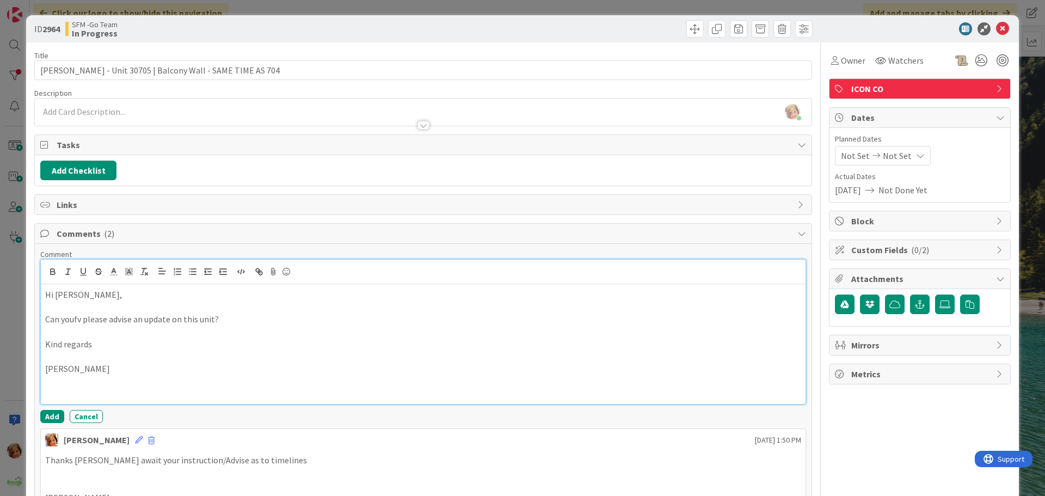
paste div
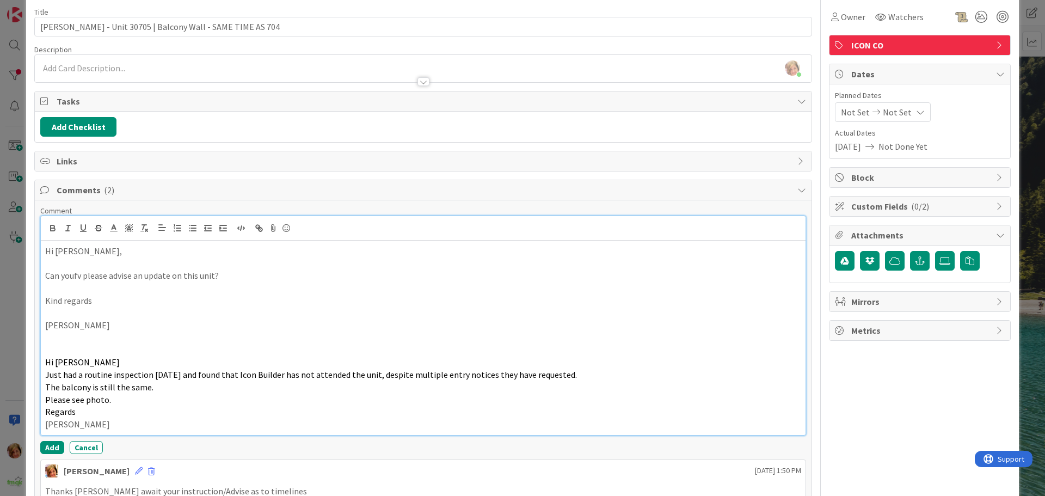
scroll to position [109, 0]
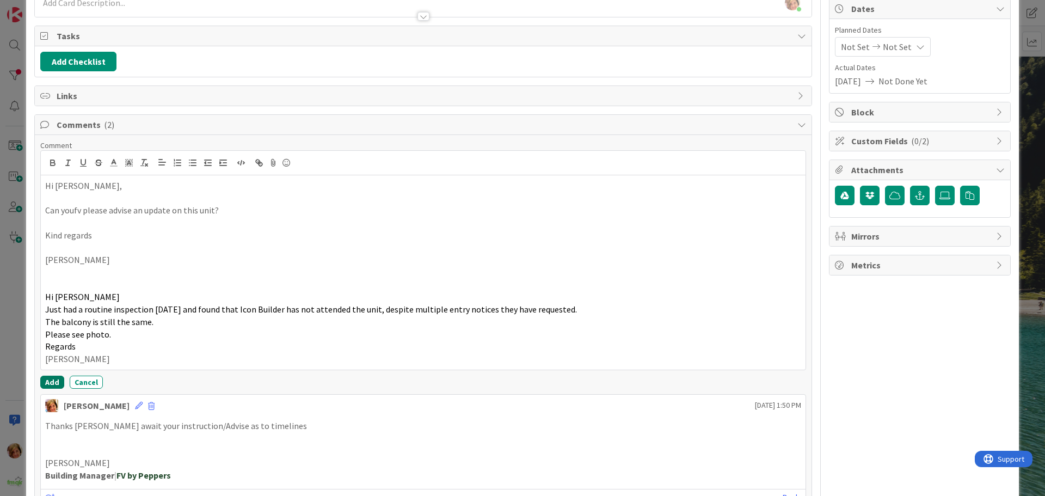
click at [48, 379] on button "Add" at bounding box center [52, 382] width 24 height 13
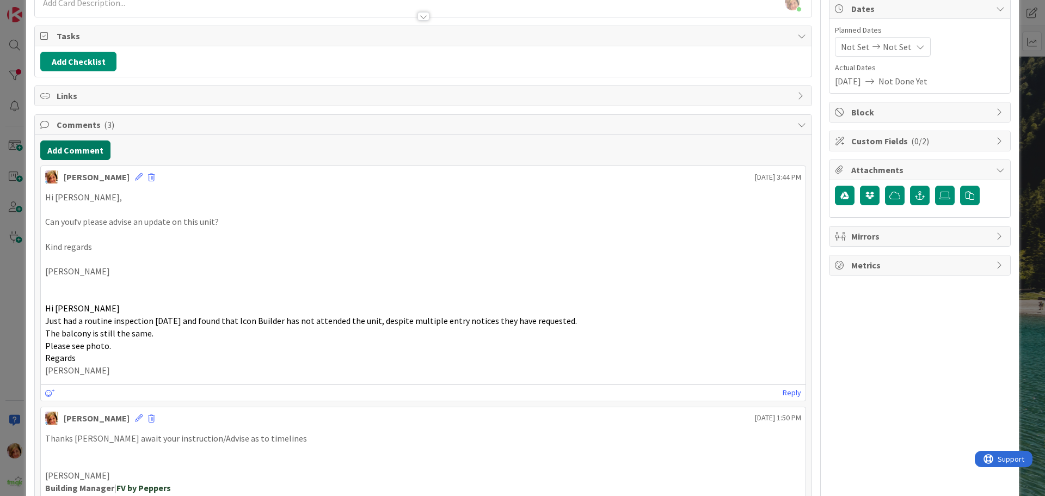
click at [82, 157] on button "Add Comment" at bounding box center [75, 150] width 70 height 20
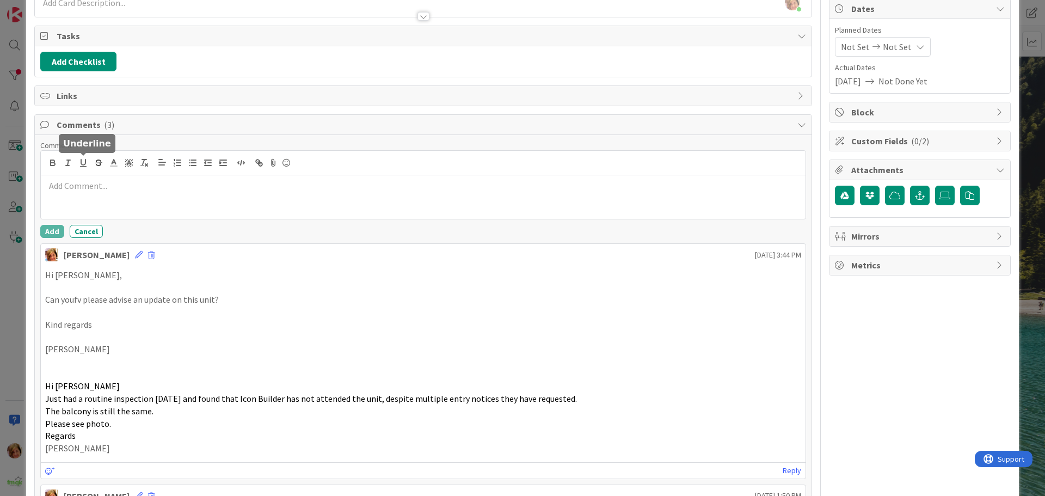
click at [112, 180] on p at bounding box center [423, 186] width 756 height 13
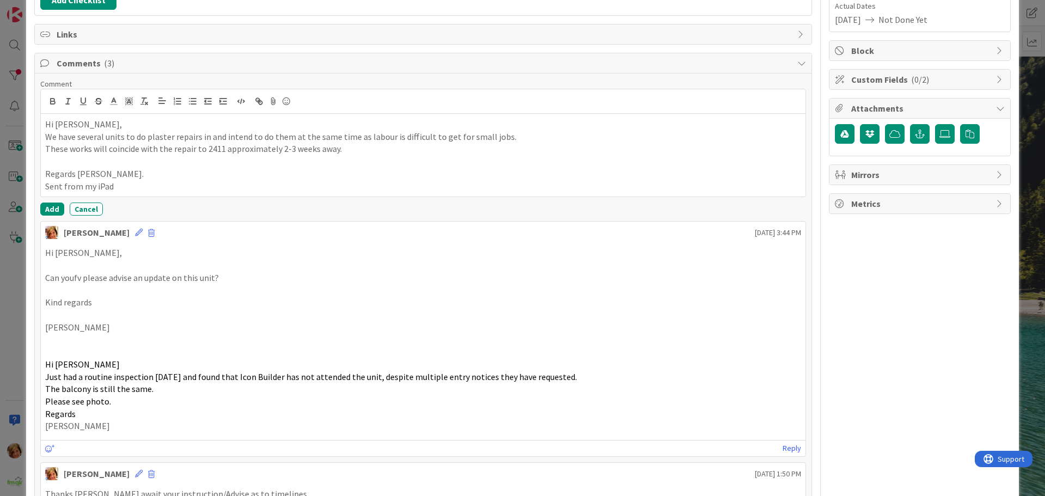
scroll to position [272, 0]
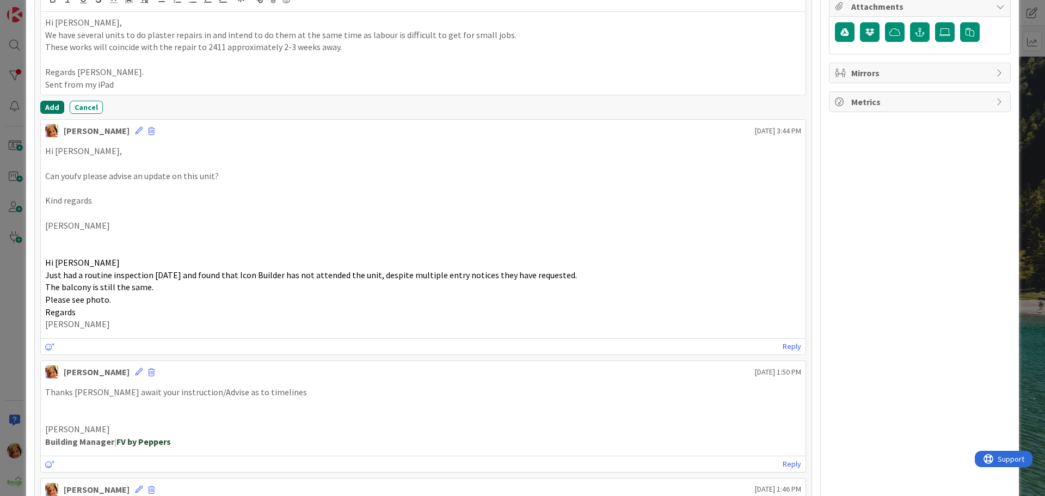
click at [54, 106] on button "Add" at bounding box center [52, 107] width 24 height 13
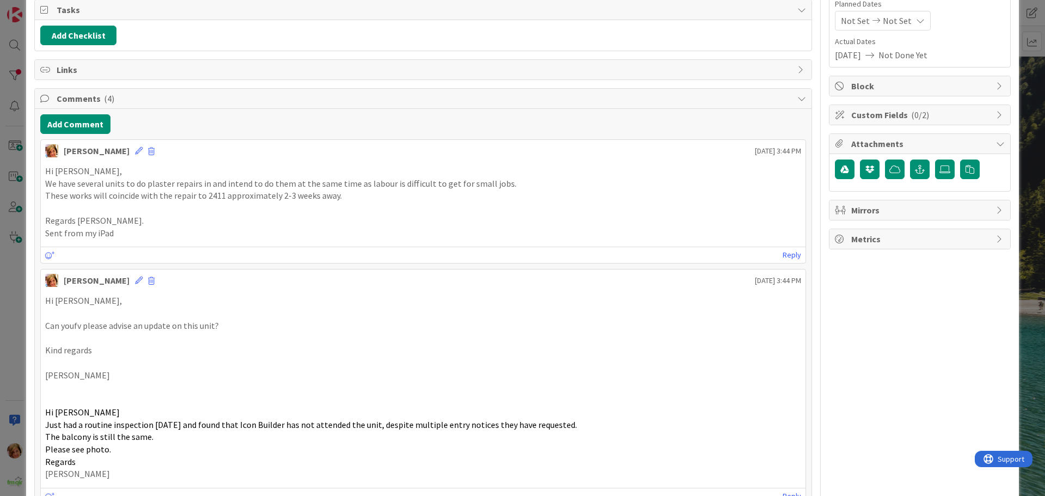
scroll to position [0, 0]
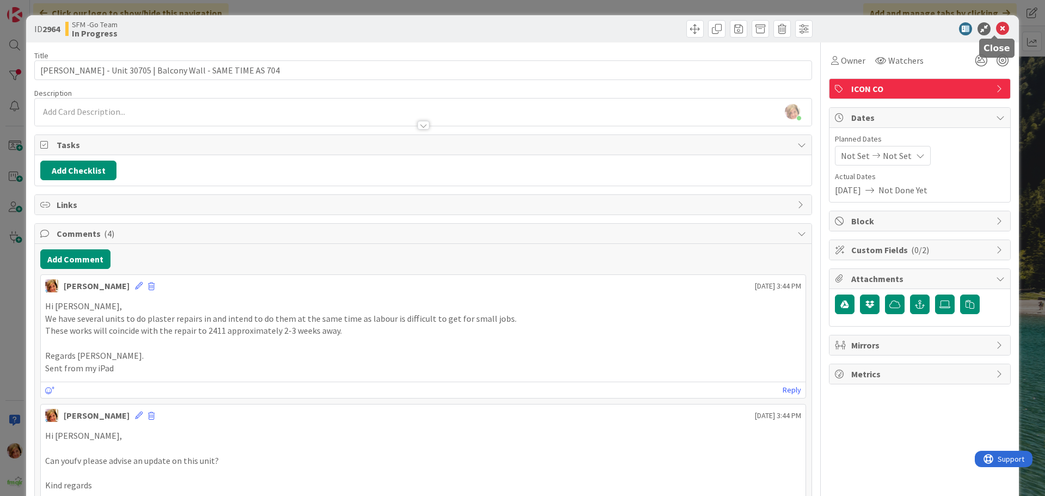
drag, startPoint x: 997, startPoint y: 29, endPoint x: 385, endPoint y: 27, distance: 611.8
click at [997, 29] on icon at bounding box center [1002, 28] width 13 height 13
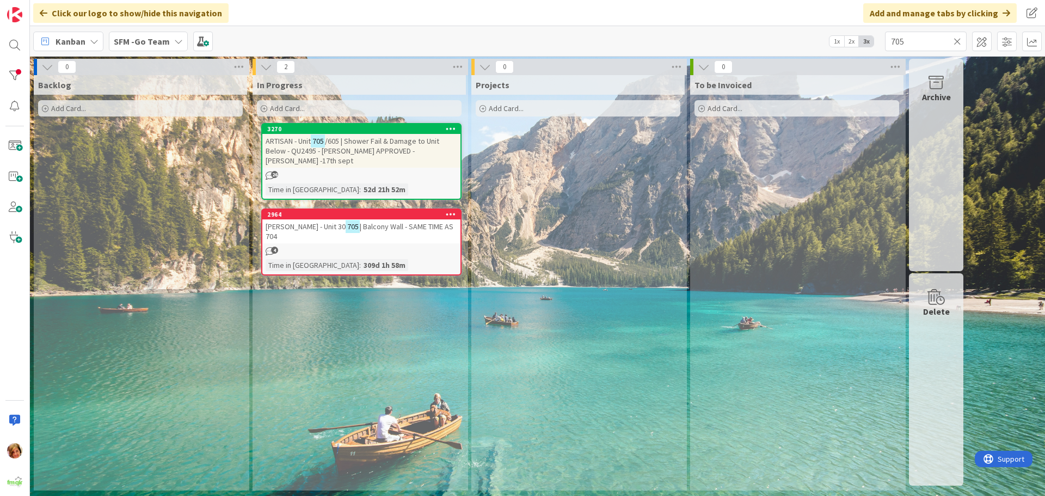
click at [958, 40] on icon at bounding box center [958, 41] width 8 height 10
click at [958, 40] on input "text" at bounding box center [926, 42] width 82 height 20
type input "1406"
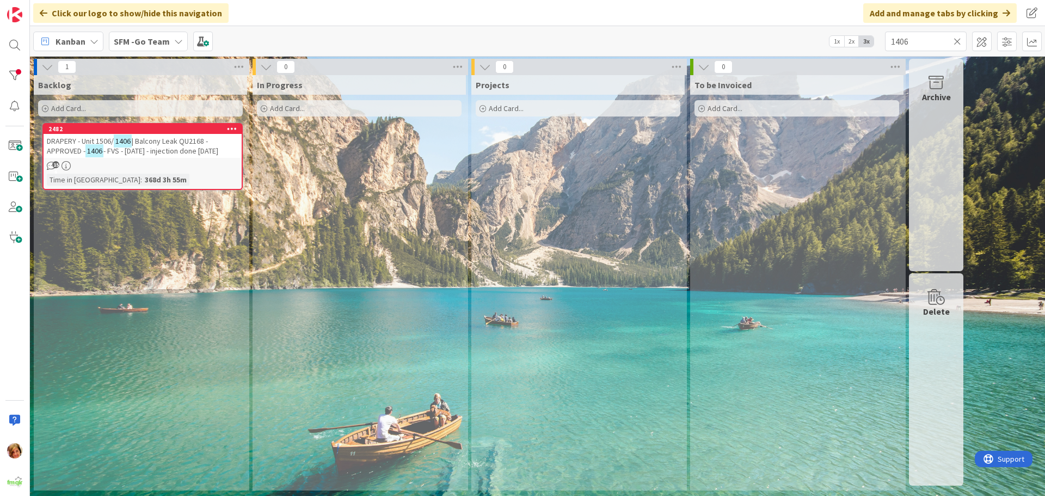
click at [167, 137] on span "| Balcony Leak QU2168 - APPROVED -" at bounding box center [127, 146] width 161 height 20
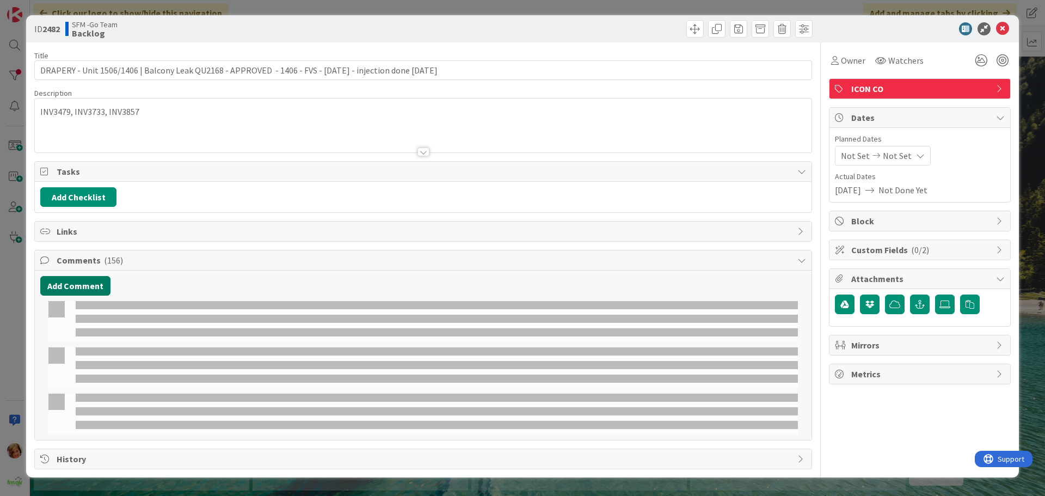
click at [79, 284] on button "Add Comment" at bounding box center [75, 286] width 70 height 20
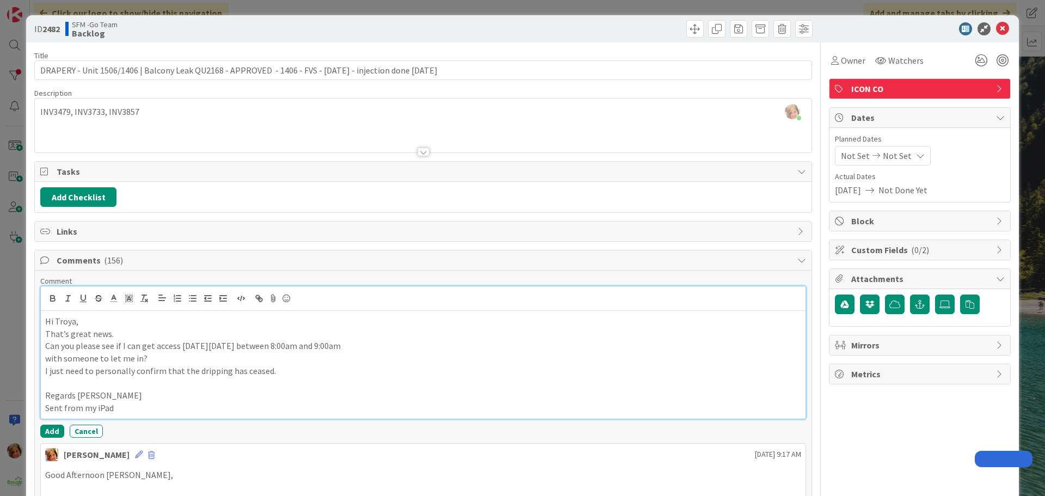
click at [48, 429] on button "Add" at bounding box center [52, 431] width 24 height 13
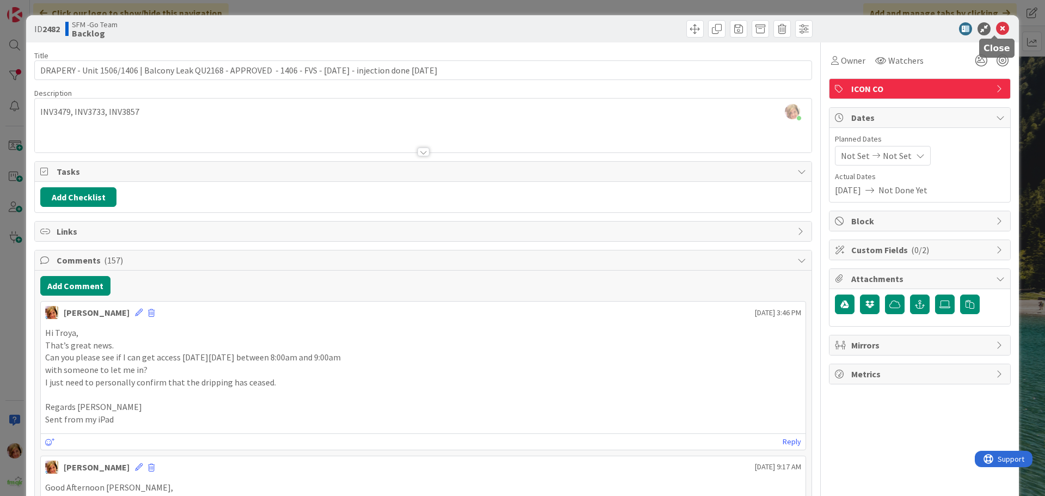
click at [996, 30] on icon at bounding box center [1002, 28] width 13 height 13
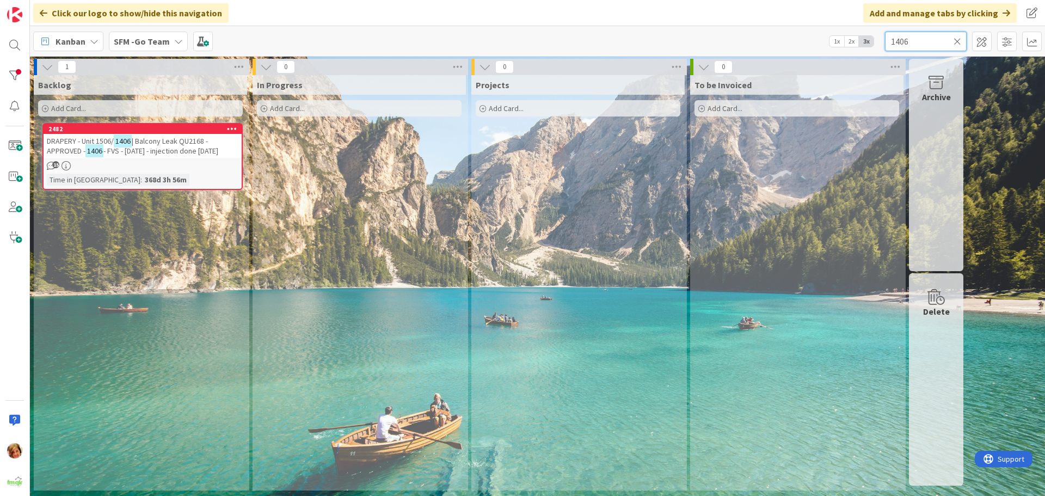
click at [929, 41] on input "1406" at bounding box center [926, 42] width 82 height 20
type input "1"
type input "river"
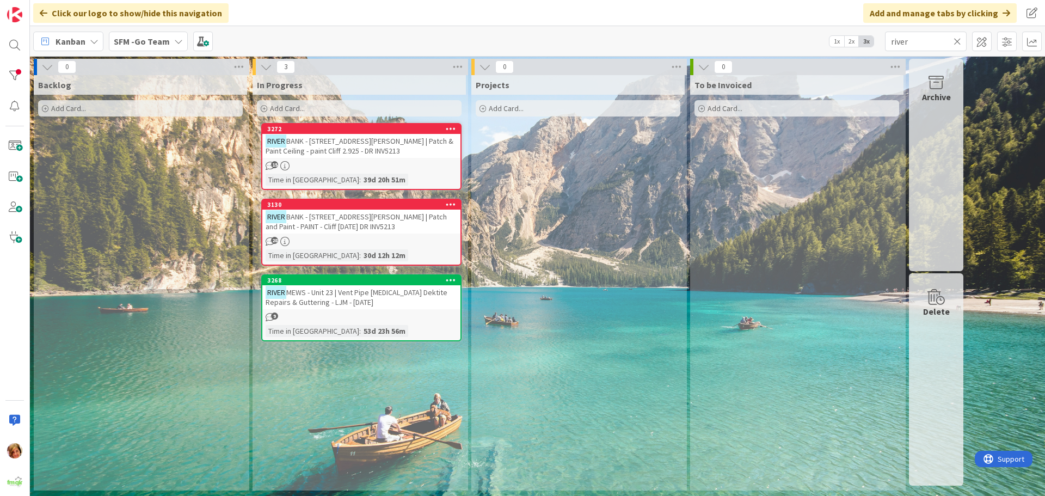
click at [335, 147] on span "BANK - 30 Byron St - 201 | Patch & Paint Ceiling - paint Cliff 2.925 - DR INV52…" at bounding box center [360, 146] width 188 height 20
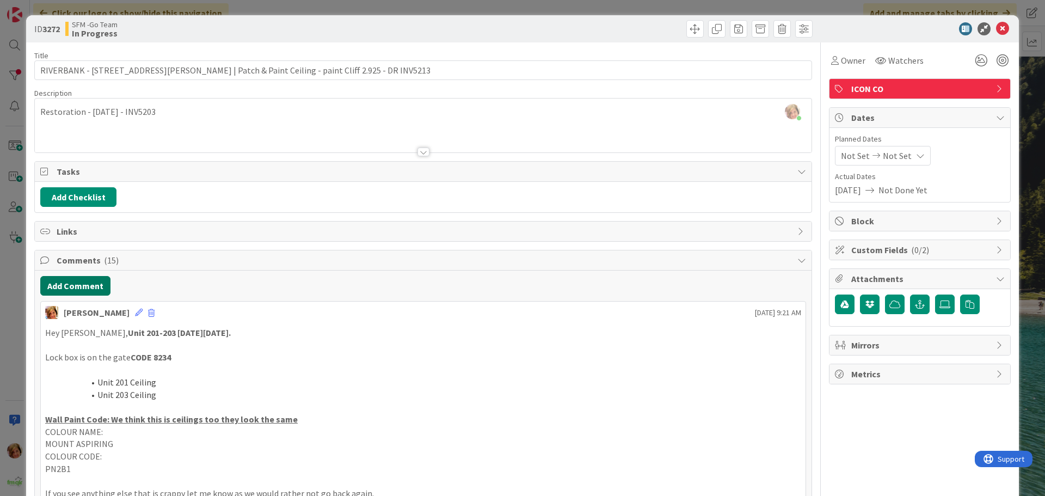
click at [67, 284] on button "Add Comment" at bounding box center [75, 286] width 70 height 20
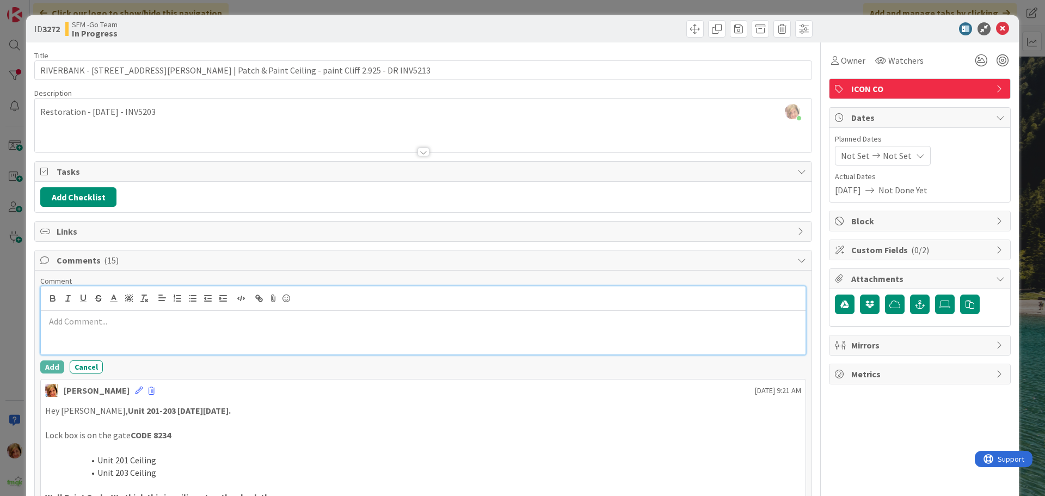
click at [83, 324] on p at bounding box center [423, 321] width 756 height 13
click at [48, 366] on button "Add" at bounding box center [52, 366] width 24 height 13
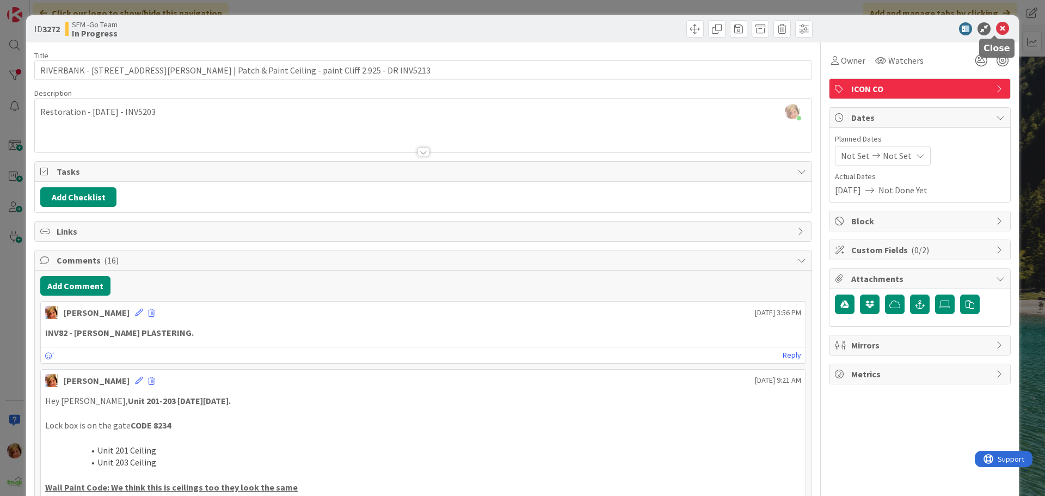
click at [996, 28] on icon at bounding box center [1002, 28] width 13 height 13
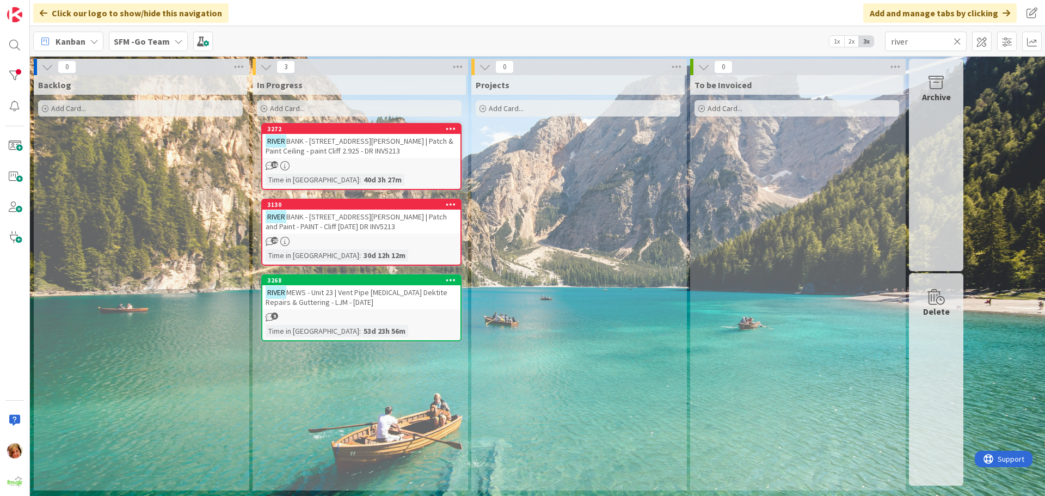
click at [367, 224] on div "RIVER BANK - 31 BYRON ST - 203 | Patch and Paint - PAINT - Cliff 2.9.25 DR INV5…" at bounding box center [361, 222] width 198 height 24
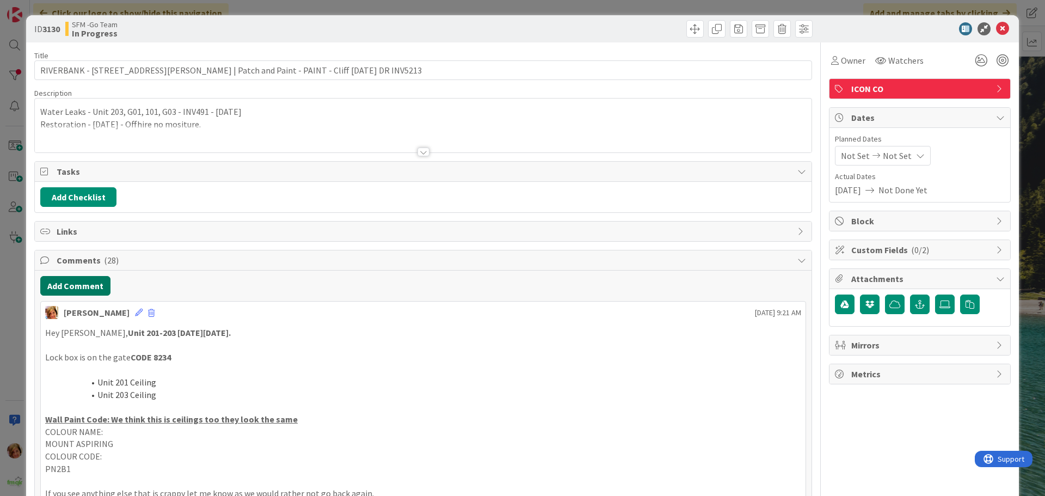
click at [72, 288] on button "Add Comment" at bounding box center [75, 286] width 70 height 20
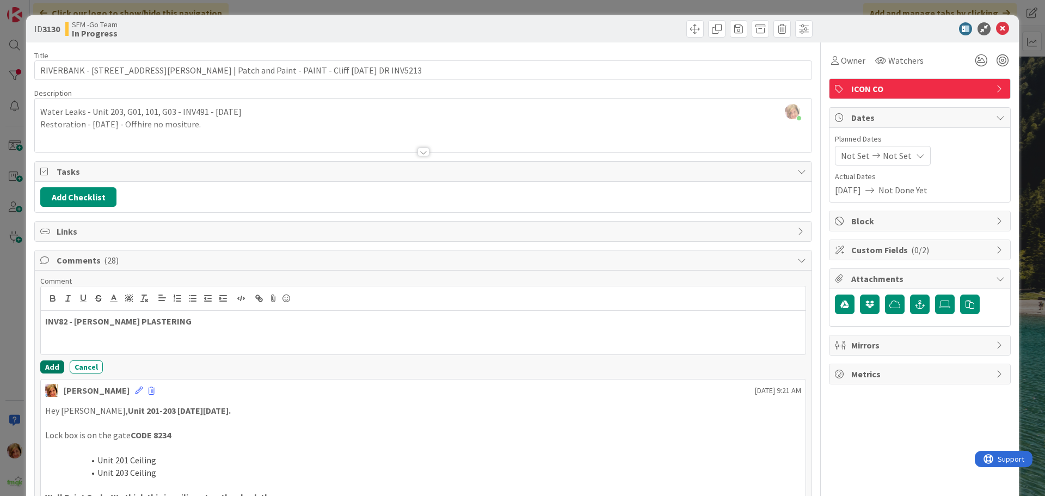
click at [46, 362] on button "Add" at bounding box center [52, 366] width 24 height 13
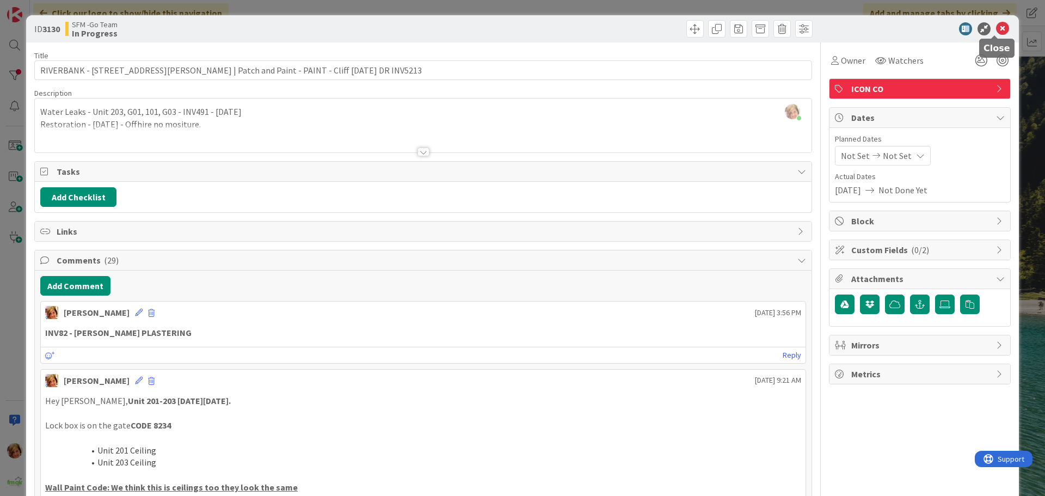
click at [996, 29] on icon at bounding box center [1002, 28] width 13 height 13
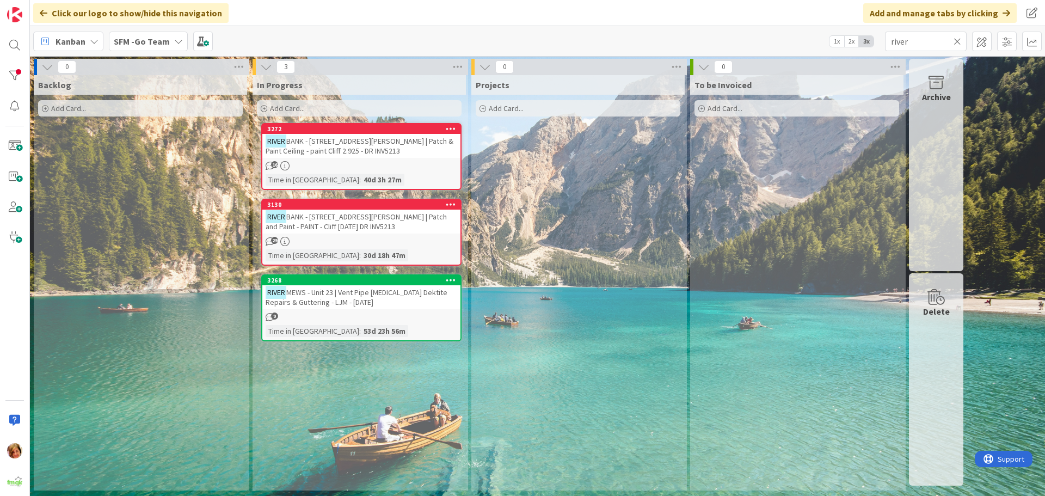
click at [958, 40] on icon at bounding box center [958, 41] width 8 height 10
click at [956, 40] on input "text" at bounding box center [926, 42] width 82 height 20
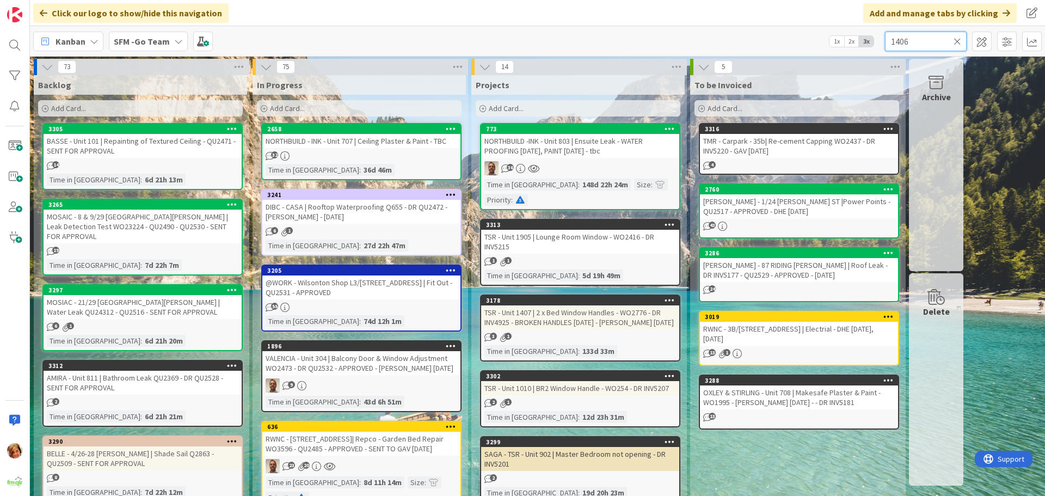
type input "1406"
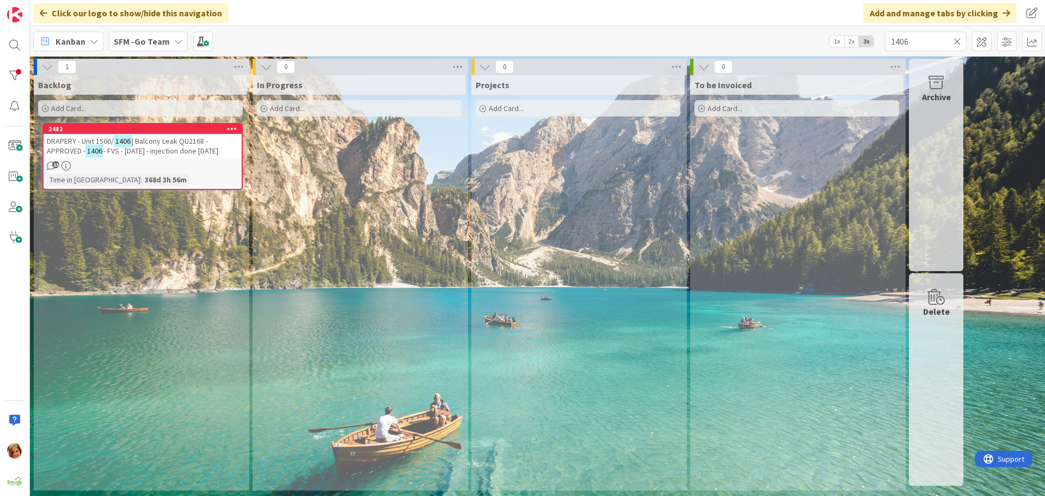
click at [144, 146] on span "- FVS - [DATE] - injection done [DATE]" at bounding box center [160, 151] width 115 height 10
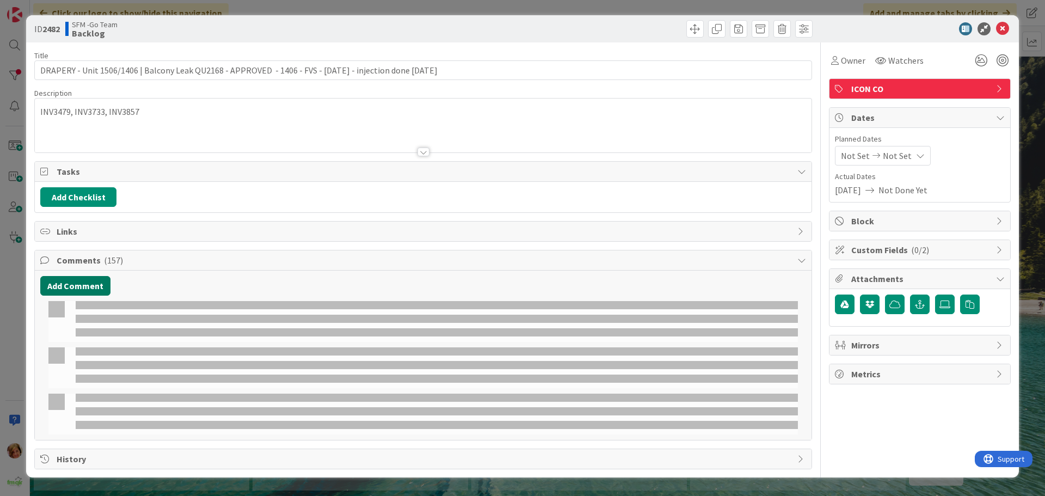
click at [61, 287] on button "Add Comment" at bounding box center [75, 286] width 70 height 20
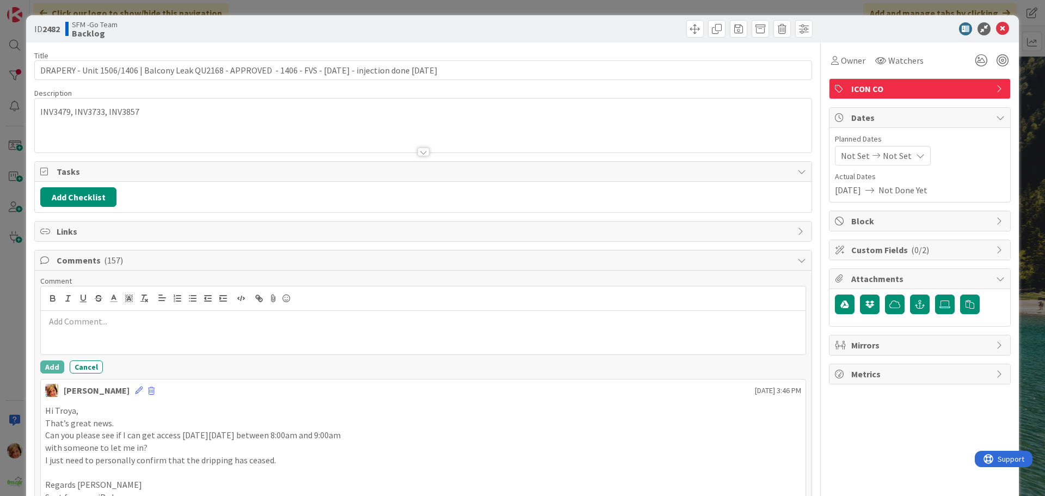
click at [107, 330] on div at bounding box center [423, 333] width 765 height 44
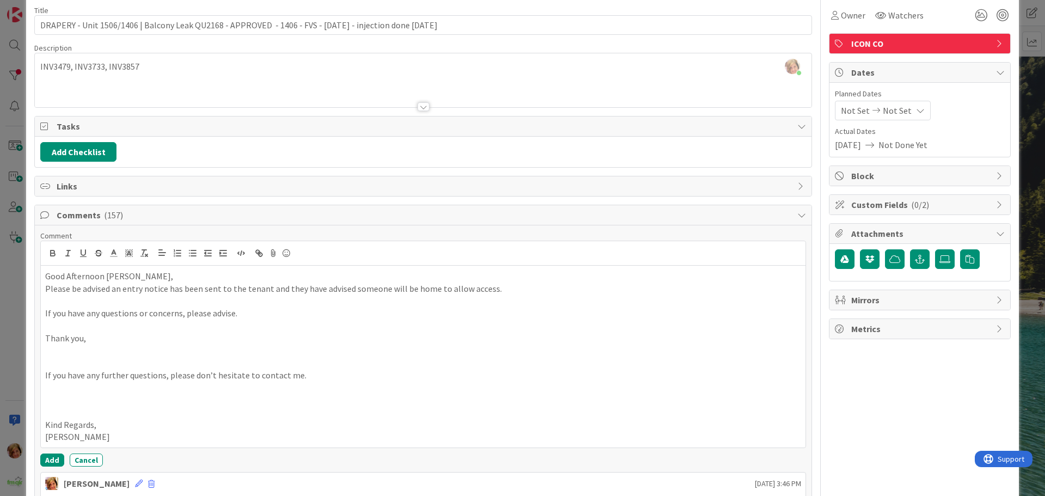
scroll to position [109, 0]
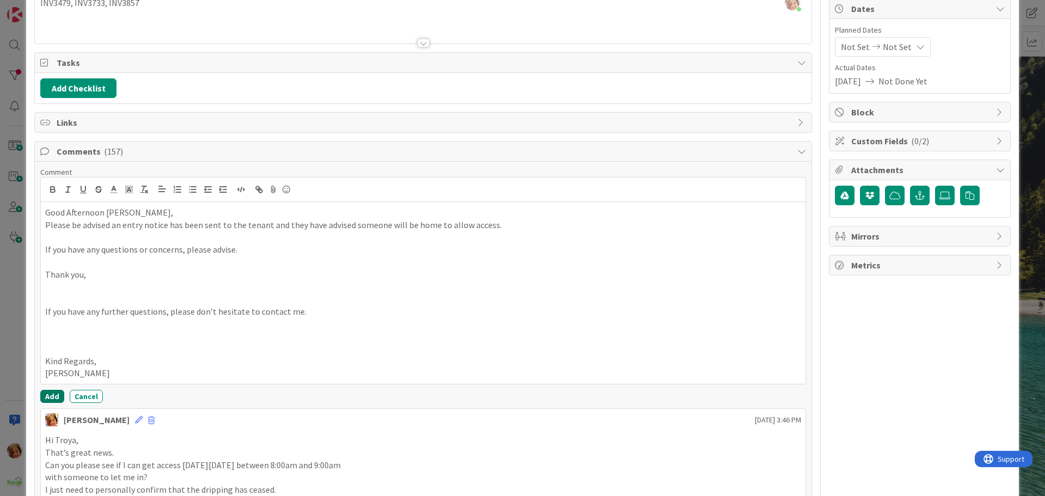
click at [51, 394] on button "Add" at bounding box center [52, 396] width 24 height 13
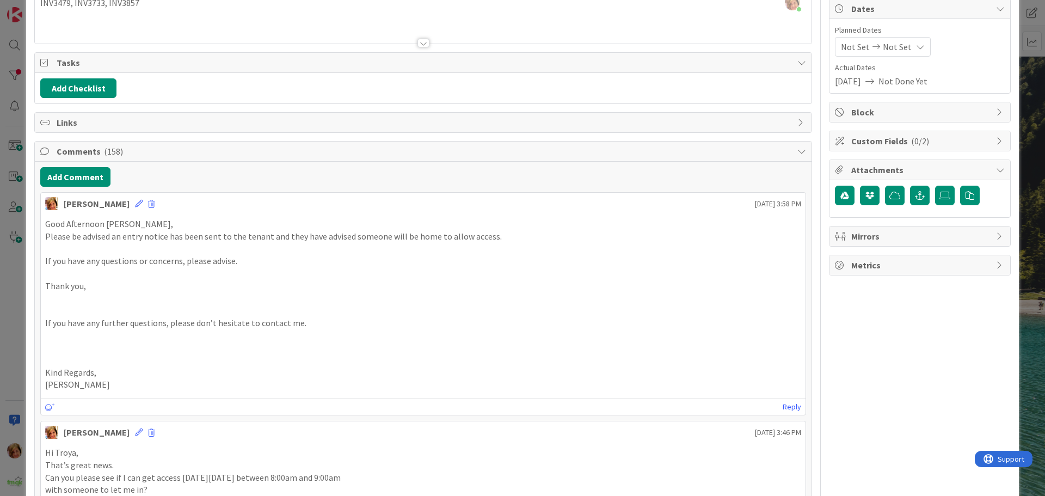
scroll to position [0, 0]
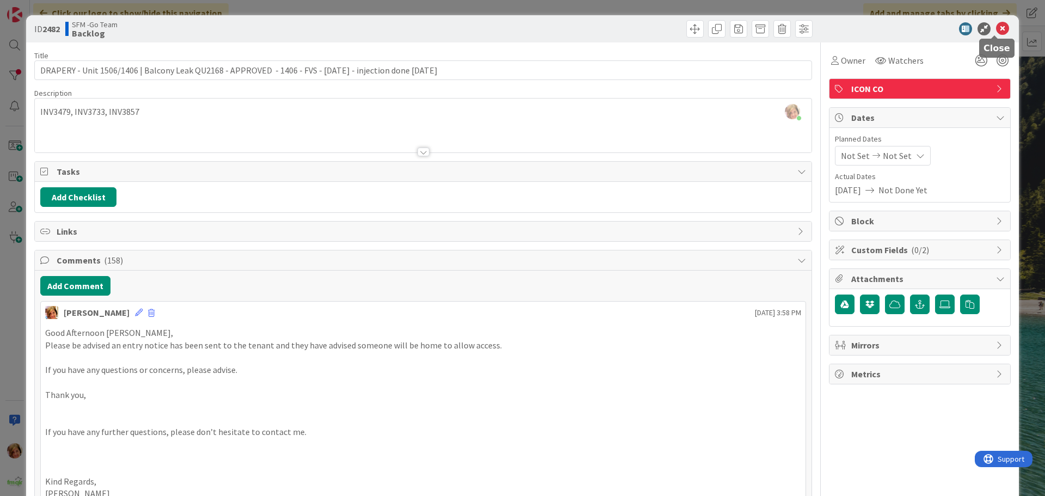
click at [996, 31] on icon at bounding box center [1002, 28] width 13 height 13
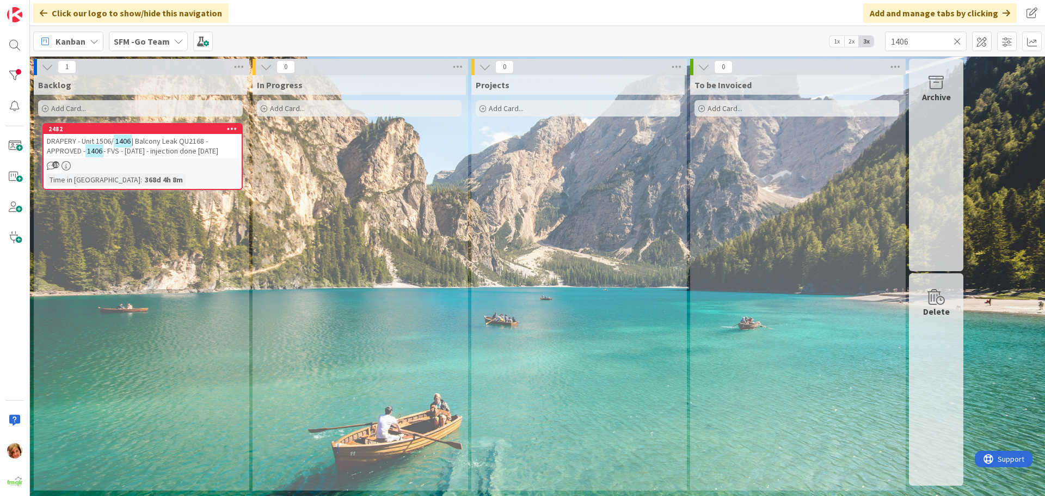
click at [958, 41] on icon at bounding box center [958, 41] width 8 height 10
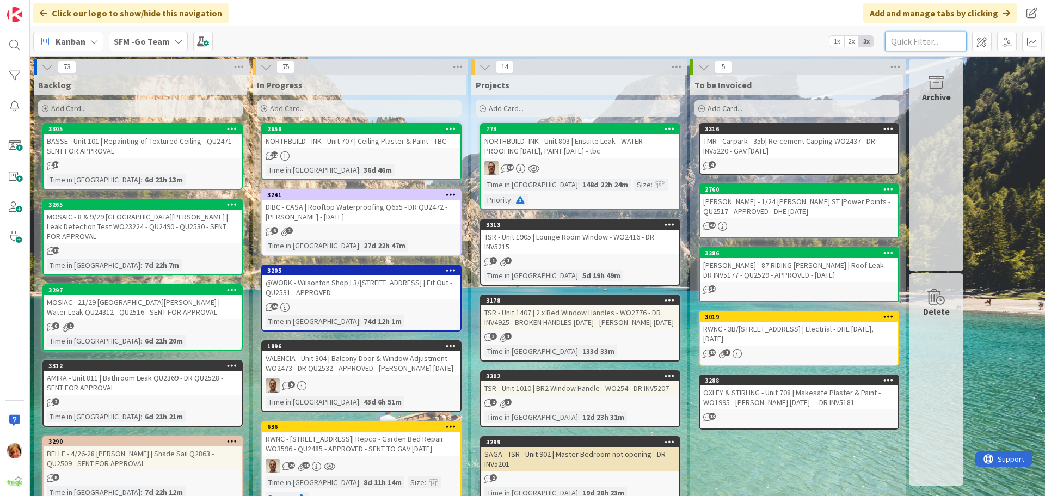
click at [939, 39] on input "text" at bounding box center [926, 42] width 82 height 20
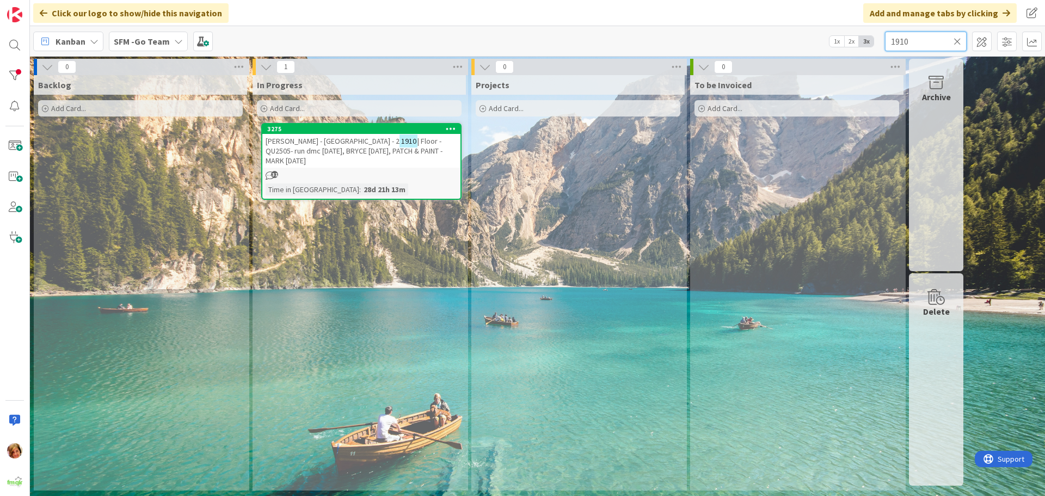
type input "1910"
click at [329, 148] on span "| Floor - QU2505- run dmc 12.8.25, BRYCE 22.8.25, PATCH & PAINT - MARK 25.8.25" at bounding box center [354, 150] width 177 height 29
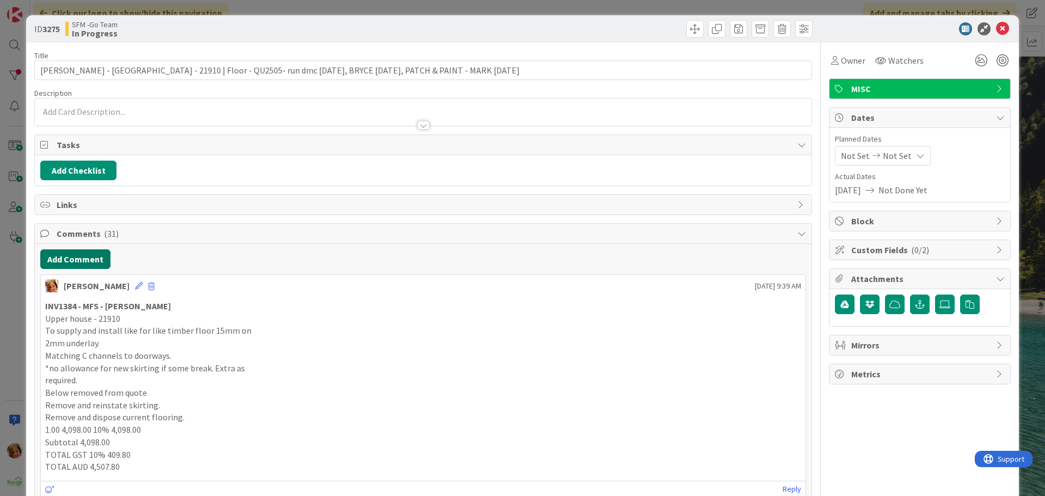
click at [73, 255] on button "Add Comment" at bounding box center [75, 259] width 70 height 20
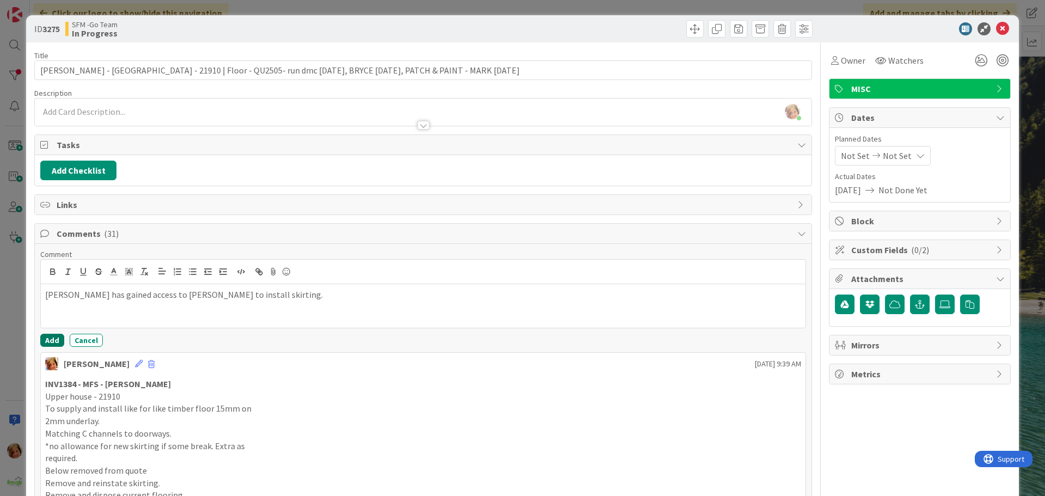
click at [50, 334] on button "Add" at bounding box center [52, 340] width 24 height 13
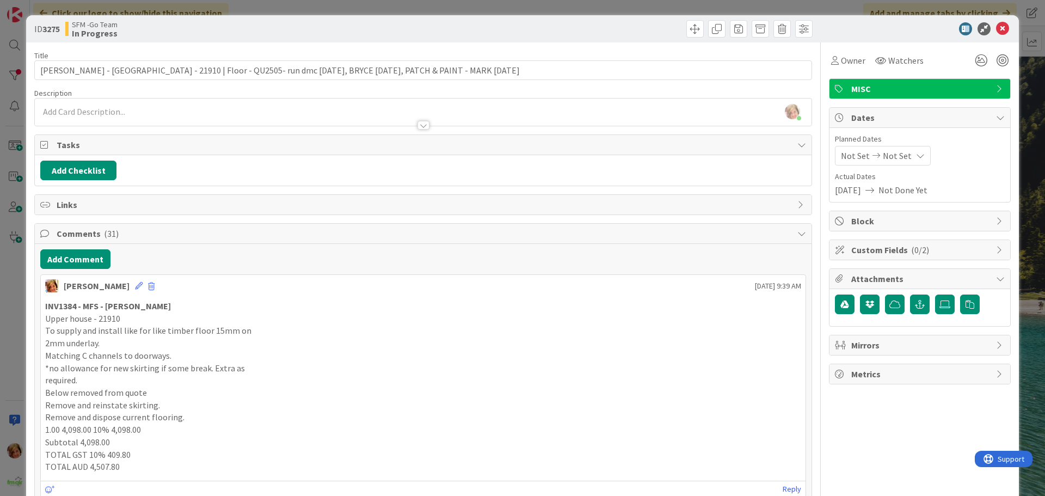
click at [592, 33] on div at bounding box center [619, 28] width 386 height 17
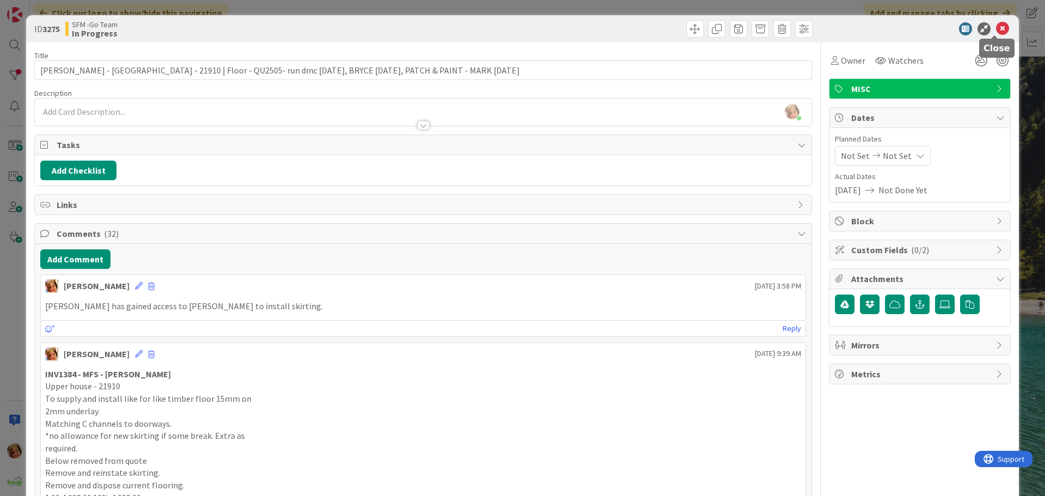
click at [996, 29] on icon at bounding box center [1002, 28] width 13 height 13
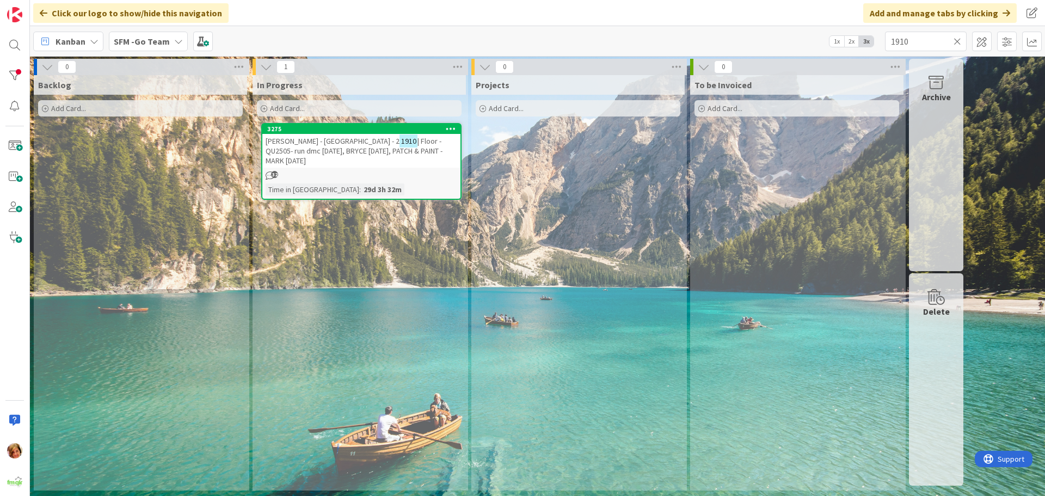
click at [957, 39] on icon at bounding box center [958, 41] width 8 height 10
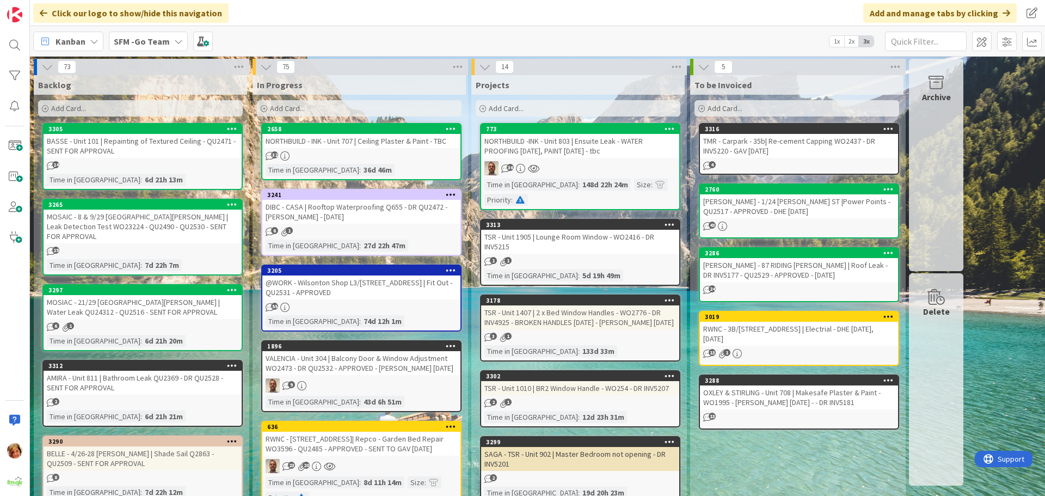
click at [361, 140] on div "NORTHBUILD - INK - Unit 707 | Ceiling Plaster & Paint - TBC" at bounding box center [361, 141] width 198 height 14
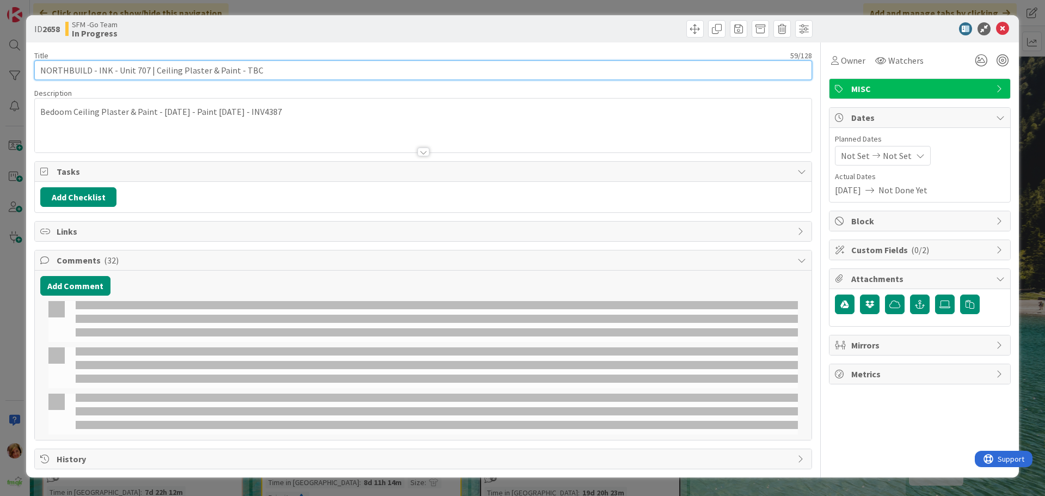
click at [152, 70] on input "NORTHBUILD - INK - Unit 707 | Ceiling Plaster & Paint - TBC" at bounding box center [423, 70] width 778 height 20
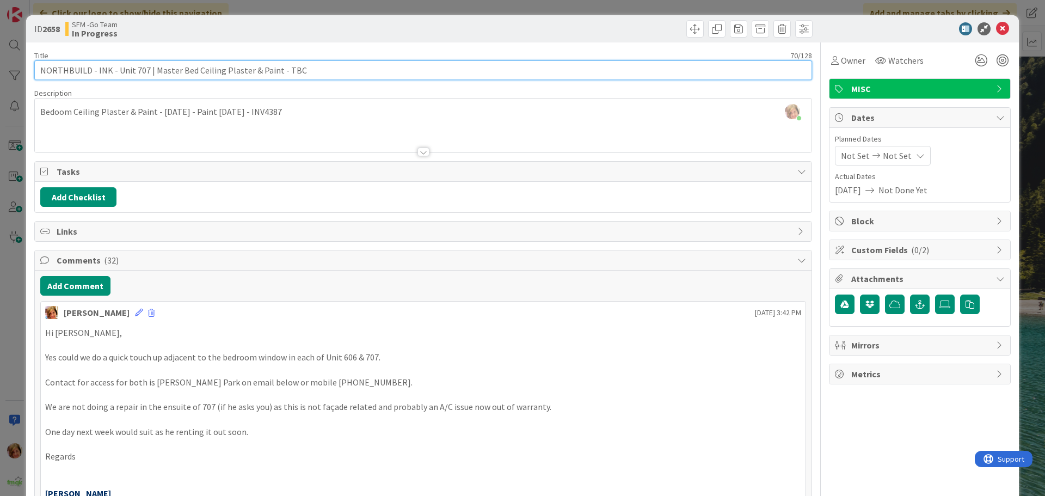
type input "NORTHBUILD - INK - Unit 707 | Master Bed Ceiling Plaster & Paint - TBC"
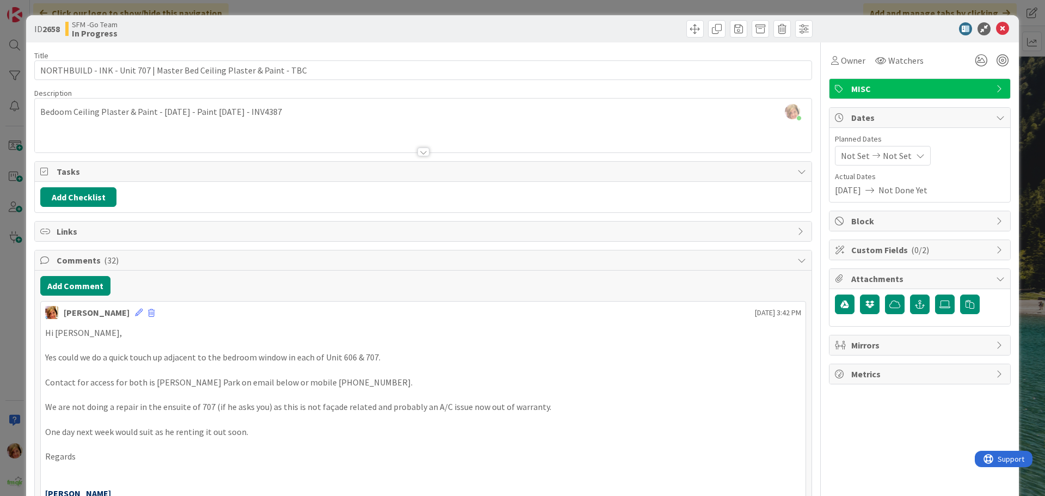
click at [619, 23] on div at bounding box center [619, 28] width 386 height 17
click at [996, 27] on icon at bounding box center [1002, 28] width 13 height 13
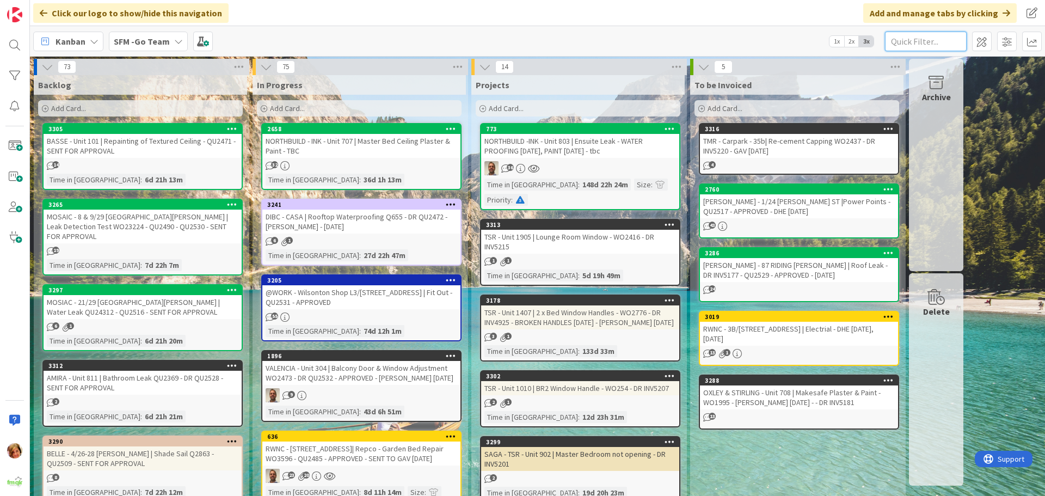
click at [896, 35] on input "text" at bounding box center [926, 42] width 82 height 20
type input "606"
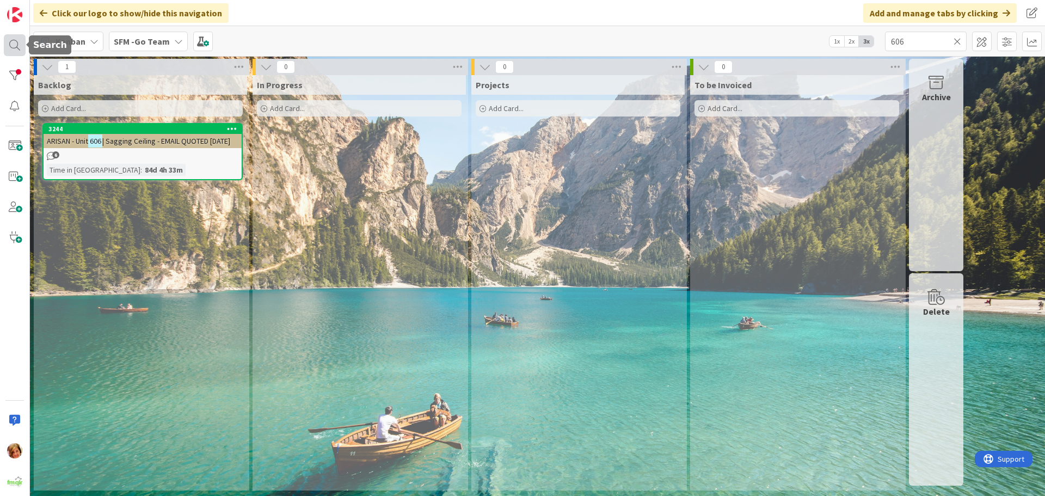
click at [9, 41] on div at bounding box center [15, 45] width 22 height 22
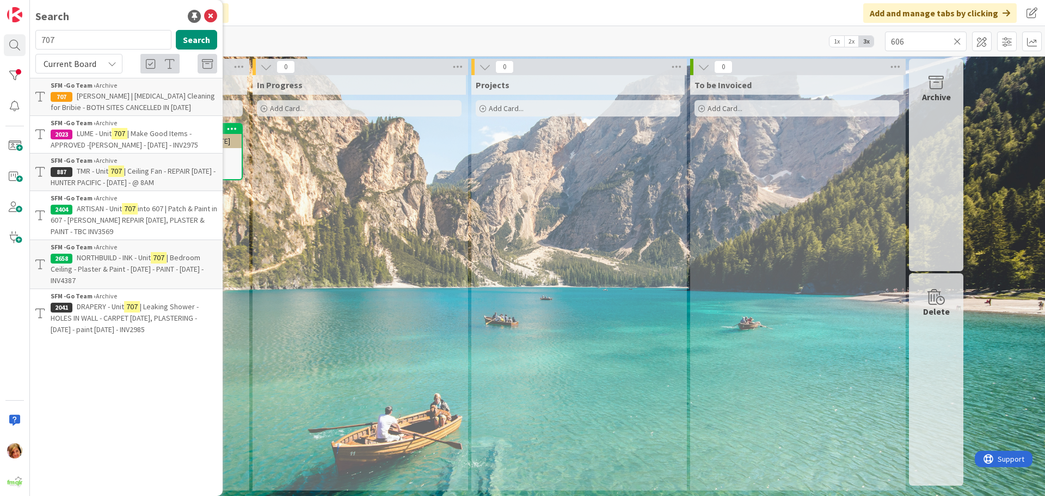
click at [79, 41] on input "707" at bounding box center [103, 40] width 136 height 20
type input "7"
type input "606"
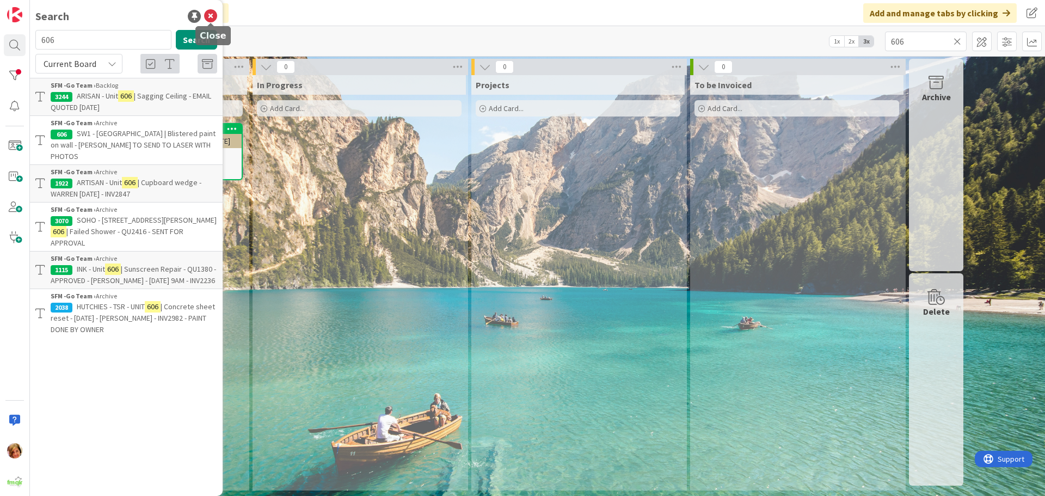
click at [210, 14] on icon at bounding box center [210, 16] width 13 height 13
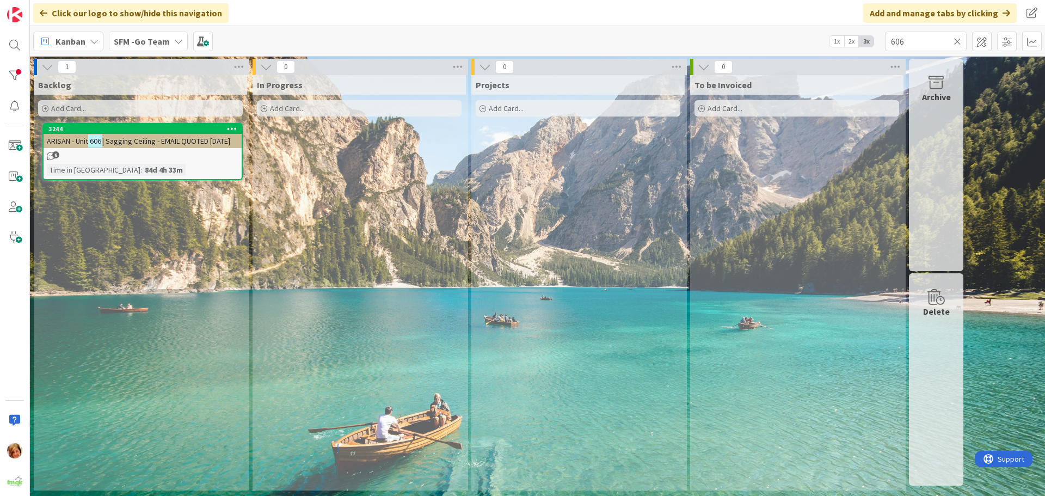
click at [957, 39] on icon at bounding box center [958, 41] width 8 height 10
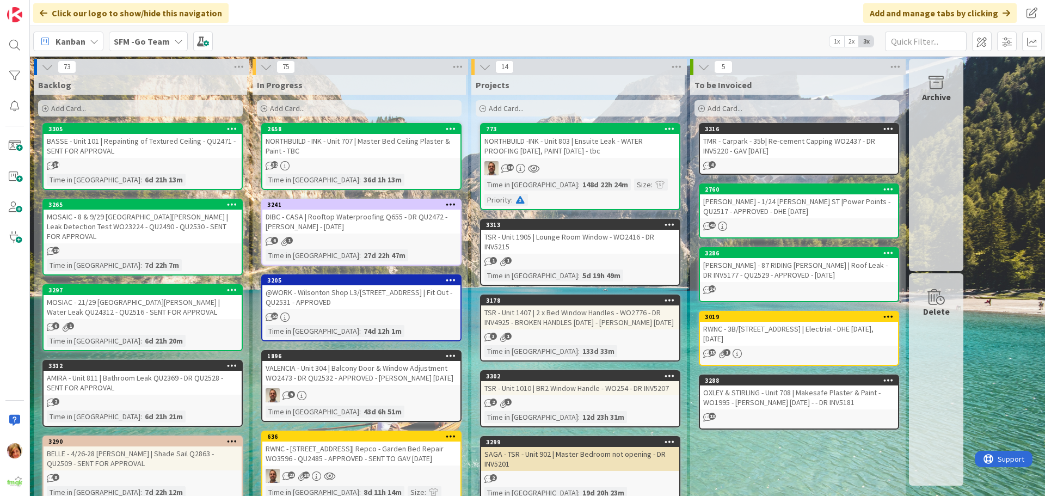
drag, startPoint x: 376, startPoint y: 138, endPoint x: 367, endPoint y: 146, distance: 11.9
click at [376, 138] on div "NORTHBUILD - INK - Unit 707 | Master Bed Ceiling Plaster & Paint - TBC" at bounding box center [361, 146] width 198 height 24
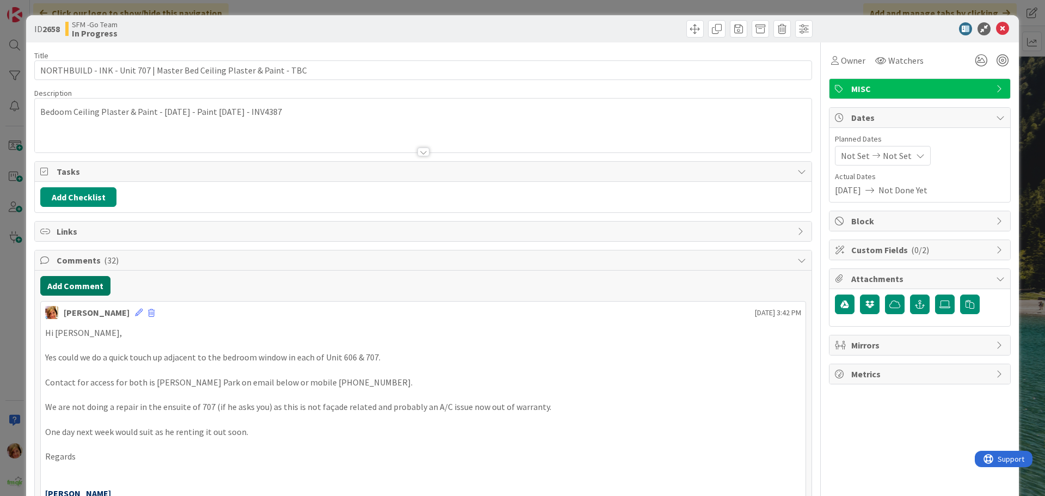
click at [64, 282] on button "Add Comment" at bounding box center [75, 286] width 70 height 20
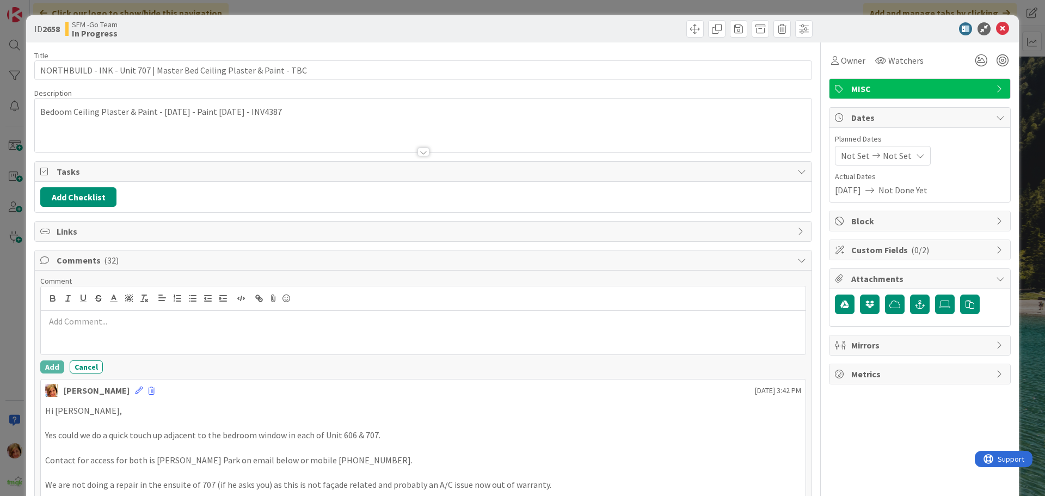
click at [85, 329] on div at bounding box center [423, 333] width 765 height 44
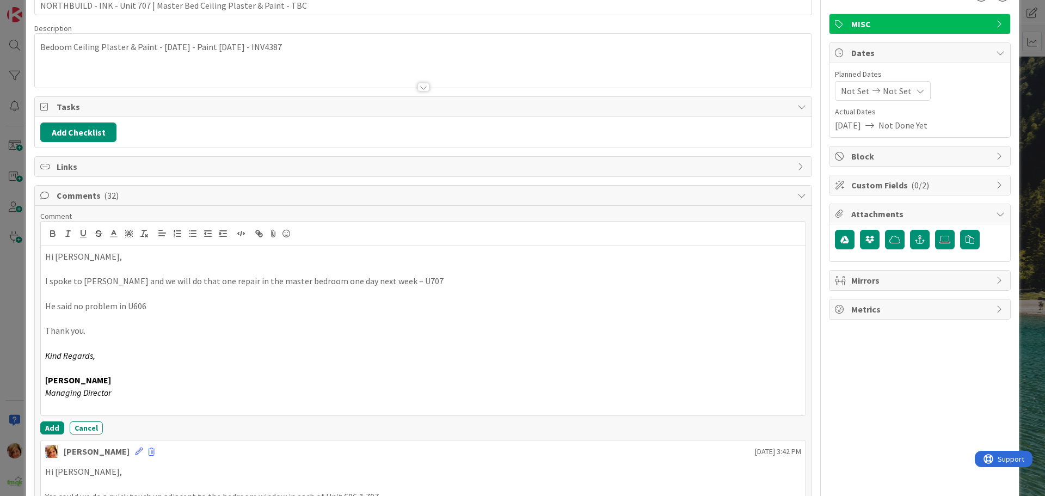
scroll to position [163, 0]
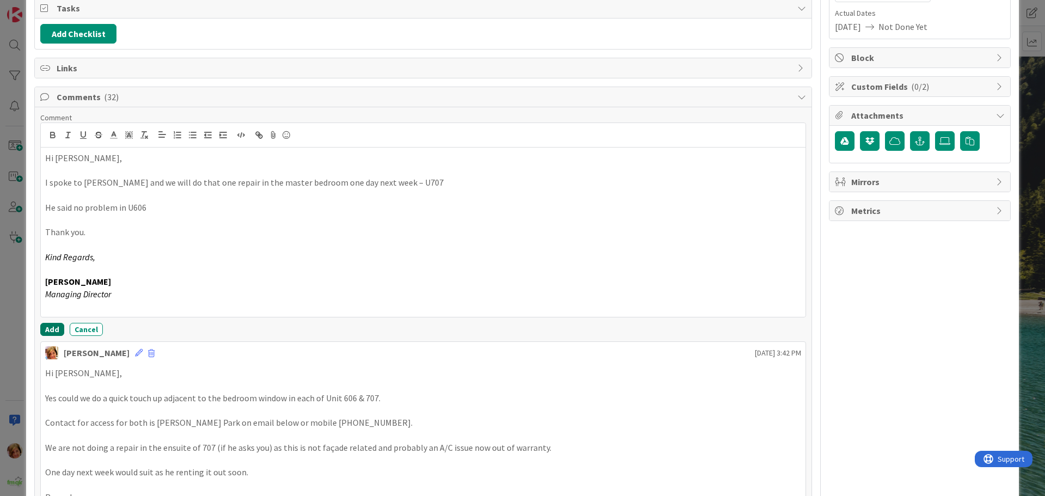
click at [50, 329] on button "Add" at bounding box center [52, 329] width 24 height 13
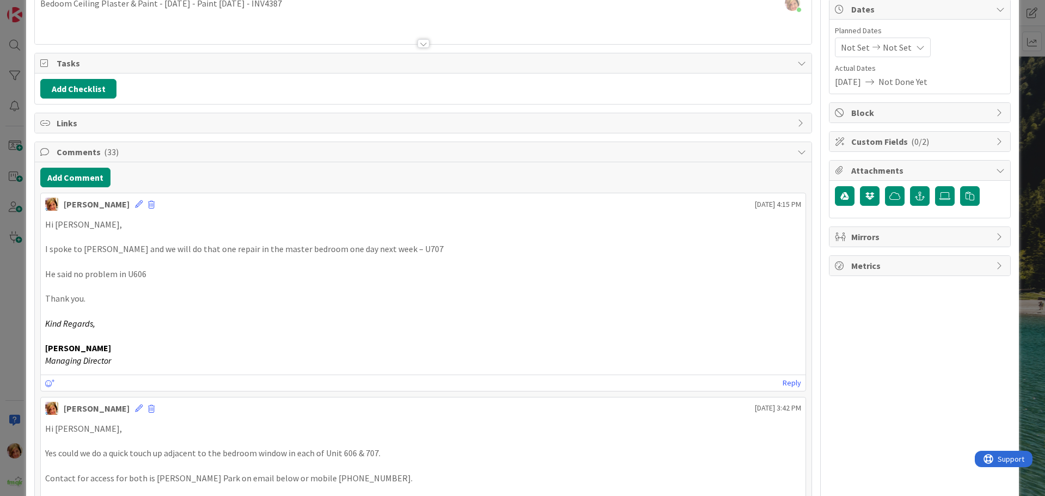
scroll to position [0, 0]
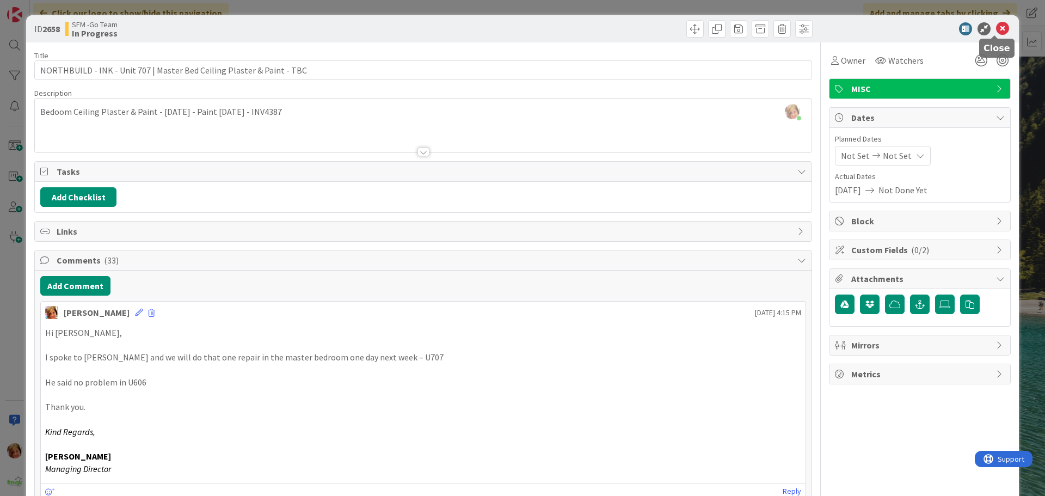
click at [996, 30] on icon at bounding box center [1002, 28] width 13 height 13
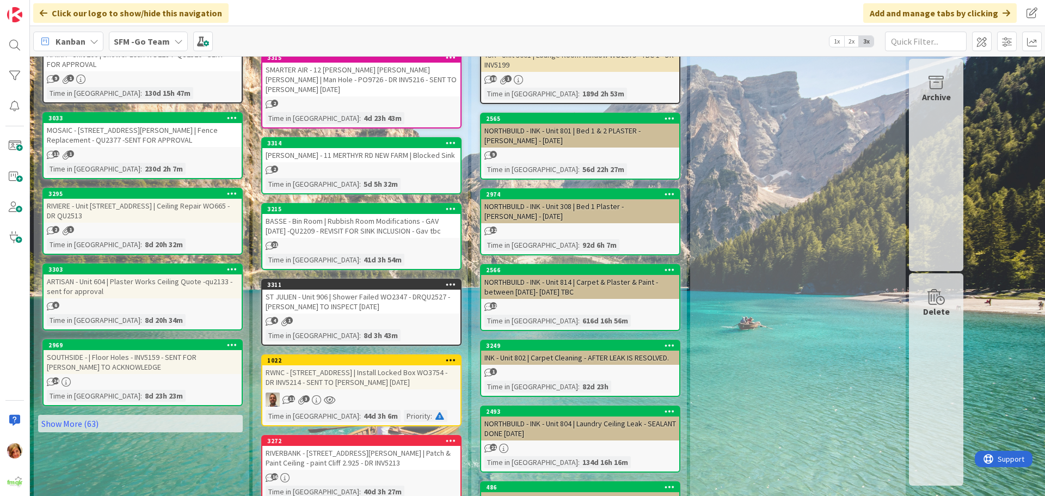
scroll to position [544, 0]
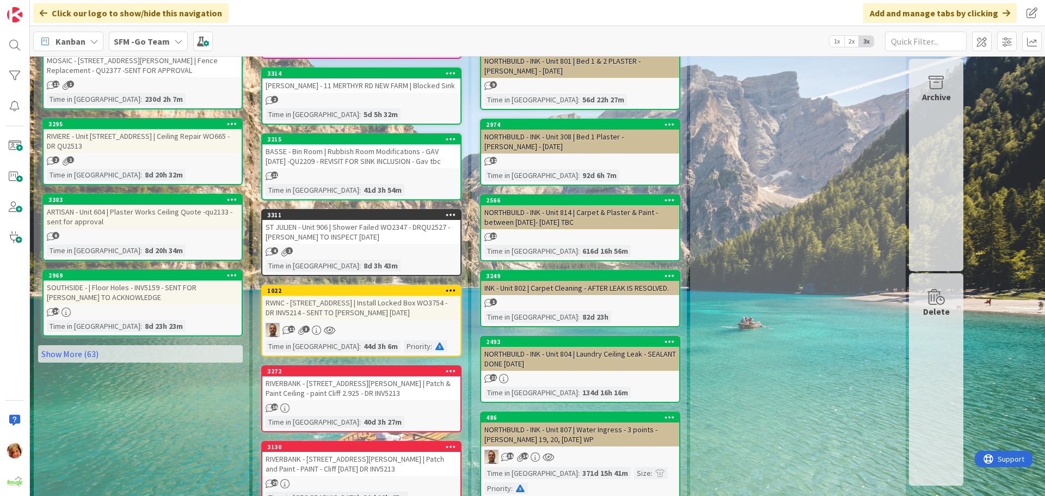
click at [338, 296] on div "RWNC - [STREET_ADDRESS] | Install Locked Box WO3754 - DR INV5214 - SENT TO [PER…" at bounding box center [361, 308] width 198 height 24
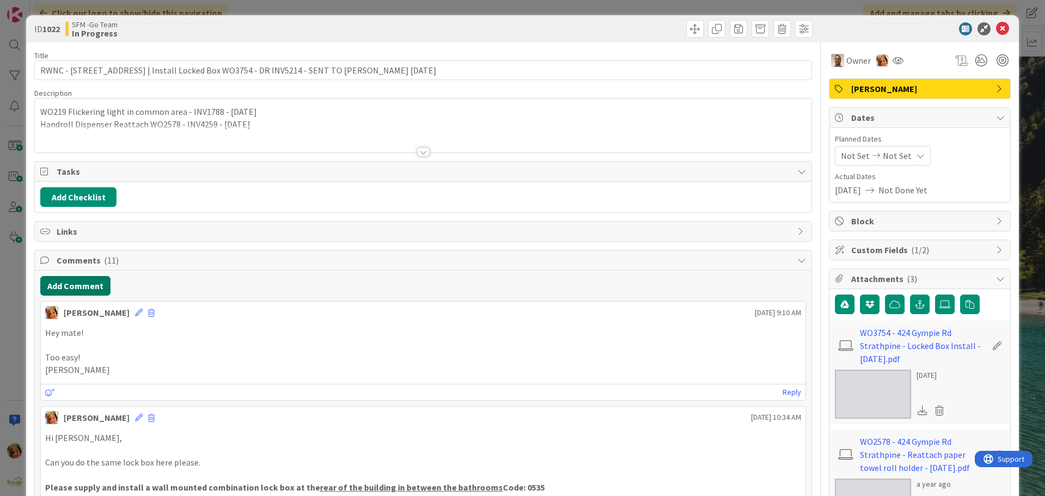
click at [86, 284] on button "Add Comment" at bounding box center [75, 286] width 70 height 20
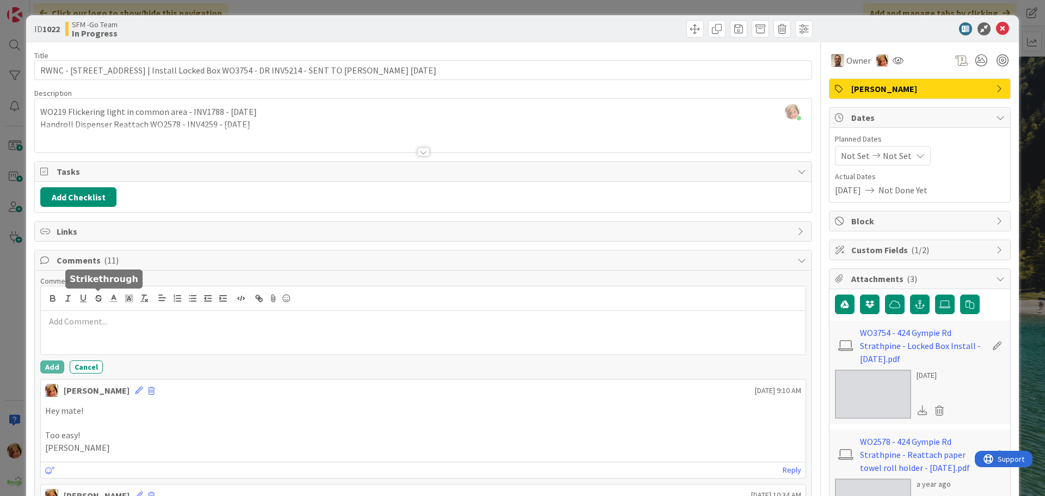
click at [137, 318] on p at bounding box center [423, 321] width 756 height 13
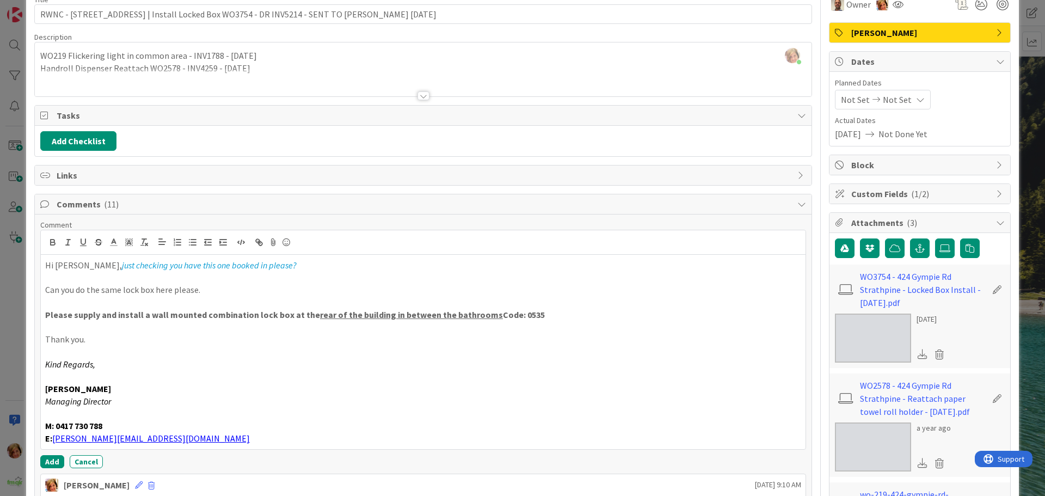
scroll to position [113, 0]
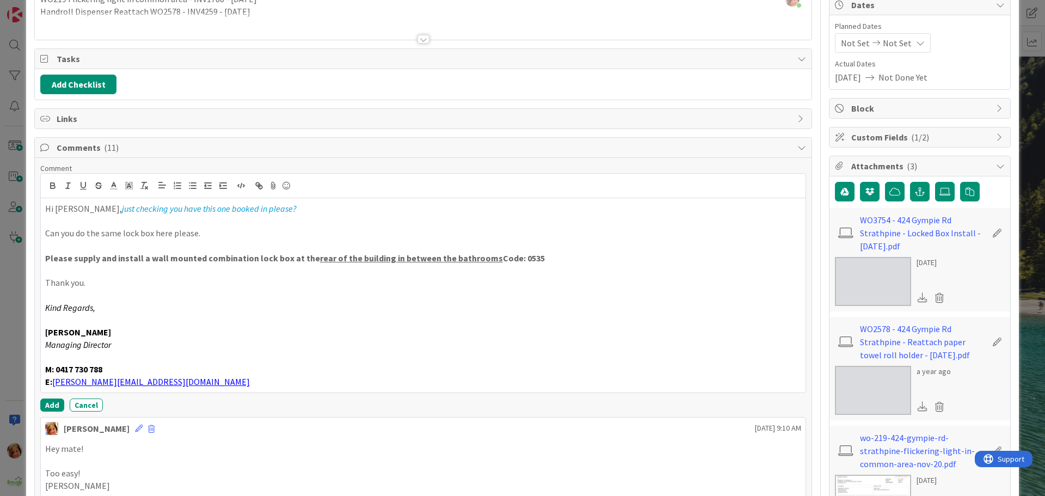
click at [52, 407] on button "Add" at bounding box center [52, 404] width 24 height 13
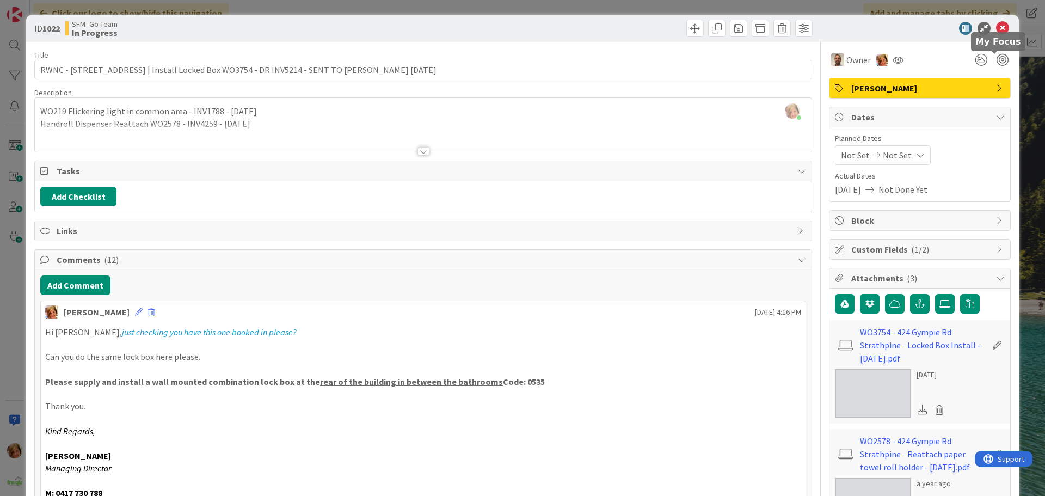
scroll to position [0, 0]
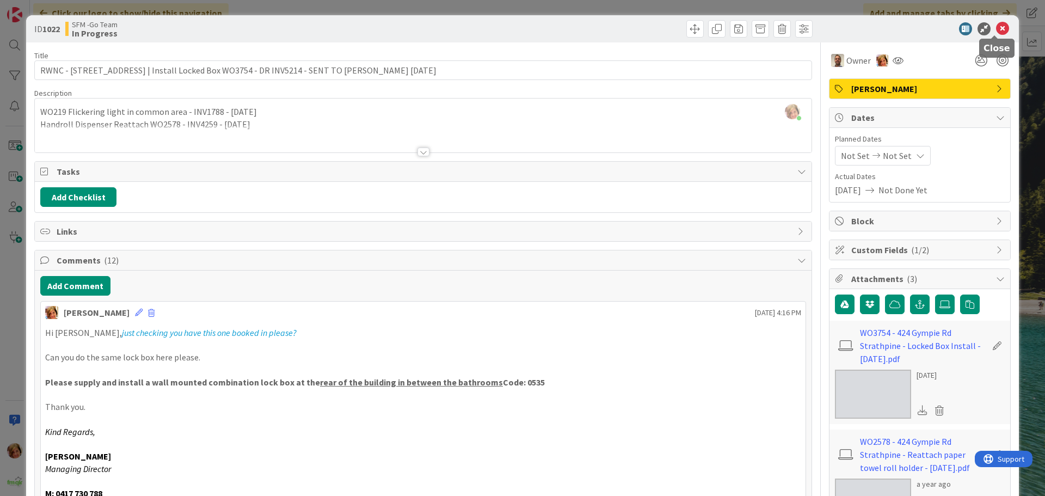
drag, startPoint x: 996, startPoint y: 34, endPoint x: 679, endPoint y: 106, distance: 324.8
click at [996, 34] on icon at bounding box center [1002, 28] width 13 height 13
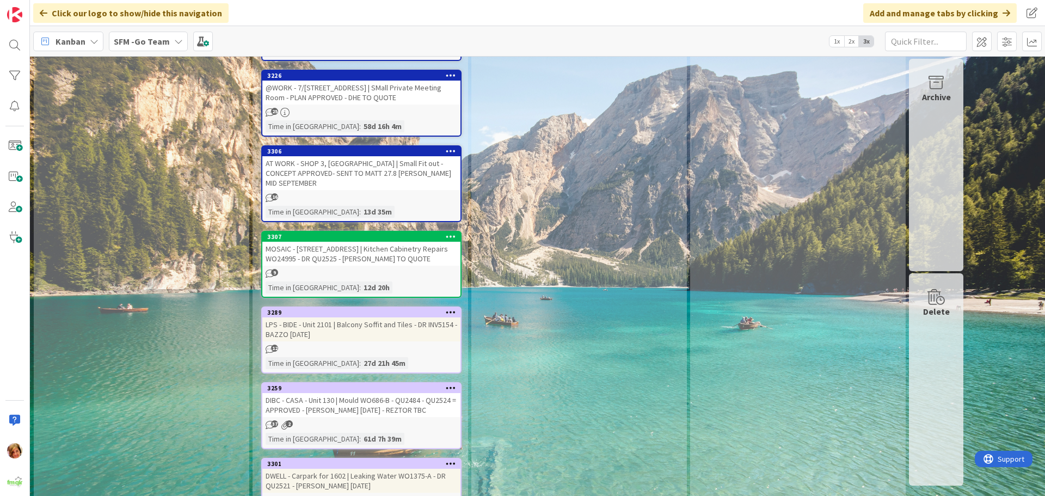
scroll to position [1687, 0]
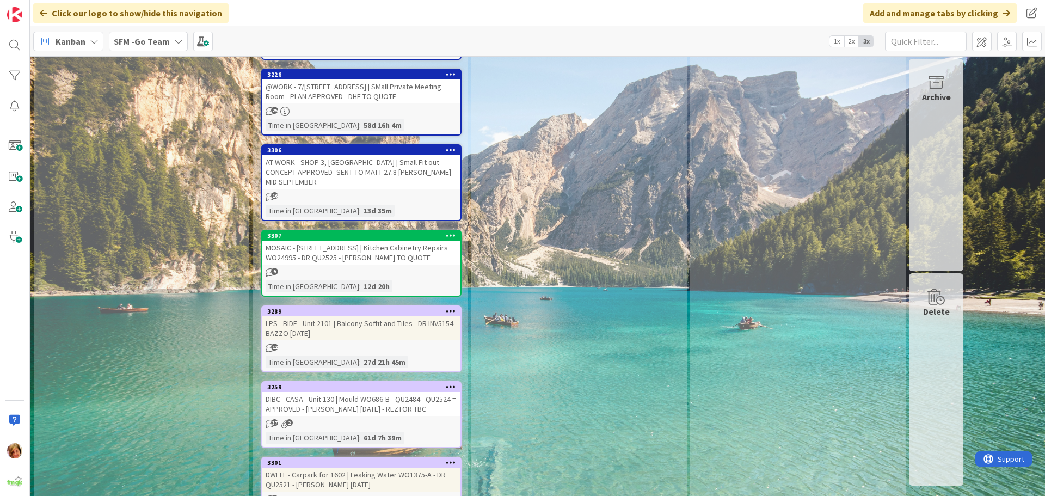
click at [371, 241] on div "MOSAIC - [STREET_ADDRESS] | Kitchen Cabinetry Repairs WO24995 - DR QU2525 - [PE…" at bounding box center [361, 253] width 198 height 24
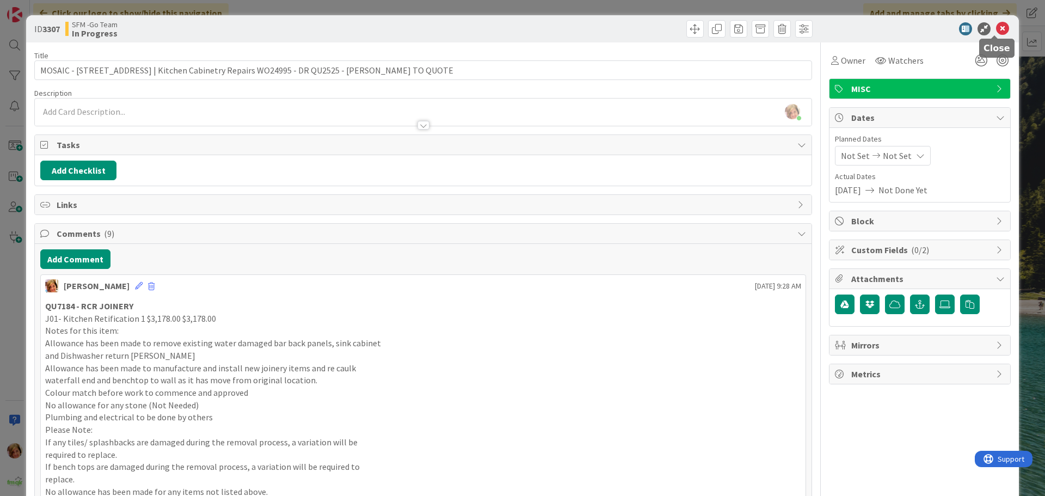
click at [996, 30] on icon at bounding box center [1002, 28] width 13 height 13
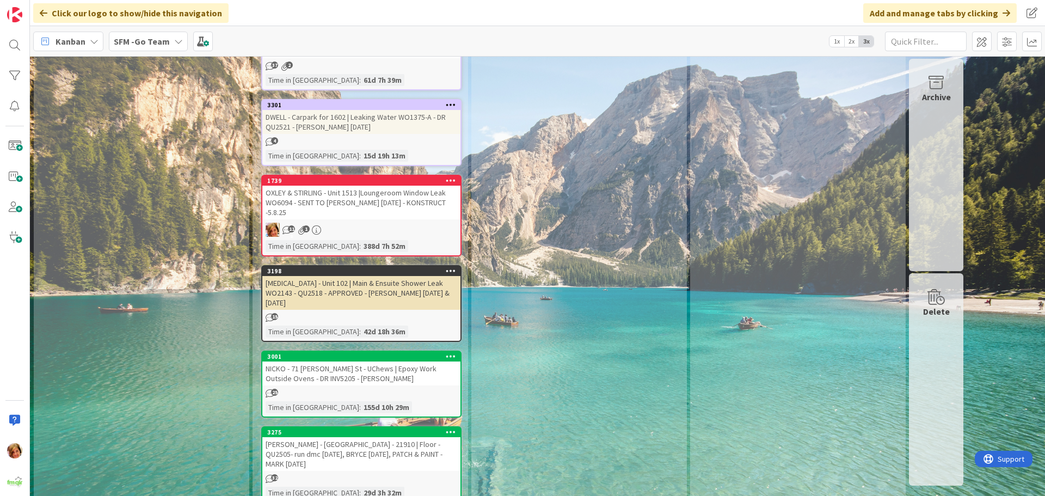
scroll to position [2068, 0]
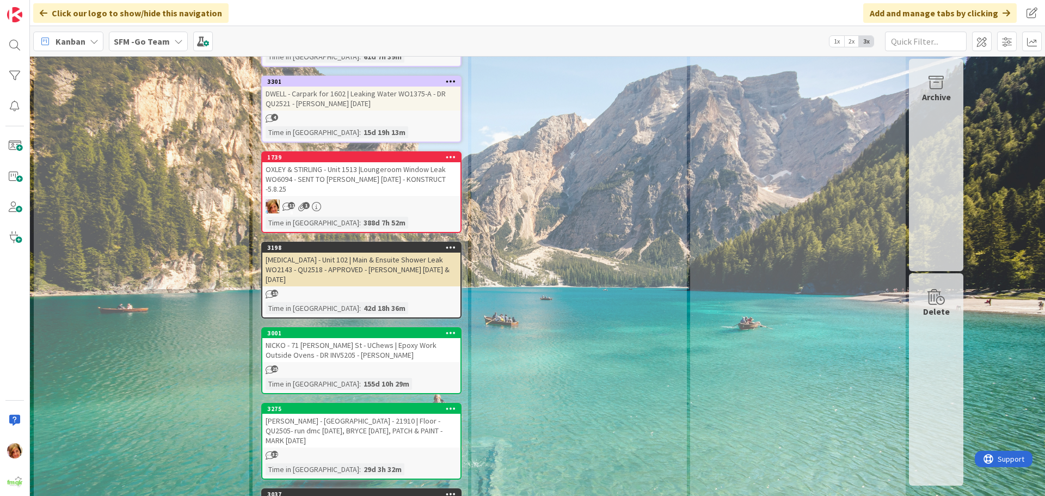
click at [391, 253] on div "AMIRA - Unit 102 | Main & Ensuite Shower Leak WO2143 - QU2518 - APPROVED - [PER…" at bounding box center [361, 270] width 198 height 34
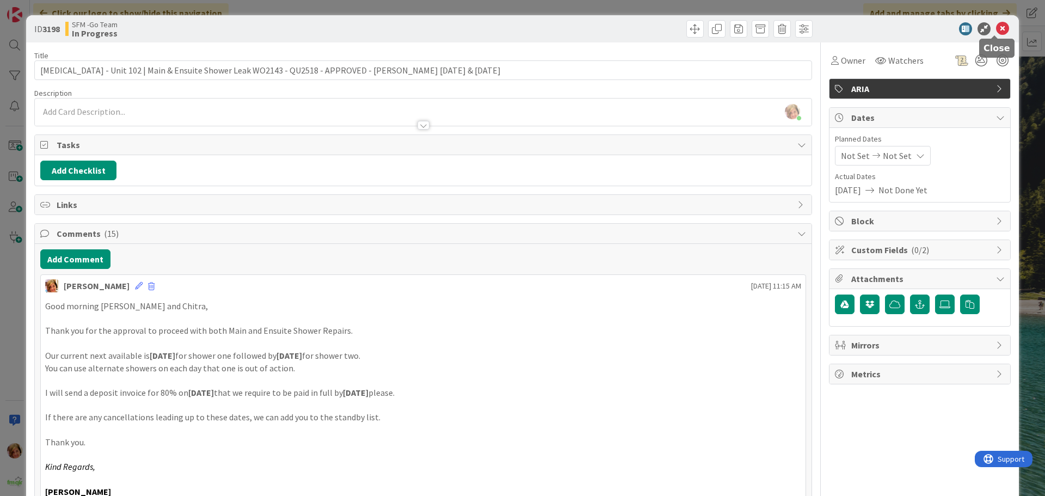
click at [996, 27] on icon at bounding box center [1002, 28] width 13 height 13
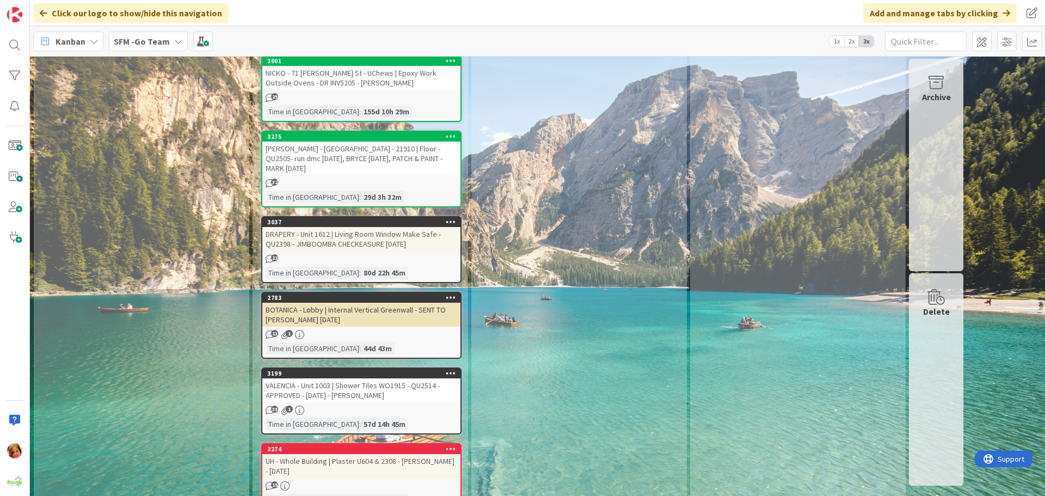
scroll to position [2395, 0]
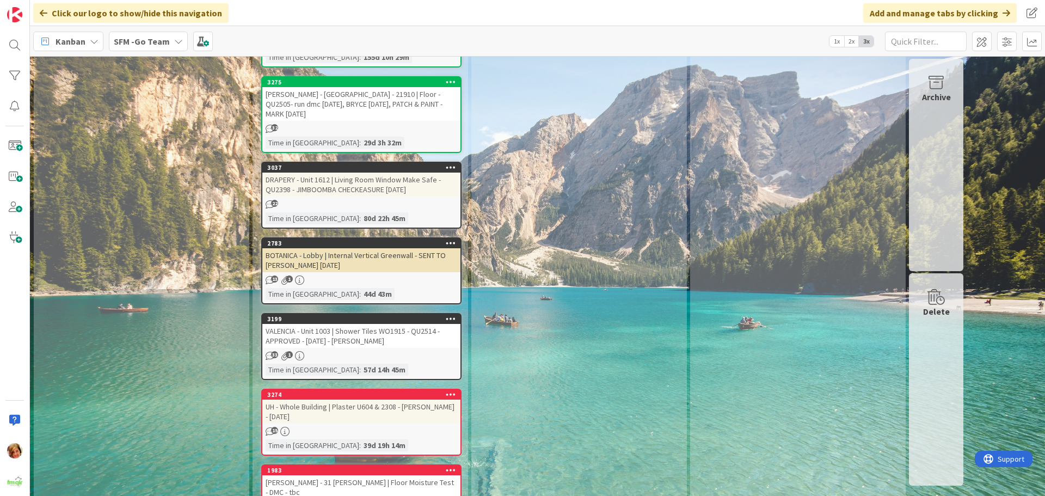
click at [340, 399] on div "UH - Whole Building | Plaster U604 & 2308 - [PERSON_NAME] - [DATE]" at bounding box center [361, 411] width 198 height 24
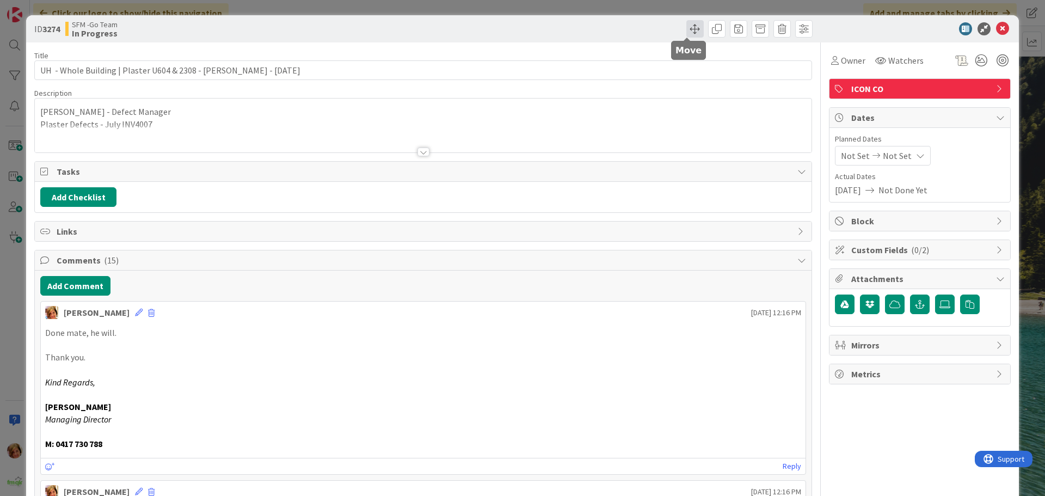
click at [688, 26] on span at bounding box center [694, 28] width 17 height 17
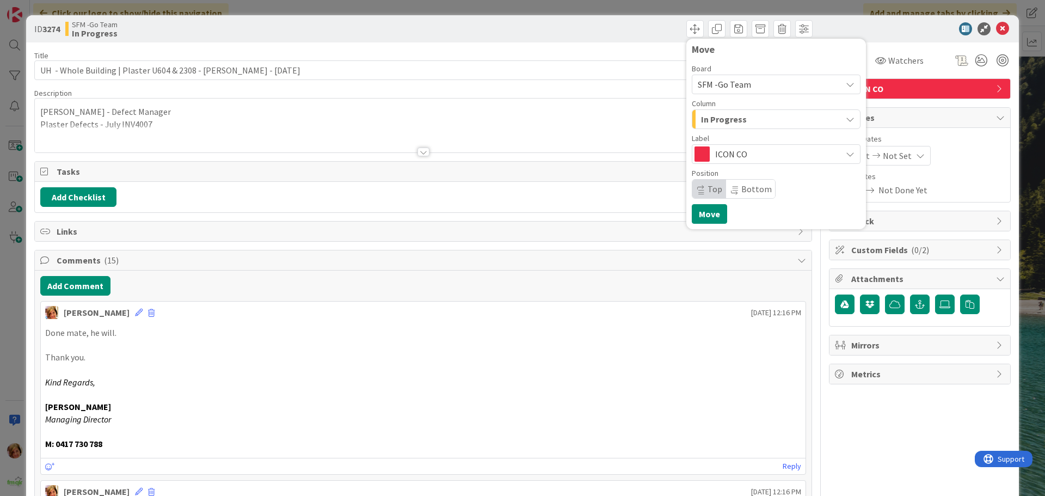
drag, startPoint x: 739, startPoint y: 117, endPoint x: 742, endPoint y: 122, distance: 6.1
click at [741, 118] on div "In Progress" at bounding box center [769, 118] width 143 height 17
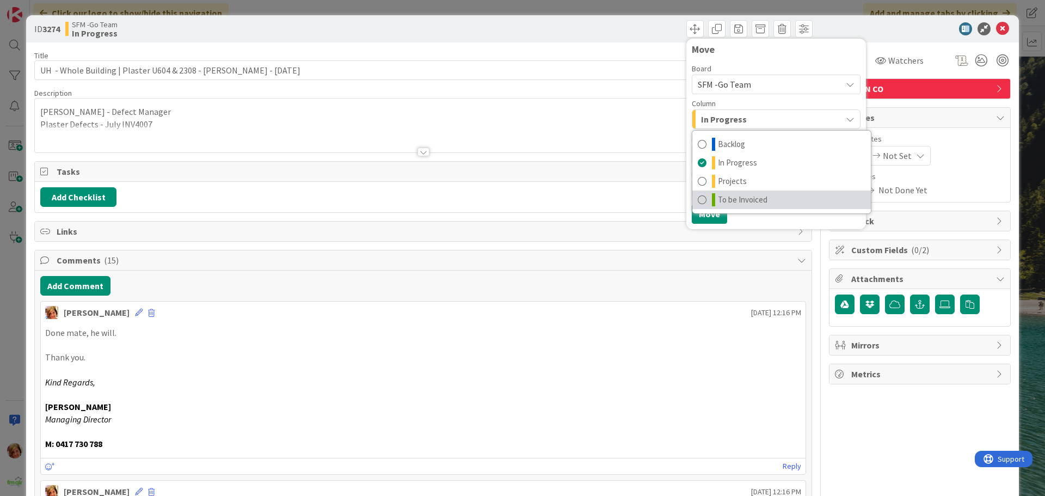
click at [753, 198] on span "To be Invoiced" at bounding box center [743, 199] width 50 height 13
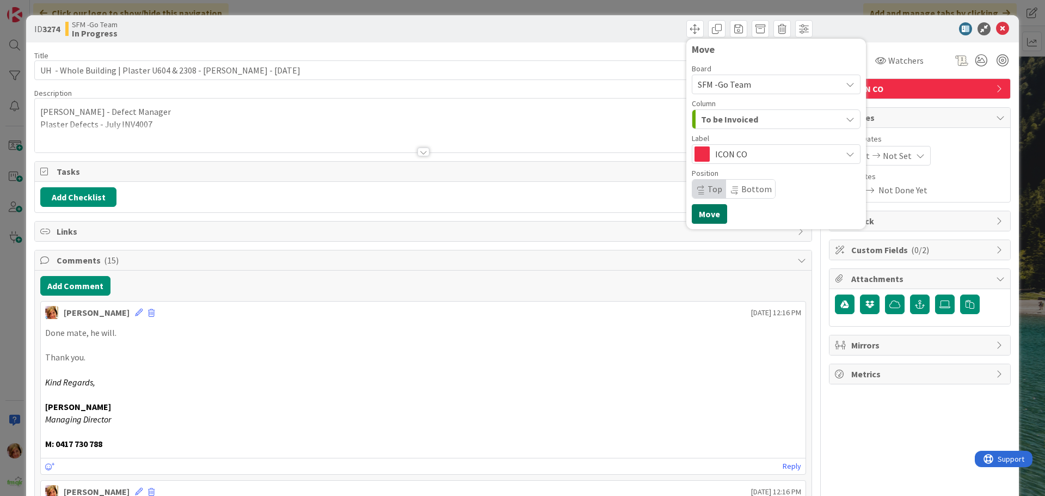
drag, startPoint x: 704, startPoint y: 216, endPoint x: 644, endPoint y: 120, distance: 112.7
click at [704, 216] on button "Move" at bounding box center [709, 214] width 35 height 20
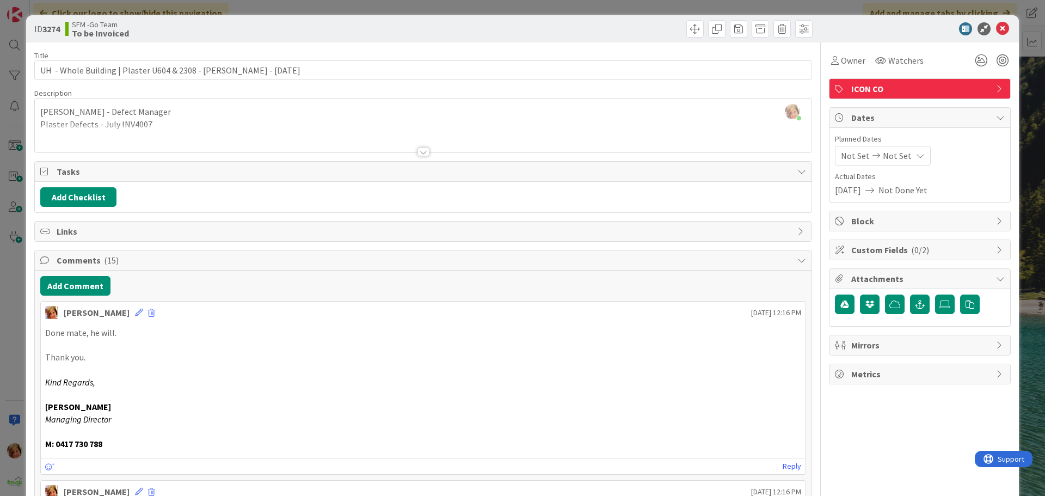
click at [631, 19] on div "ID 3274 SFM -Go Team To be Invoiced Move Move" at bounding box center [522, 28] width 993 height 27
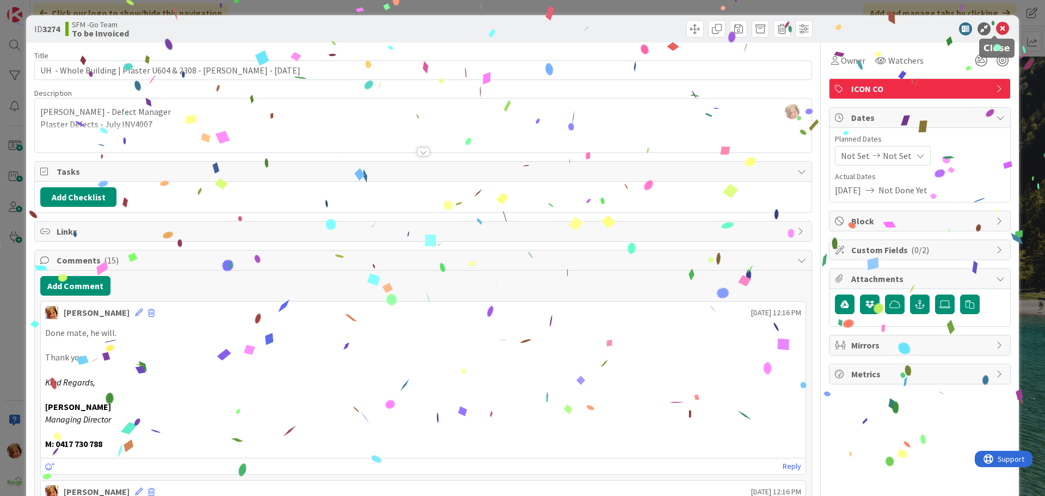
click at [996, 30] on icon at bounding box center [1002, 28] width 13 height 13
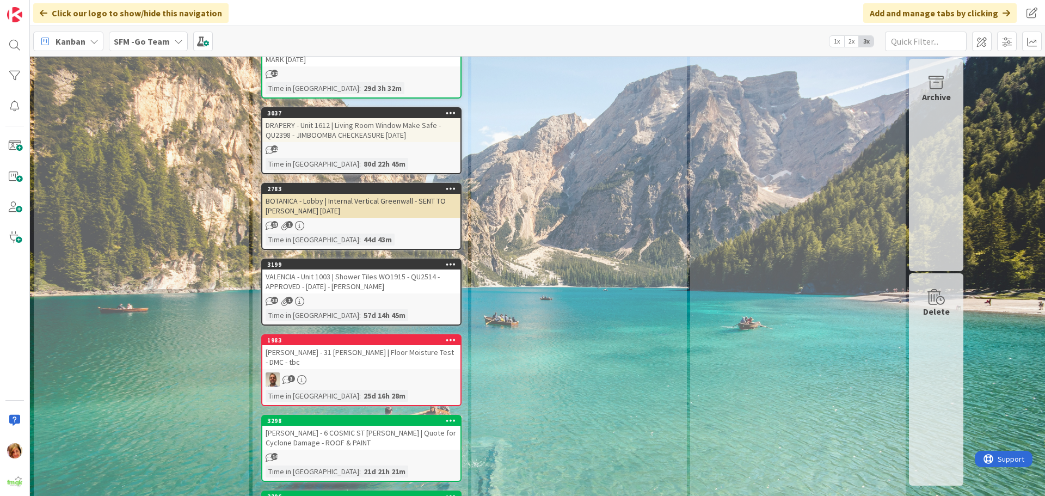
click at [384, 345] on div "[PERSON_NAME] - 31 [PERSON_NAME] | Floor Moisture Test - DMC - tbc" at bounding box center [361, 357] width 198 height 24
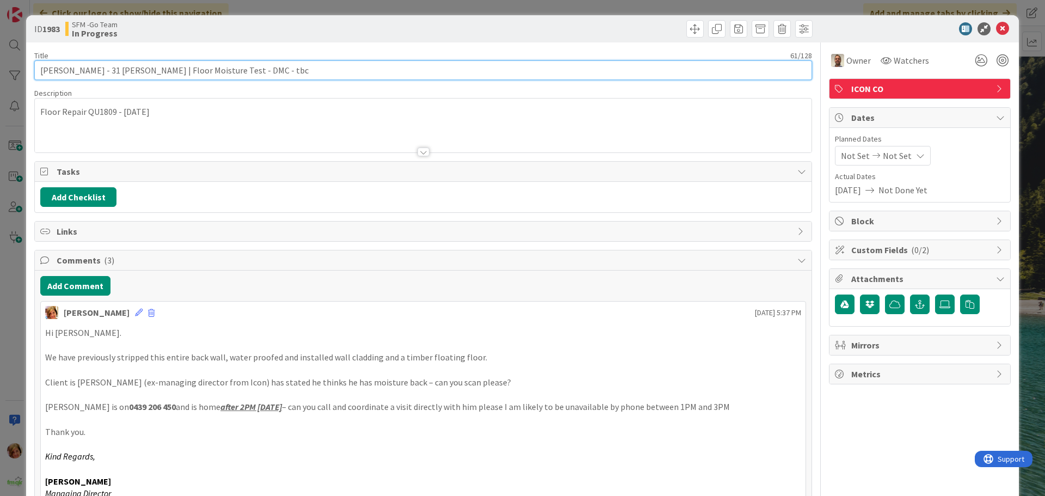
click at [281, 69] on input "[PERSON_NAME] - 31 [PERSON_NAME] | Floor Moisture Test - DMC - tbc" at bounding box center [423, 70] width 778 height 20
click at [300, 69] on input "ROBIN RILEY - 31 Nathan Tce | Floor Moisture Test - DMC - 26.8.25 - reprot to f…" at bounding box center [423, 70] width 778 height 20
type input "ROBIN RILEY - 31 Nathan Tce | Floor Moisture Test - DMC - 26.8.25 - report to f…"
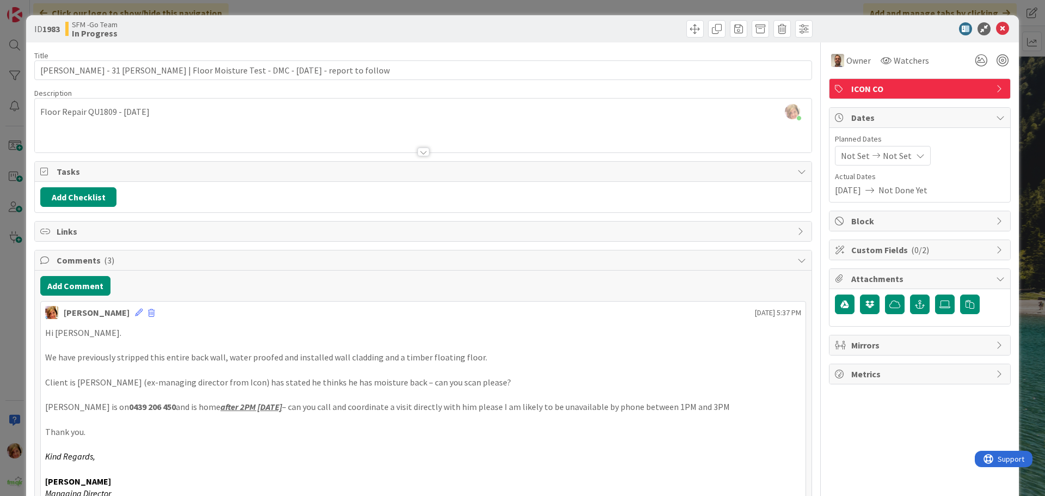
drag, startPoint x: 326, startPoint y: 5, endPoint x: 646, endPoint y: 27, distance: 320.8
click at [646, 27] on div at bounding box center [619, 28] width 386 height 17
click at [996, 29] on icon at bounding box center [1002, 28] width 13 height 13
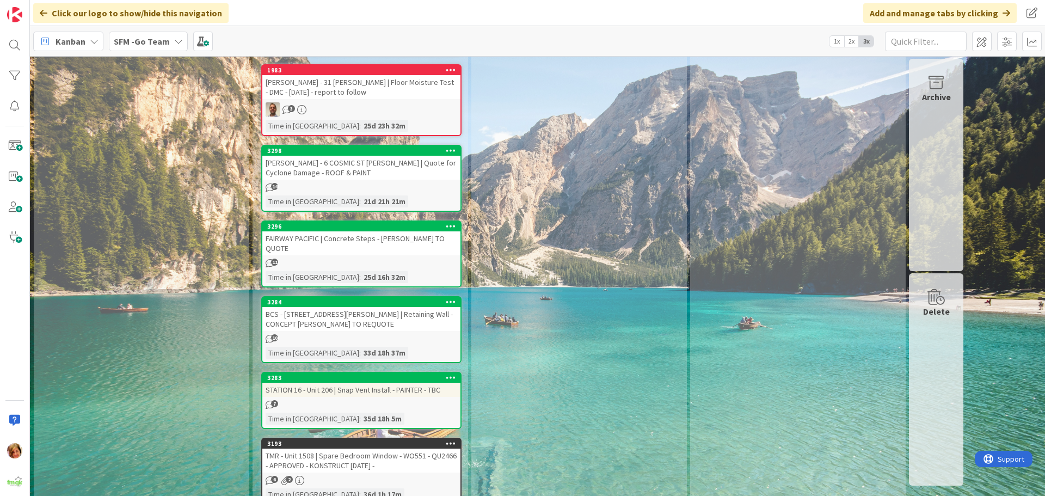
scroll to position [2721, 0]
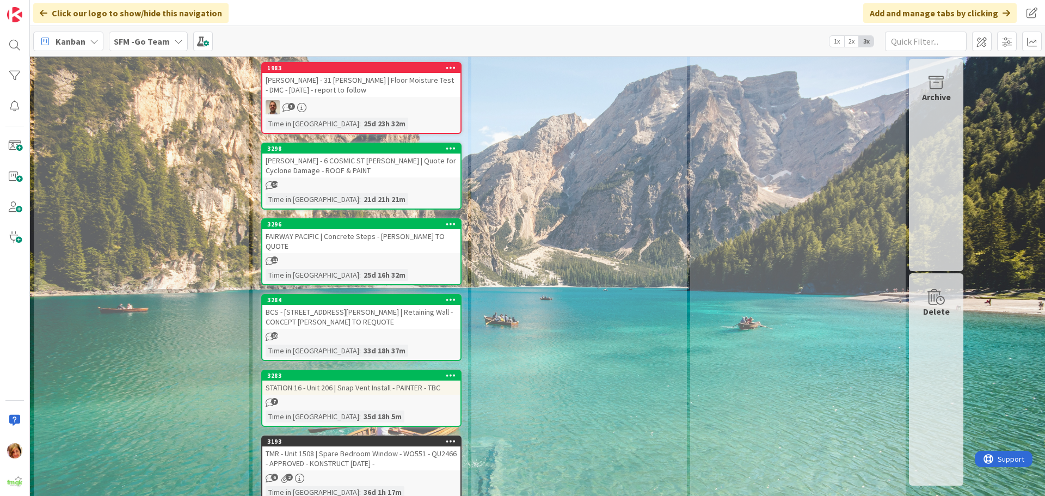
click at [359, 305] on div "BCS - [STREET_ADDRESS][PERSON_NAME] | Retaining Wall - CONCEPT [PERSON_NAME] TO…" at bounding box center [361, 317] width 198 height 24
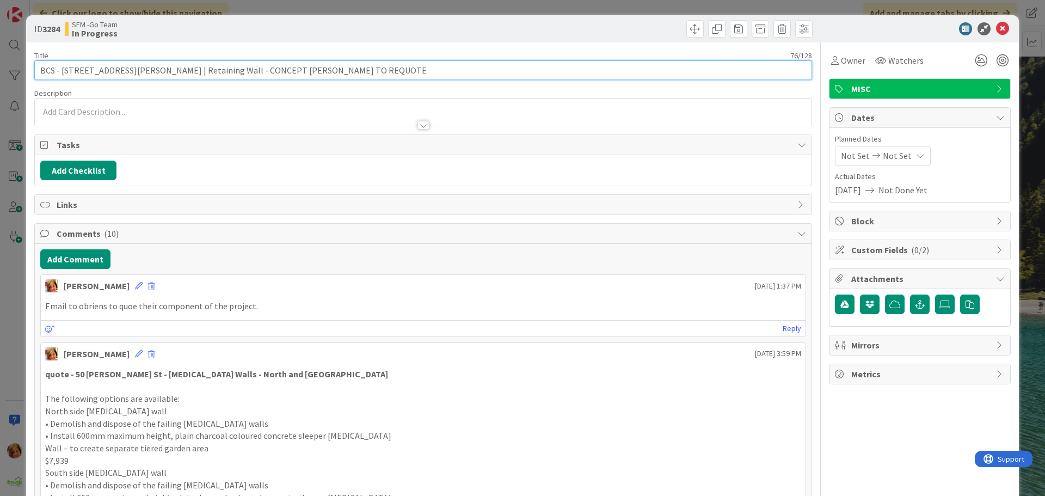
click at [373, 73] on input "BCS - [STREET_ADDRESS][PERSON_NAME] | Retaining Wall - CONCEPT [PERSON_NAME] TO…" at bounding box center [423, 70] width 778 height 20
type input "BCS - 50 STEVENSON ST PADDINGTON | Retaining Wall - CONCEPT STEVE TO REQUOTE - …"
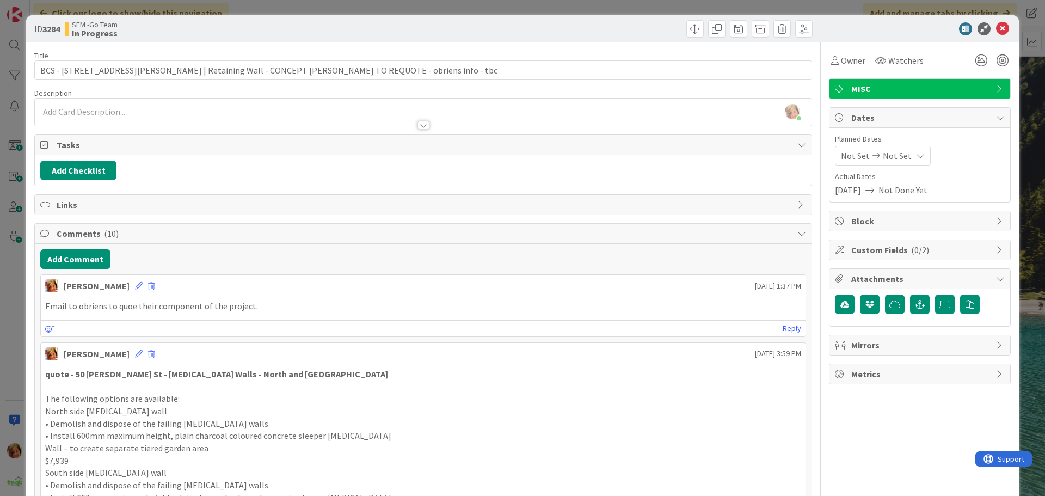
click at [502, 26] on div at bounding box center [619, 28] width 386 height 17
click at [996, 27] on icon at bounding box center [1002, 28] width 13 height 13
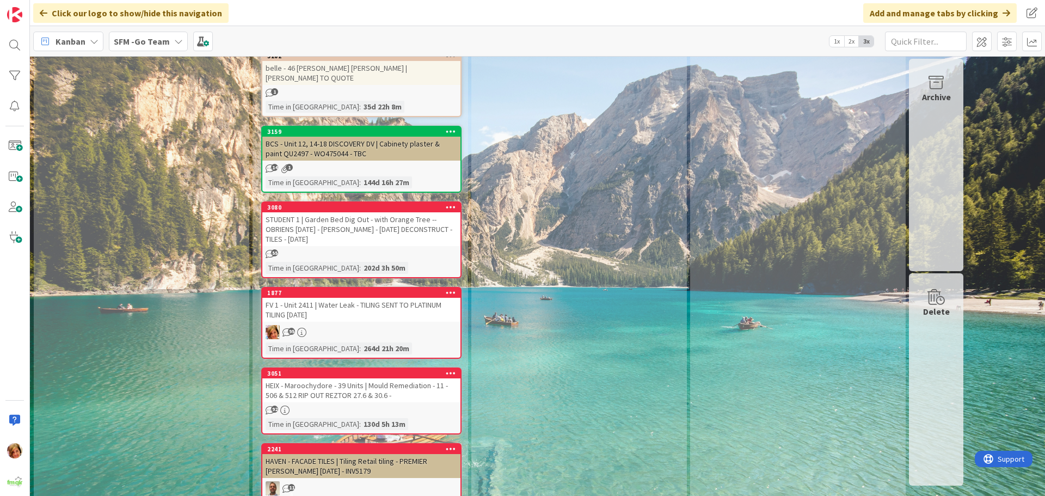
scroll to position [3266, 0]
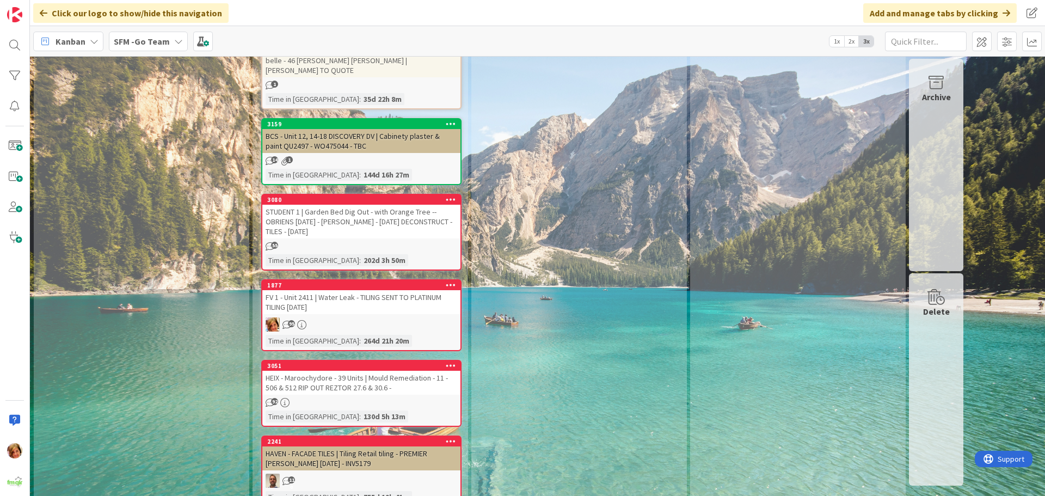
drag, startPoint x: 345, startPoint y: 255, endPoint x: 5, endPoint y: 301, distance: 342.8
click at [345, 371] on div "HEIX - Maroochydore - 39 Units | Mould Remediation - 11 - 506 & 512 RIP OUT REZ…" at bounding box center [361, 383] width 198 height 24
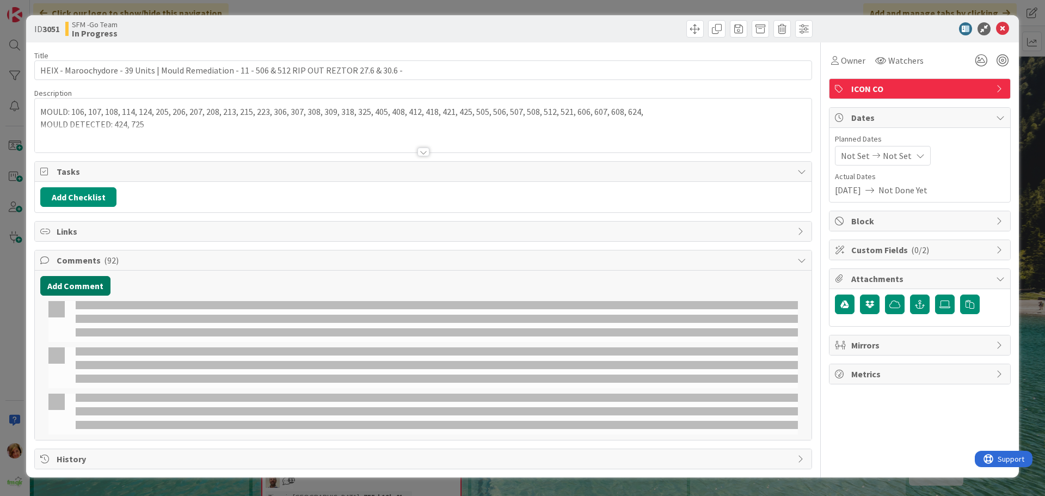
click at [84, 288] on button "Add Comment" at bounding box center [75, 286] width 70 height 20
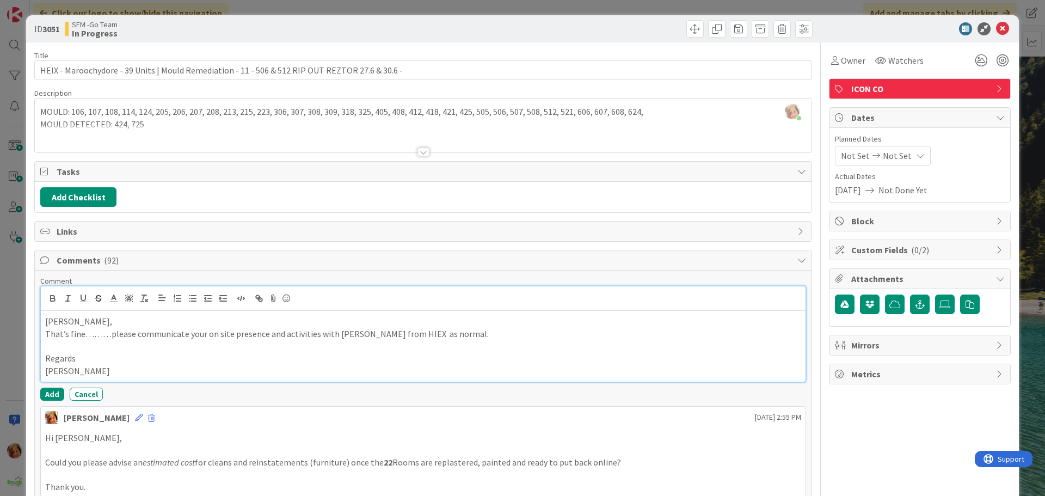
click at [53, 396] on button "Add" at bounding box center [52, 394] width 24 height 13
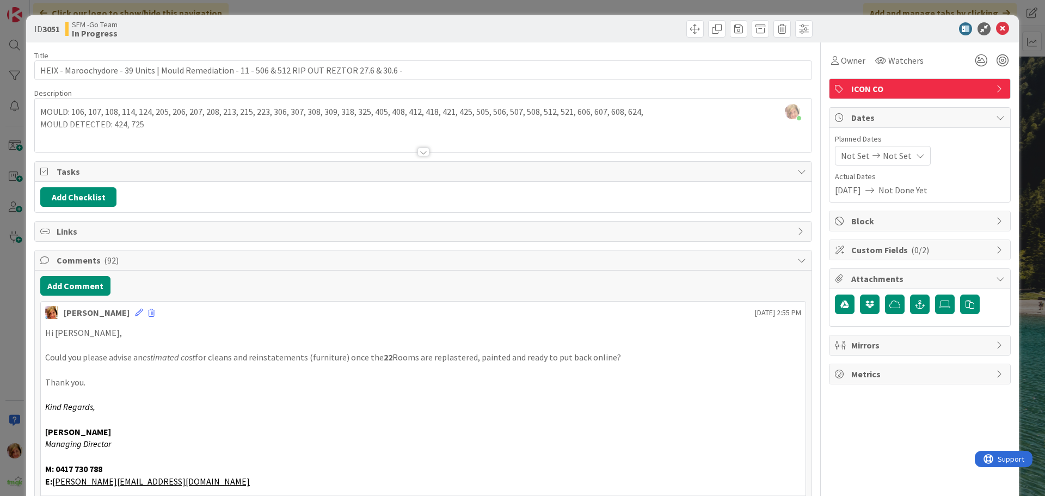
click at [649, 24] on div at bounding box center [619, 28] width 386 height 17
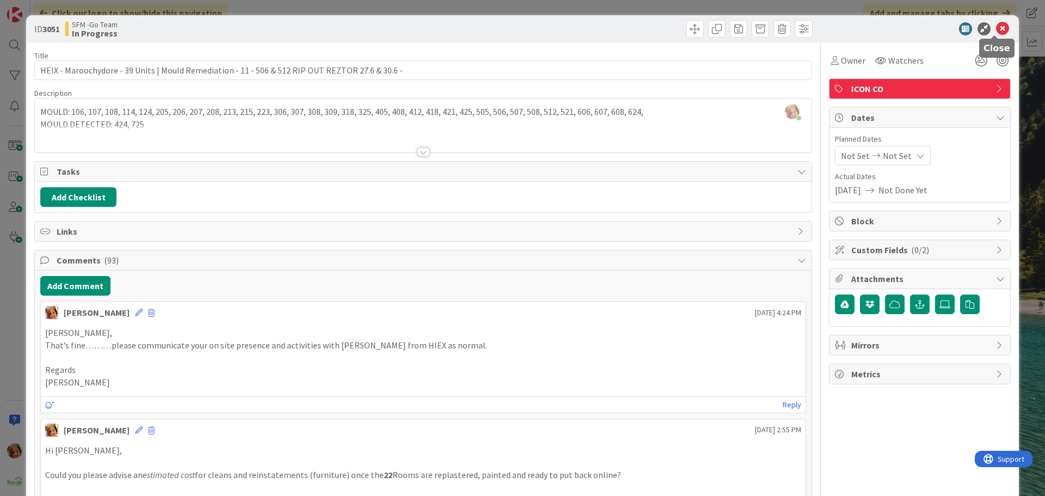
click at [996, 30] on icon at bounding box center [1002, 28] width 13 height 13
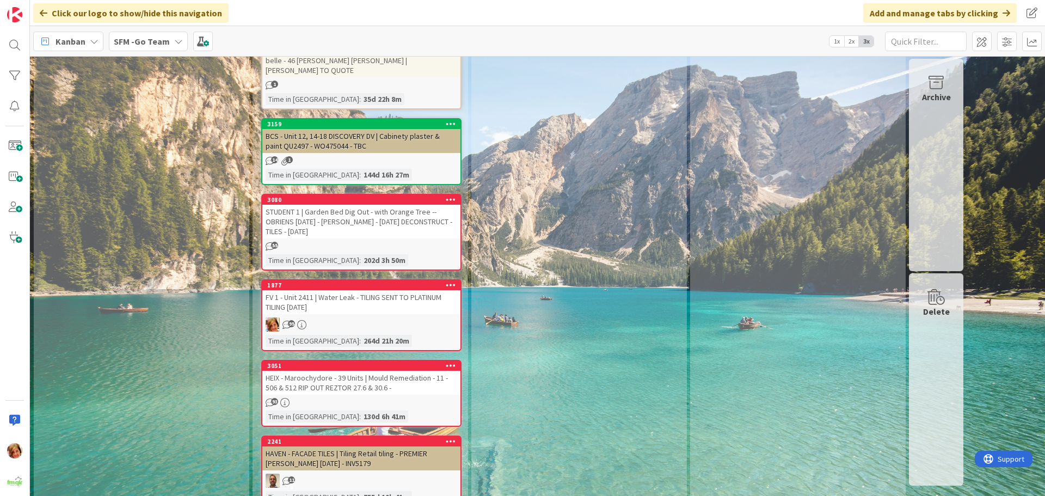
drag, startPoint x: 360, startPoint y: 172, endPoint x: 144, endPoint y: 199, distance: 218.3
click at [360, 290] on div "FV 1 - Unit 2411 | Water Leak - TILING SENT TO PLATINUM TILING [DATE]" at bounding box center [361, 302] width 198 height 24
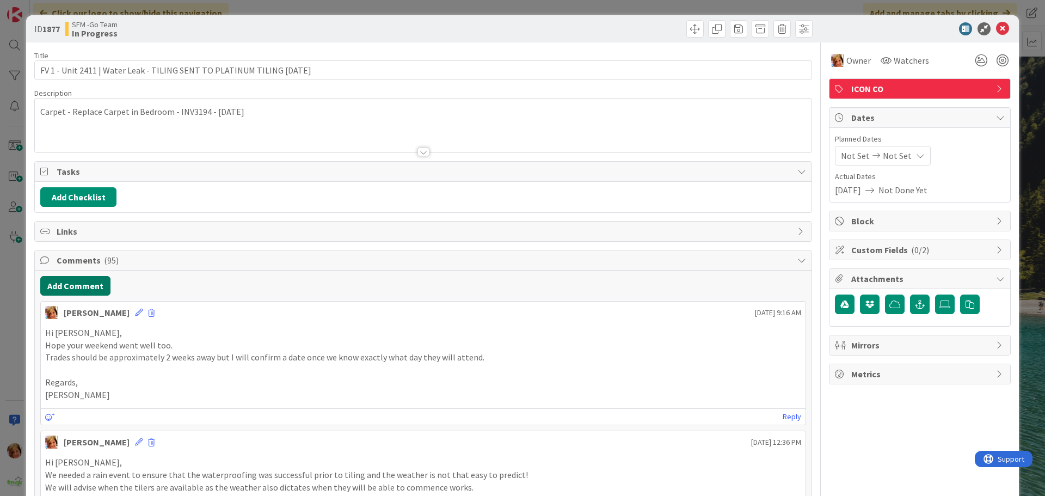
click at [86, 287] on button "Add Comment" at bounding box center [75, 286] width 70 height 20
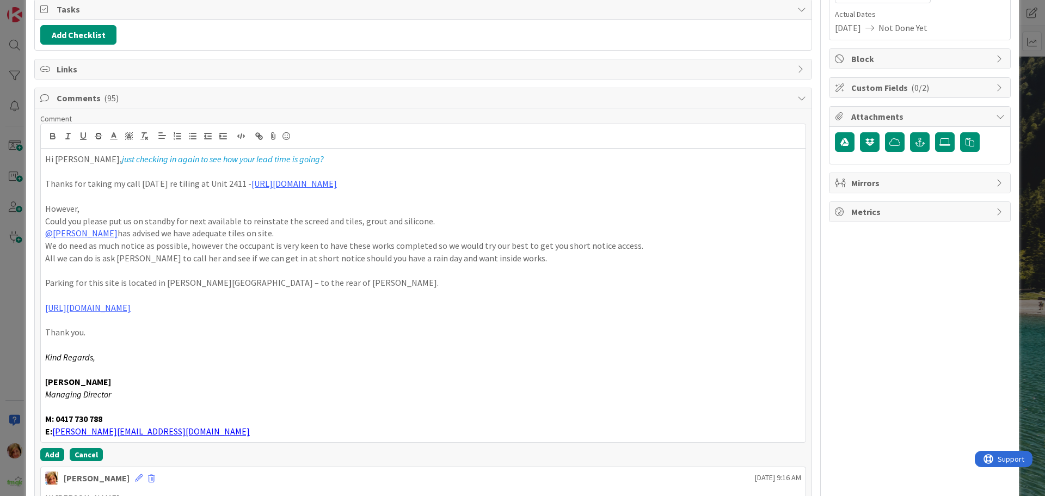
scroll to position [266, 0]
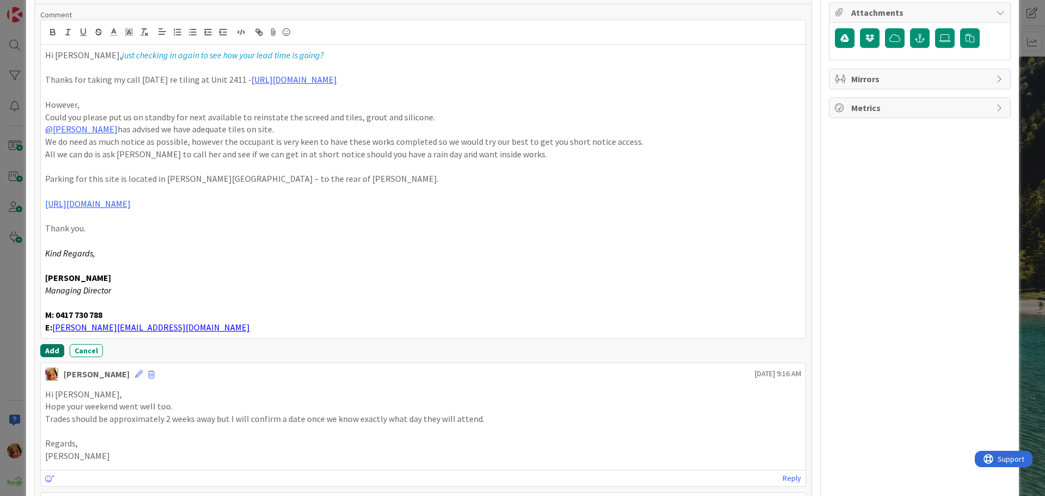
click at [52, 353] on button "Add" at bounding box center [52, 350] width 24 height 13
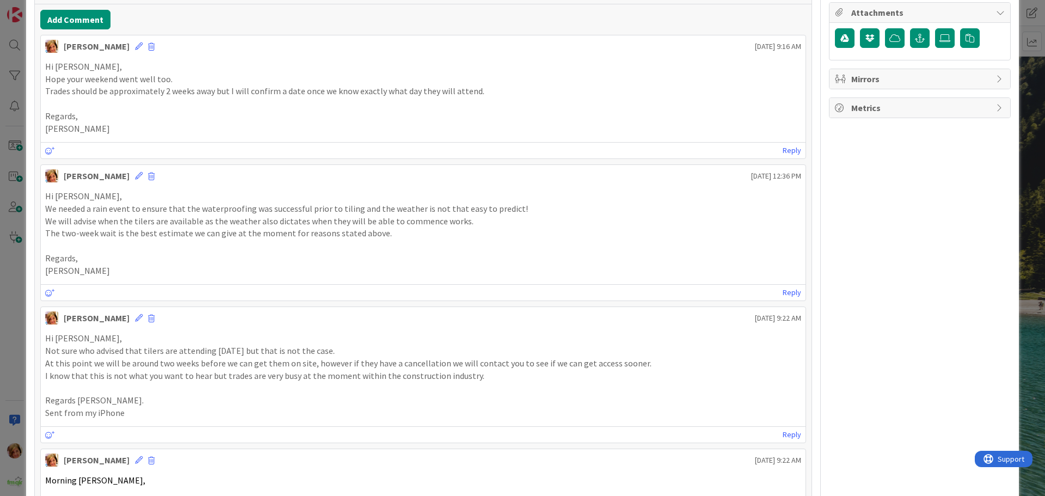
scroll to position [0, 0]
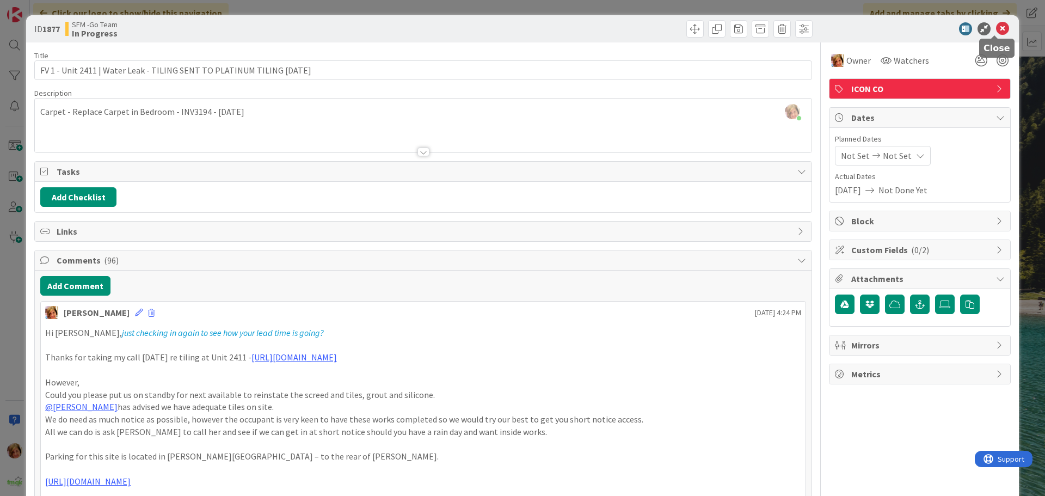
click at [996, 28] on icon at bounding box center [1002, 28] width 13 height 13
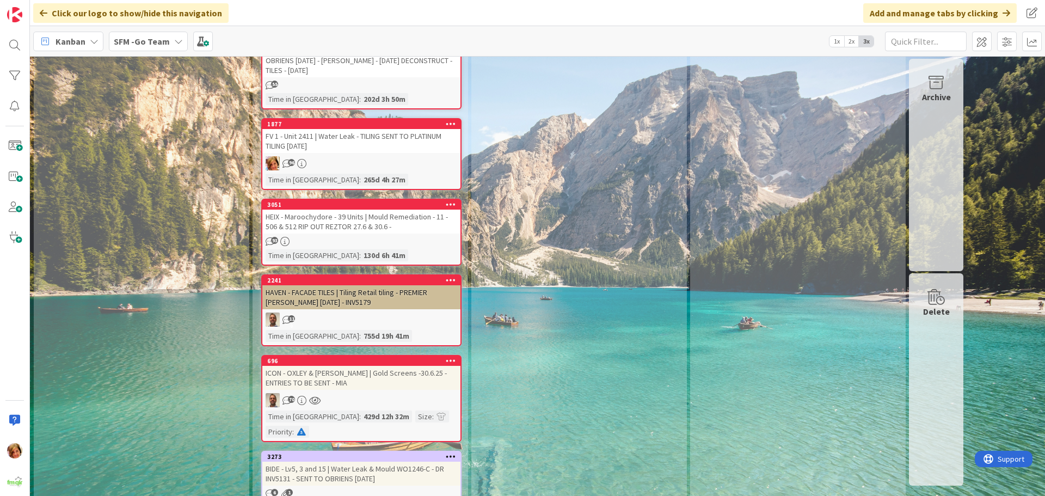
scroll to position [3429, 0]
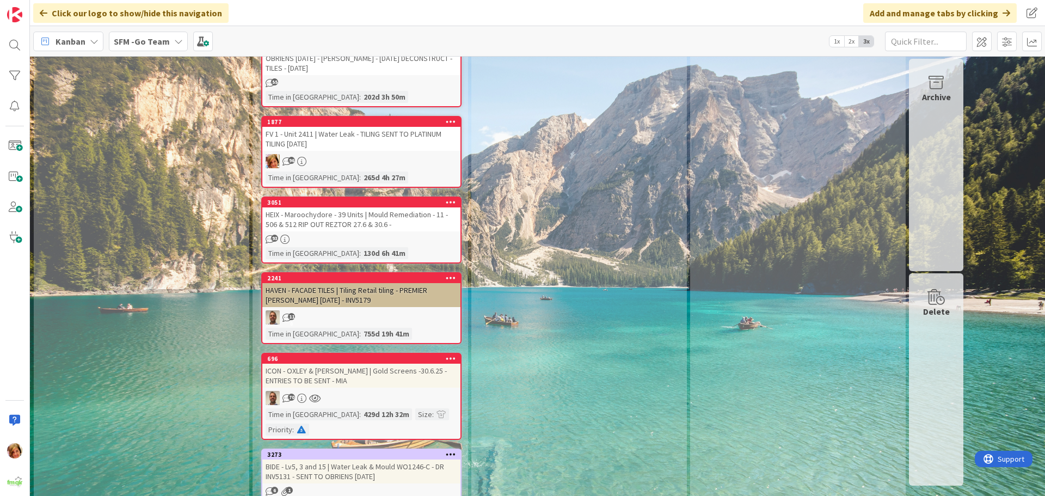
click at [378, 364] on div "ICON - OXLEY & [PERSON_NAME] | Gold Screens -30.6.25 - ENTRIES TO BE SENT - MIA" at bounding box center [361, 376] width 198 height 24
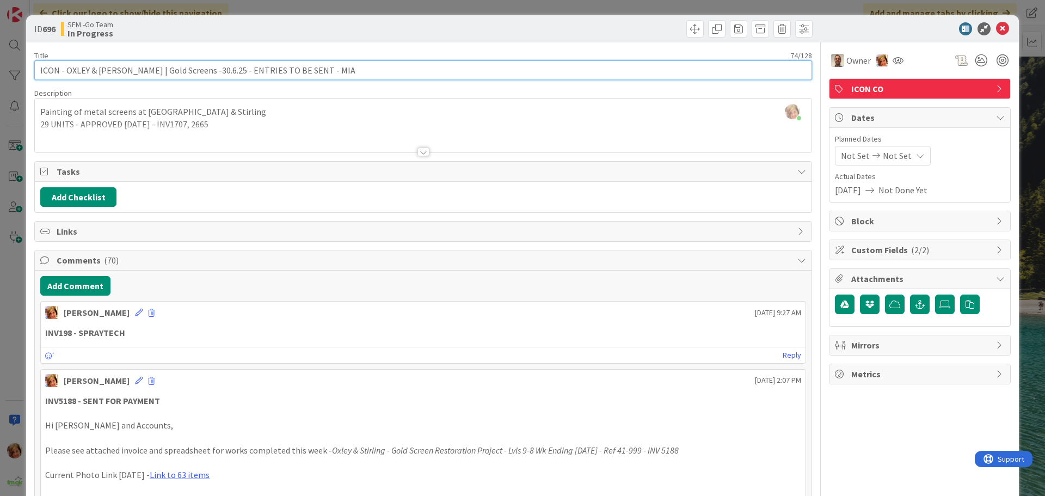
click at [331, 64] on input "ICON - OXLEY & [PERSON_NAME] | Gold Screens -30.6.25 - ENTRIES TO BE SENT - MIA" at bounding box center [423, 70] width 778 height 20
type input "ICON - OXLEY & STIRLING | Gold Screens -30.6.25 - ENTRIES TO BE SENT - MIA - oc…"
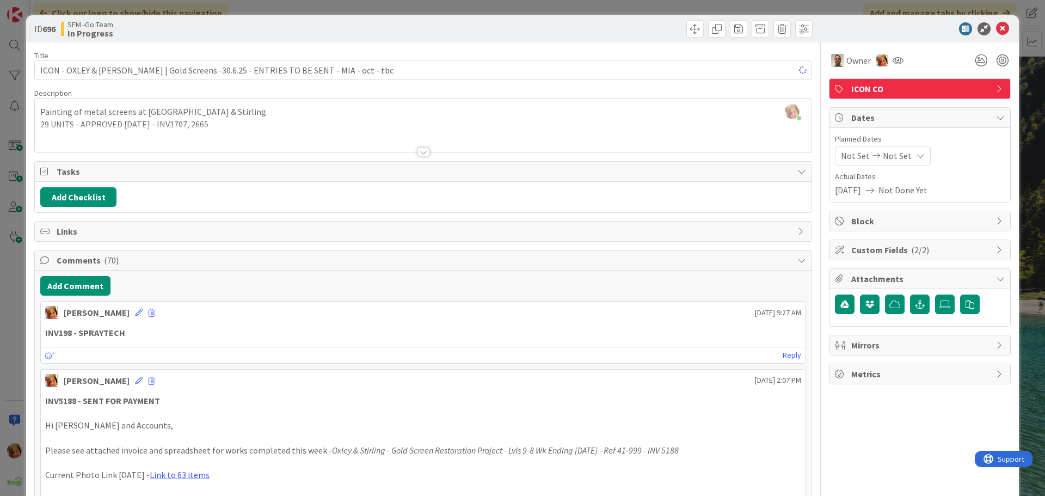
click at [593, 28] on div at bounding box center [619, 28] width 386 height 17
click at [998, 28] on icon at bounding box center [1002, 28] width 13 height 13
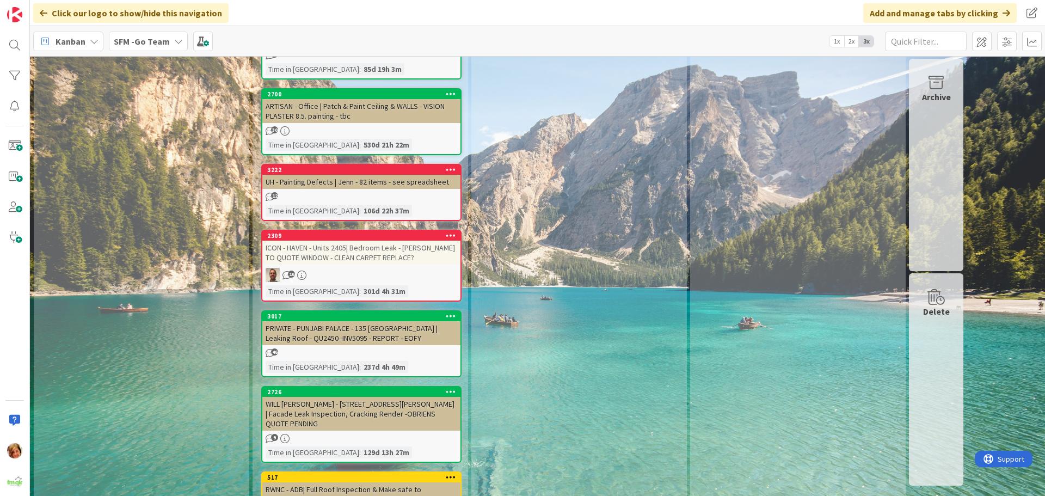
scroll to position [4409, 0]
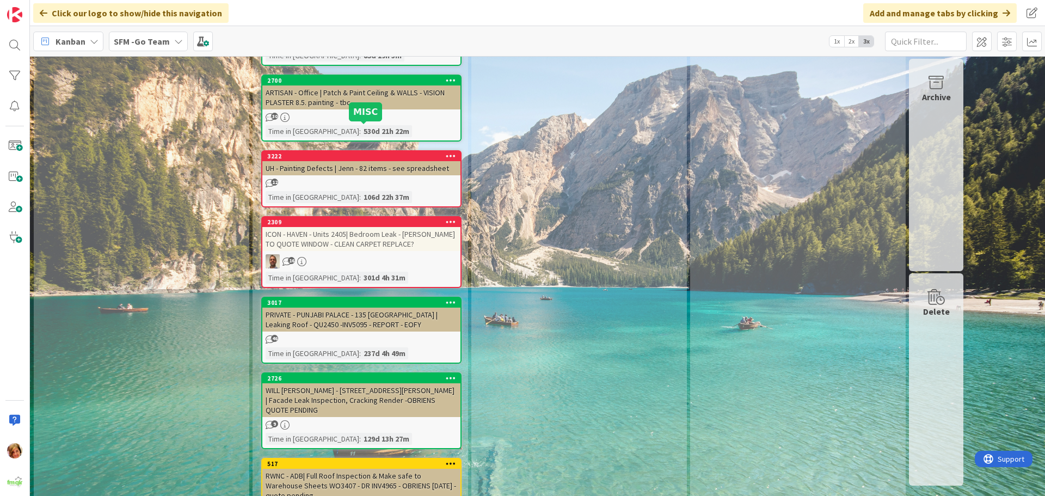
click at [347, 299] on div "3017" at bounding box center [363, 303] width 193 height 8
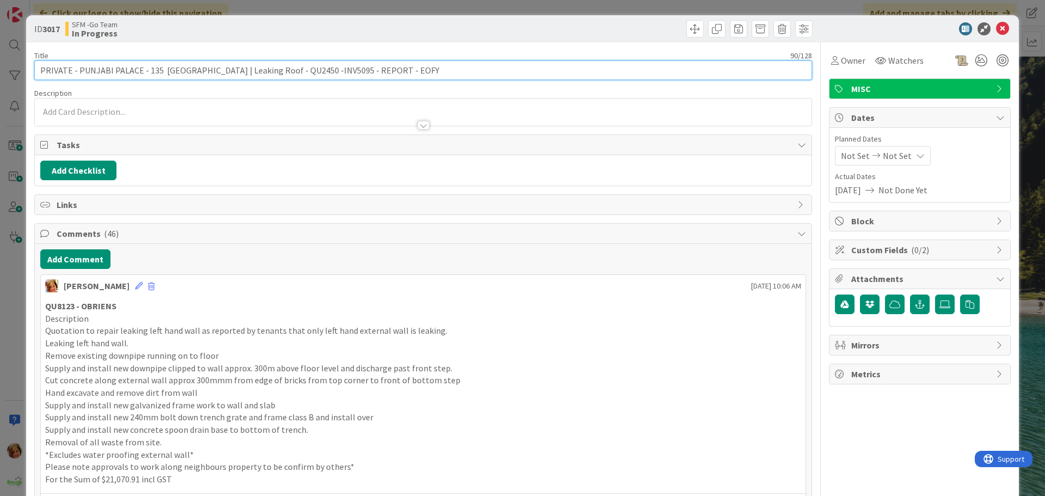
drag, startPoint x: 401, startPoint y: 73, endPoint x: 329, endPoint y: 70, distance: 71.9
click at [329, 70] on input "PRIVATE - PUNJABI PALACE - 135 [GEOGRAPHIC_DATA] | Leaking Roof - QU2450 -INV50…" at bounding box center [423, 70] width 778 height 20
type input "PRIVATE - PUNJABI PALACE - 135 Melbourne | Leaking Roof - QU2450 -INV5095 - quo…"
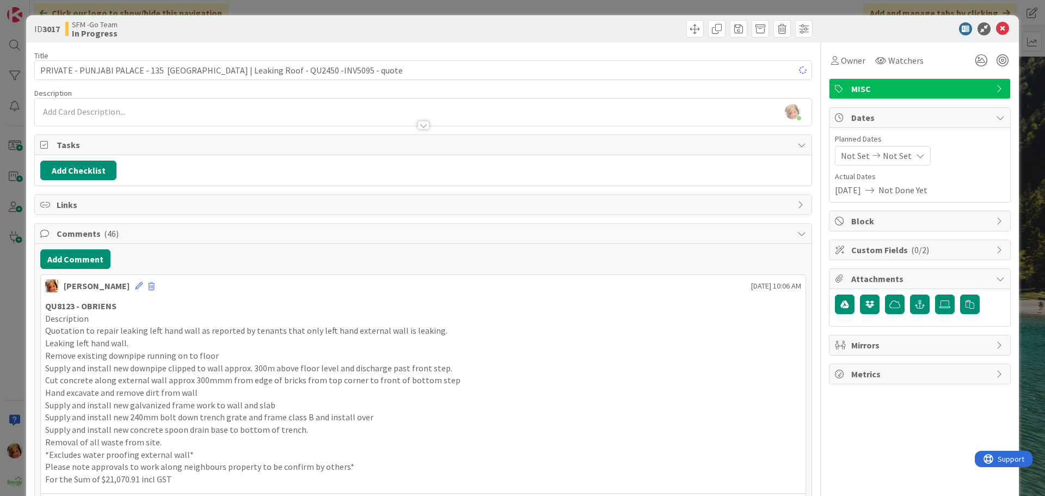
click at [559, 21] on div at bounding box center [619, 28] width 386 height 17
click at [996, 28] on icon at bounding box center [1002, 28] width 13 height 13
